Goal: Task Accomplishment & Management: Use online tool/utility

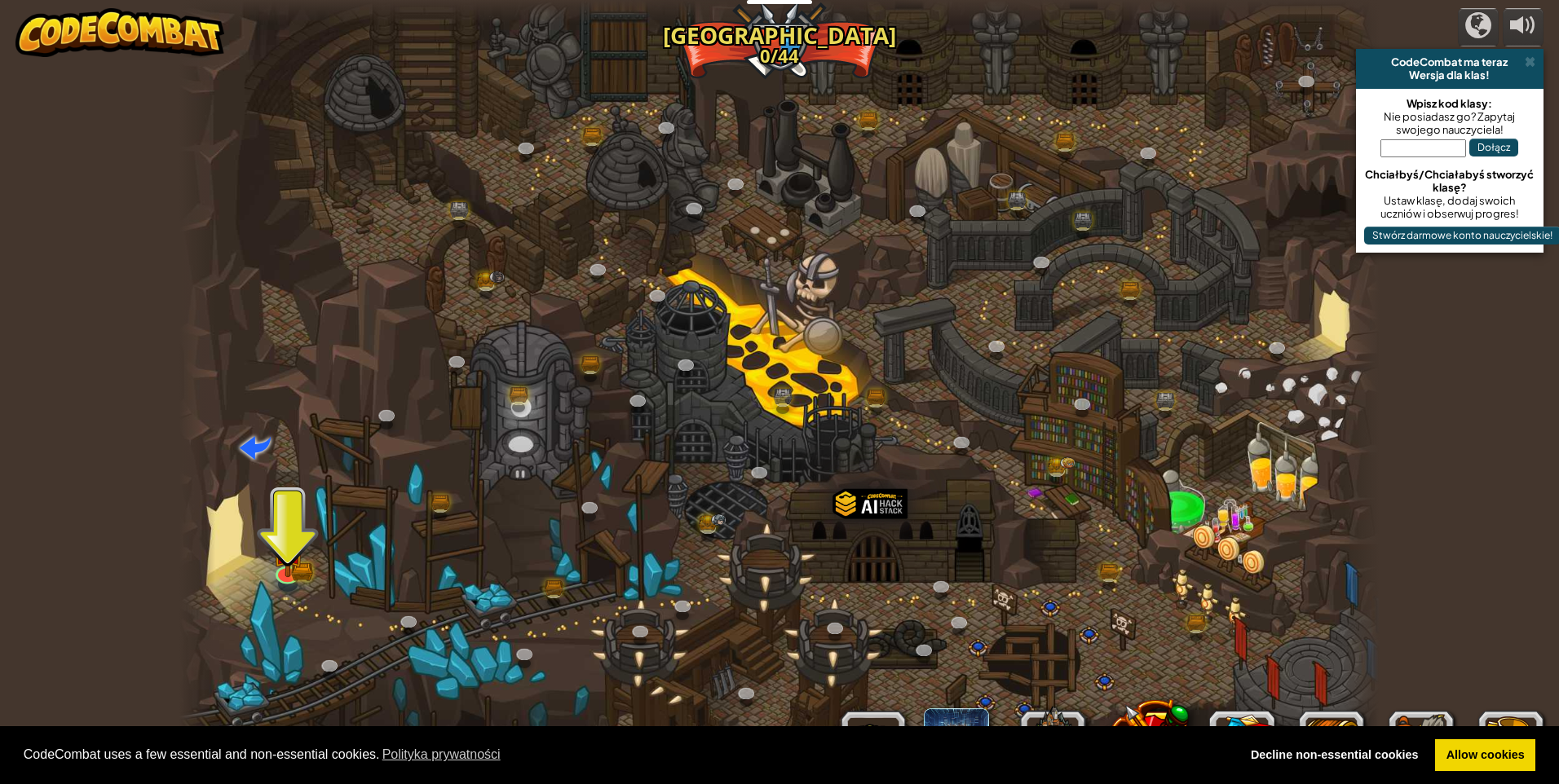
select select "pl"
click at [286, 565] on img at bounding box center [287, 537] width 32 height 71
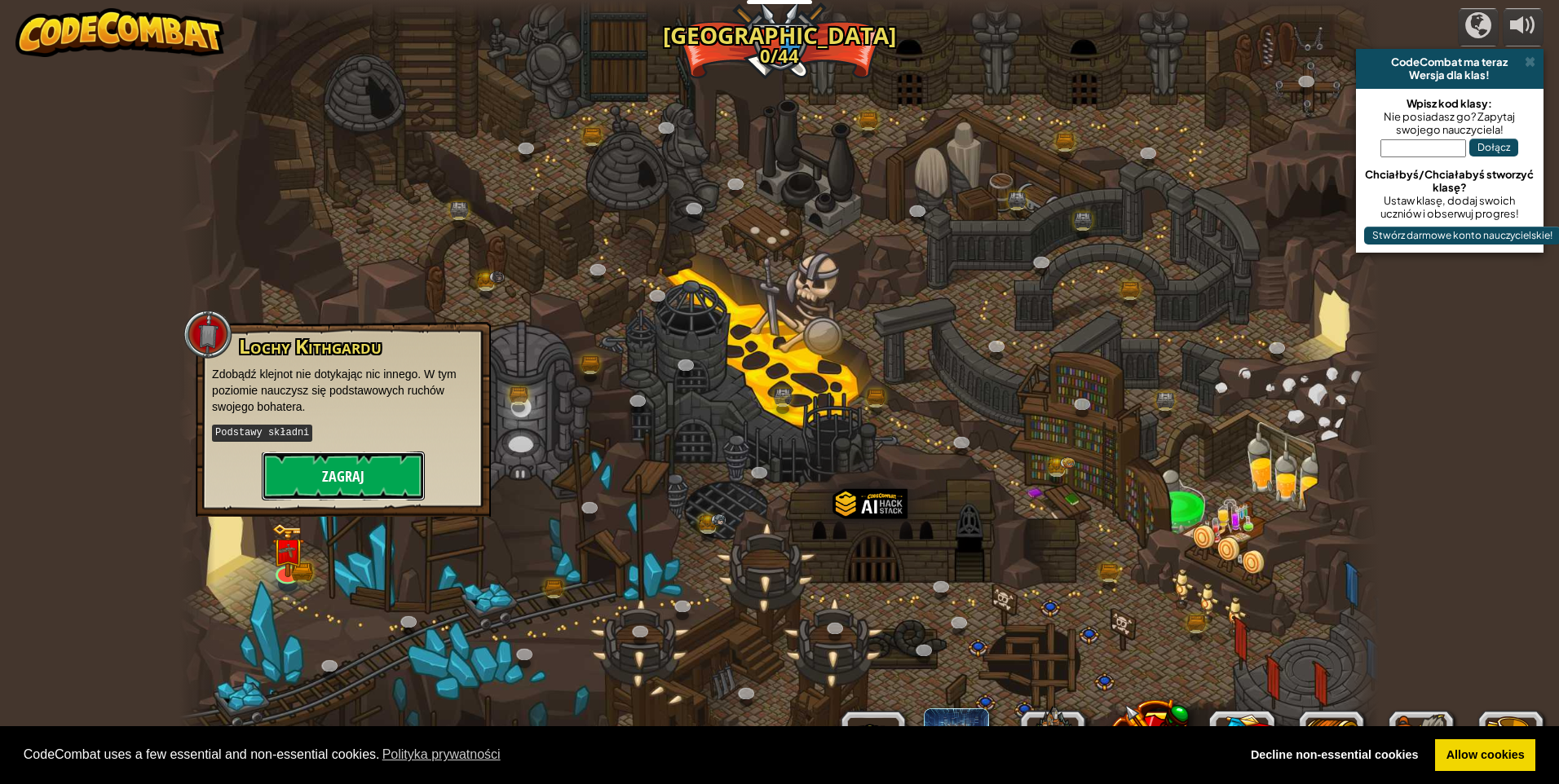
click at [329, 462] on button "Zagraj" at bounding box center [343, 476] width 163 height 49
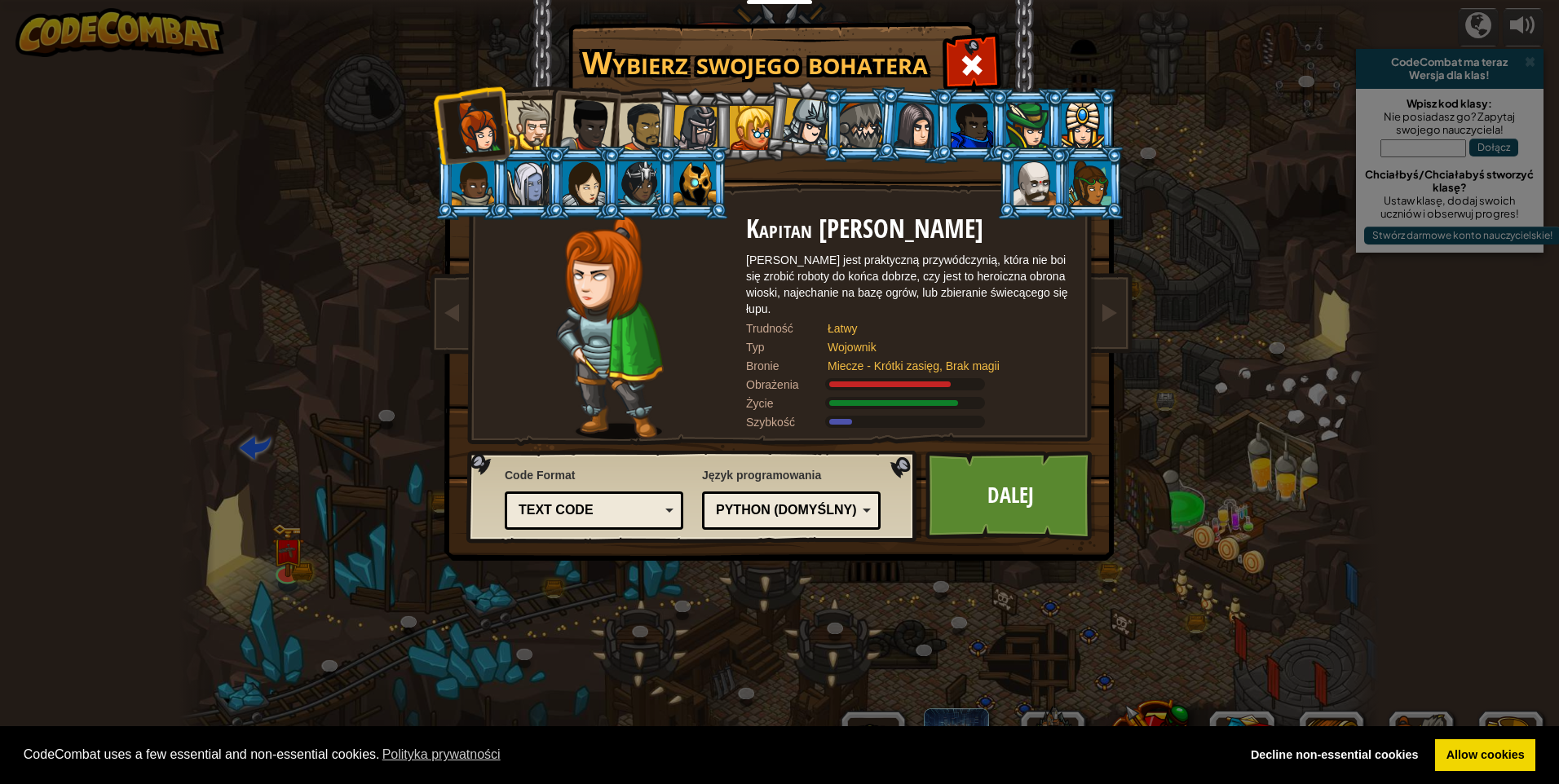
click at [611, 110] on div at bounding box center [587, 125] width 54 height 54
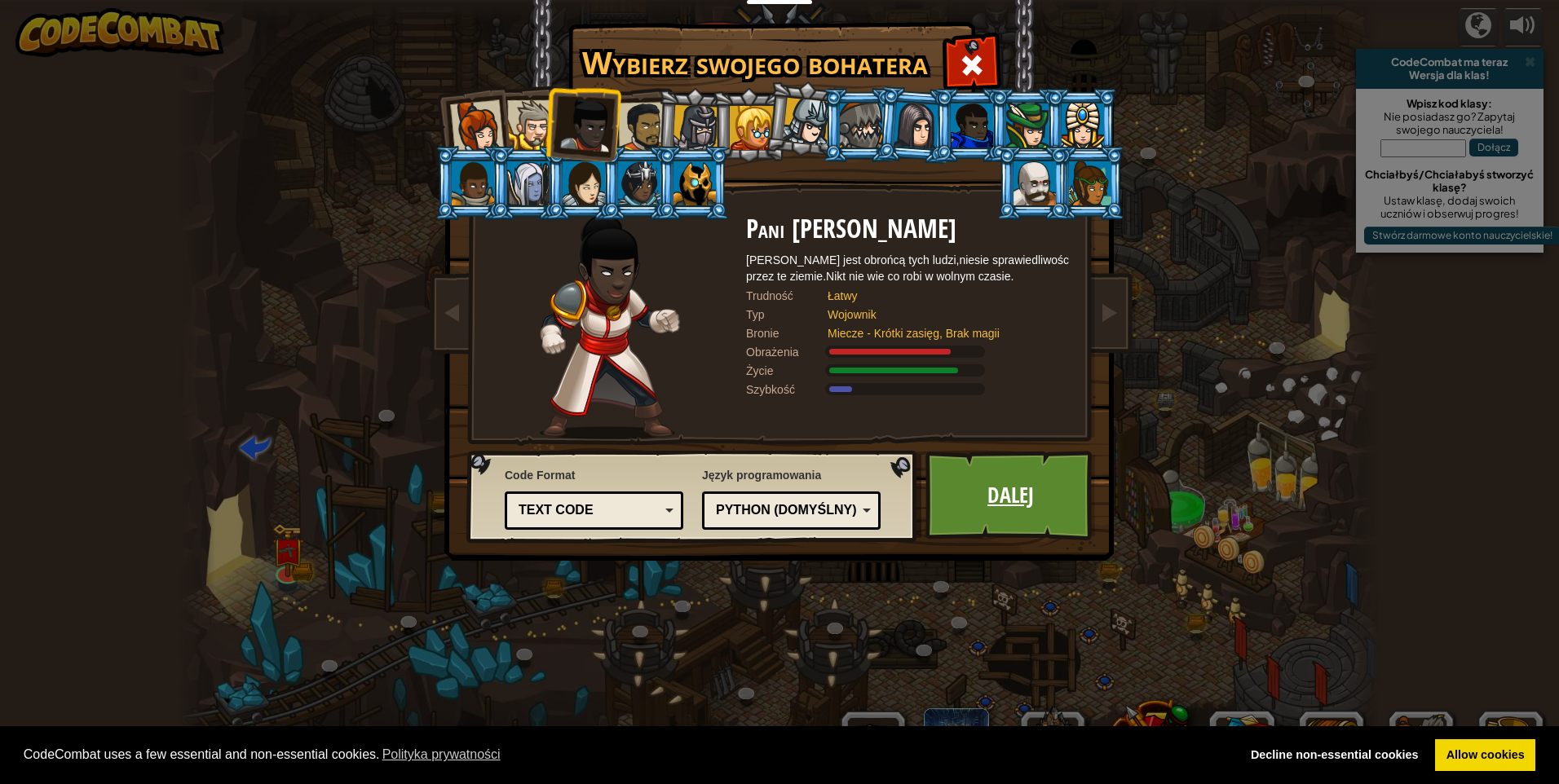
click at [1040, 507] on link "Dalej" at bounding box center [1011, 496] width 170 height 90
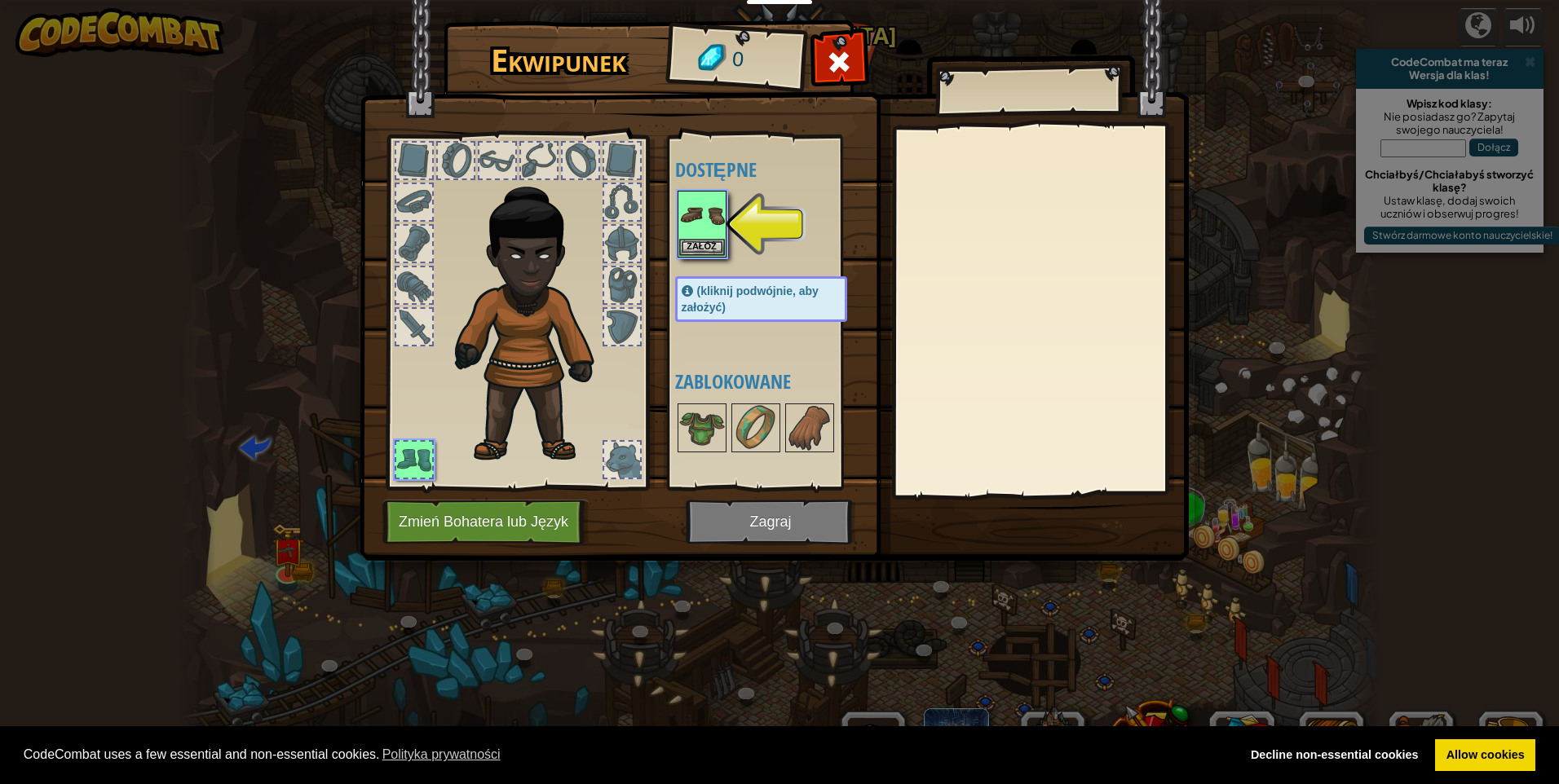
click at [791, 521] on img at bounding box center [773, 265] width 829 height 592
click at [697, 240] on button "Załóż" at bounding box center [702, 247] width 46 height 17
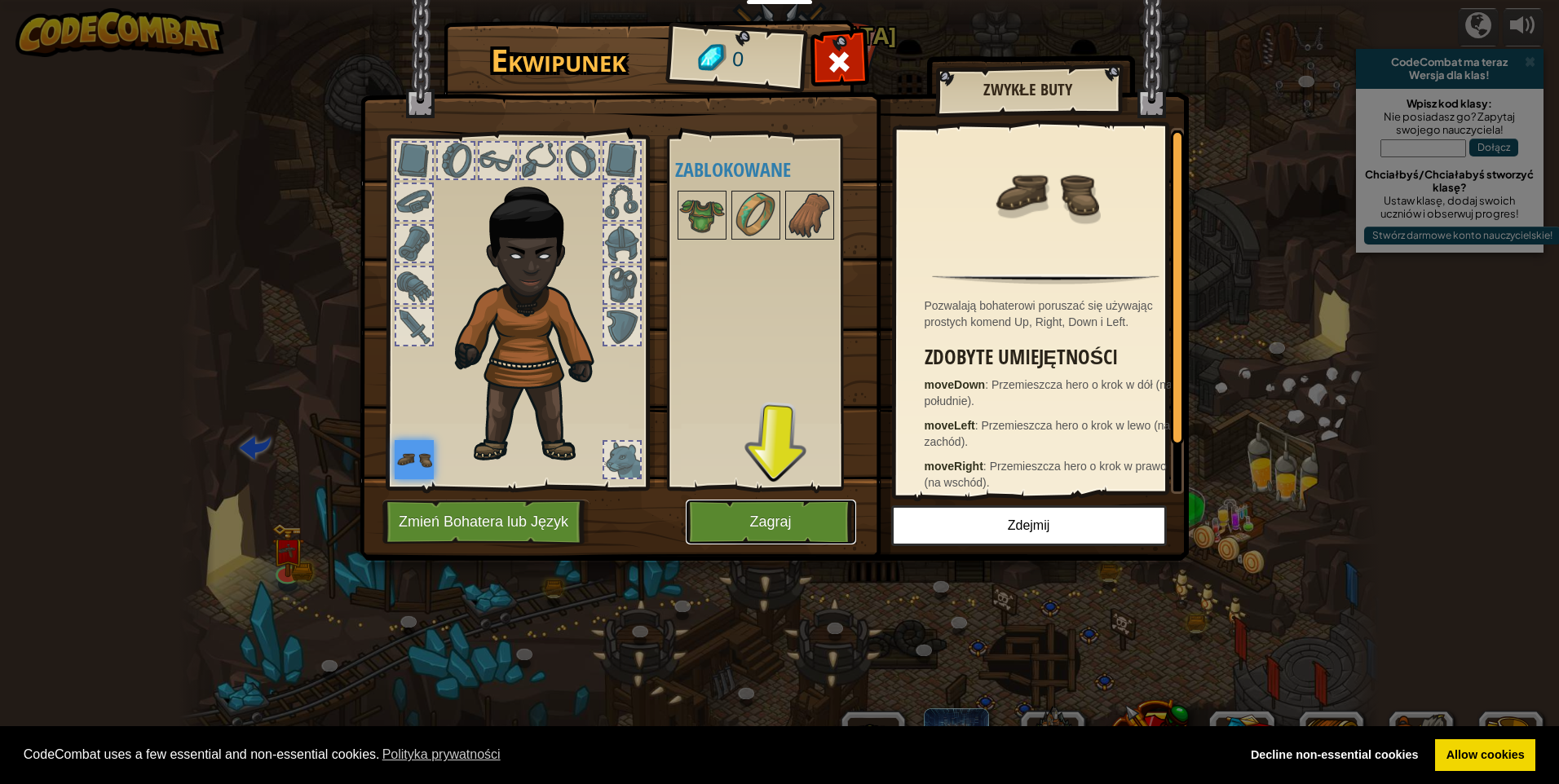
click at [760, 530] on button "Zagraj" at bounding box center [771, 522] width 170 height 45
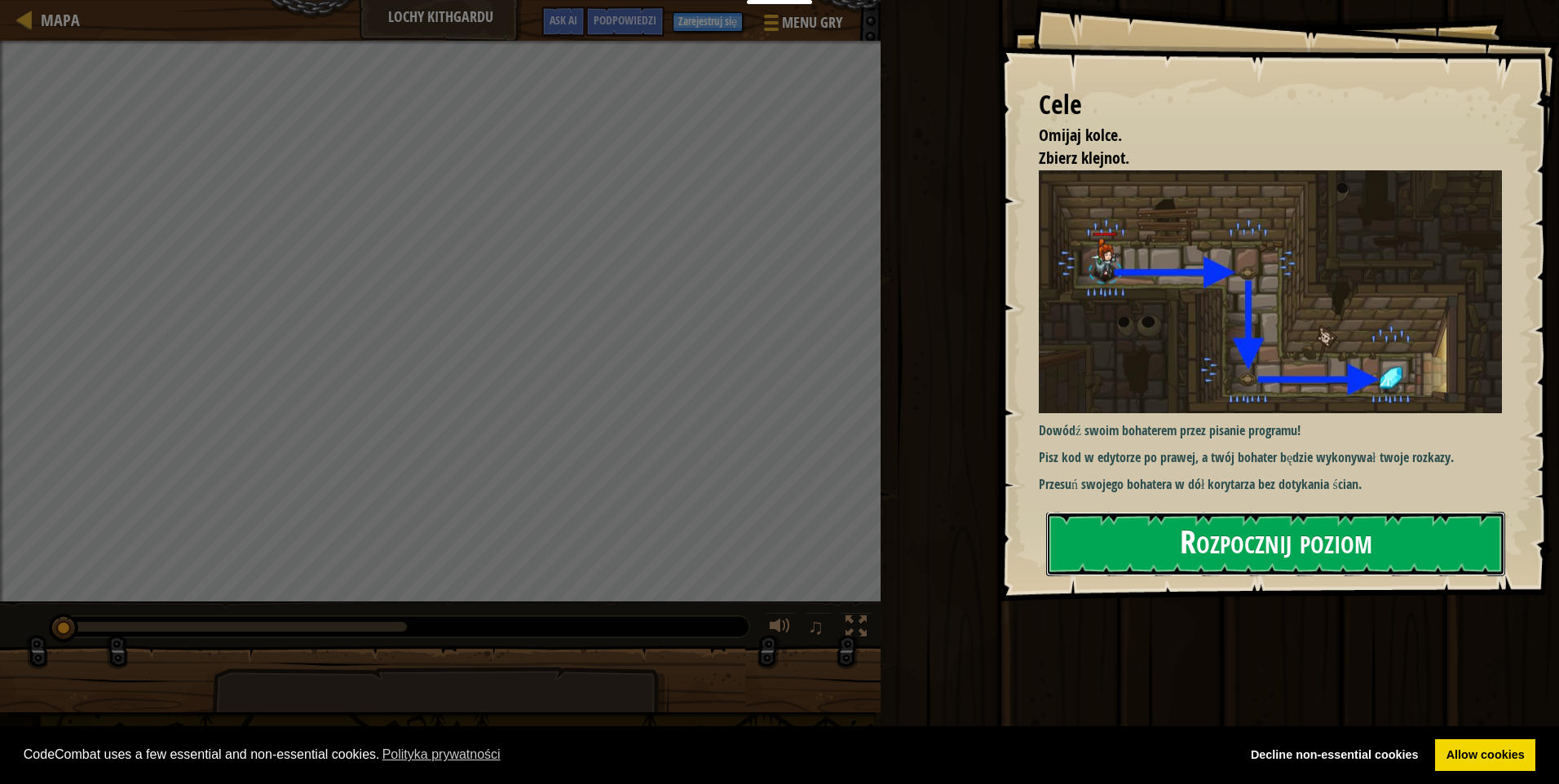
click at [1124, 522] on button "Rozpocznij poziom" at bounding box center [1275, 543] width 459 height 64
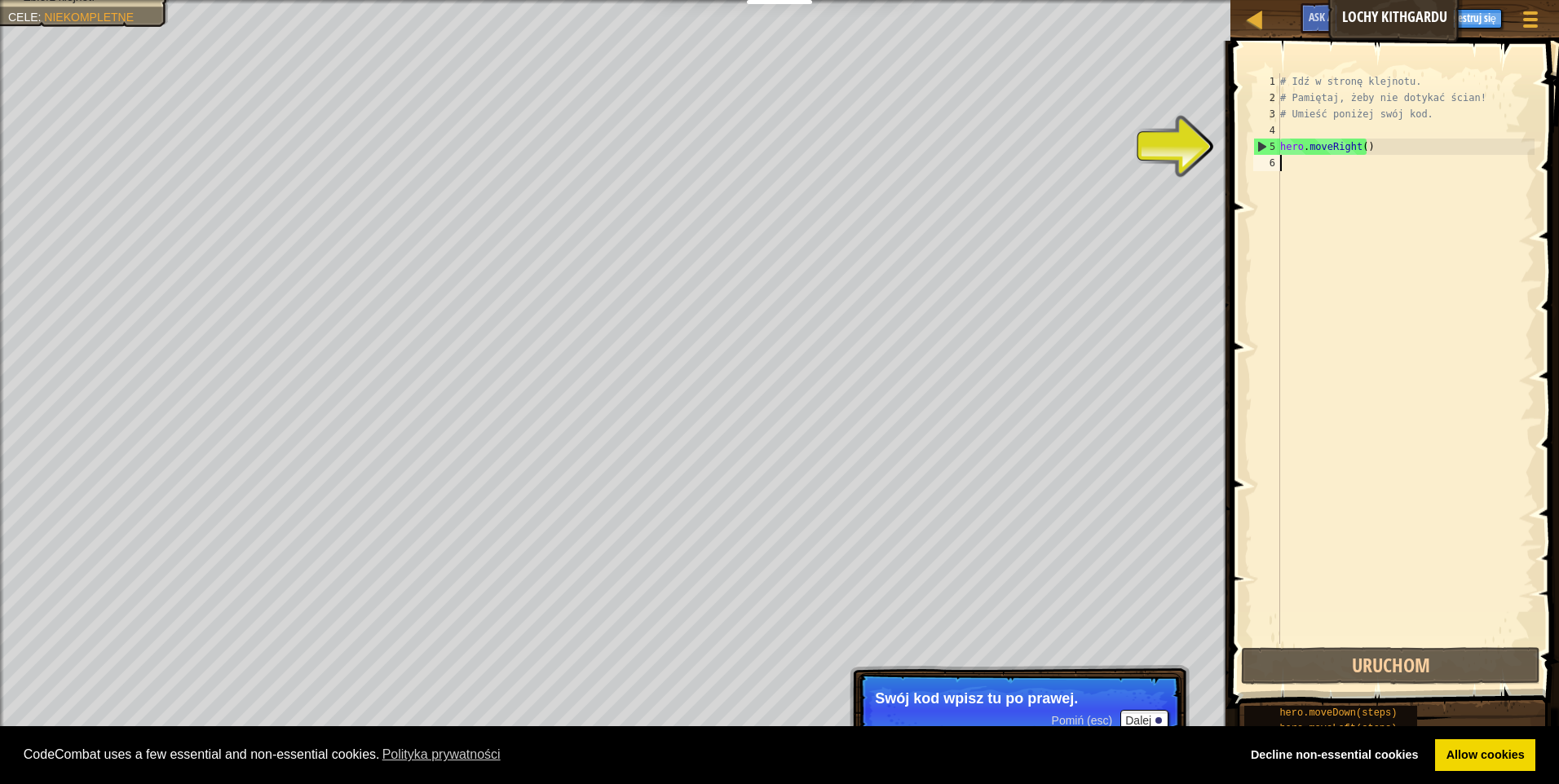
click at [1304, 167] on div "# Idź w stronę klejnotu. # Pamiętaj, żeby nie dotykać ścian! # Umieść poniżej s…" at bounding box center [1405, 375] width 257 height 603
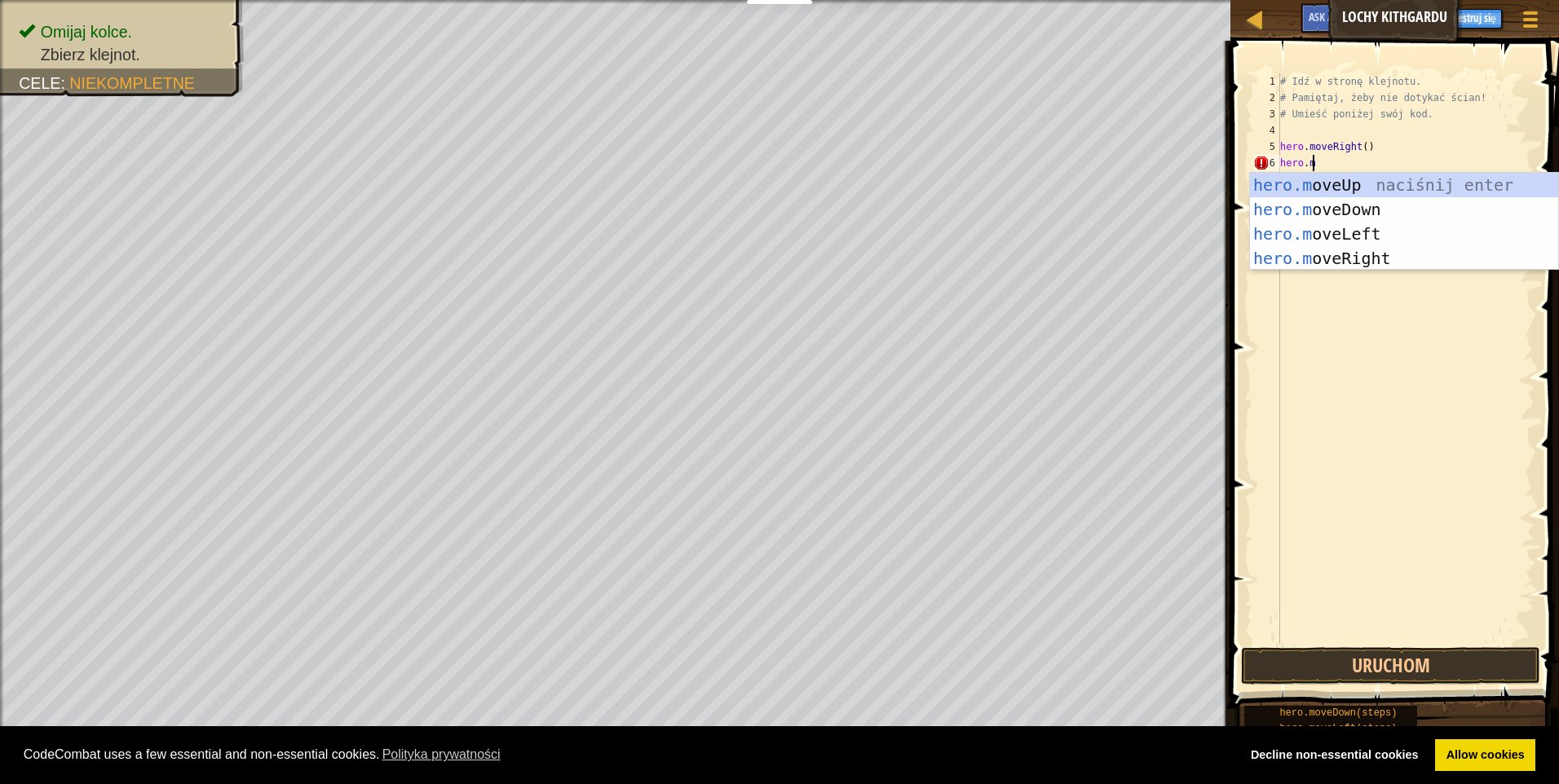
scroll to position [7, 2]
type textarea "hero.move"
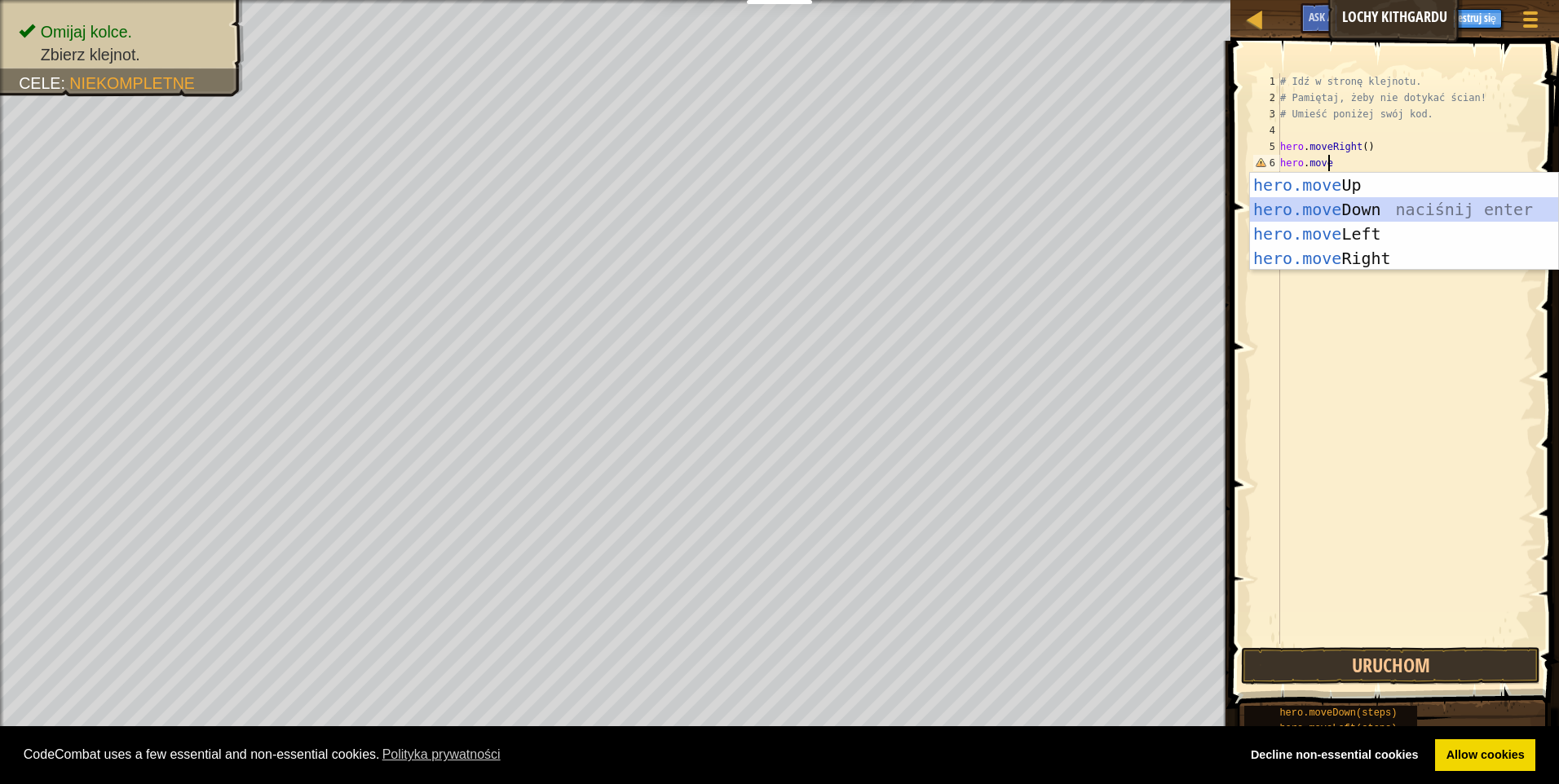
click at [1360, 214] on div "hero.move Up naciśnij enter hero.move Down naciśnij enter hero.move Left naciśn…" at bounding box center [1404, 246] width 308 height 147
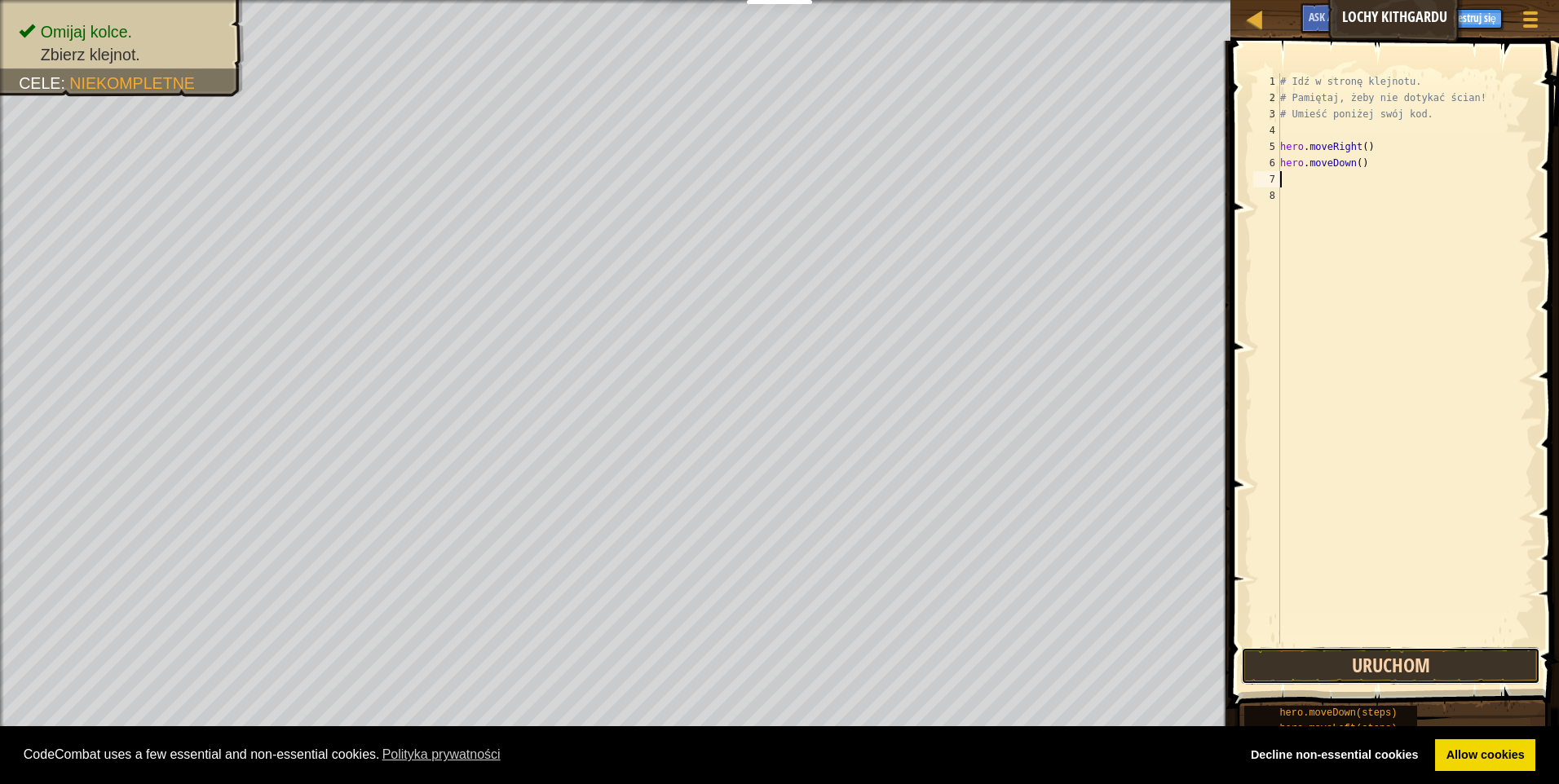
click at [1380, 672] on button "Uruchom" at bounding box center [1390, 666] width 299 height 37
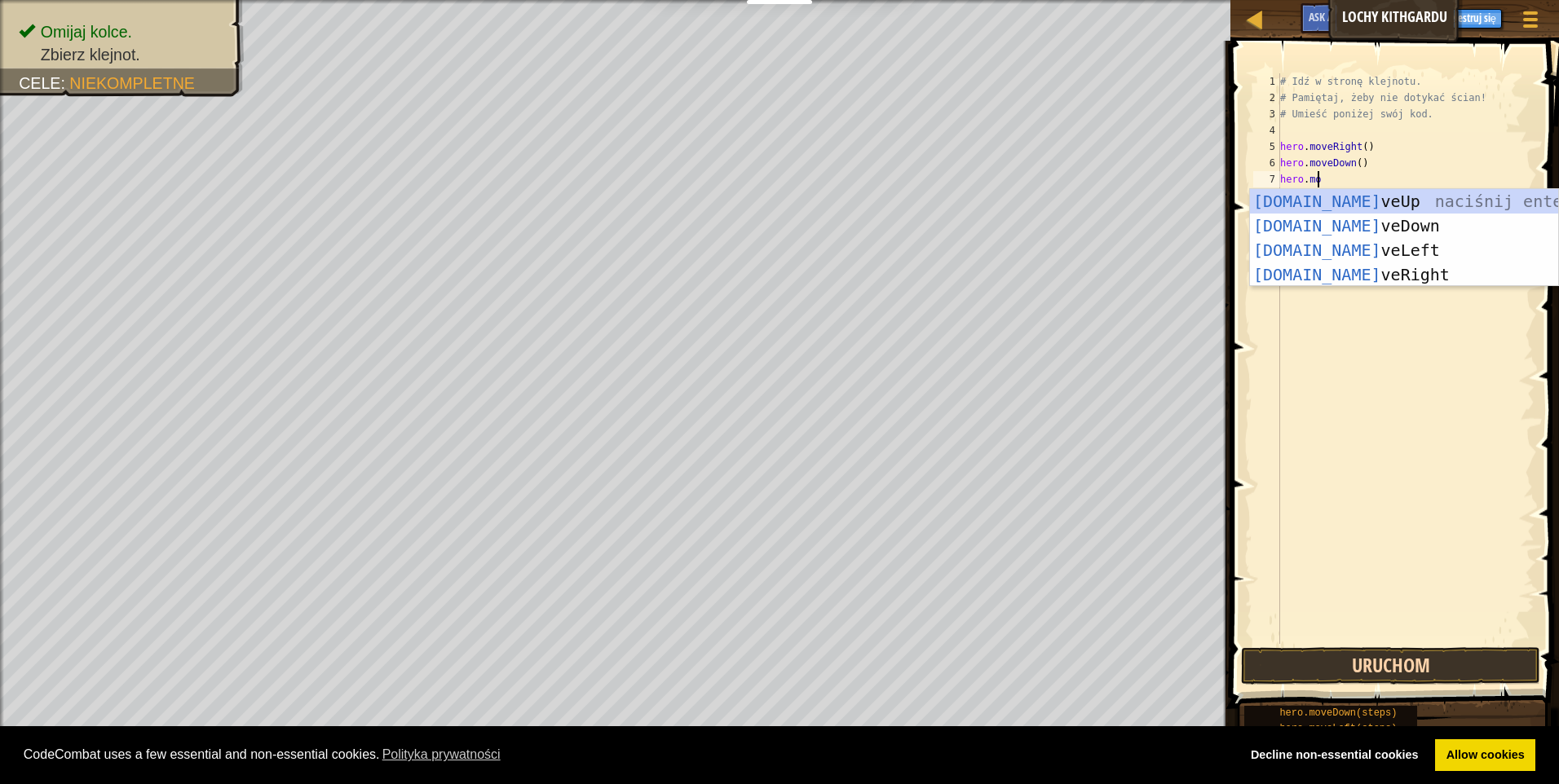
scroll to position [7, 2]
type textarea "hero.move"
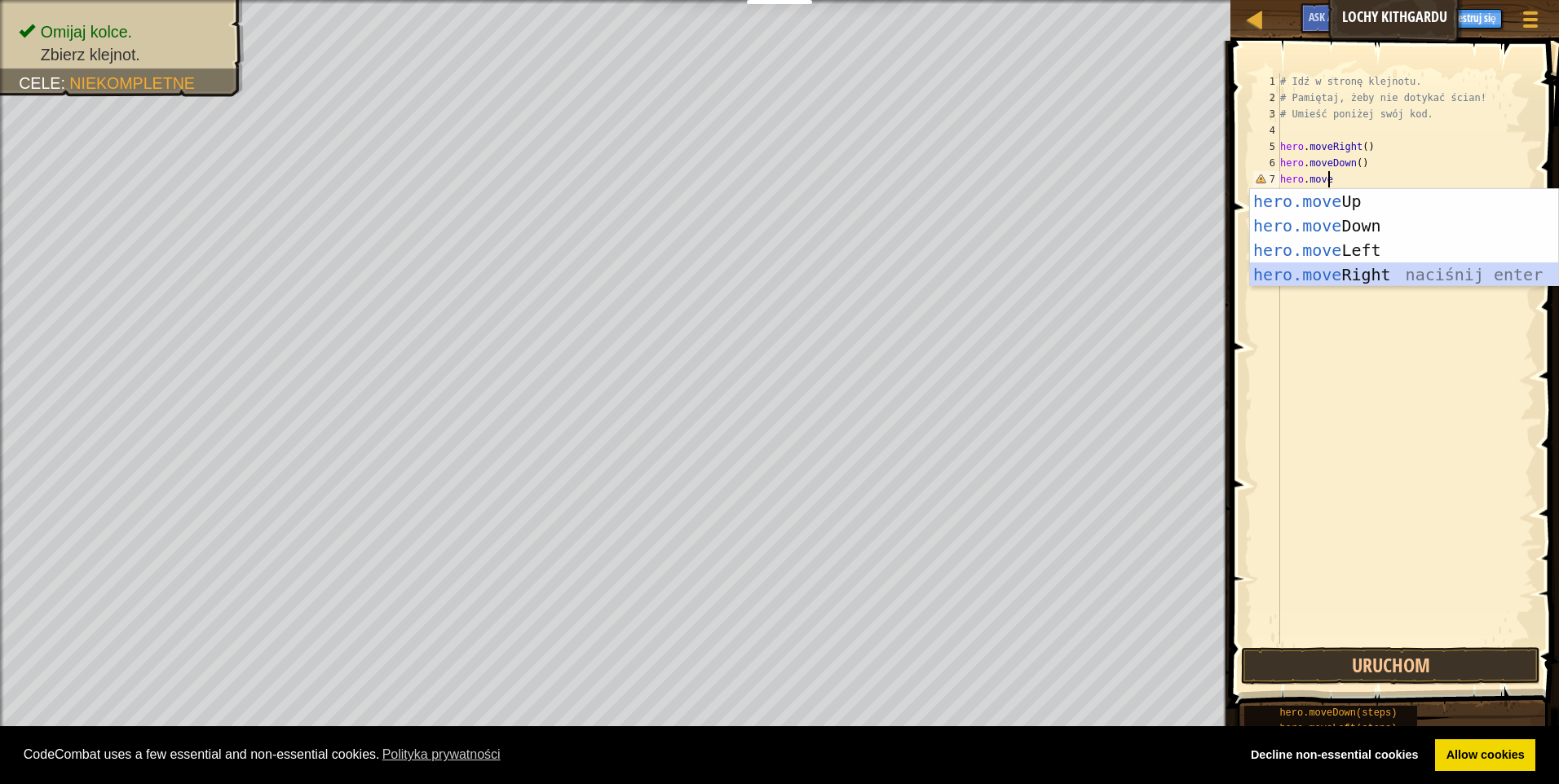
click at [1356, 275] on div "hero.move Up naciśnij enter hero.move Down naciśnij enter hero.move Left naciśn…" at bounding box center [1404, 262] width 308 height 147
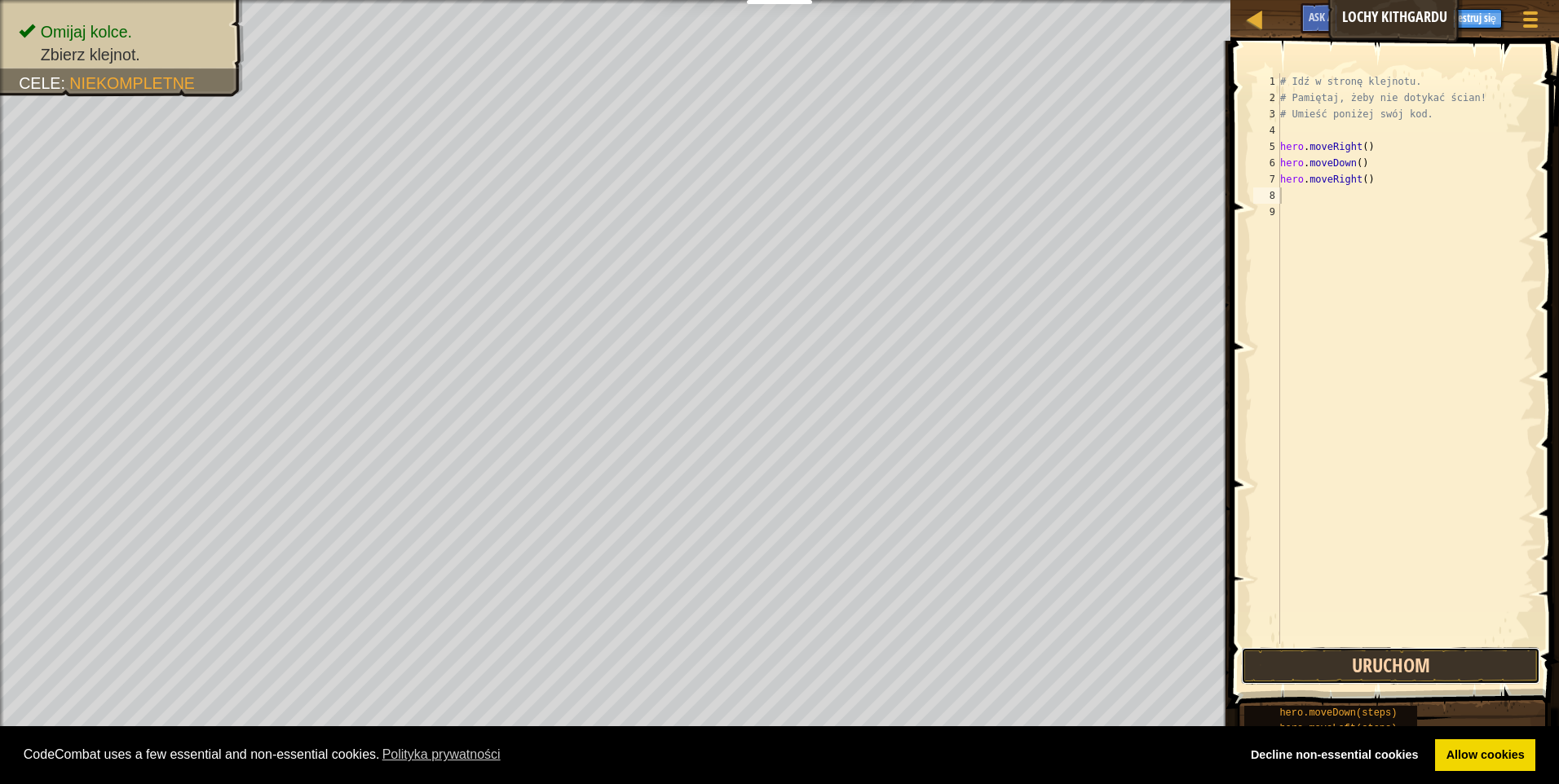
click at [1307, 650] on button "Uruchom" at bounding box center [1390, 666] width 299 height 37
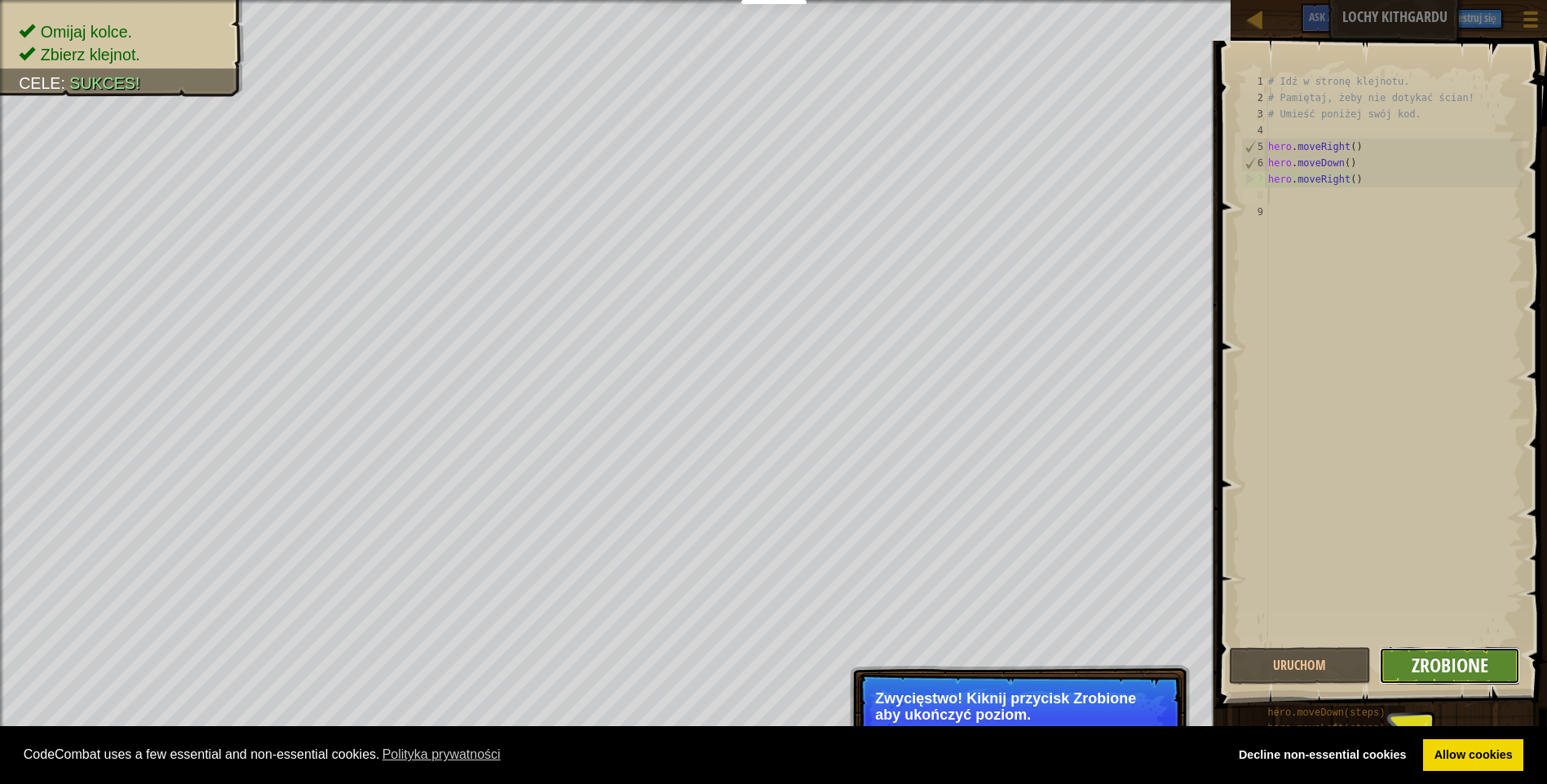
click at [1475, 673] on span "Zrobione" at bounding box center [1450, 665] width 77 height 26
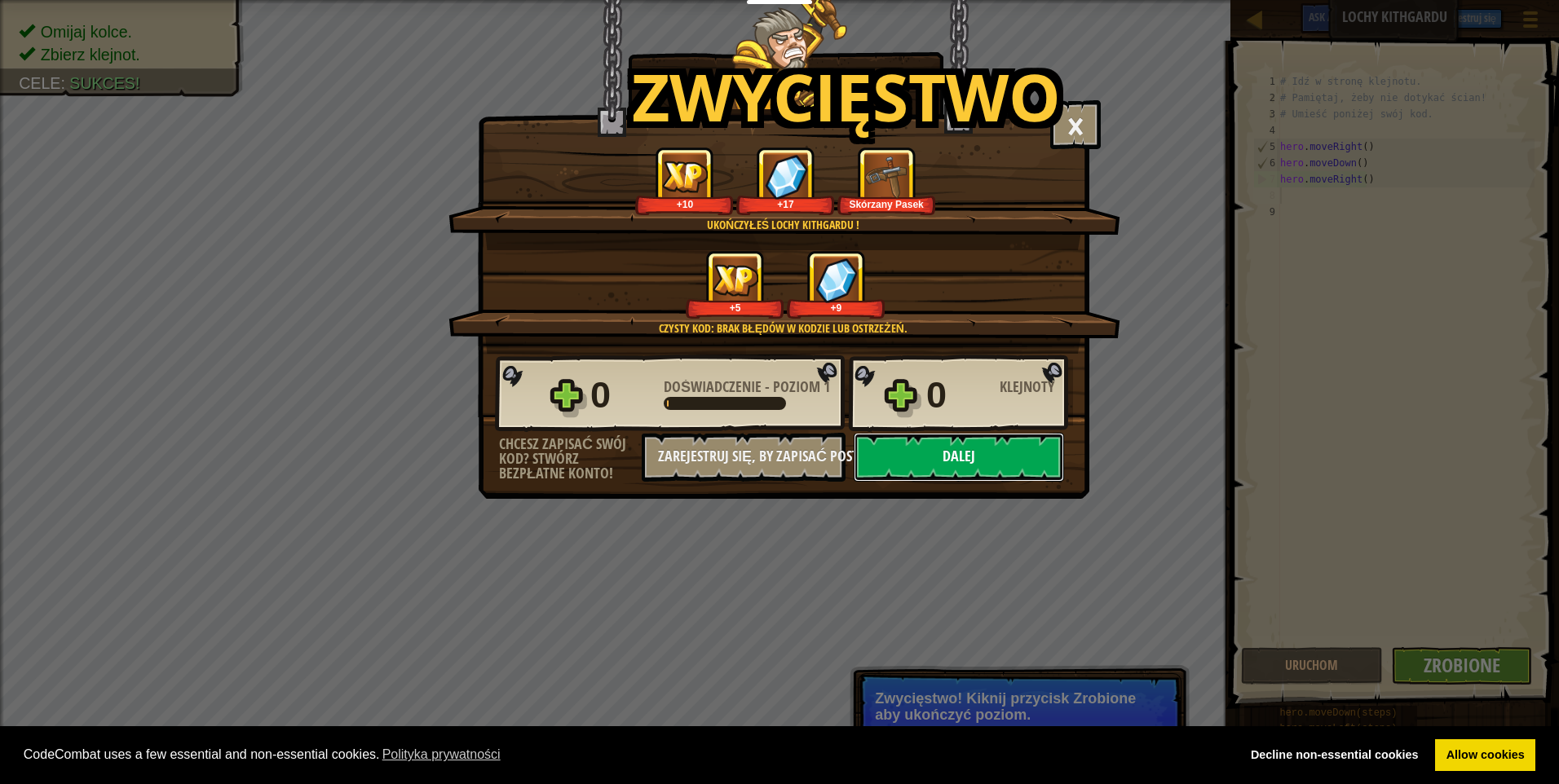
click at [1013, 467] on button "Dalej" at bounding box center [958, 457] width 210 height 49
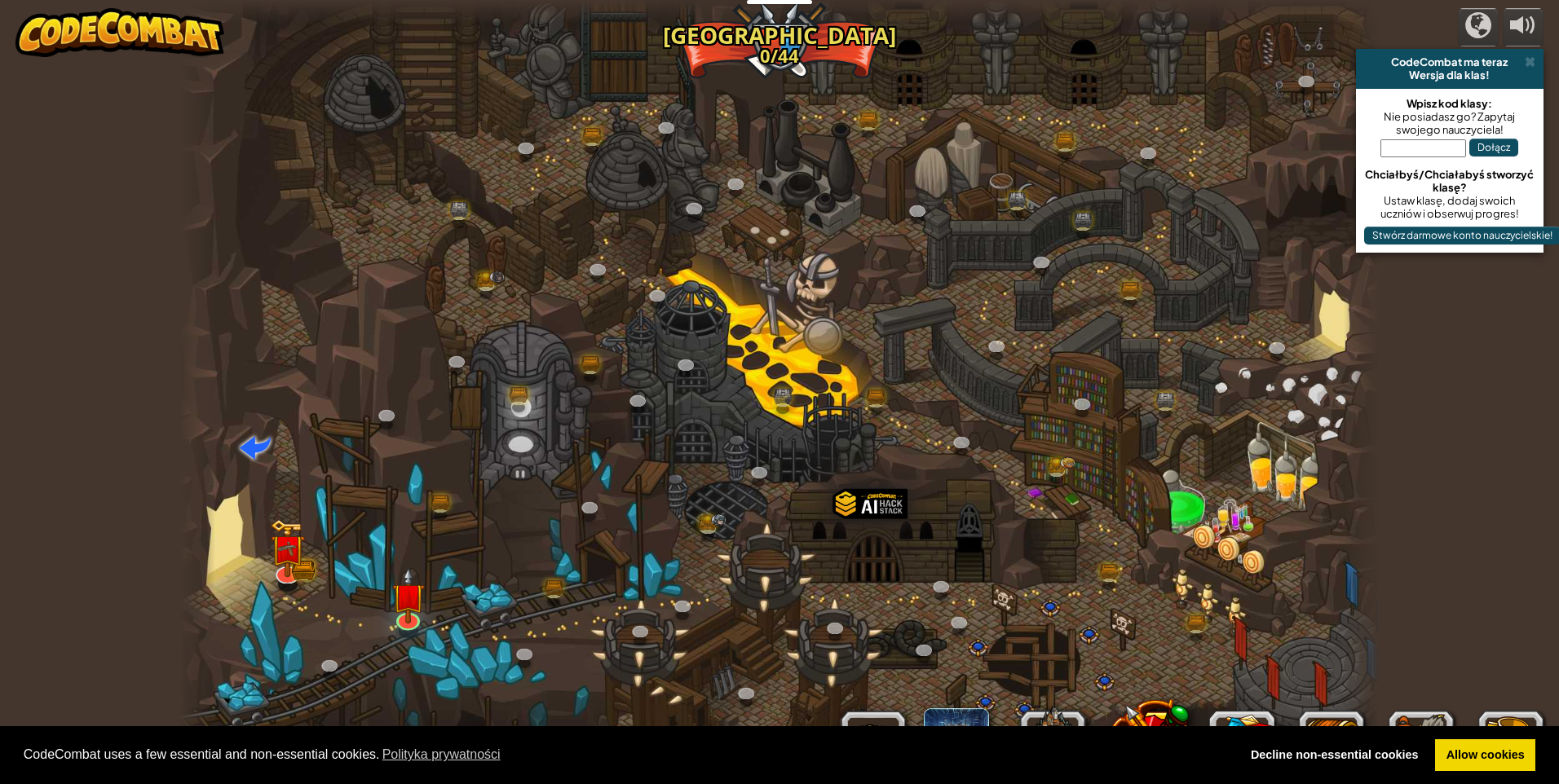
select select "pl"
click at [1011, 458] on div at bounding box center [779, 392] width 1200 height 784
click at [957, 452] on link at bounding box center [962, 442] width 32 height 32
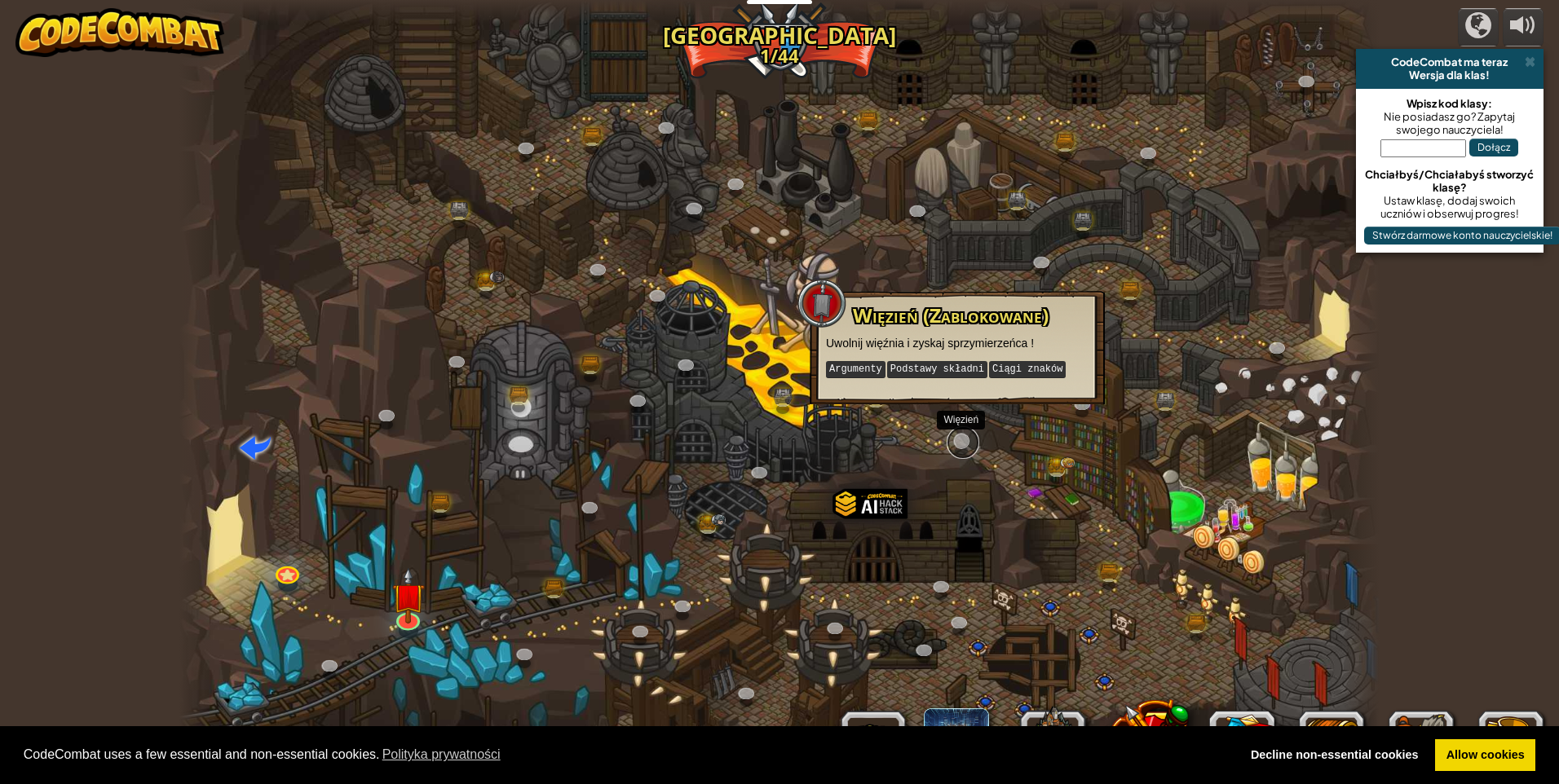
click at [957, 452] on link at bounding box center [962, 442] width 32 height 32
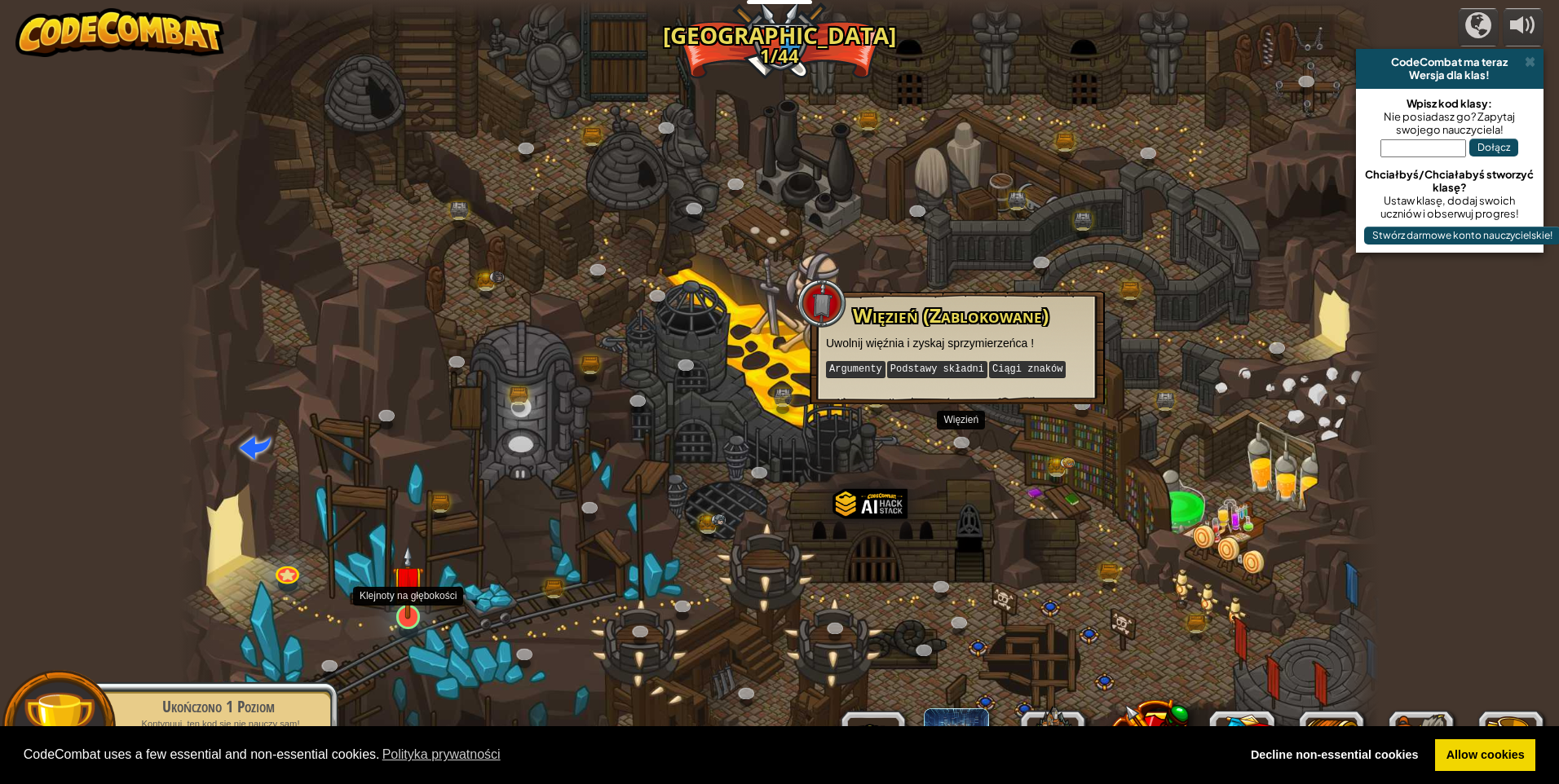
click at [407, 607] on img at bounding box center [408, 582] width 32 height 74
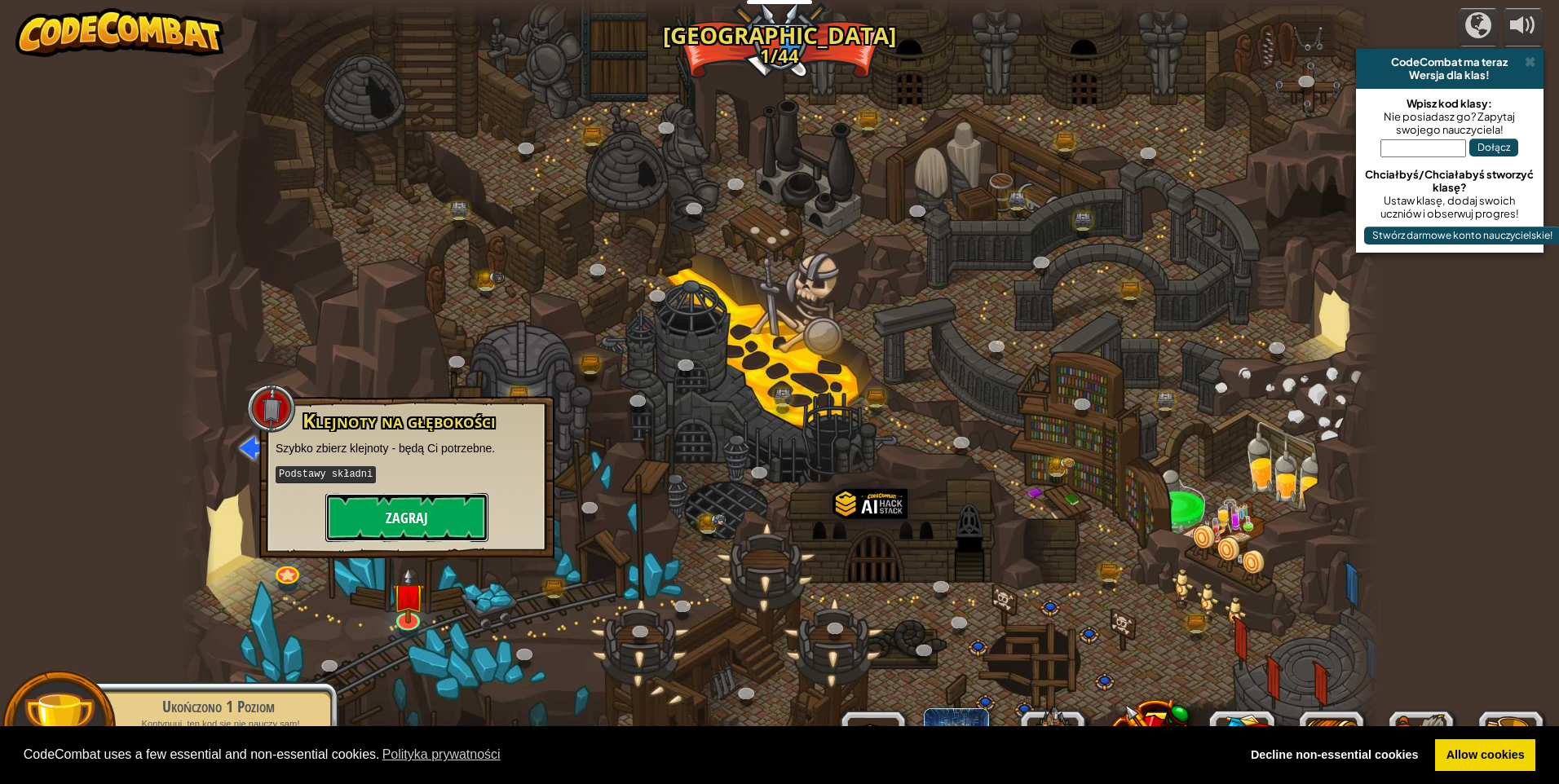
click at [412, 518] on button "Zagraj" at bounding box center [407, 517] width 163 height 49
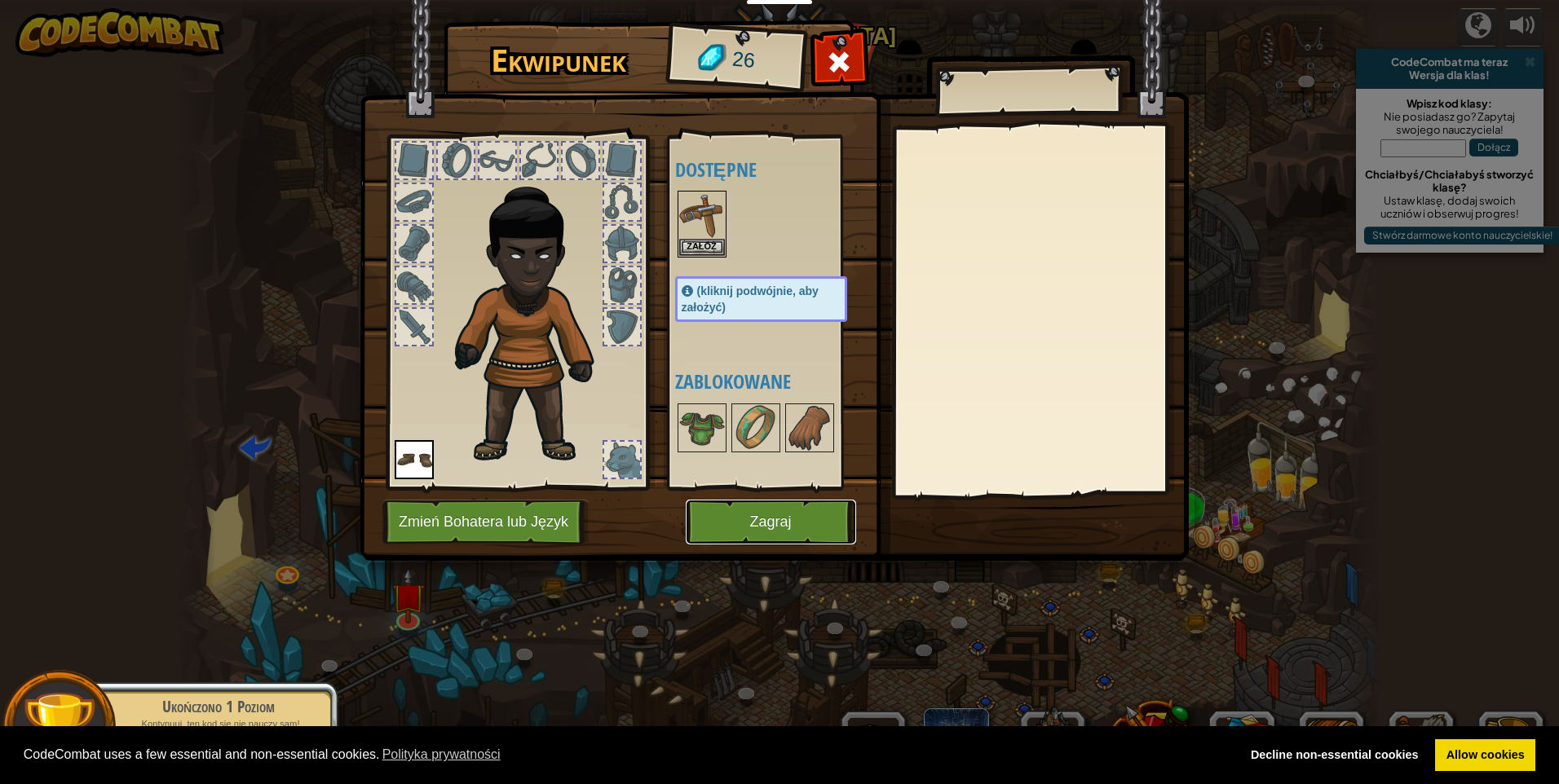
click at [802, 523] on button "Zagraj" at bounding box center [771, 522] width 170 height 45
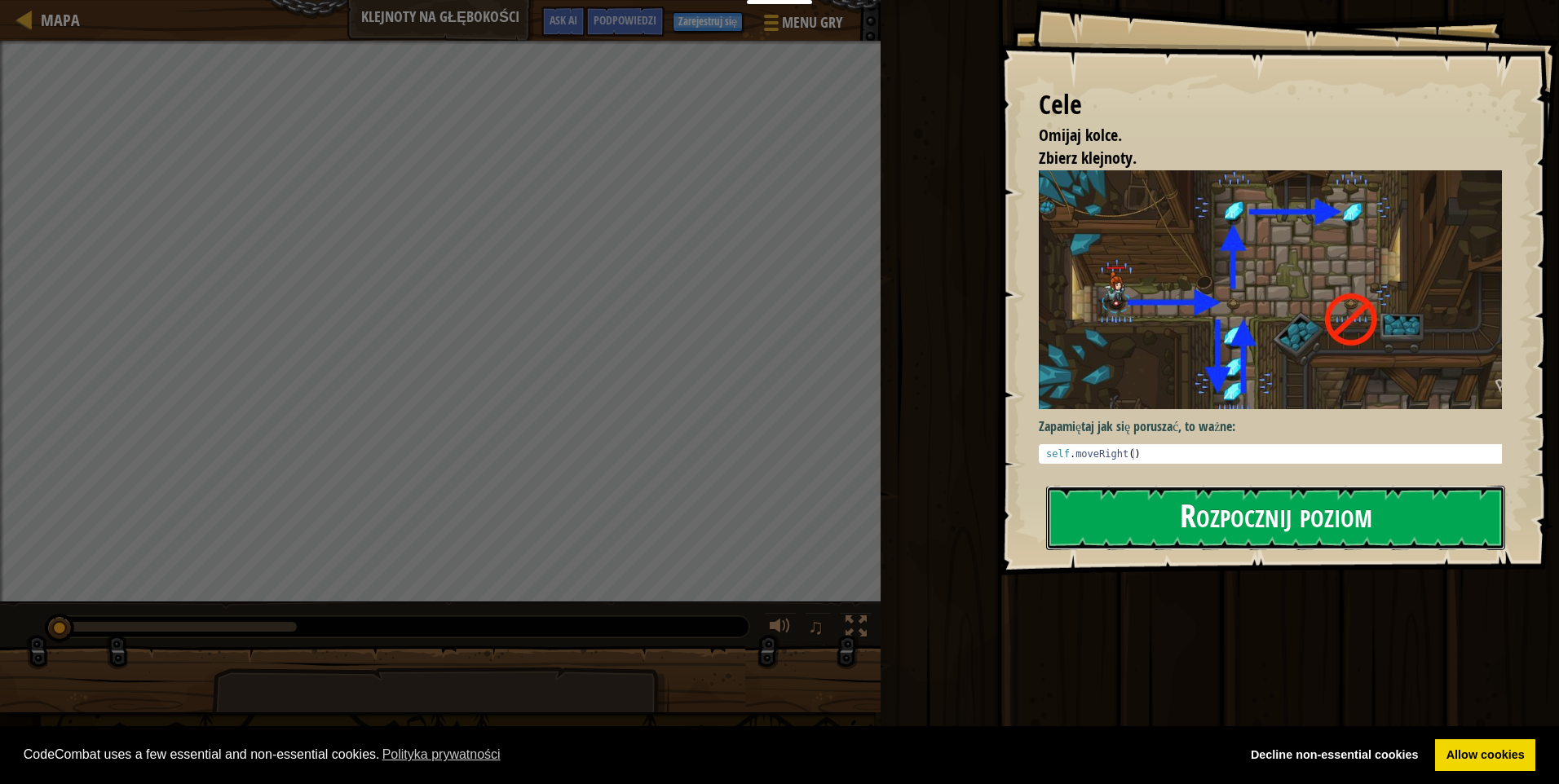
click at [1123, 506] on button "Rozpocznij poziom" at bounding box center [1275, 517] width 459 height 64
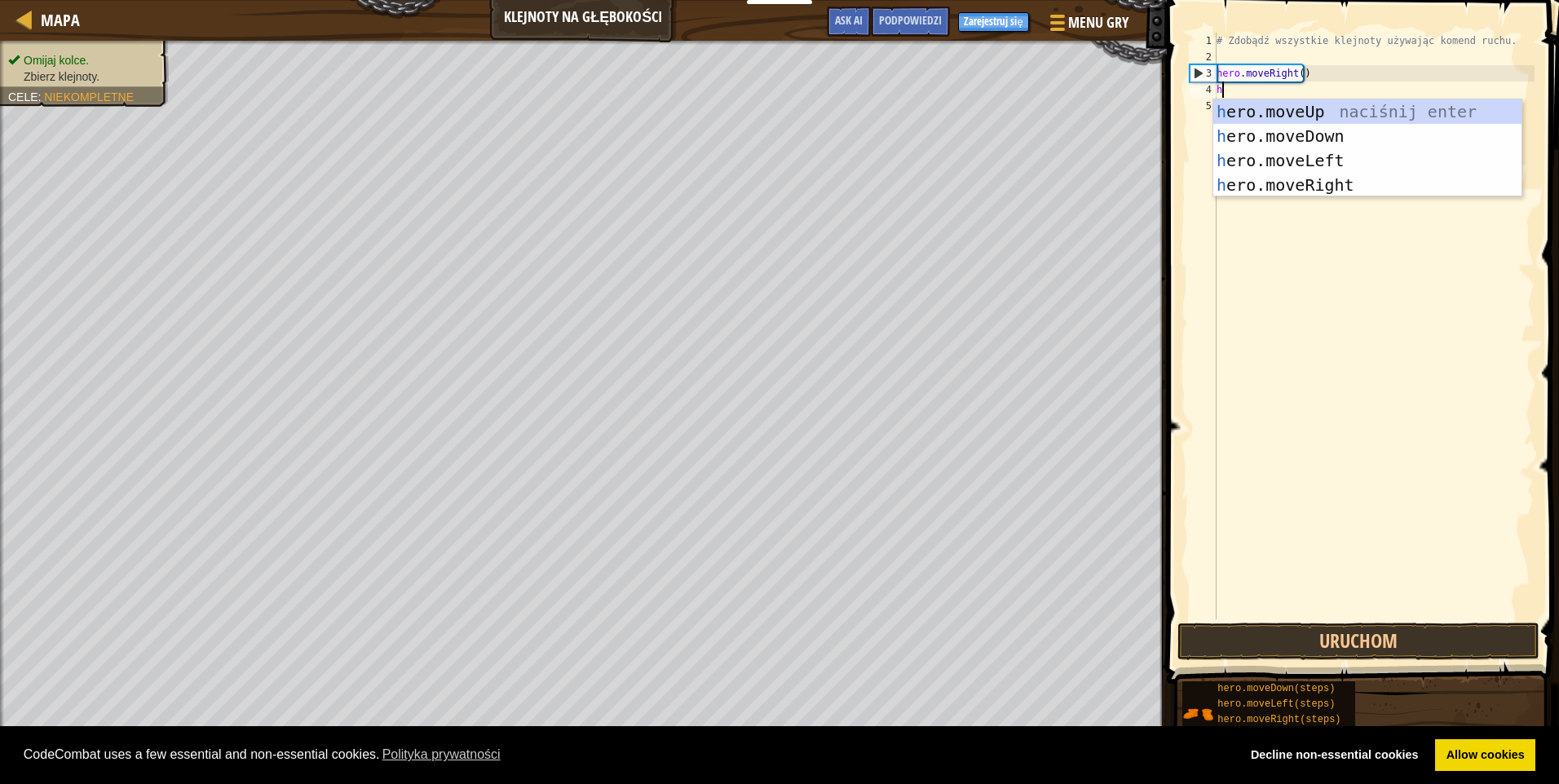
scroll to position [7, 0]
type textarea "he"
click at [1297, 132] on div "he ro.moveUp naciśnij enter he ro.moveDown naciśnij enter he ro.moveLeft naciśn…" at bounding box center [1367, 172] width 308 height 147
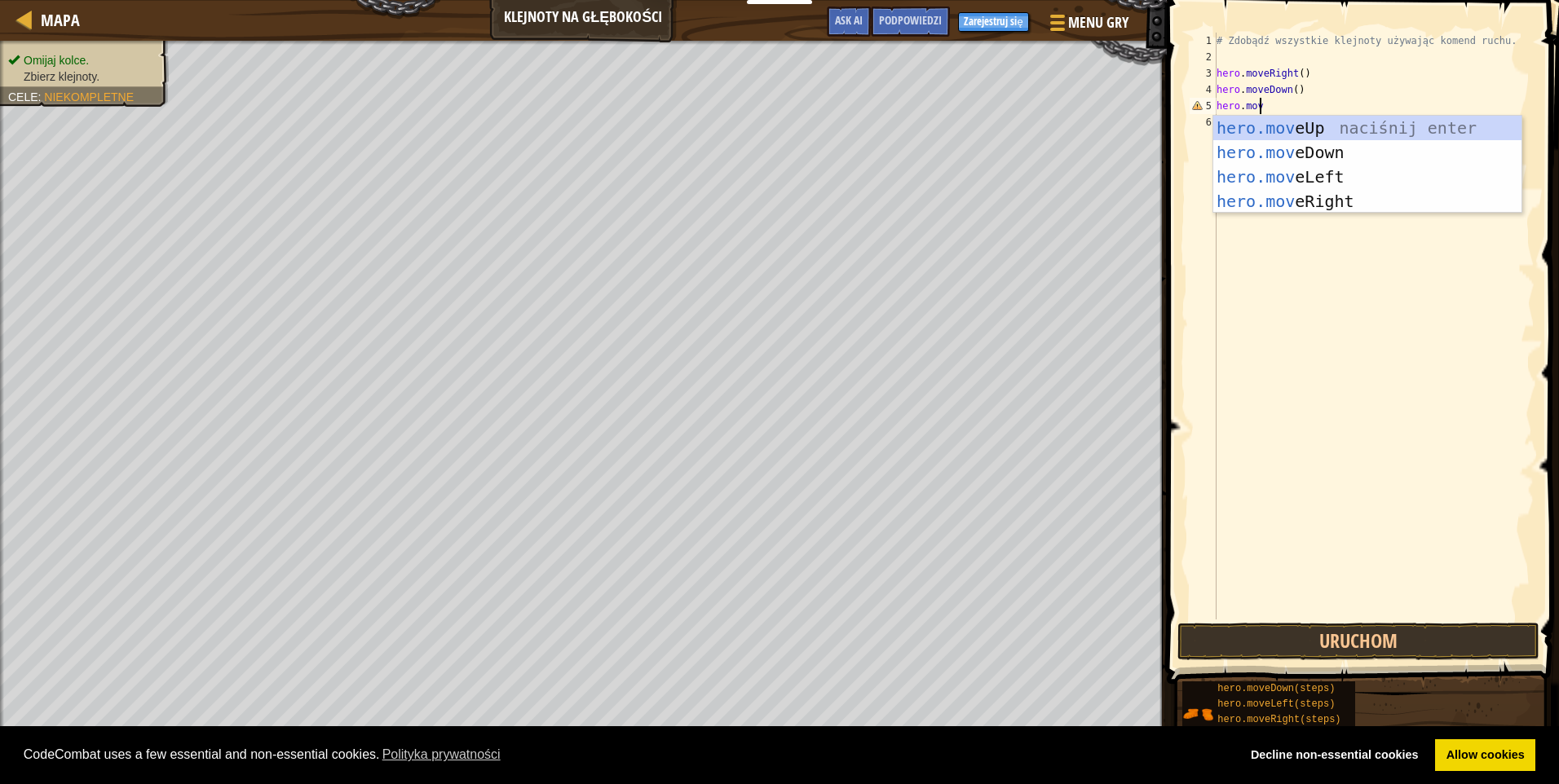
scroll to position [7, 2]
type textarea "hero.mov"
click at [1297, 132] on div "hero.mov eUp naciśnij enter hero.mov eDown naciśnij enter hero.mov eLeft naciśn…" at bounding box center [1367, 189] width 308 height 147
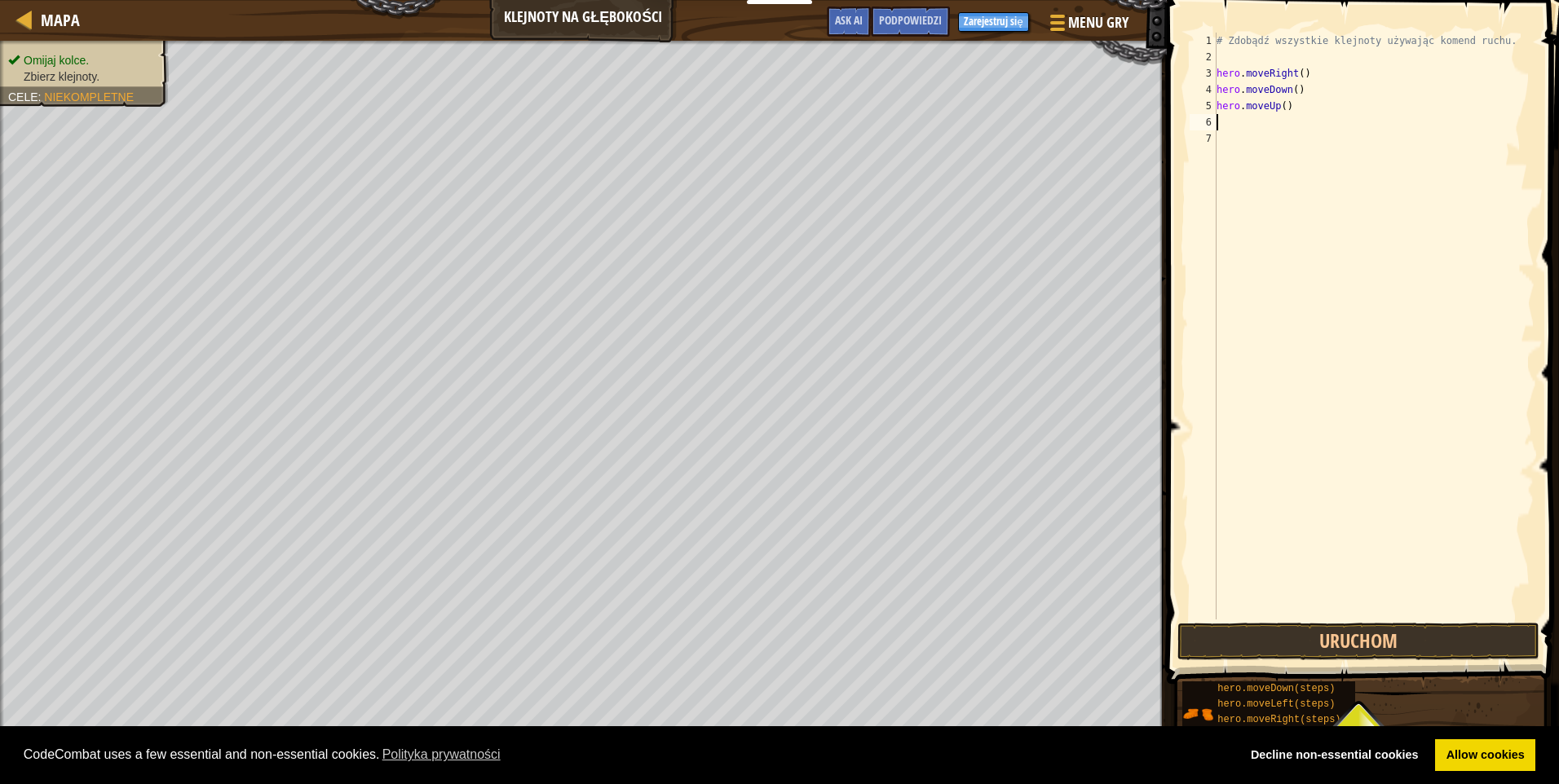
scroll to position [7, 0]
click at [1297, 643] on button "Uruchom" at bounding box center [1358, 642] width 362 height 37
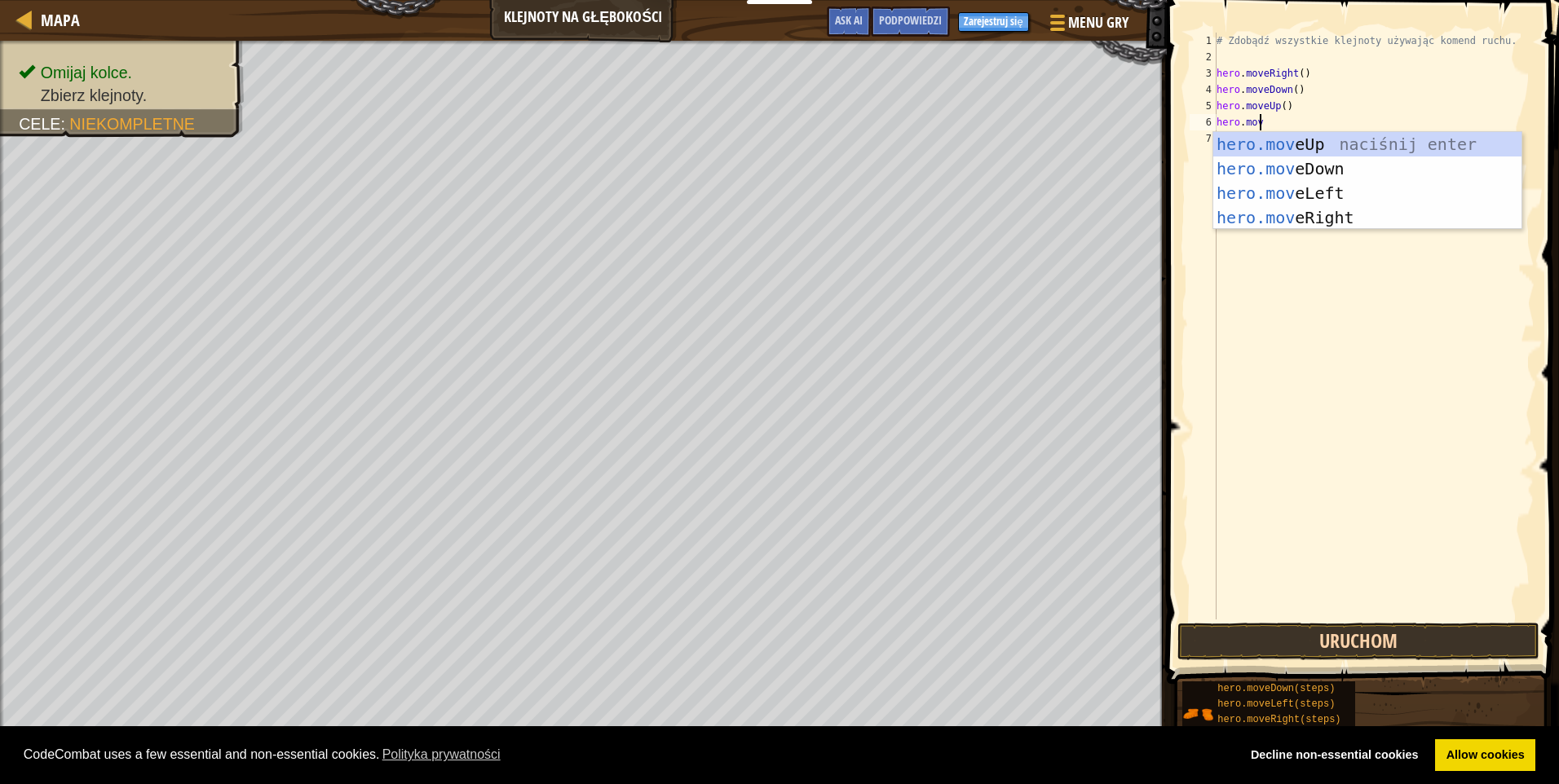
scroll to position [7, 2]
type textarea "hero.move"
click at [1321, 209] on div "hero.move Up naciśnij enter hero.move Down naciśnij enter hero.move Left naciśn…" at bounding box center [1367, 206] width 308 height 147
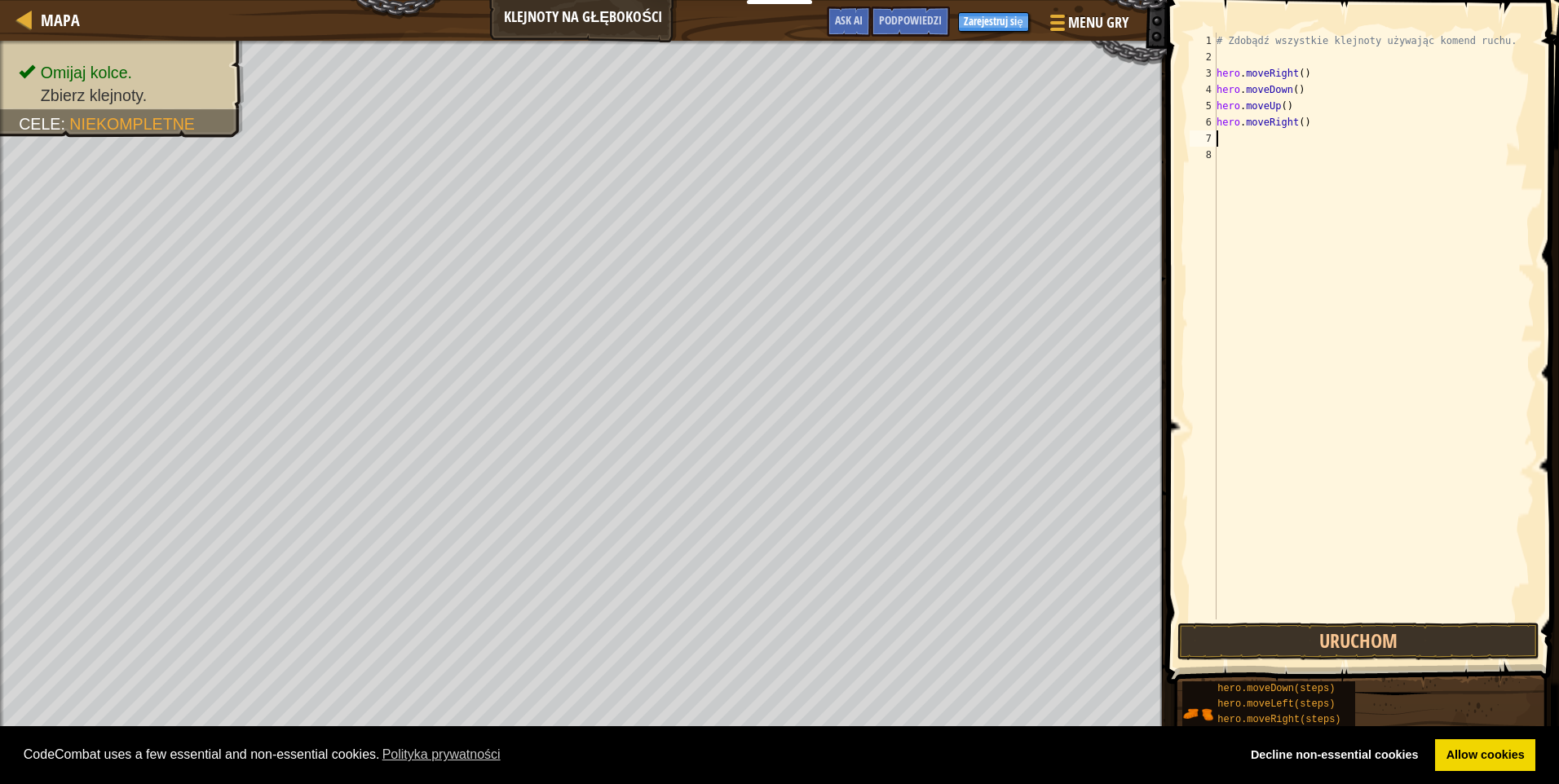
scroll to position [7, 0]
click at [1313, 637] on button "Uruchom" at bounding box center [1358, 642] width 362 height 37
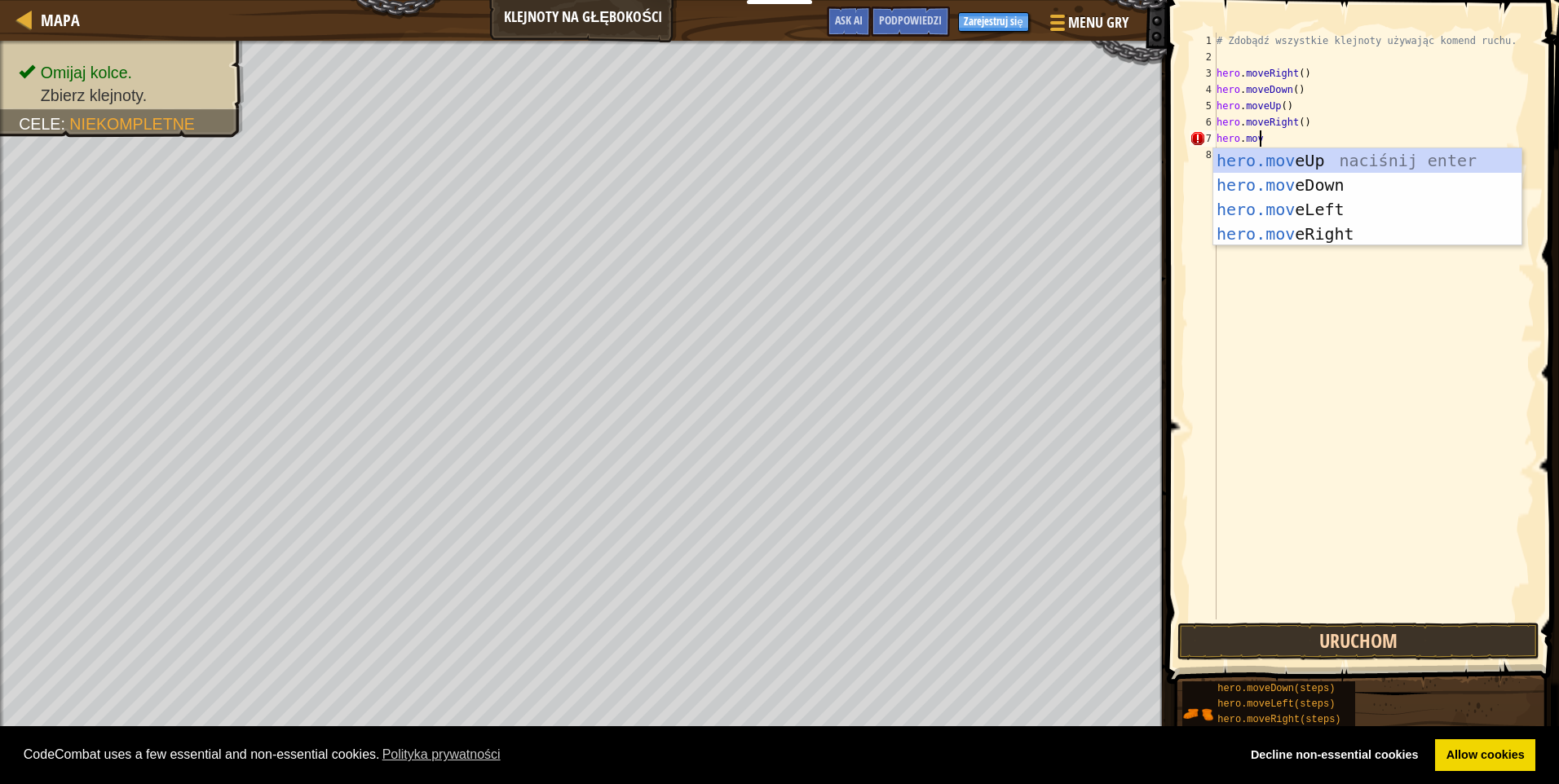
scroll to position [7, 2]
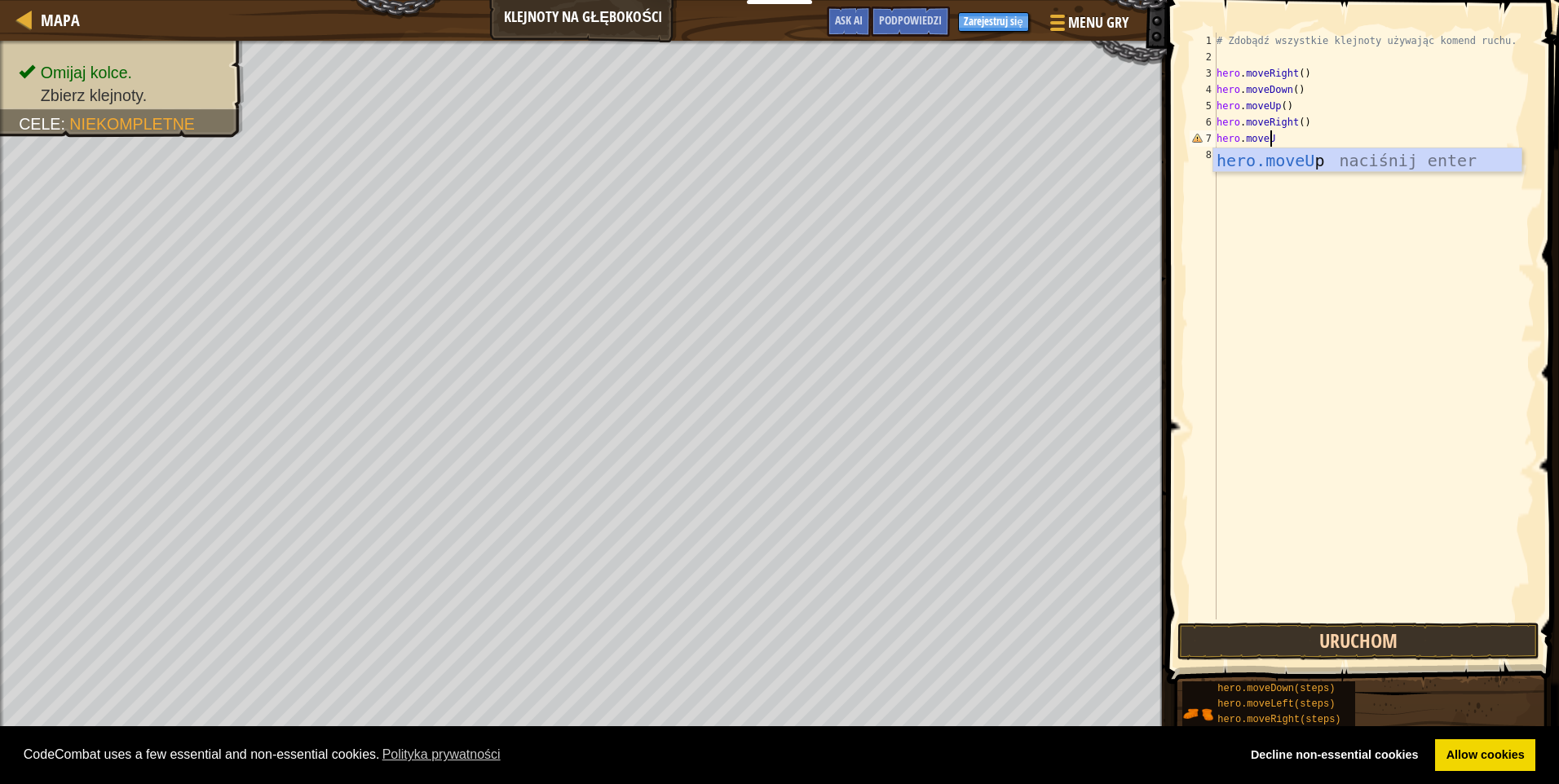
type textarea "hero.moveUp"
click at [1255, 137] on div "# Zdobądź wszystkie klejnoty używając komend ruchu. hero . moveRight ( ) hero .…" at bounding box center [1374, 342] width 322 height 620
click at [1281, 138] on div "# Zdobądź wszystkie klejnoty używając komend ruchu. hero . moveRight ( ) hero .…" at bounding box center [1374, 342] width 322 height 620
type textarea "hero.moveUp()"
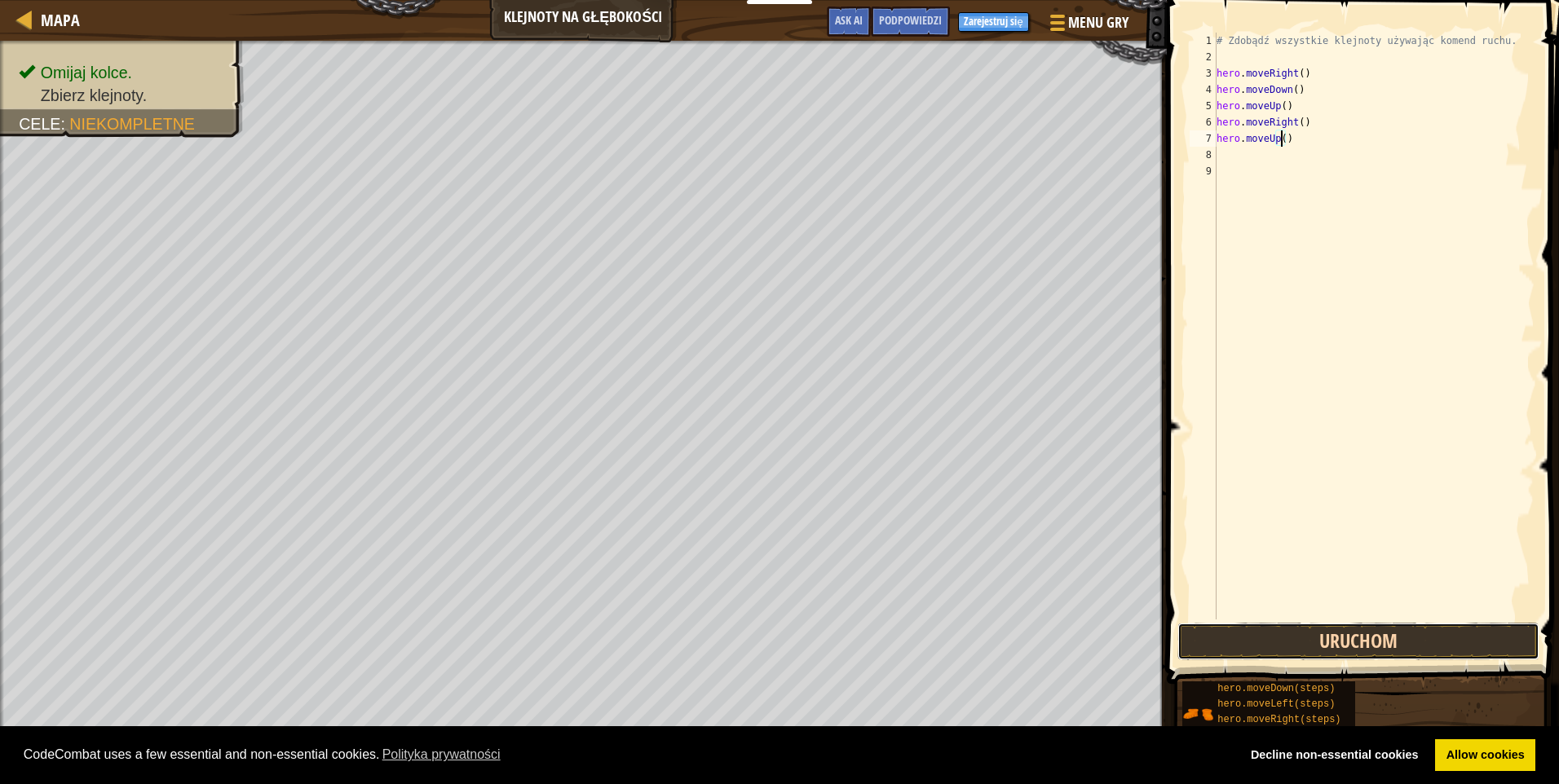
click at [1268, 642] on button "Uruchom" at bounding box center [1358, 642] width 362 height 37
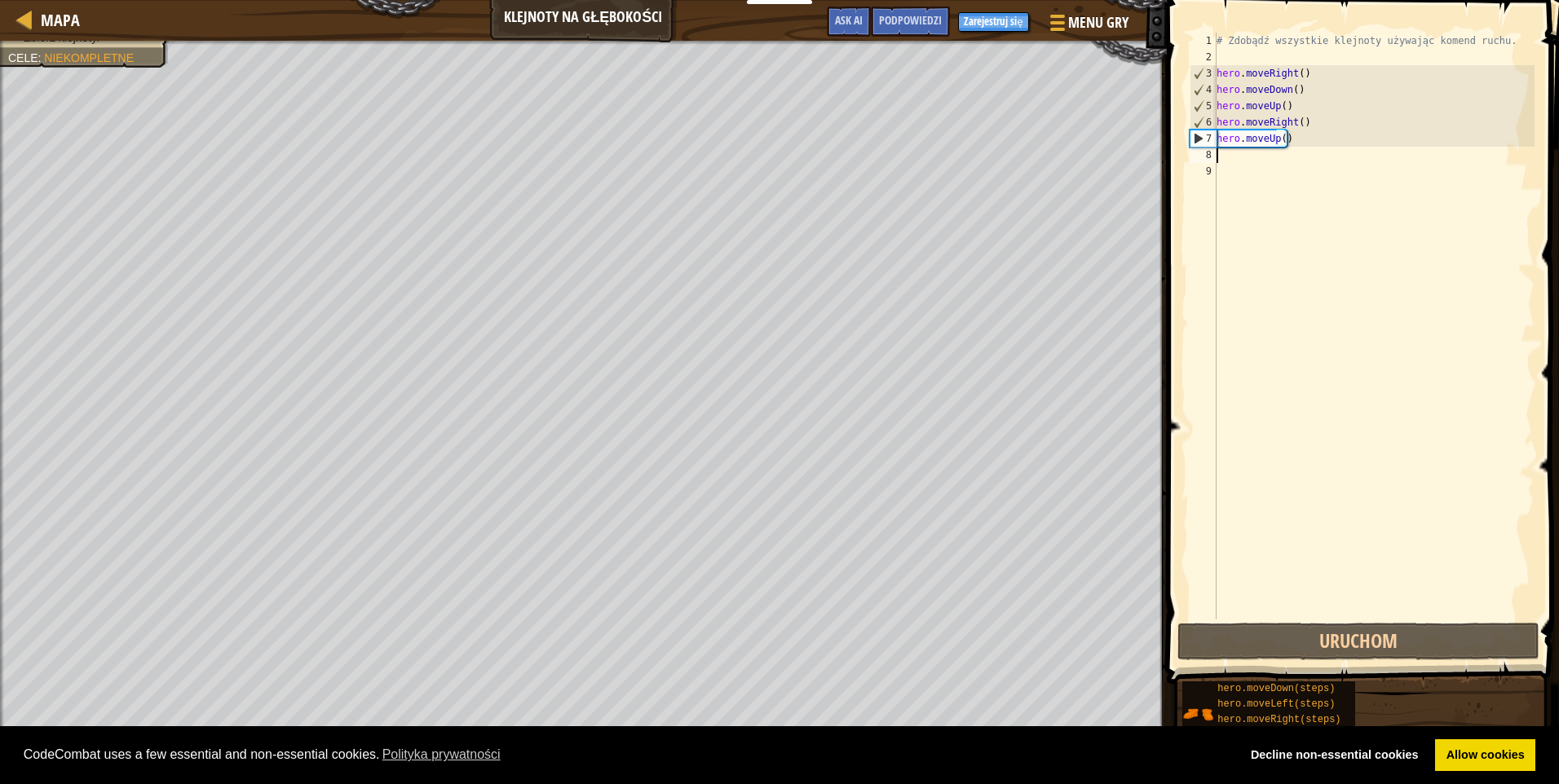
click at [1242, 156] on div "# Zdobądź wszystkie klejnoty używając komend ruchu. hero . moveRight ( ) hero .…" at bounding box center [1374, 342] width 322 height 620
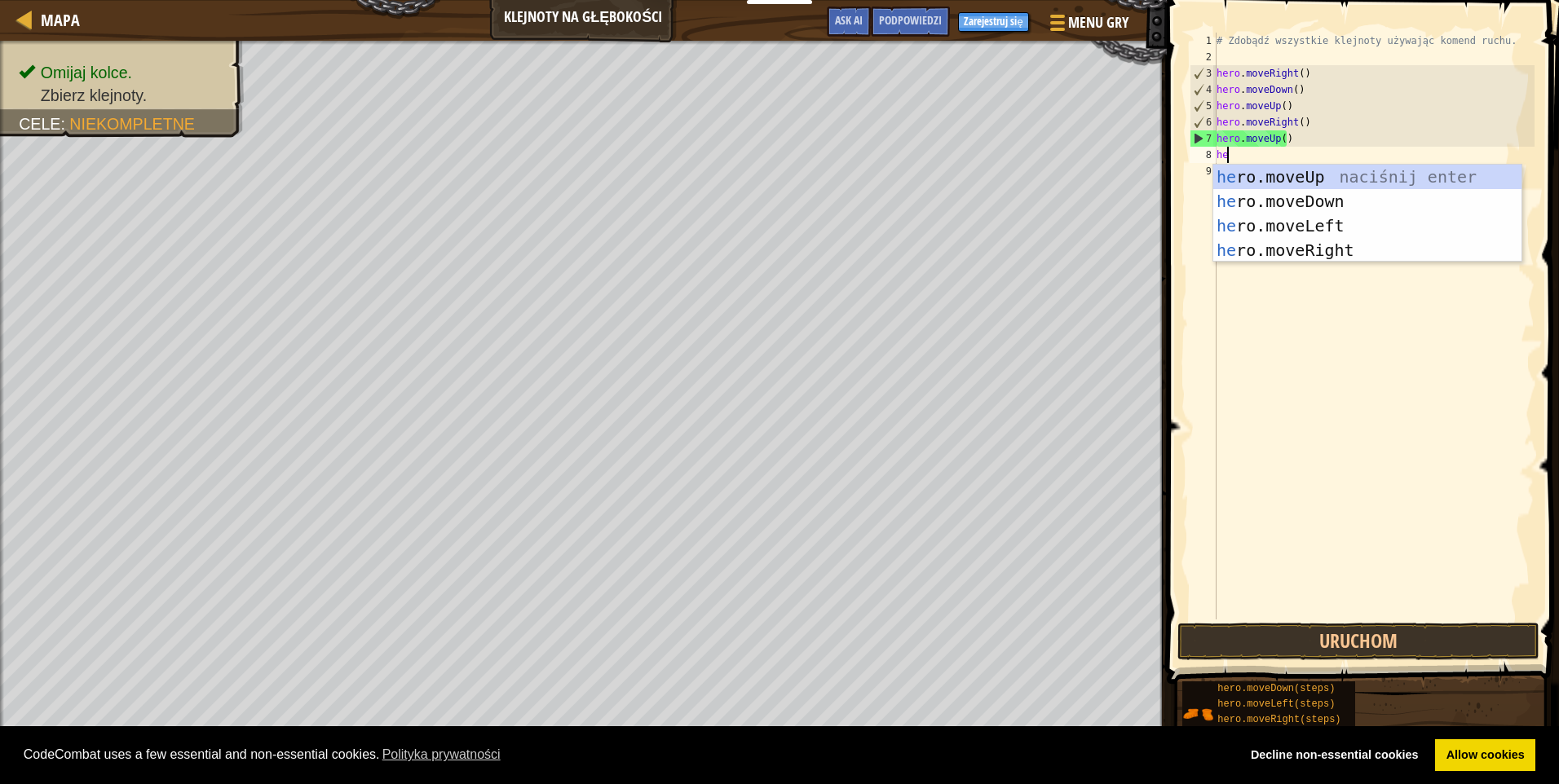
type textarea "her"
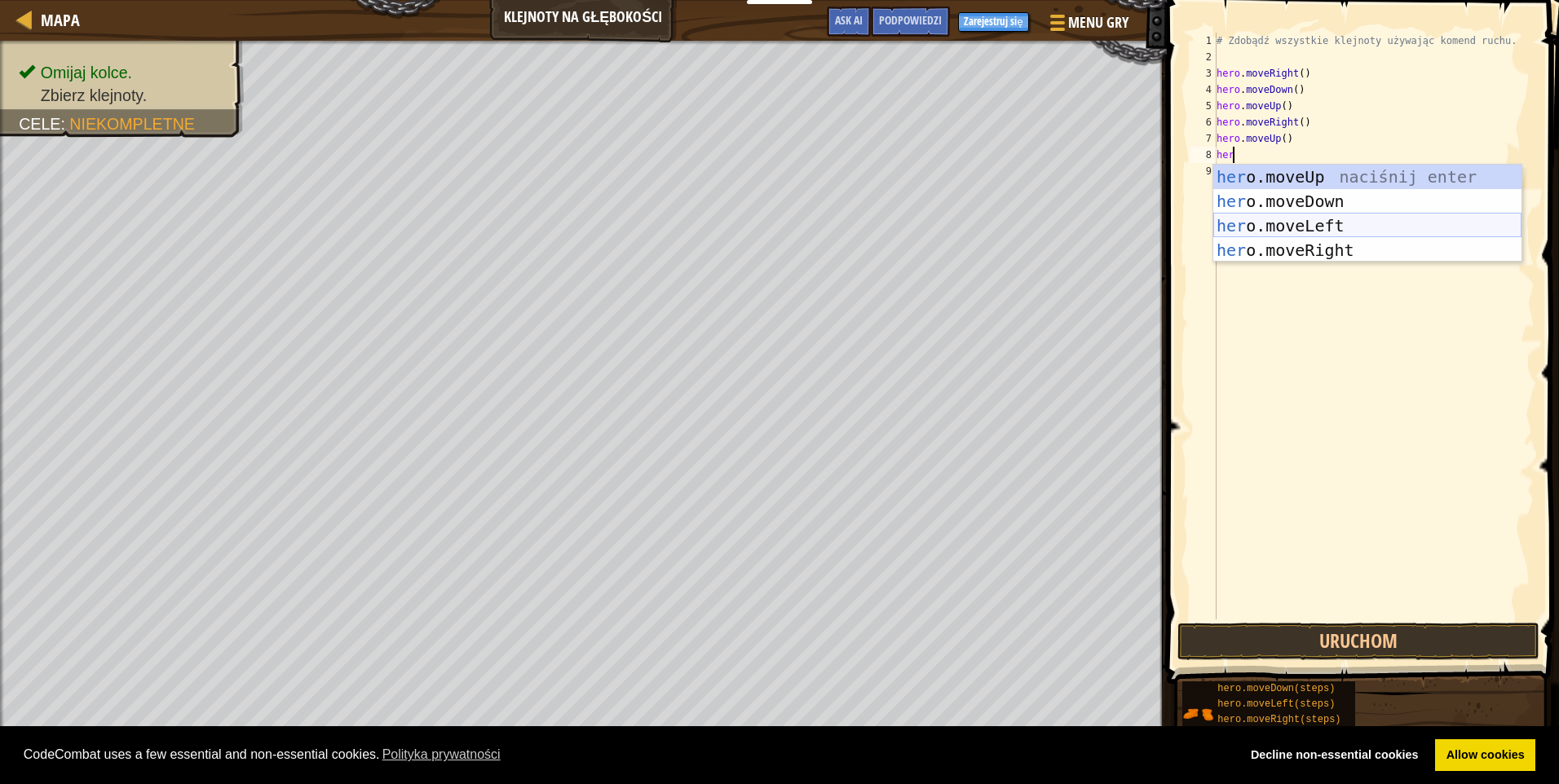
click at [1293, 219] on div "her o.moveUp naciśnij enter her o.moveDown naciśnij enter her o.moveLeft naciśn…" at bounding box center [1367, 238] width 308 height 147
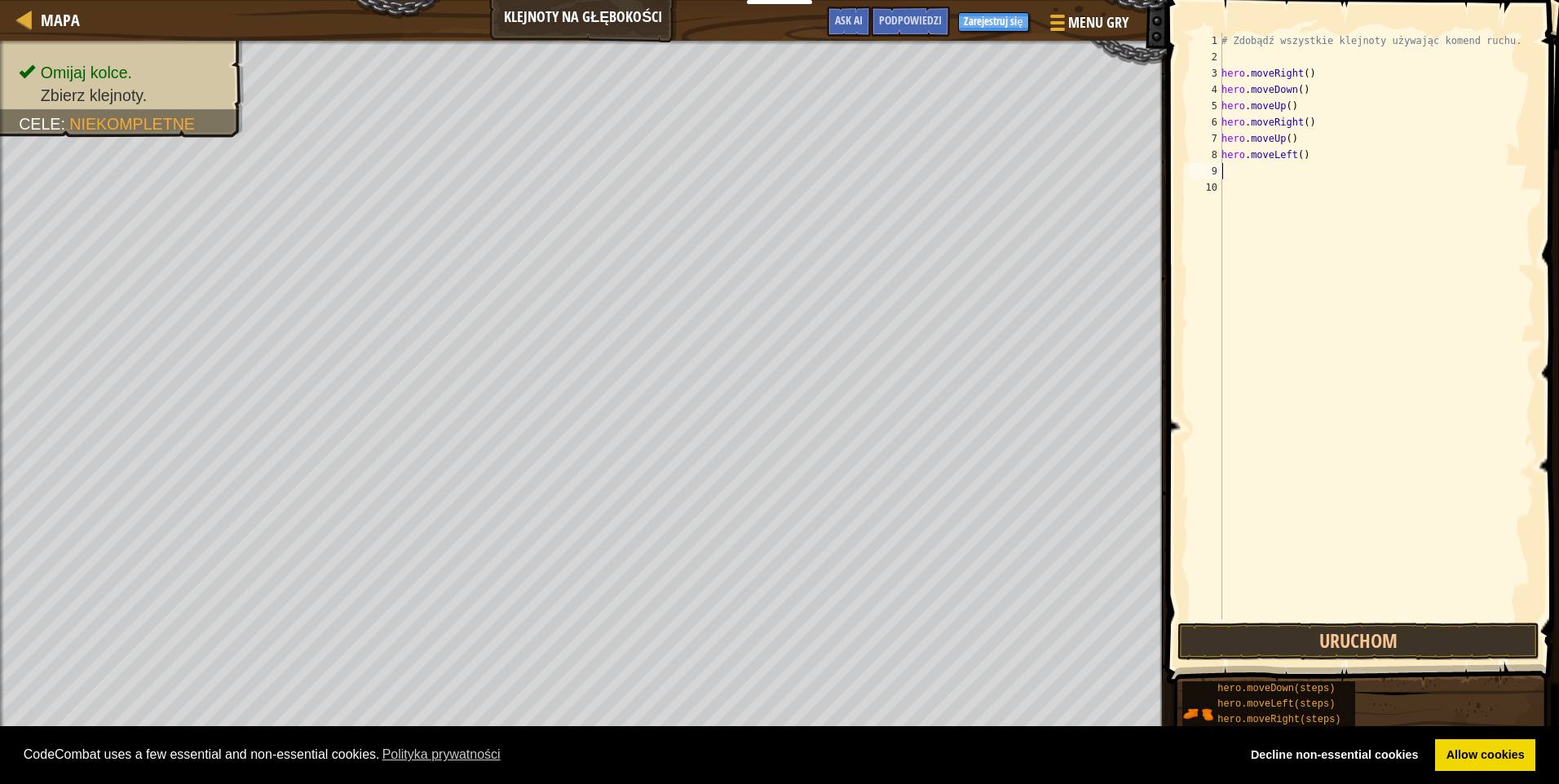
click at [1227, 170] on div "# Zdobądź wszystkie klejnoty używając komend ruchu. hero . moveRight ( ) hero .…" at bounding box center [1377, 342] width 317 height 620
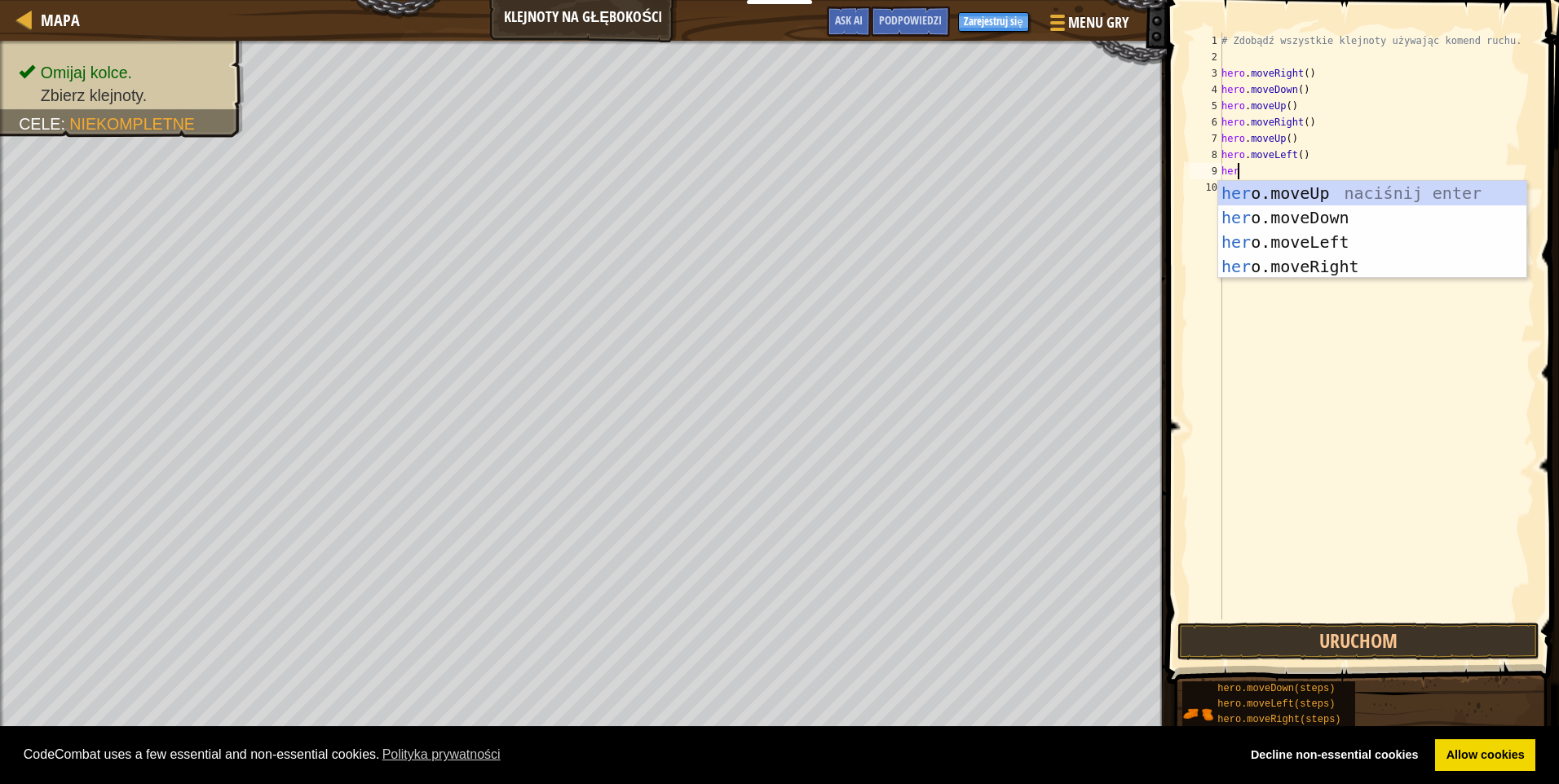
type textarea "hero"
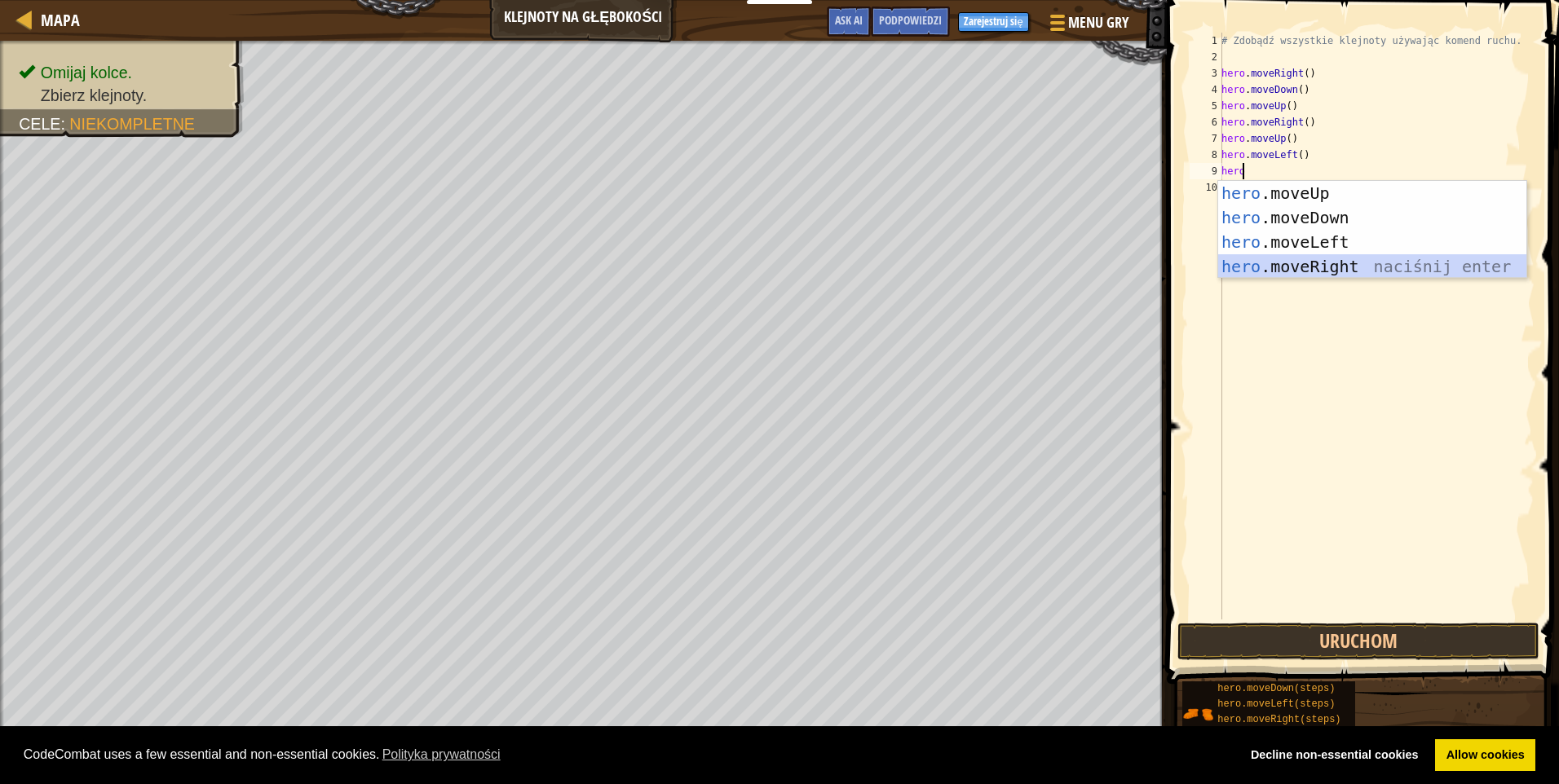
click at [1301, 272] on div "hero .moveUp naciśnij enter hero .moveDown naciśnij enter hero .moveLeft naciśn…" at bounding box center [1372, 254] width 308 height 147
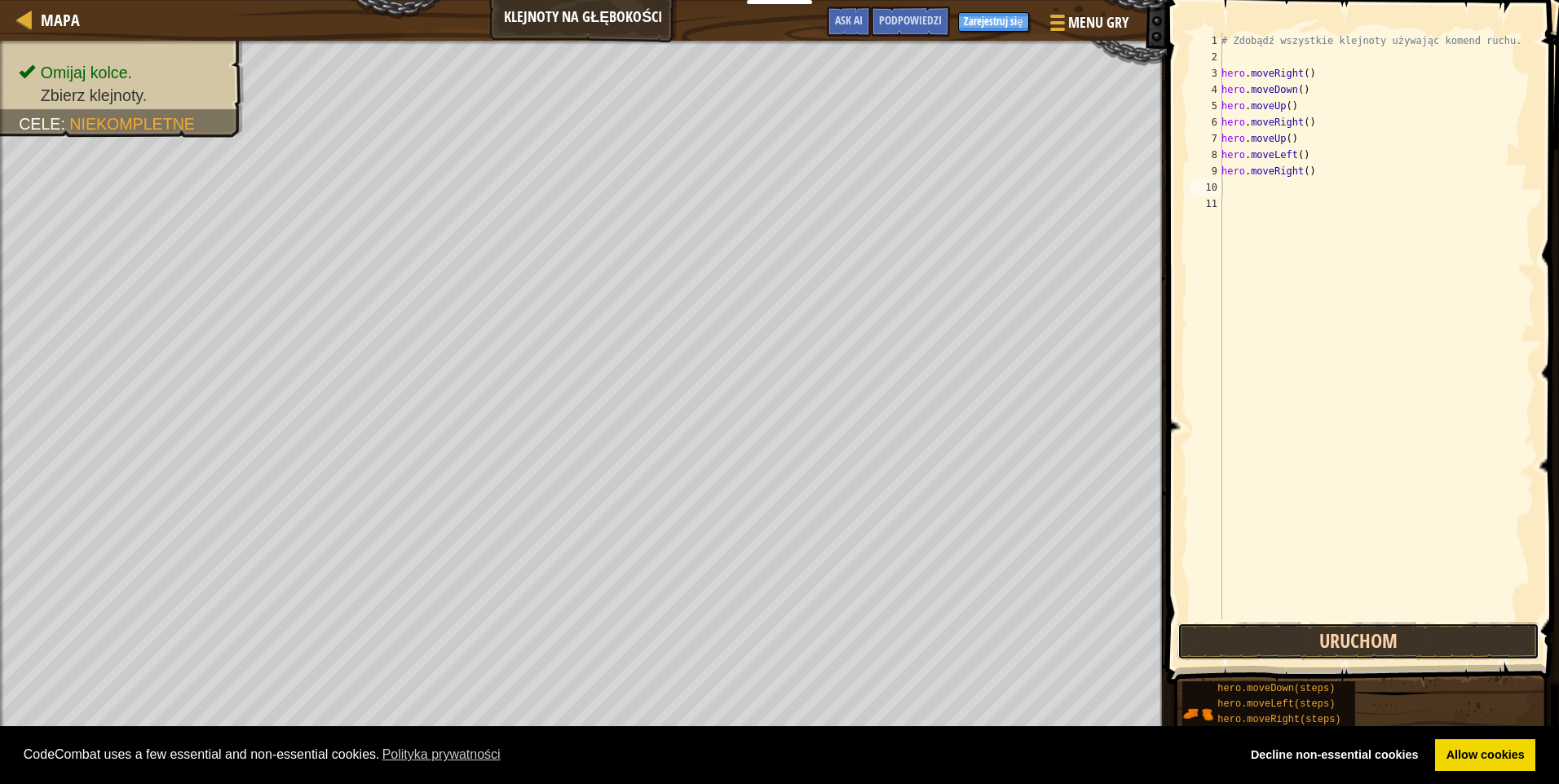
click at [1279, 637] on button "Uruchom" at bounding box center [1358, 642] width 362 height 37
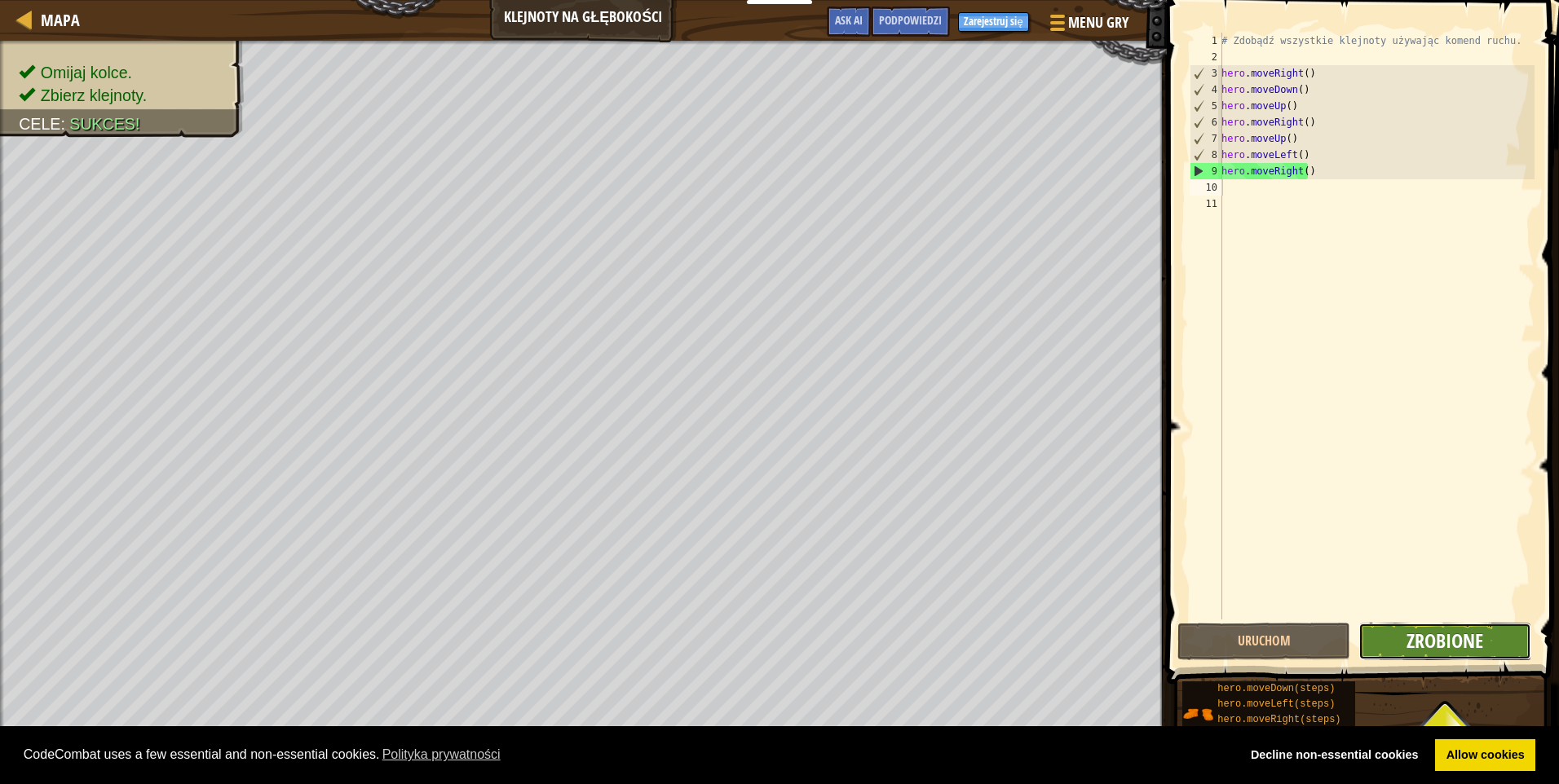
click at [1407, 650] on span "Zrobione" at bounding box center [1445, 640] width 77 height 26
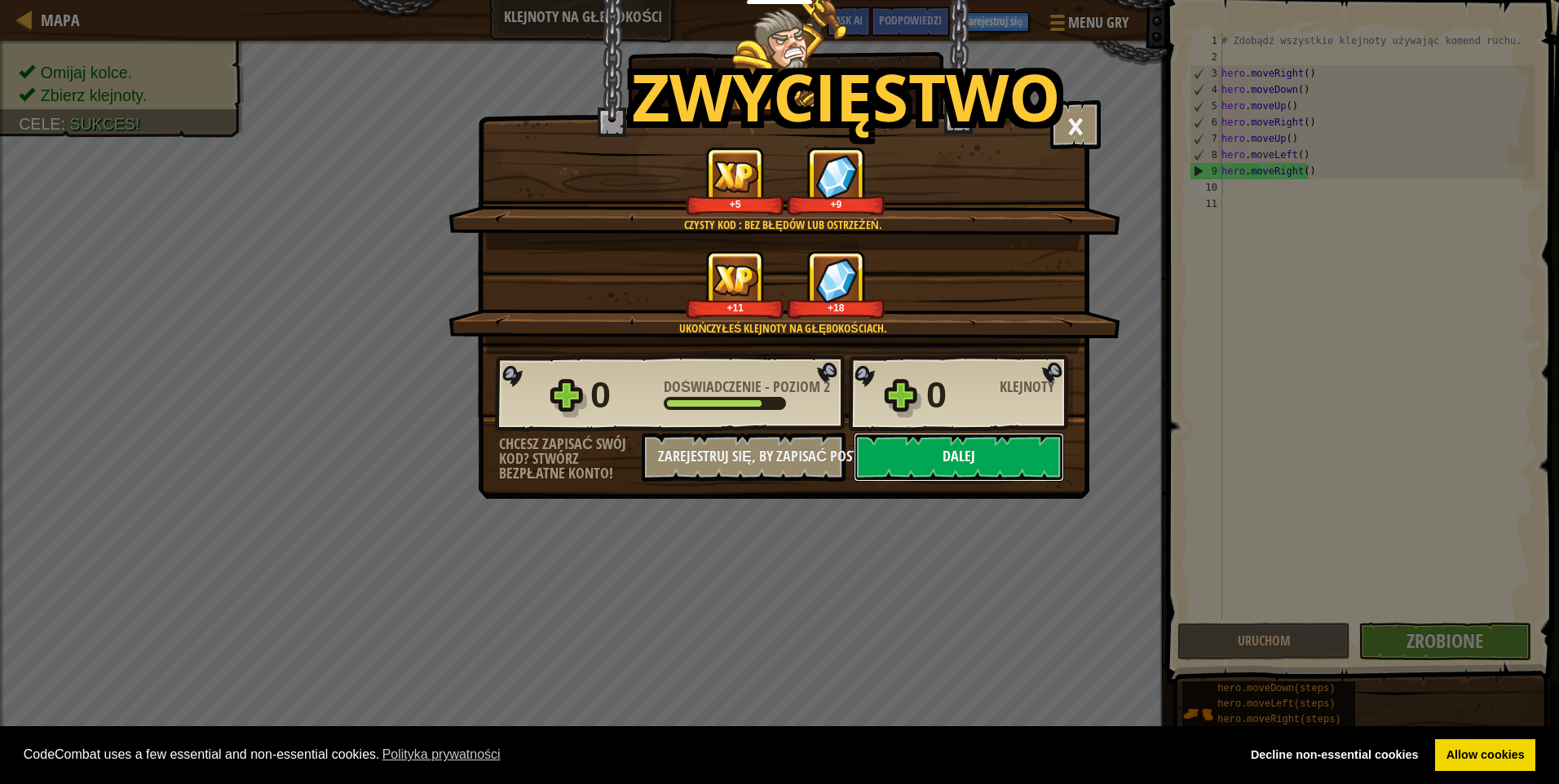
click at [938, 446] on button "Dalej" at bounding box center [958, 457] width 210 height 49
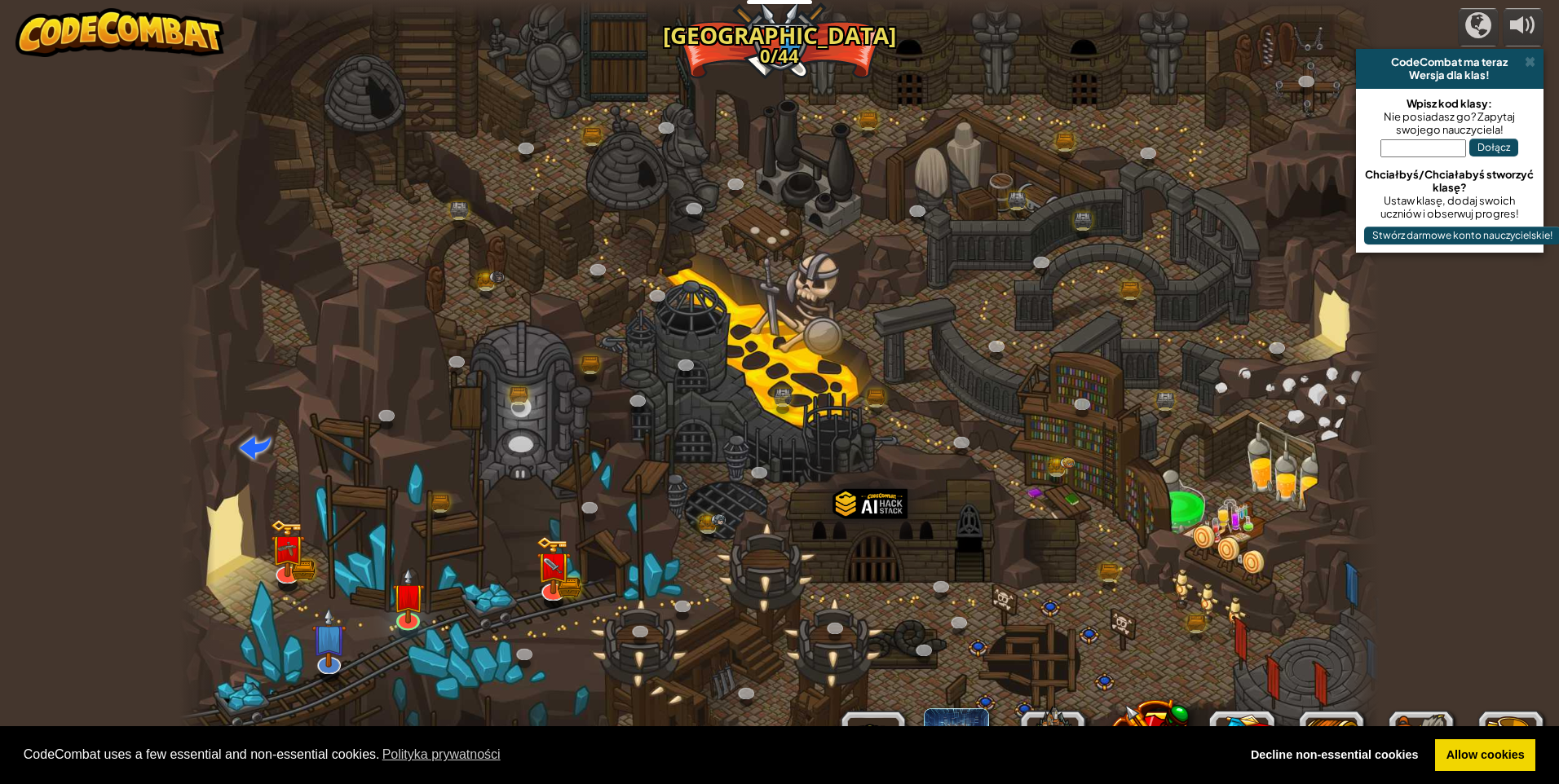
select select "pl"
click at [538, 591] on link at bounding box center [552, 586] width 32 height 32
click at [552, 588] on img at bounding box center [553, 553] width 32 height 71
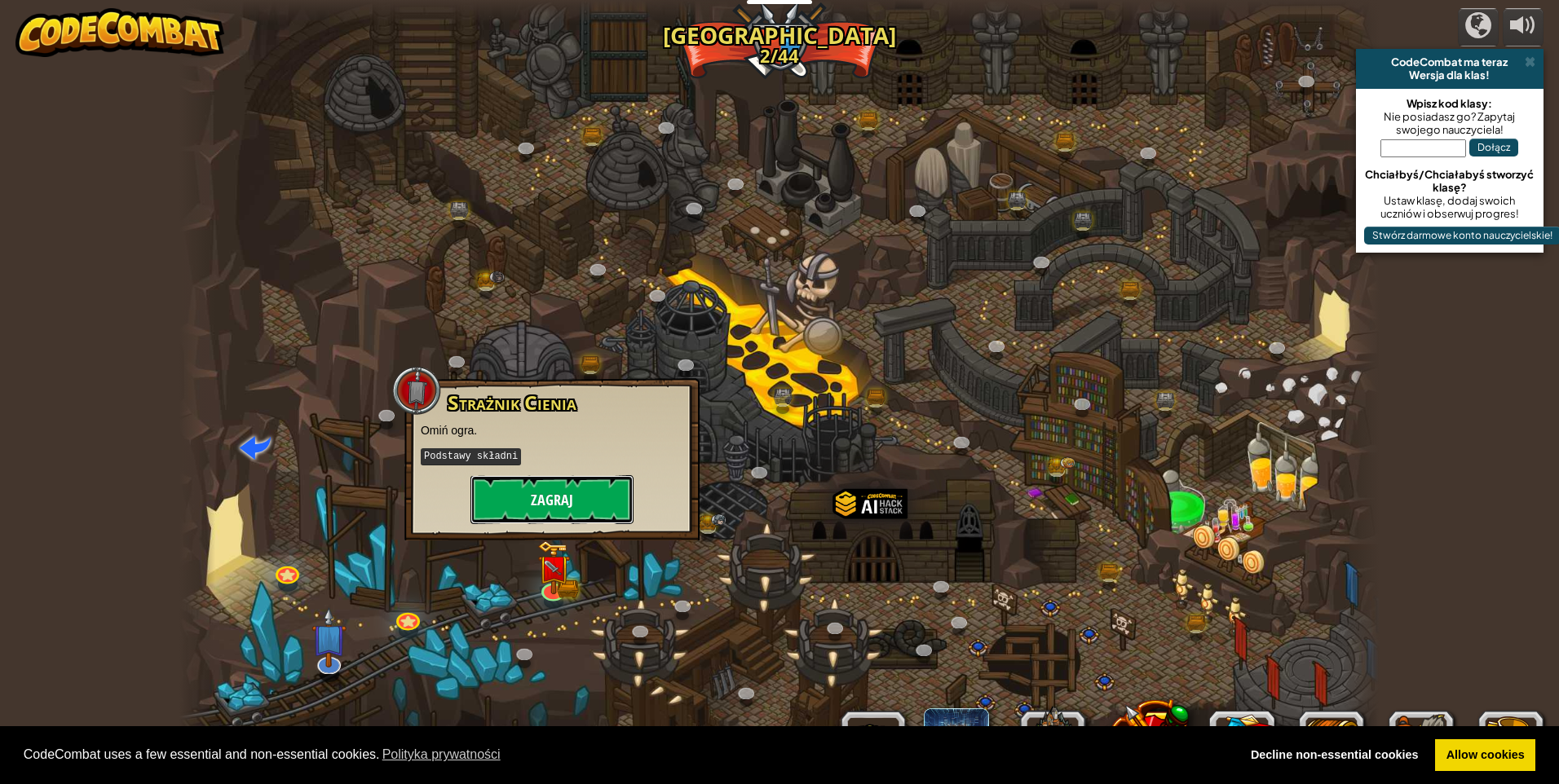
click at [576, 492] on button "Zagraj" at bounding box center [552, 499] width 163 height 49
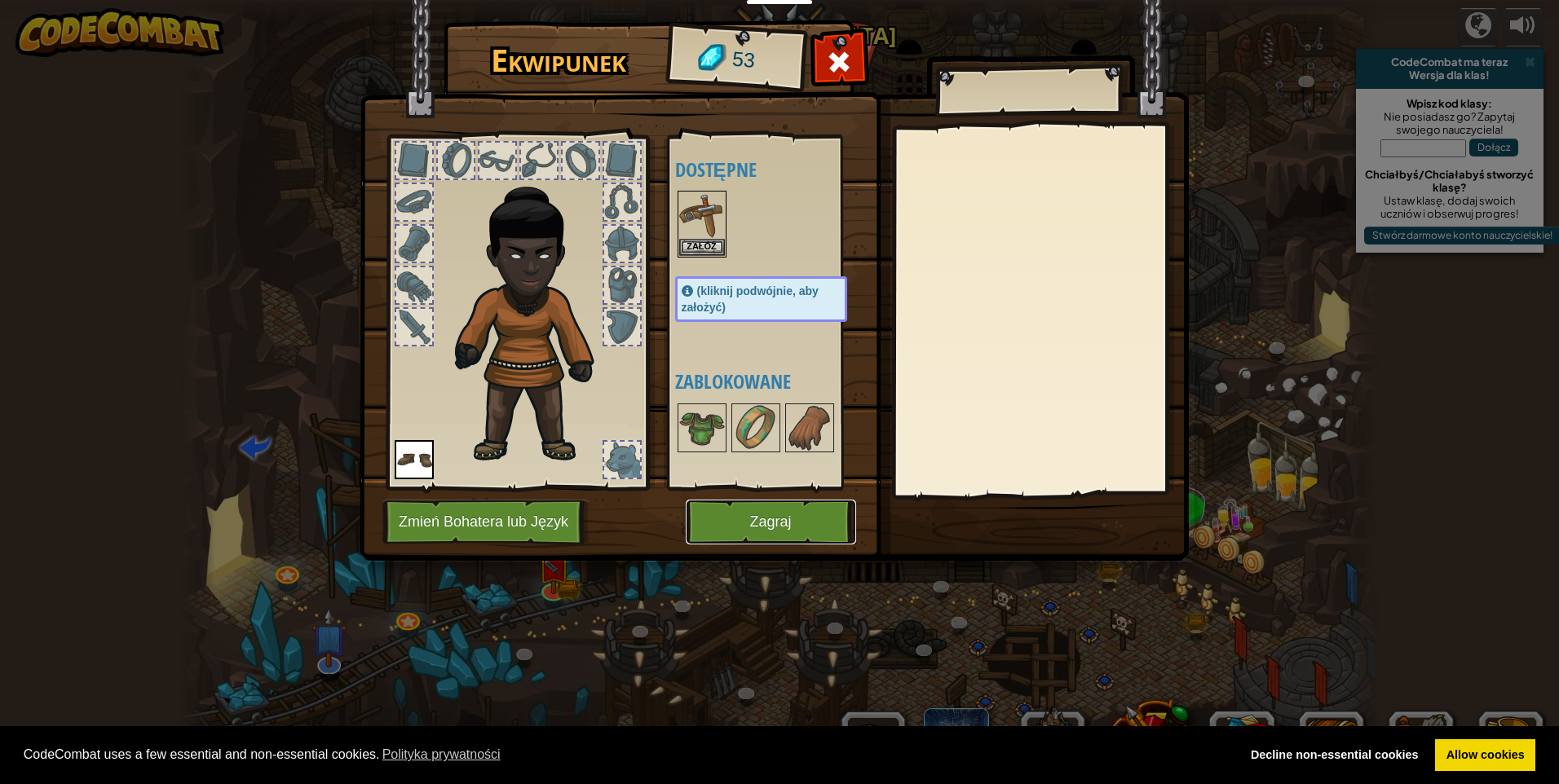
click at [805, 520] on button "Zagraj" at bounding box center [771, 522] width 170 height 45
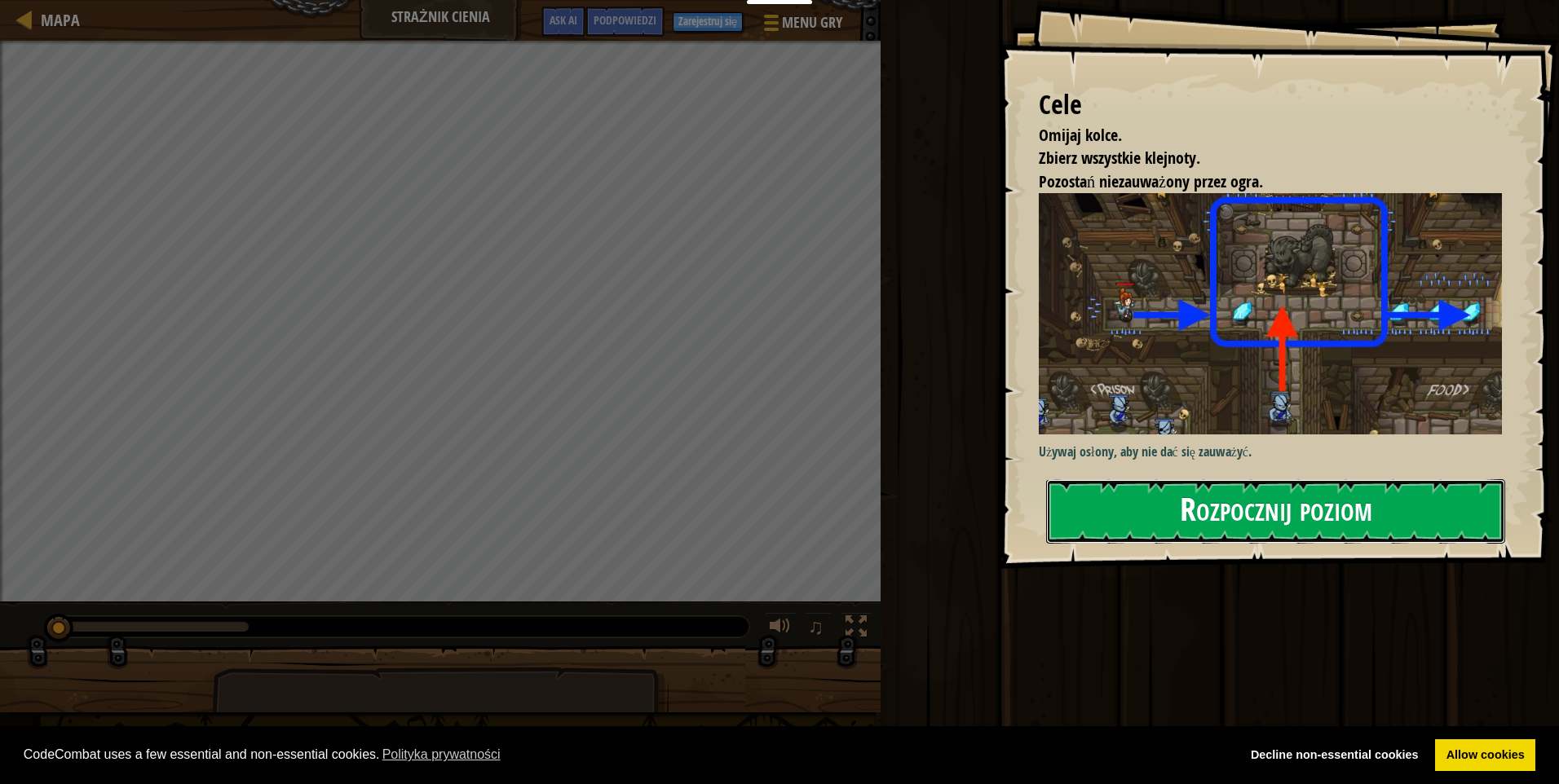
click at [1162, 503] on button "Rozpocznij poziom" at bounding box center [1275, 511] width 459 height 64
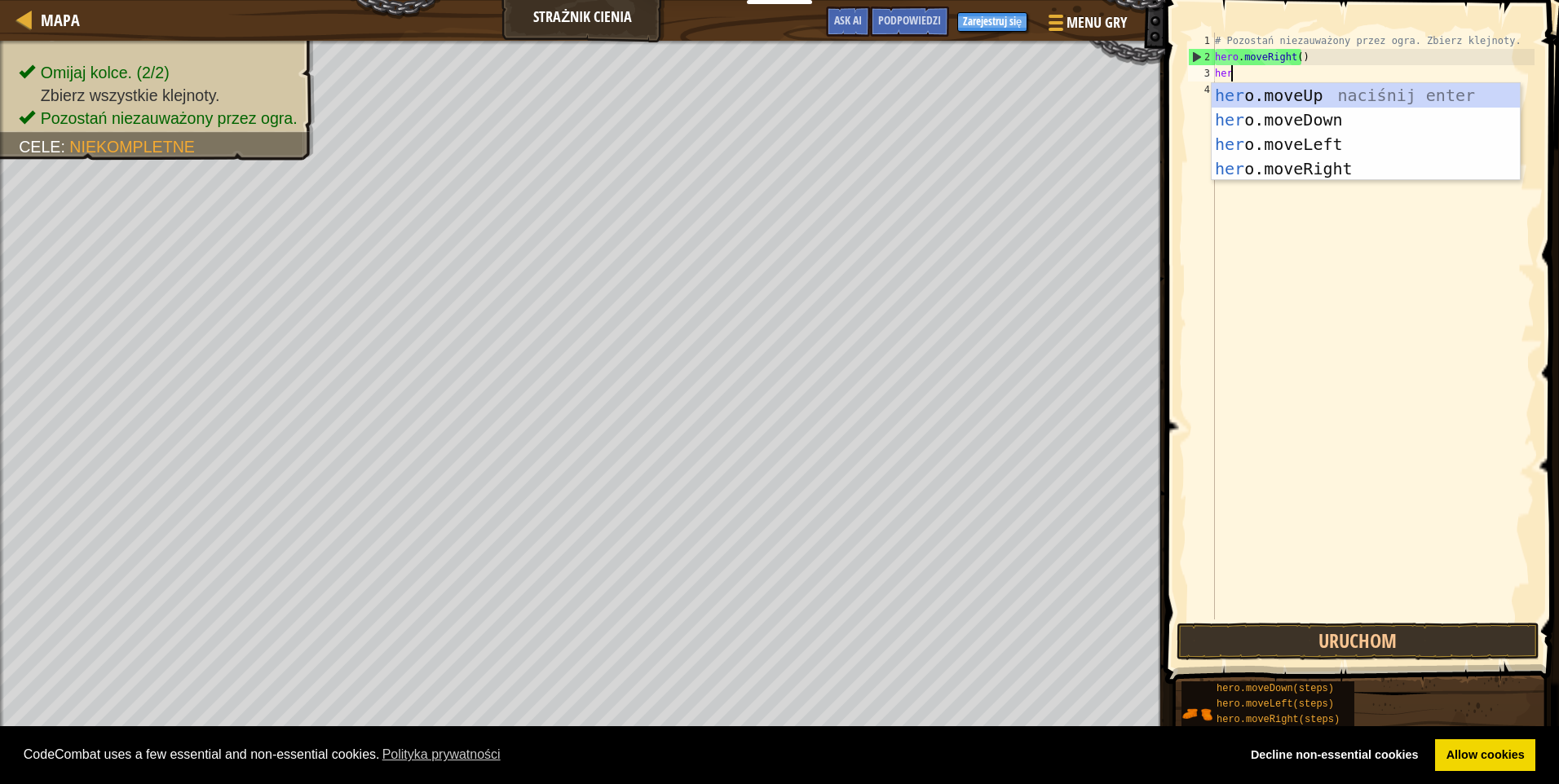
scroll to position [7, 1]
type textarea "hero"
click at [1304, 172] on div "hero .moveUp naciśnij enter hero .moveDown naciśnij enter hero .moveLeft naciśn…" at bounding box center [1366, 157] width 308 height 147
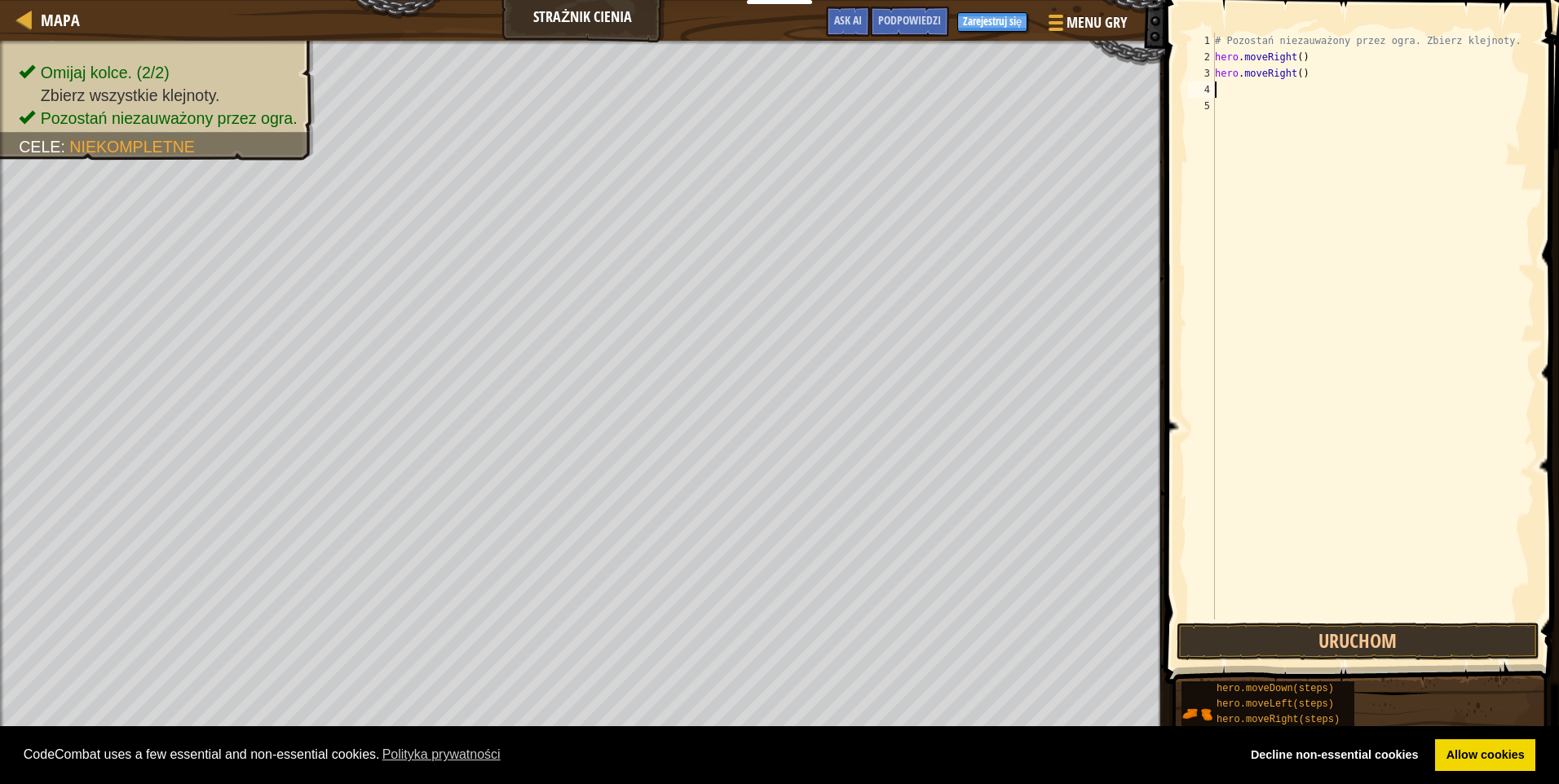
scroll to position [7, 0]
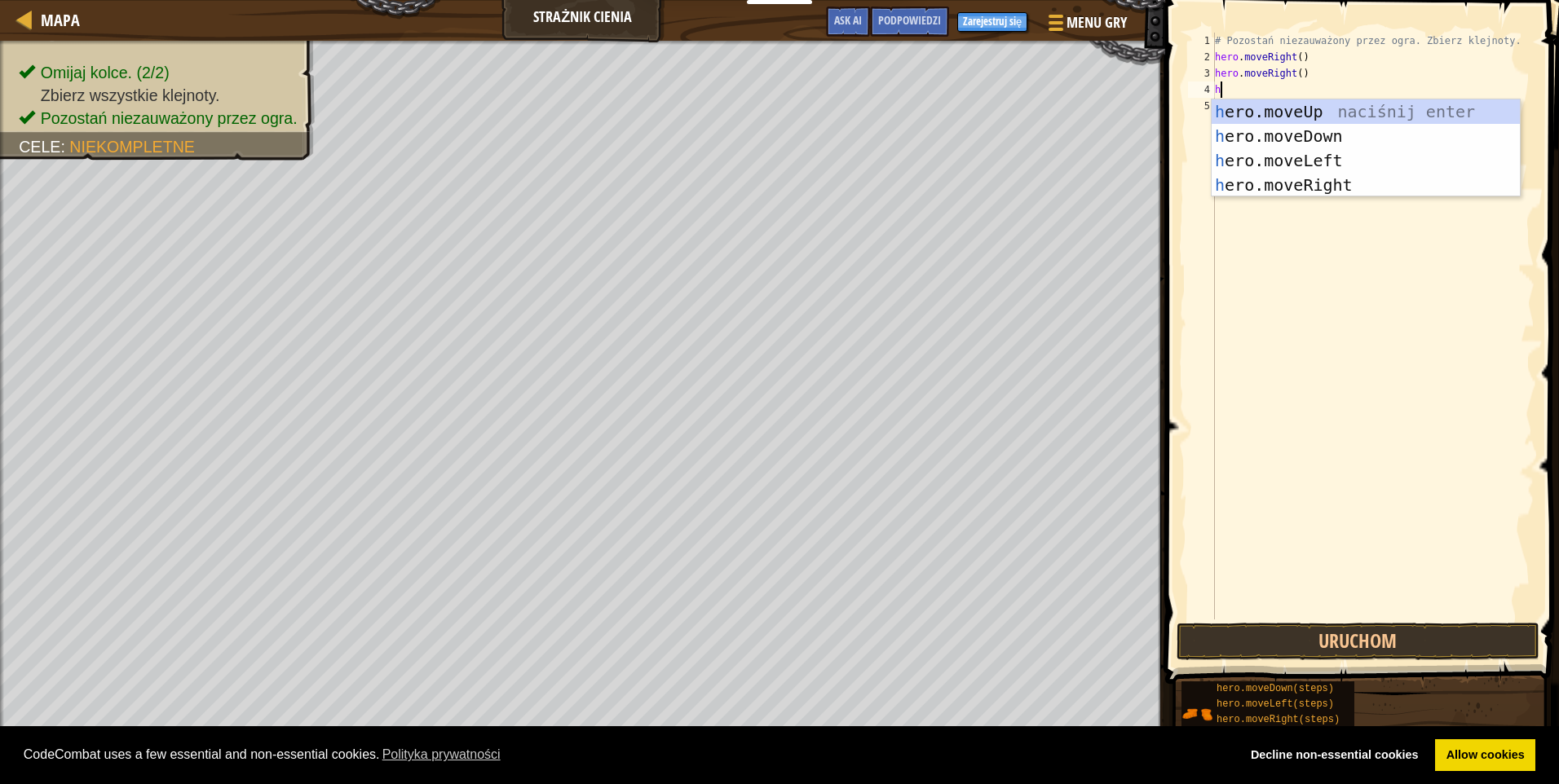
type textarea "he"
click at [1274, 182] on div "he ro.moveUp naciśnij enter he ro.moveDown naciśnij enter he ro.moveLeft naciśn…" at bounding box center [1366, 172] width 308 height 147
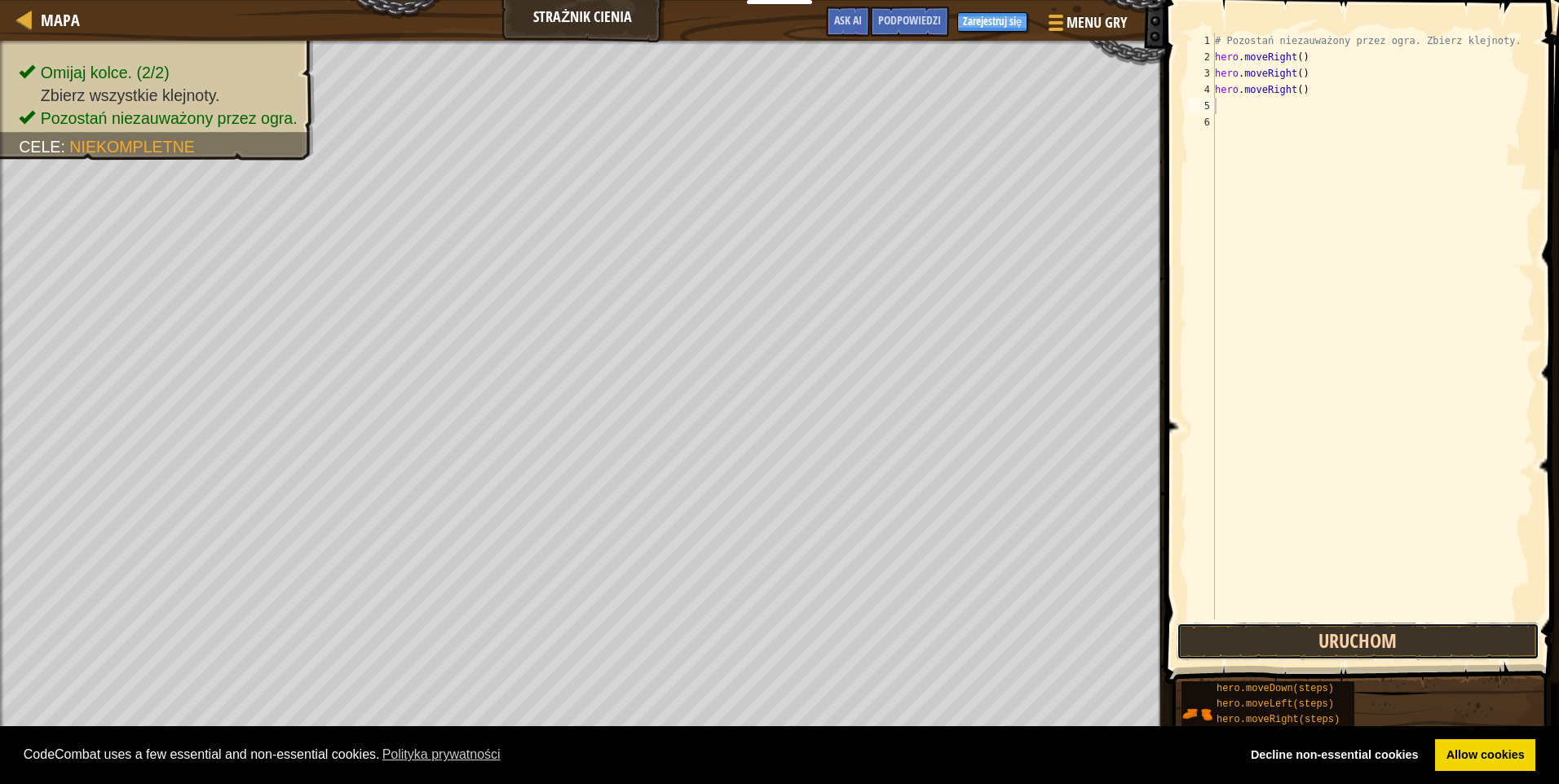
click at [1380, 638] on button "Uruchom" at bounding box center [1357, 642] width 362 height 37
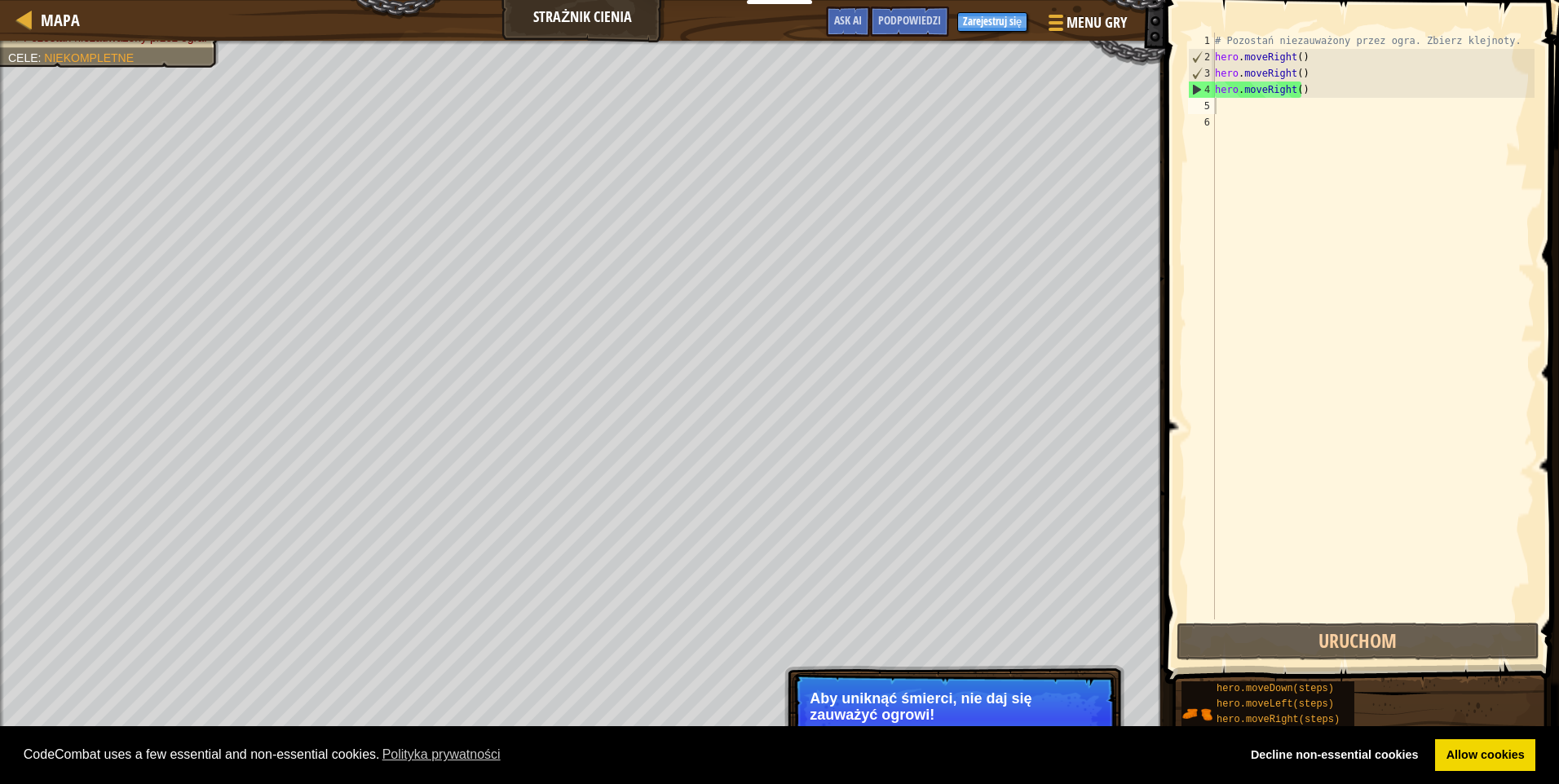
click at [907, 702] on p "Aby uniknąć śmierci, nie daj się zauważyć ogrowi!" at bounding box center [954, 707] width 289 height 32
click at [63, 16] on span "Mapa" at bounding box center [60, 20] width 39 height 22
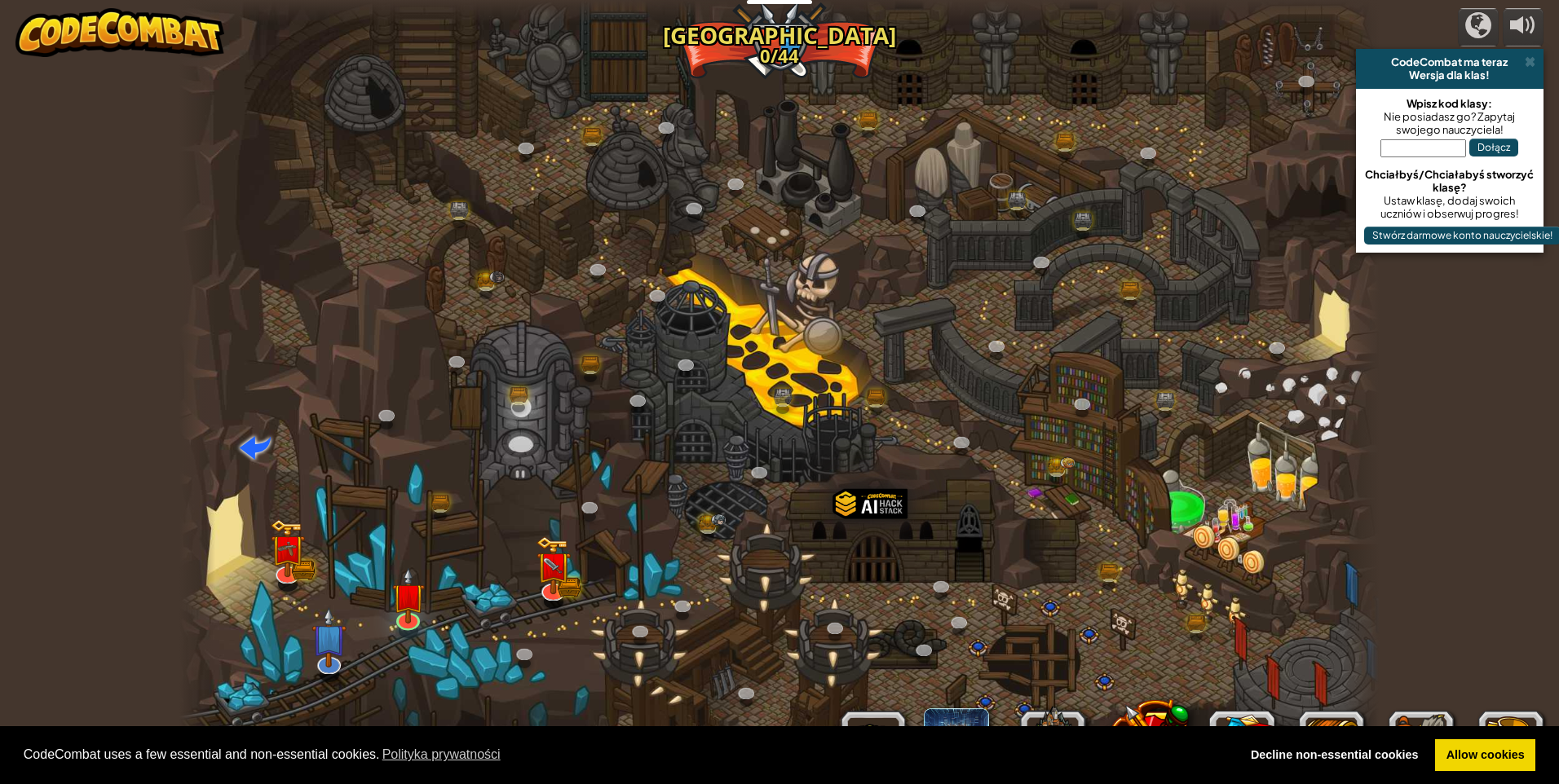
select select "pl"
click at [546, 592] on link at bounding box center [552, 586] width 32 height 32
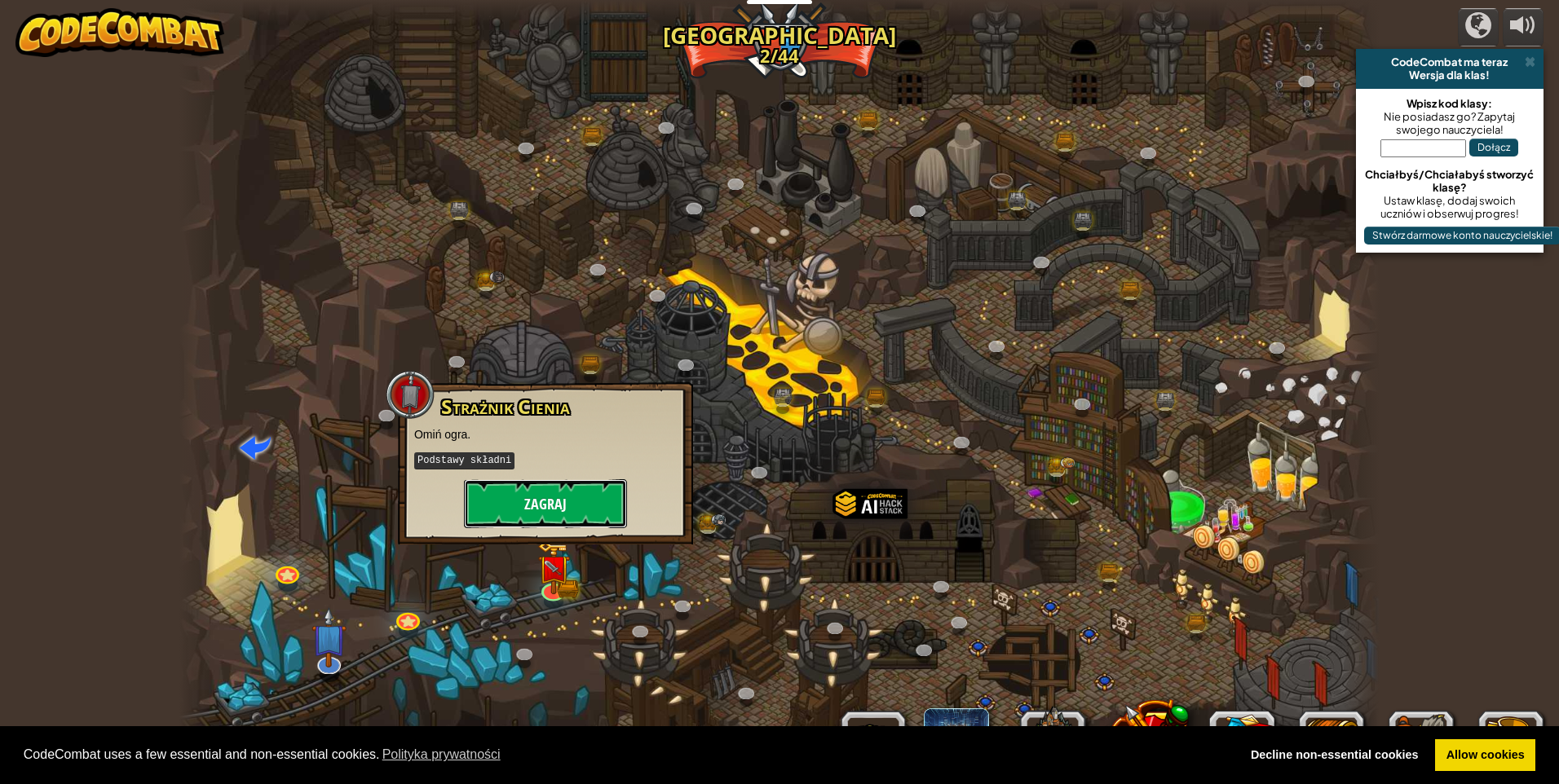
click at [562, 483] on button "Zagraj" at bounding box center [546, 503] width 163 height 49
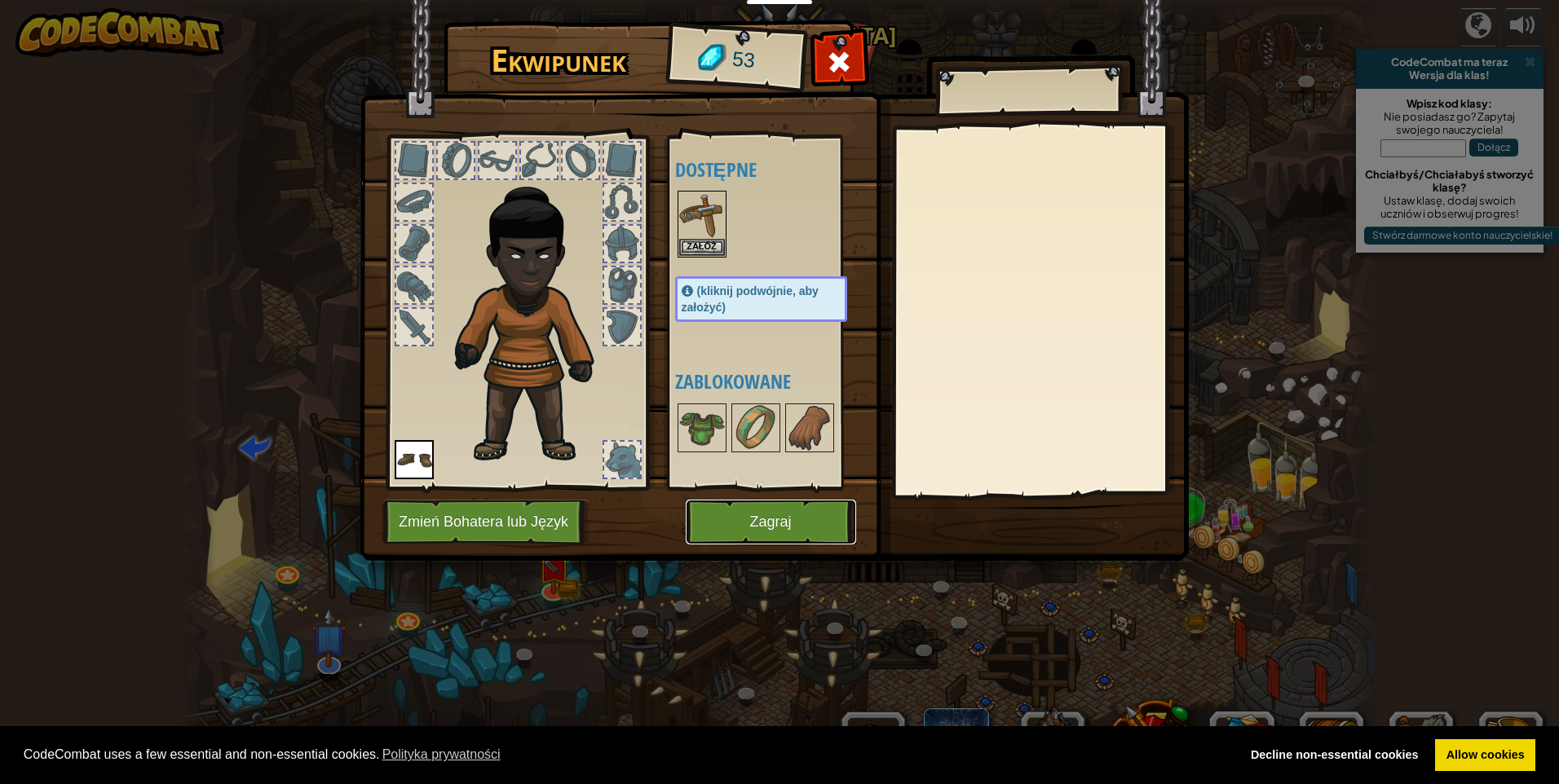
click at [798, 516] on button "Zagraj" at bounding box center [771, 522] width 170 height 45
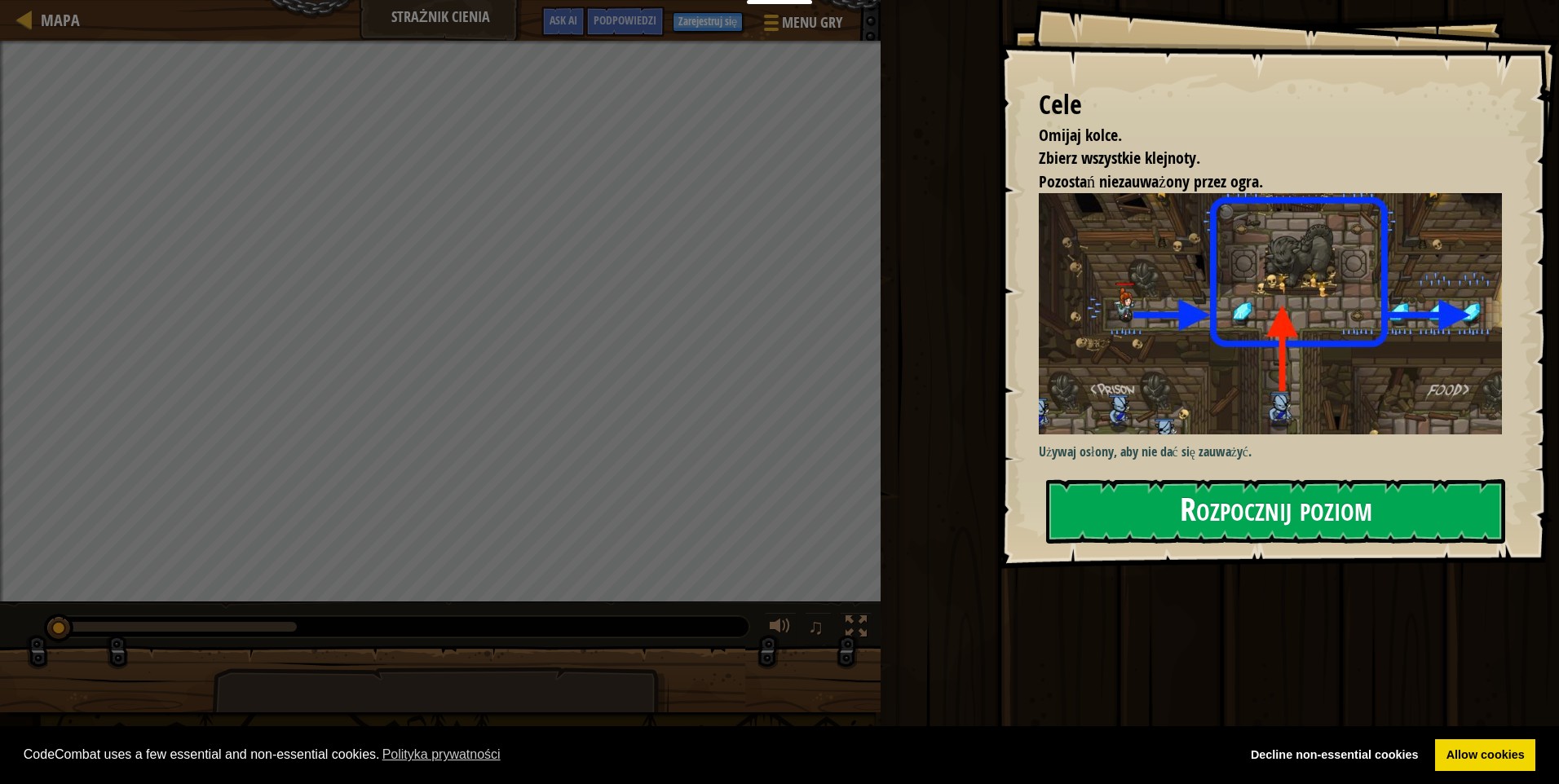
click at [1074, 502] on button "Rozpocznij poziom" at bounding box center [1275, 511] width 459 height 64
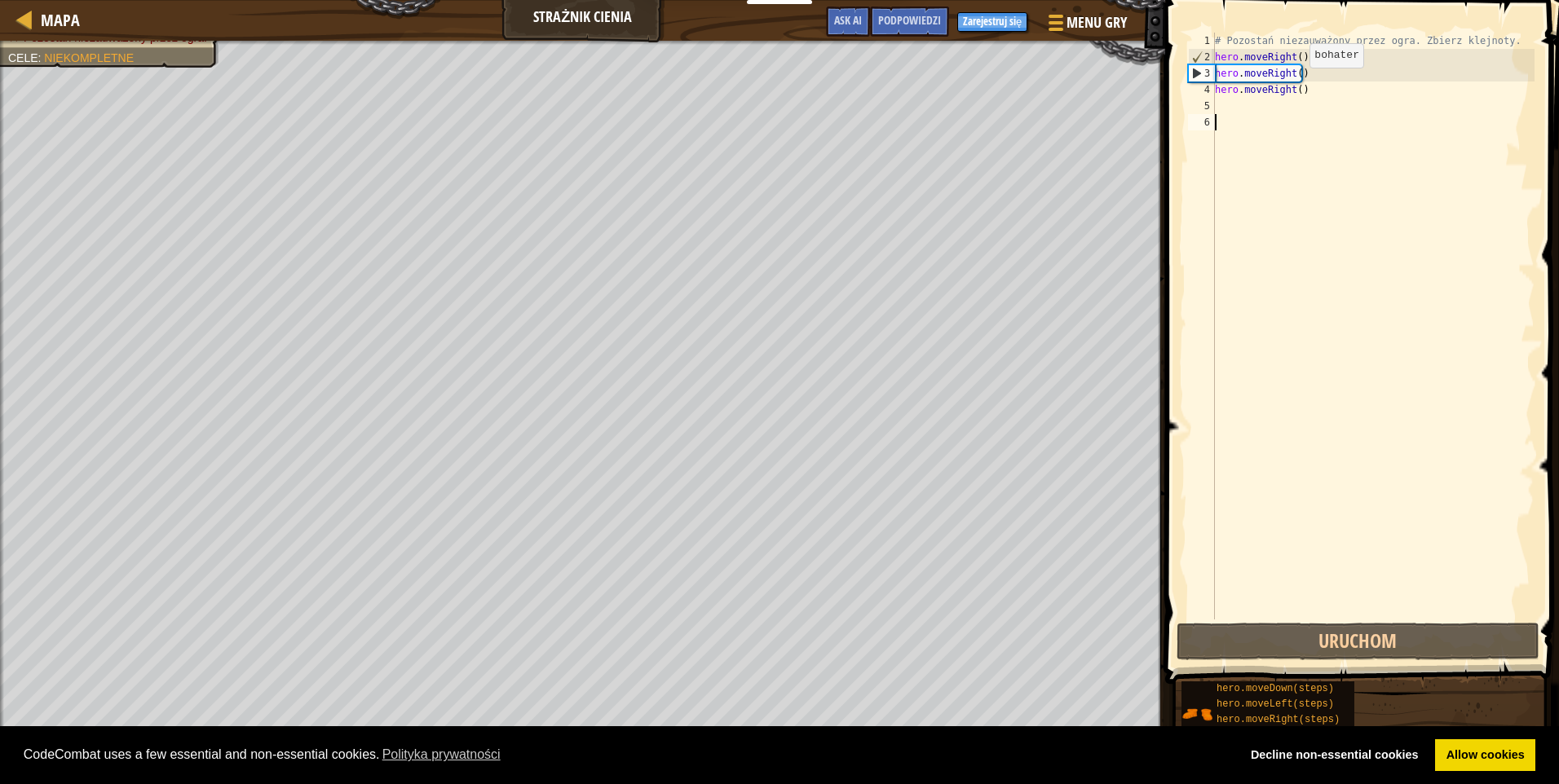
click at [1296, 84] on div "# Pozostań niezauważony przez ogra. Zbierz klejnoty. hero . moveRight ( ) hero …" at bounding box center [1372, 342] width 322 height 620
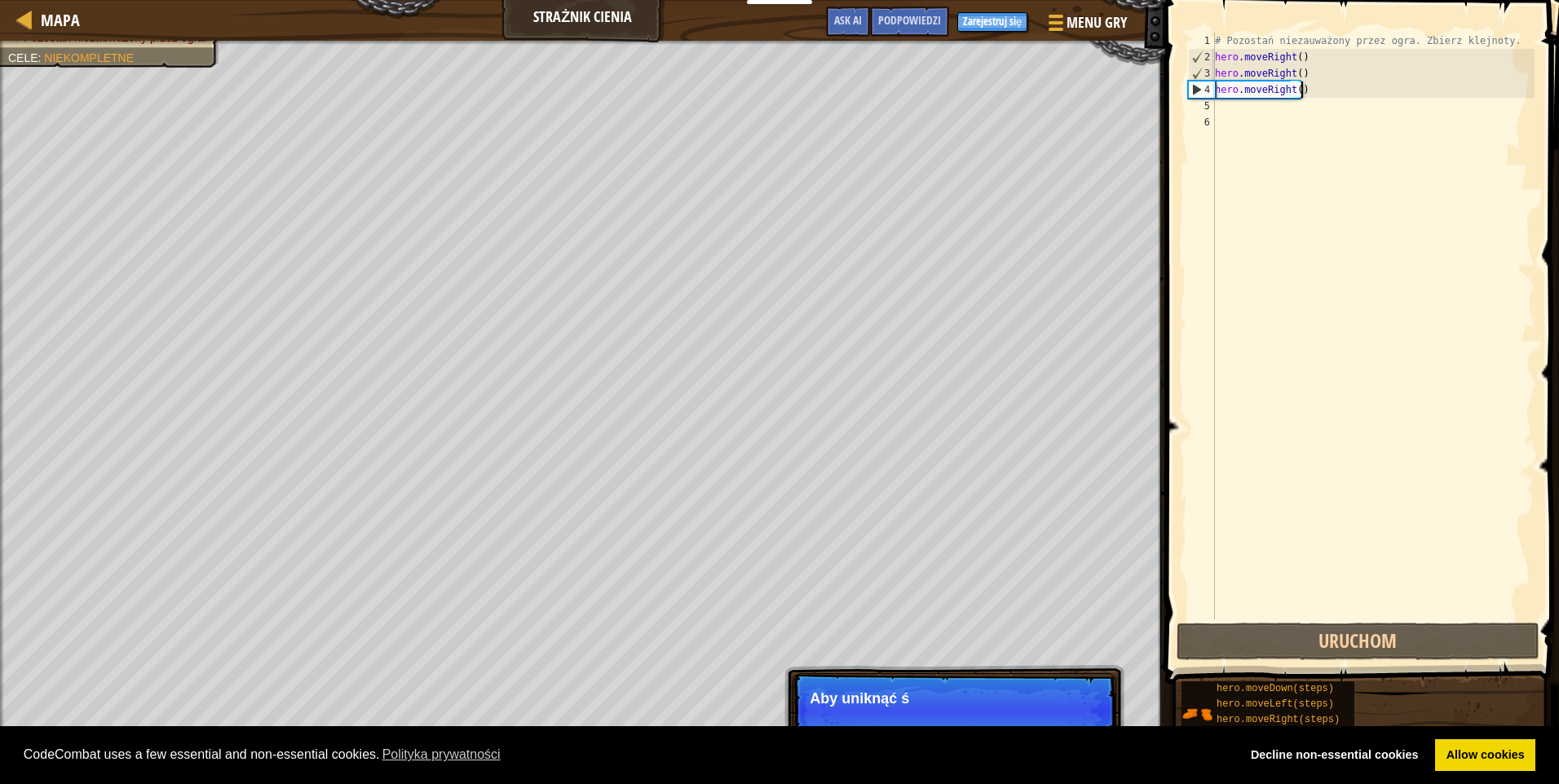
click at [1304, 88] on div "# Pozostań niezauważony przez ogra. Zbierz klejnoty. hero . moveRight ( ) hero …" at bounding box center [1372, 342] width 322 height 620
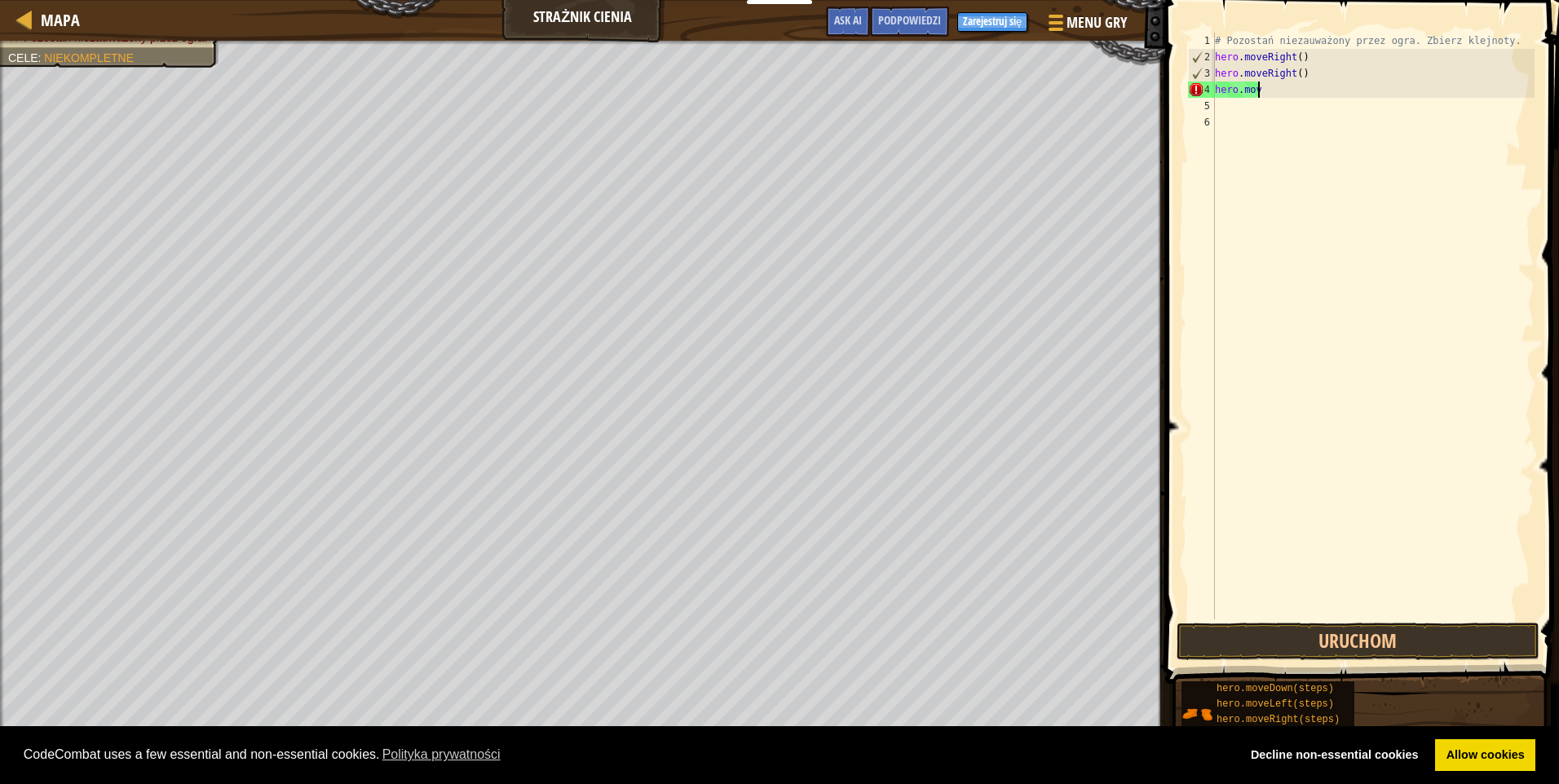
type textarea "h"
click at [1304, 72] on div "# Pozostań niezauważony przez ogra. Zbierz klejnoty. hero . moveRight ( ) hero …" at bounding box center [1372, 342] width 322 height 620
type textarea "h"
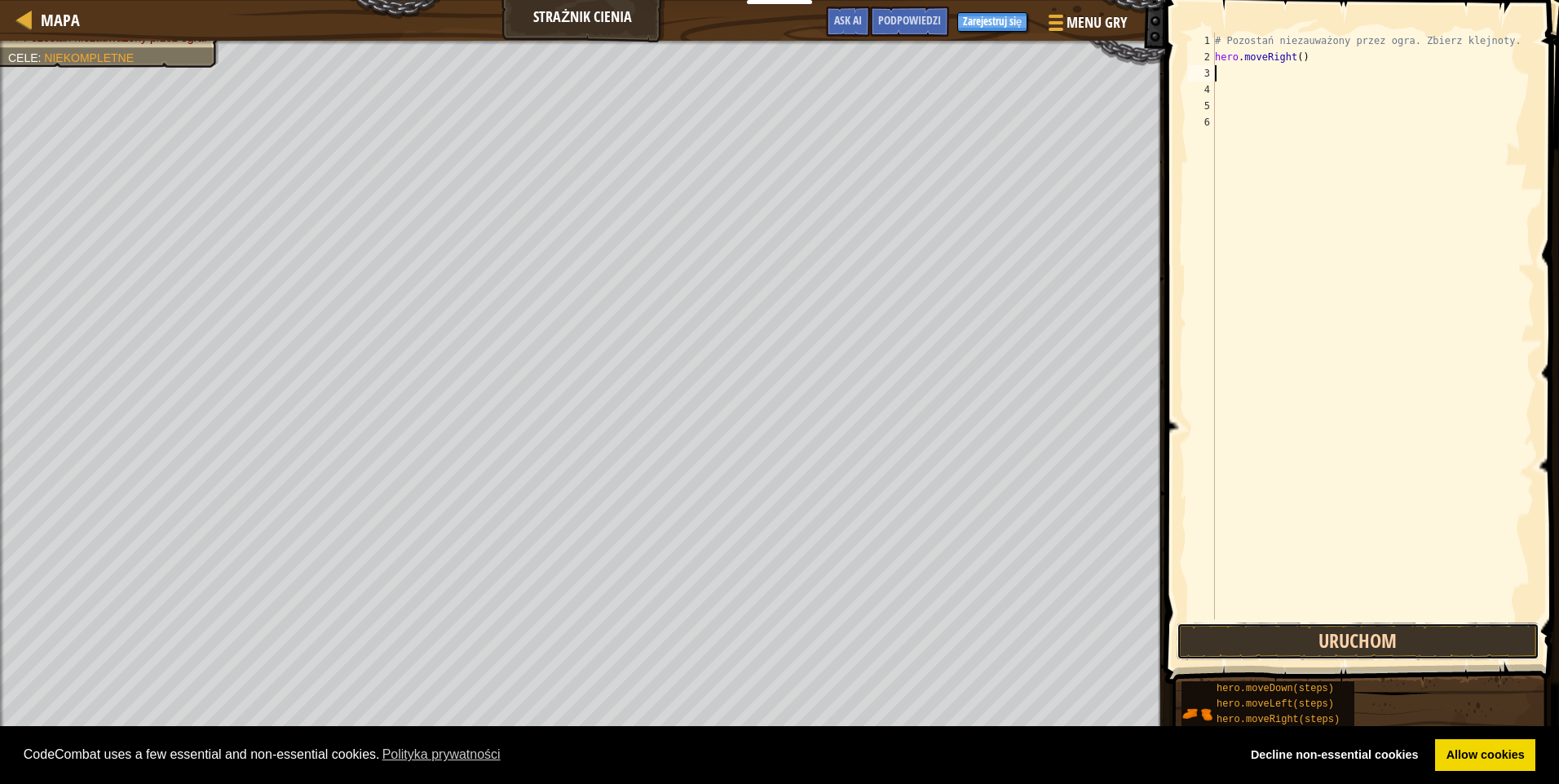
click at [1215, 643] on button "Uruchom" at bounding box center [1357, 642] width 362 height 37
type textarea "hero.moveUp"
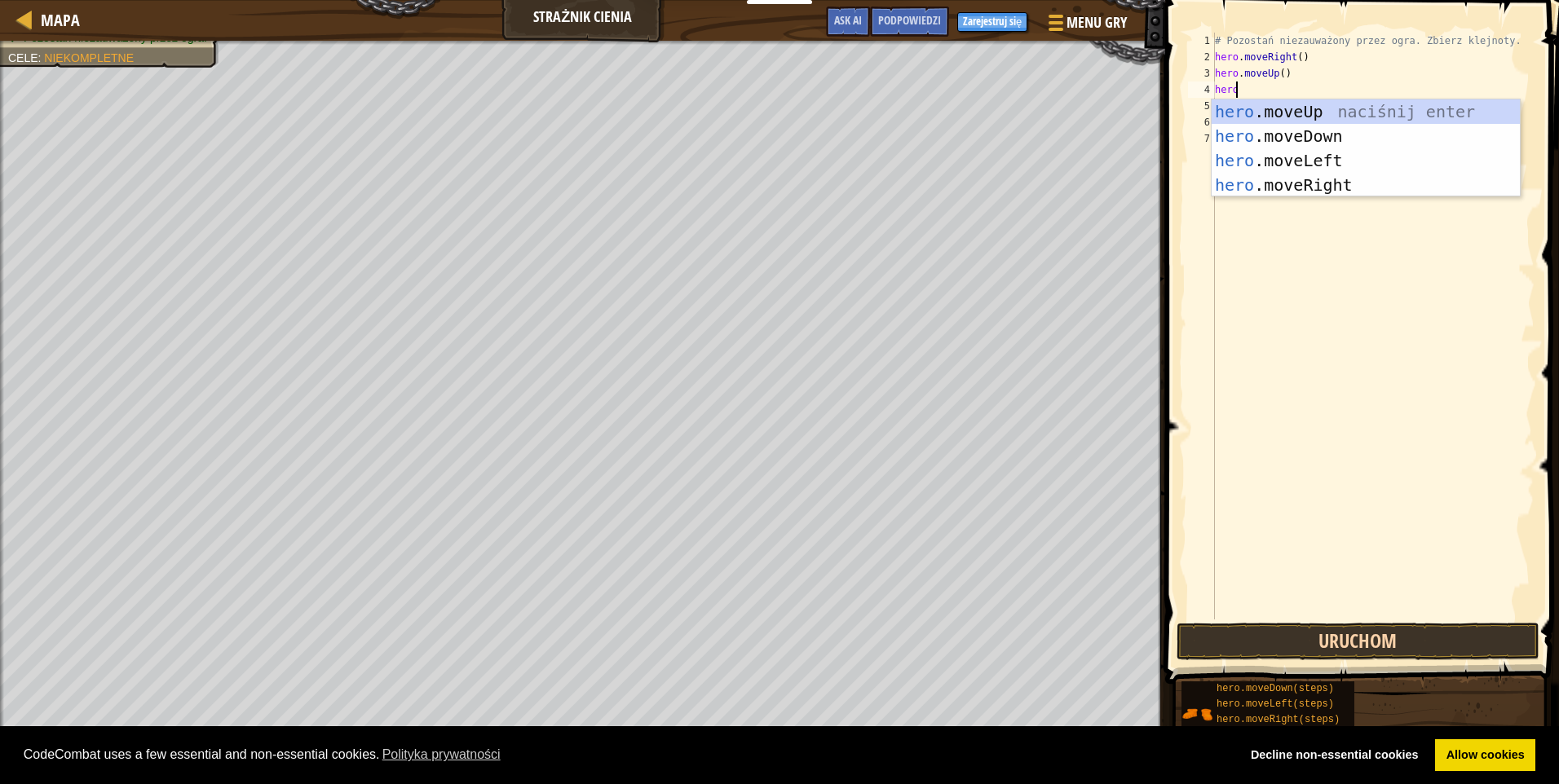
scroll to position [7, 2]
type textarea "hero.move"
click at [1407, 189] on div "hero.move Up naciśnij enter hero.move Down naciśnij enter hero.move Left naciśn…" at bounding box center [1366, 172] width 308 height 147
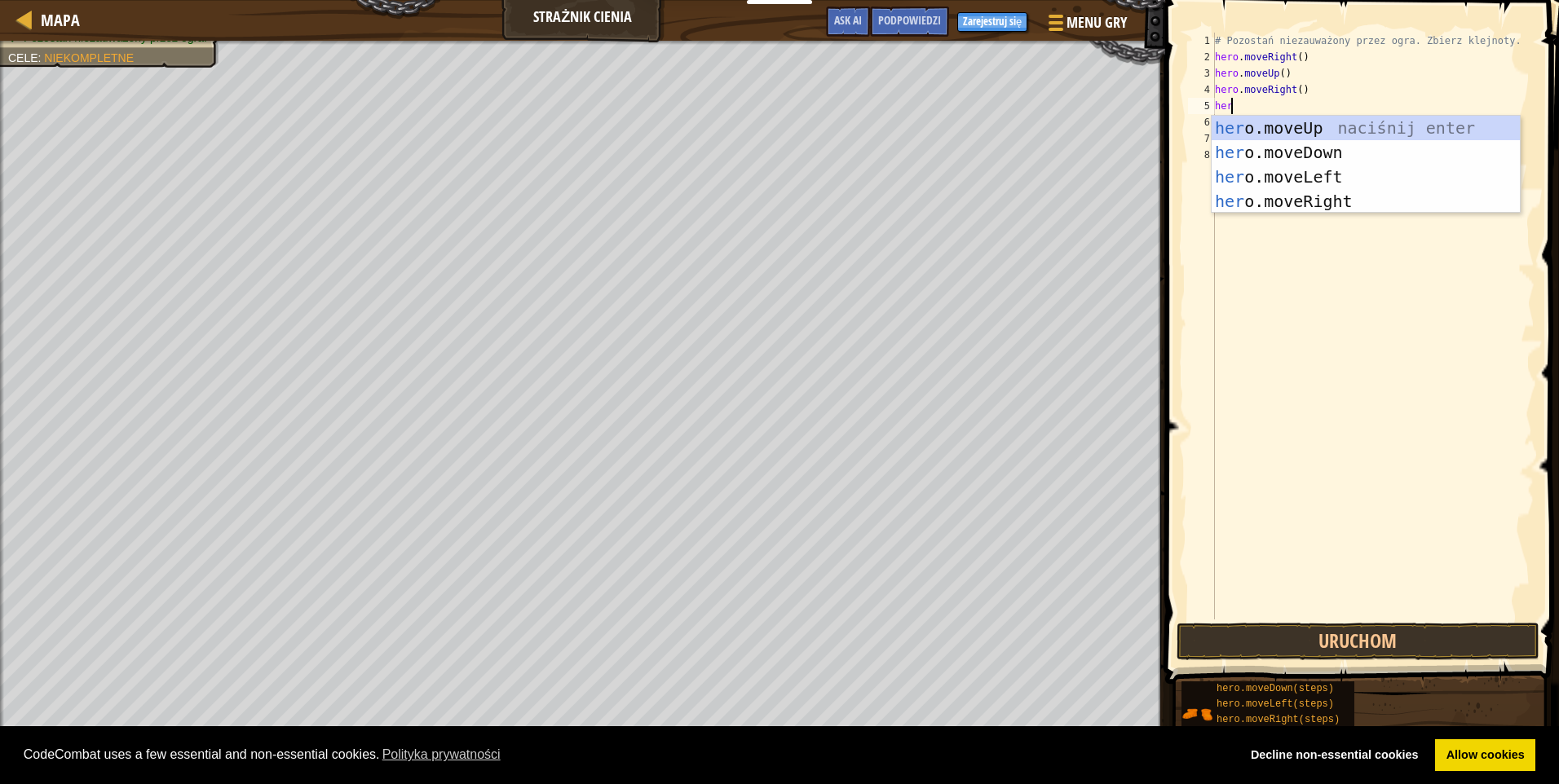
scroll to position [7, 1]
type textarea "hero."
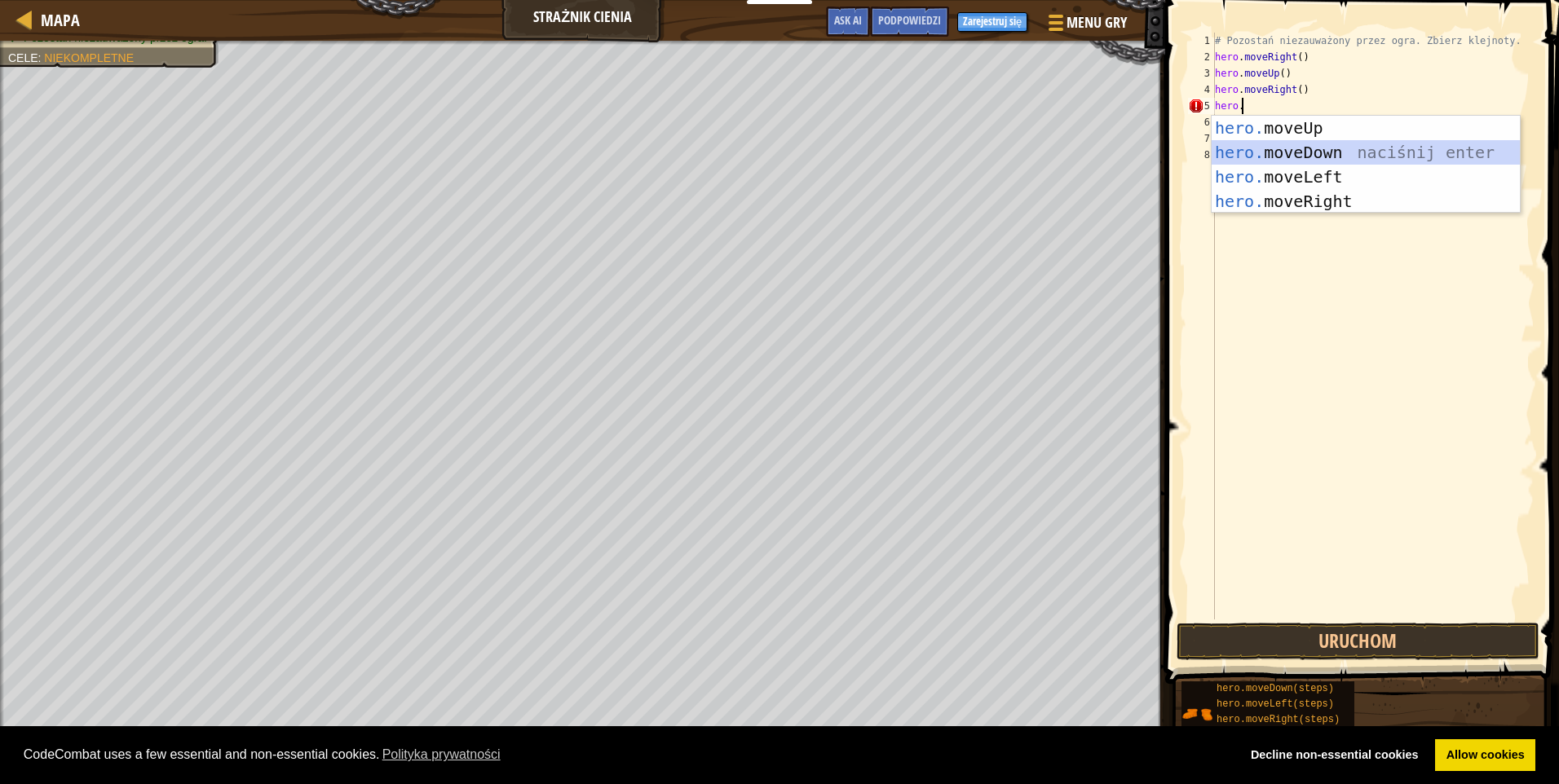
click at [1285, 153] on div "hero. moveUp naciśnij enter hero. moveDown naciśnij enter hero. moveLeft naciśn…" at bounding box center [1366, 189] width 308 height 147
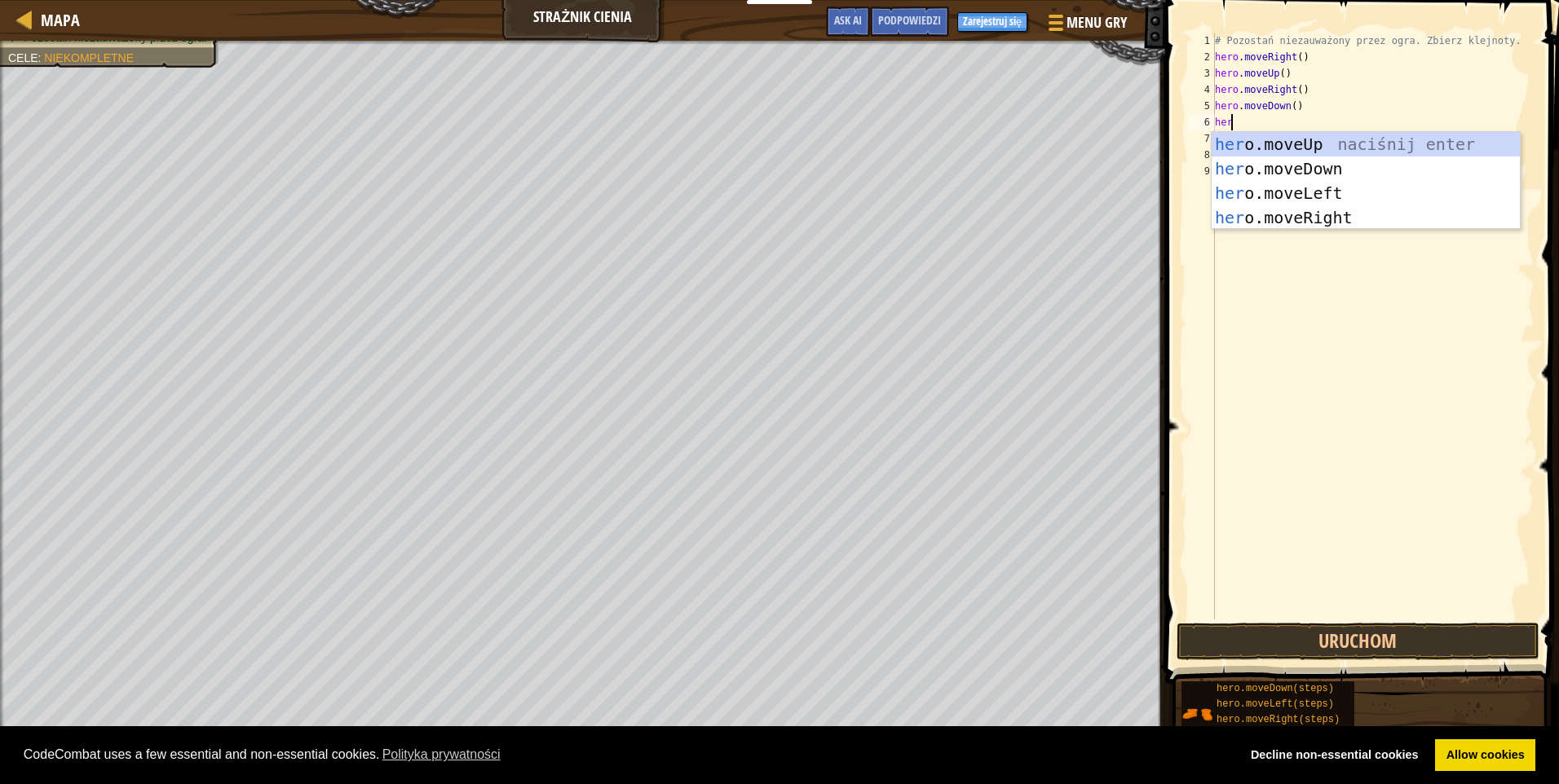
scroll to position [7, 1]
type textarea "hero"
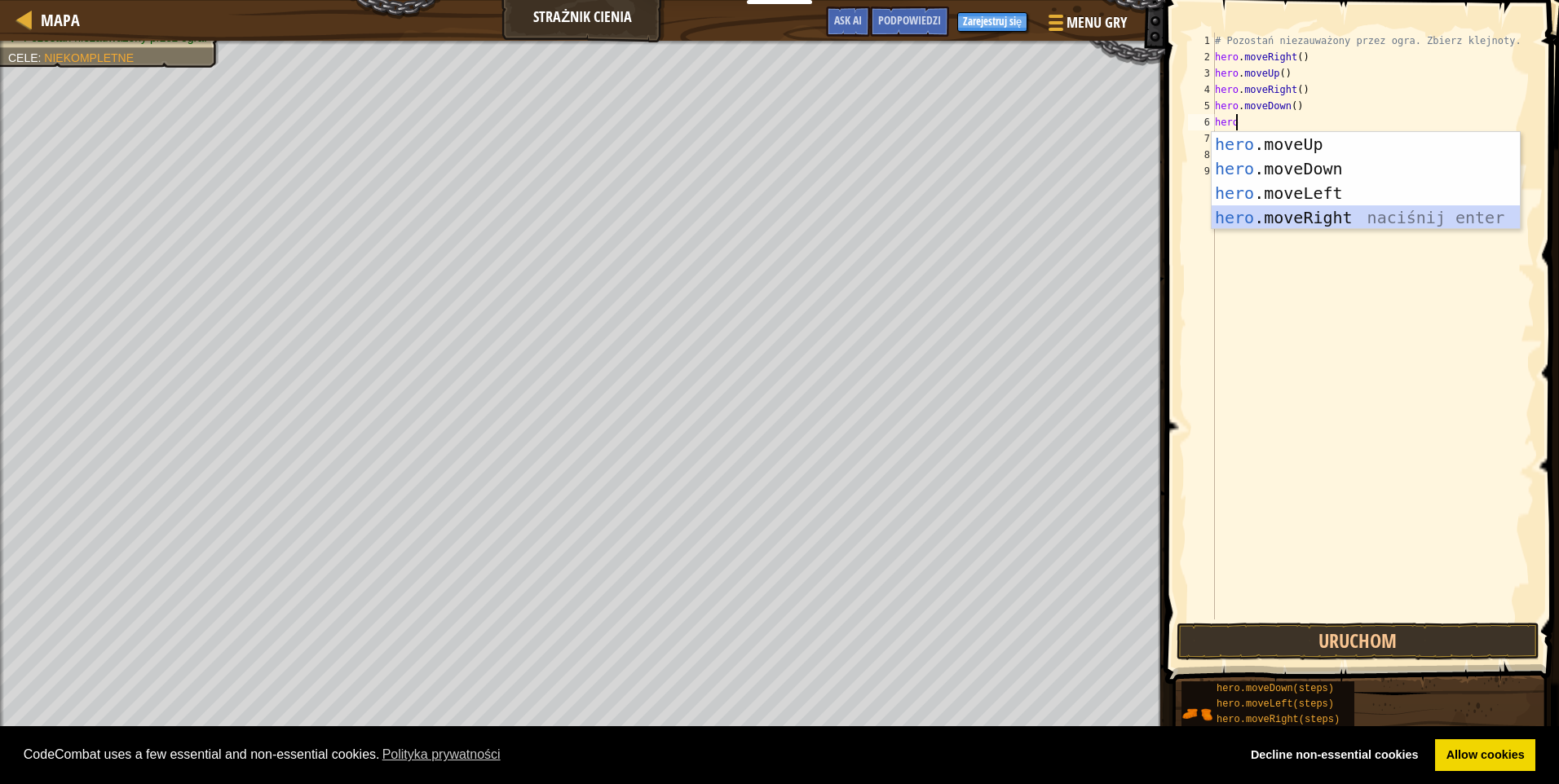
click at [1311, 211] on div "hero .moveUp naciśnij enter hero .moveDown naciśnij enter hero .moveLeft naciśn…" at bounding box center [1366, 206] width 308 height 147
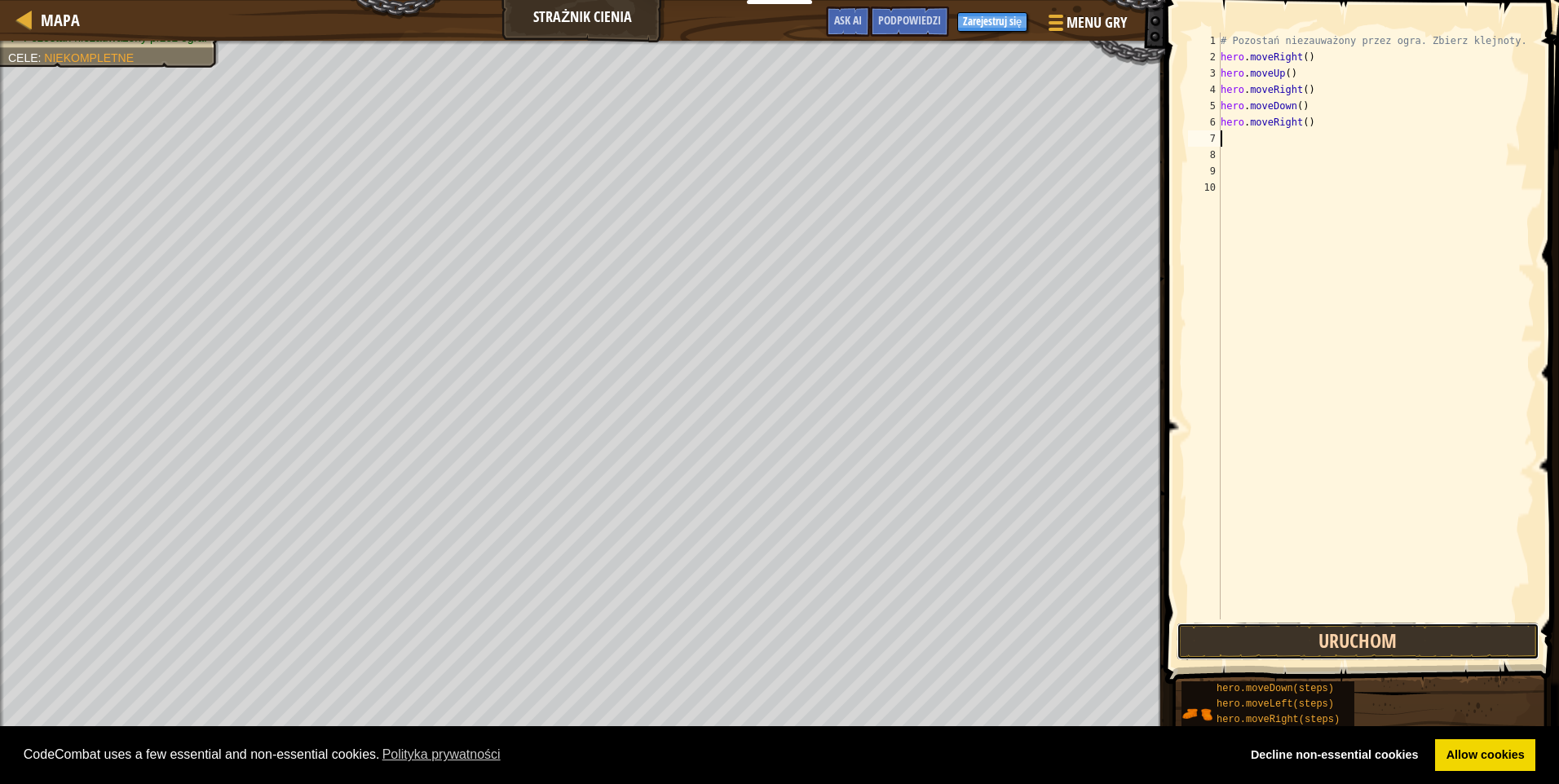
click at [1310, 647] on button "Uruchom" at bounding box center [1357, 642] width 362 height 37
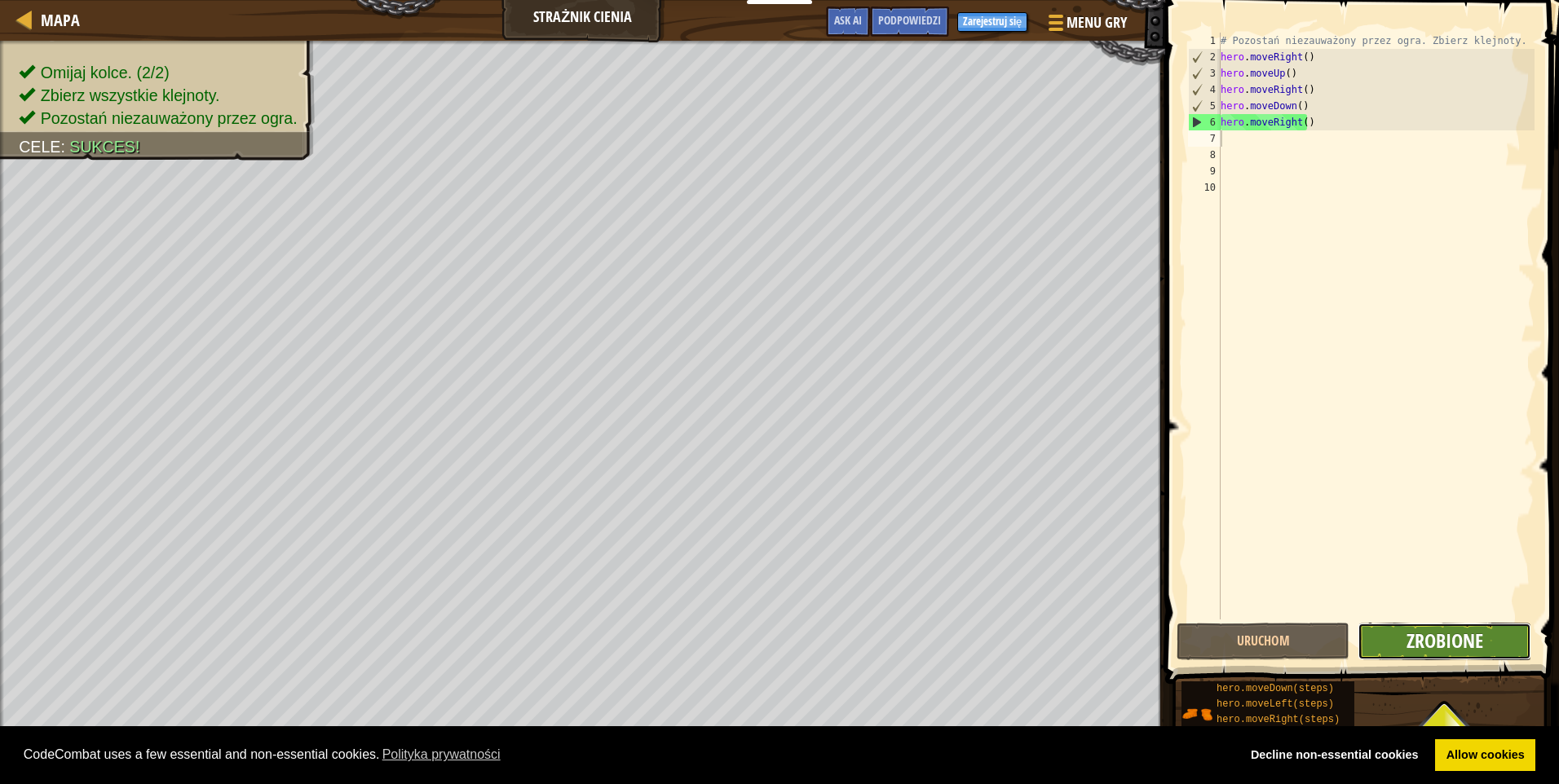
click at [1442, 648] on span "Zrobione" at bounding box center [1445, 640] width 77 height 26
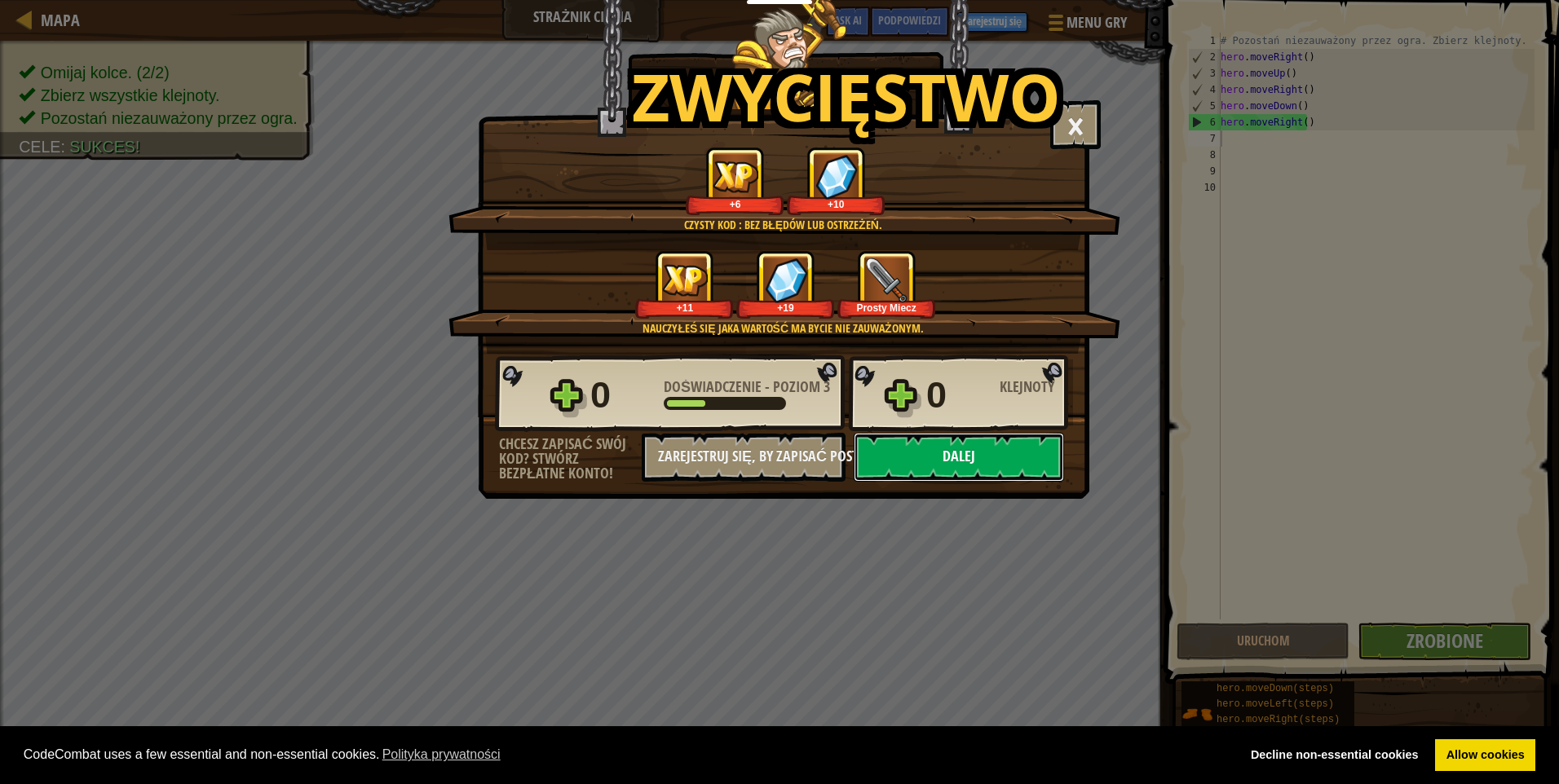
click at [997, 474] on button "Dalej" at bounding box center [958, 457] width 210 height 49
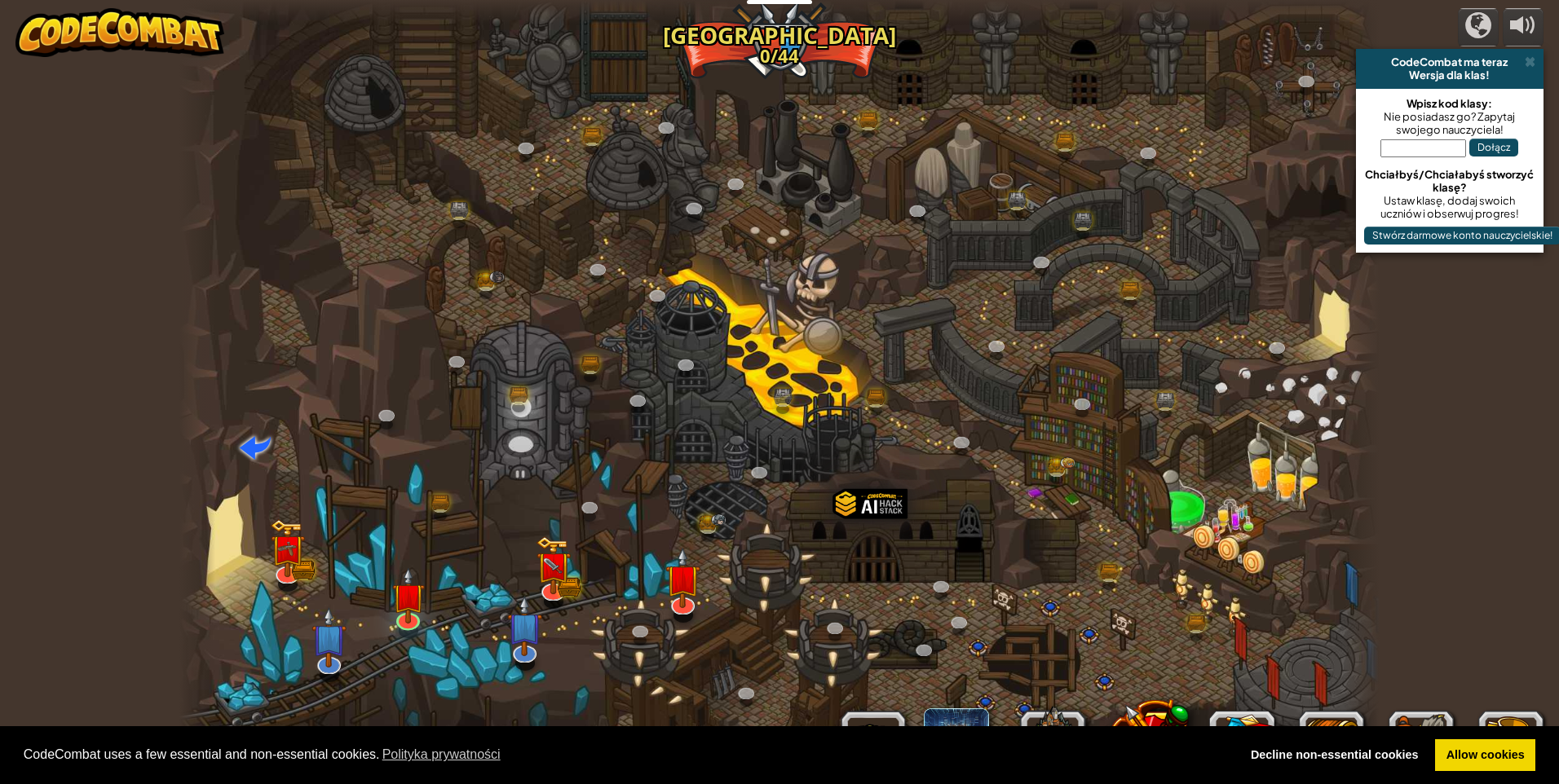
select select "pl"
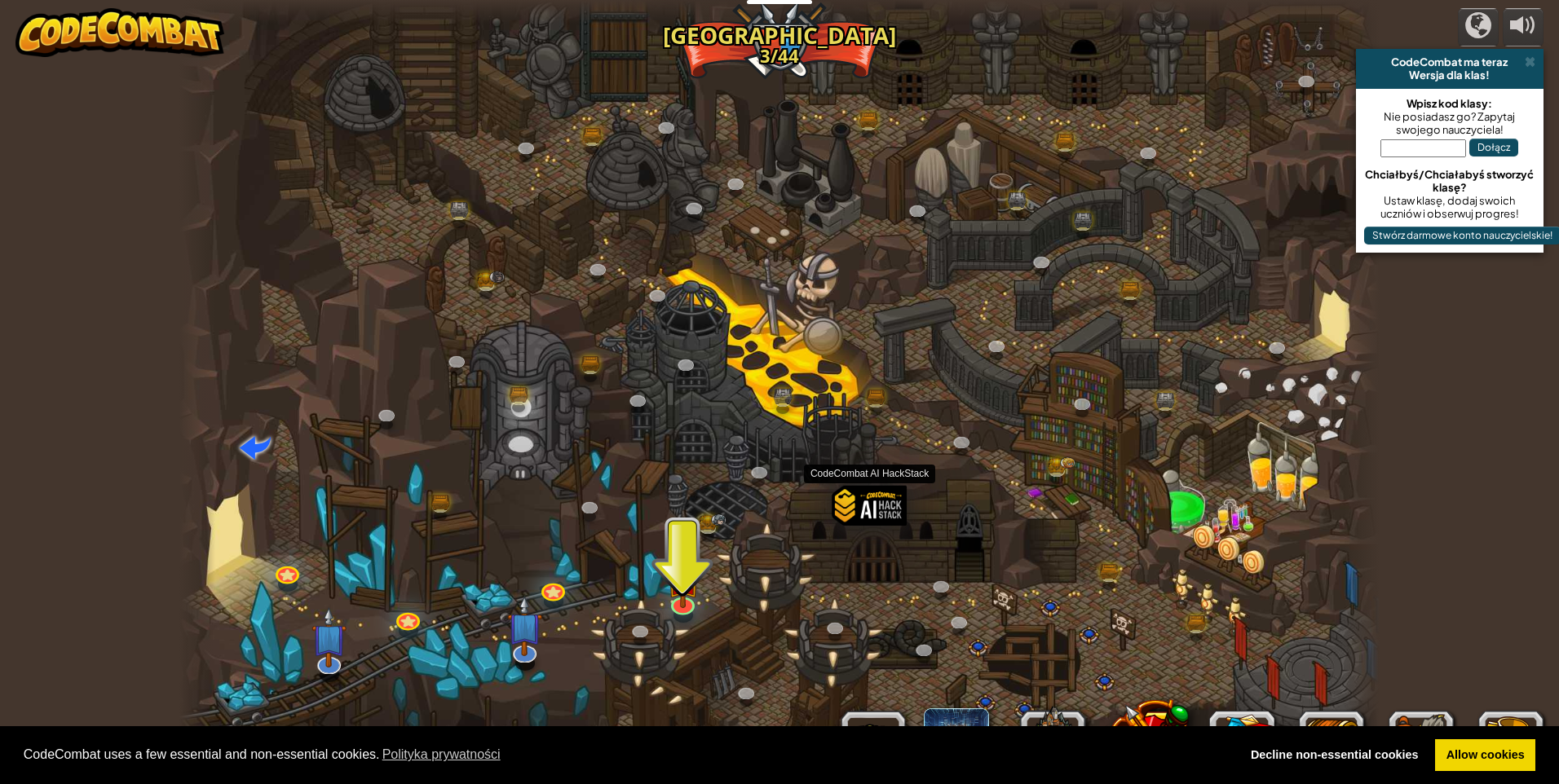
click at [888, 522] on div at bounding box center [870, 534] width 75 height 97
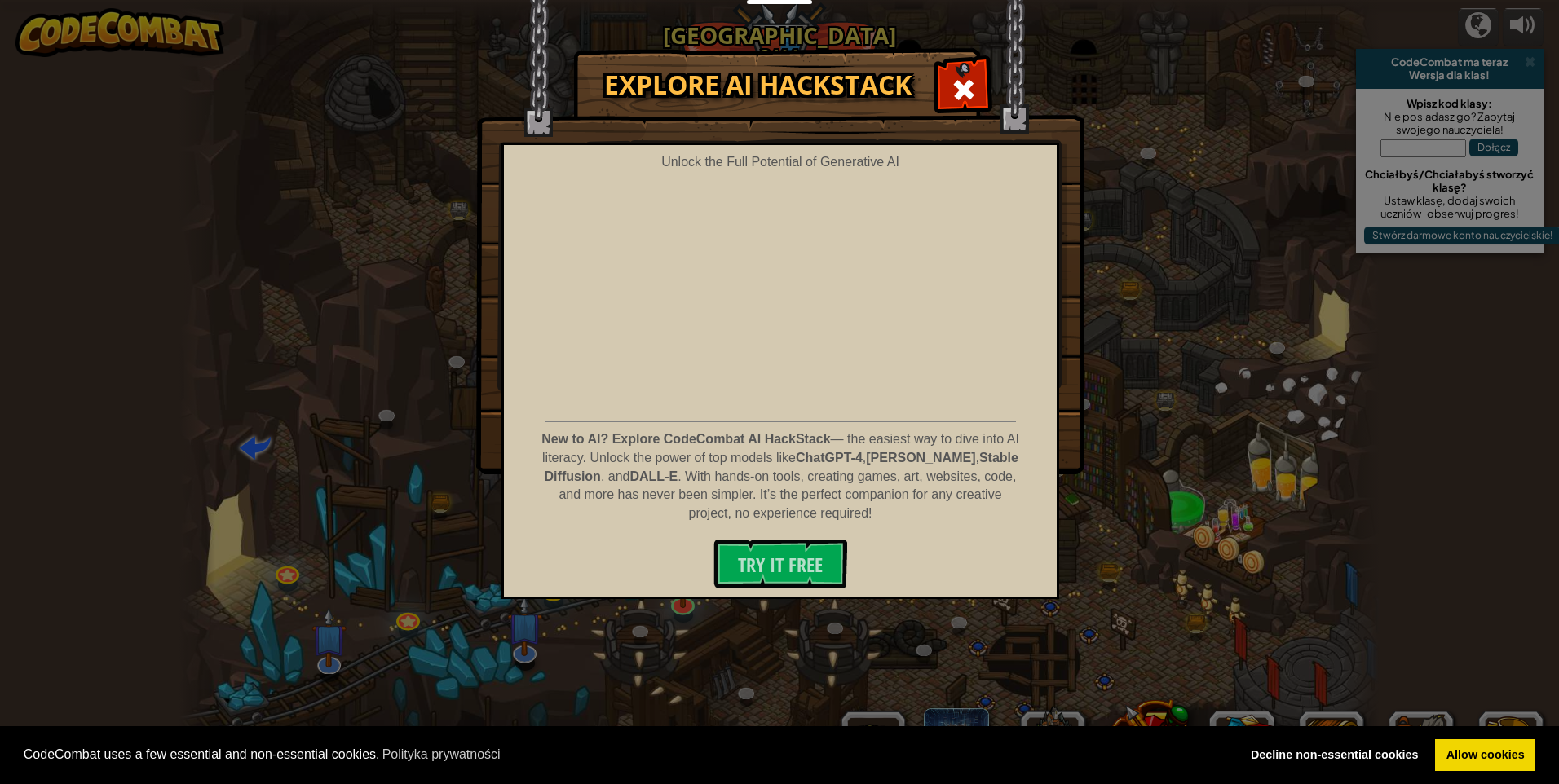
click at [673, 604] on div "Explore AI HackStack Unlock the Full Potential of Generative AI New to AI? Expl…" at bounding box center [779, 392] width 1559 height 784
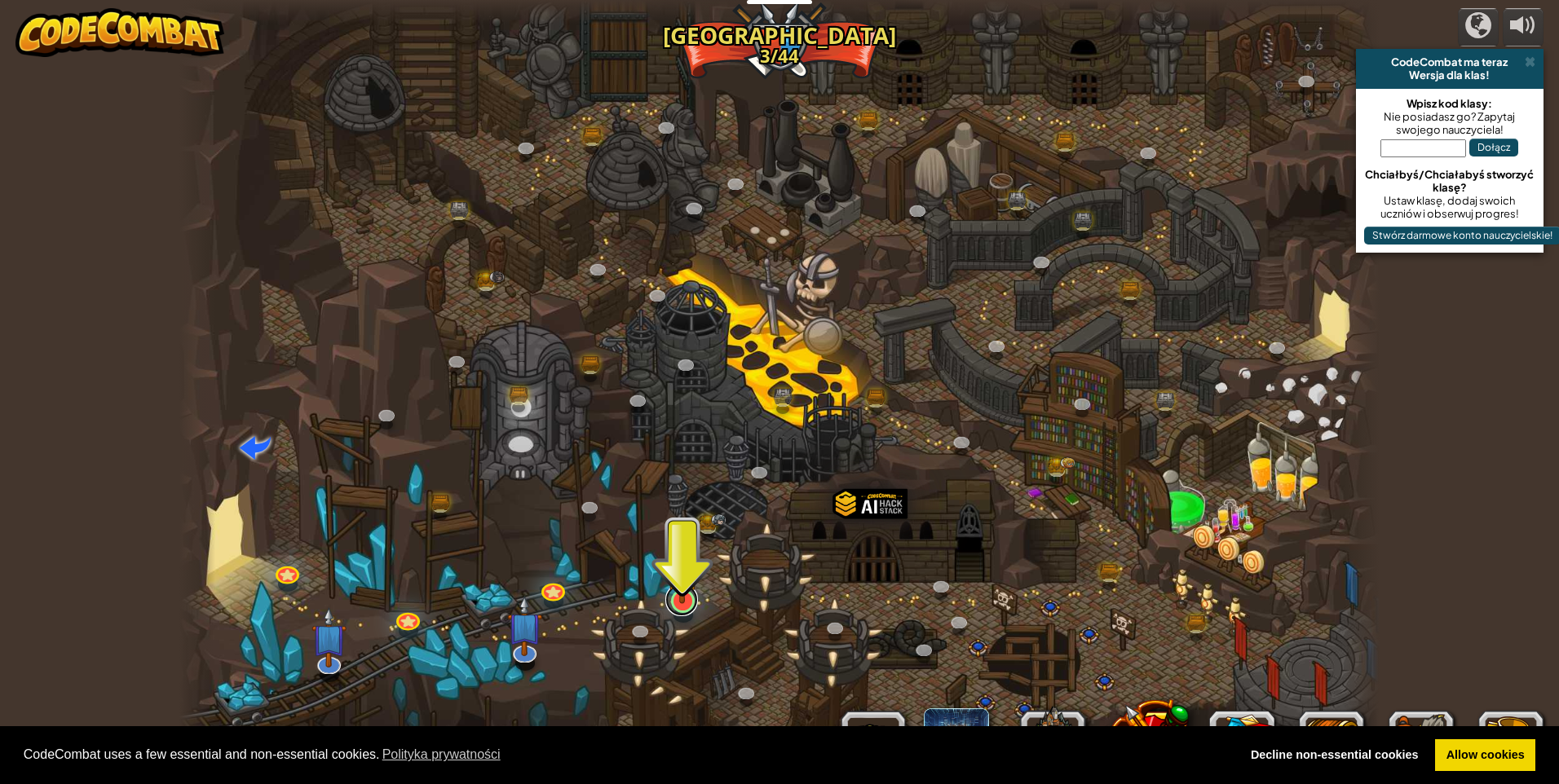
click at [678, 608] on link at bounding box center [681, 600] width 32 height 32
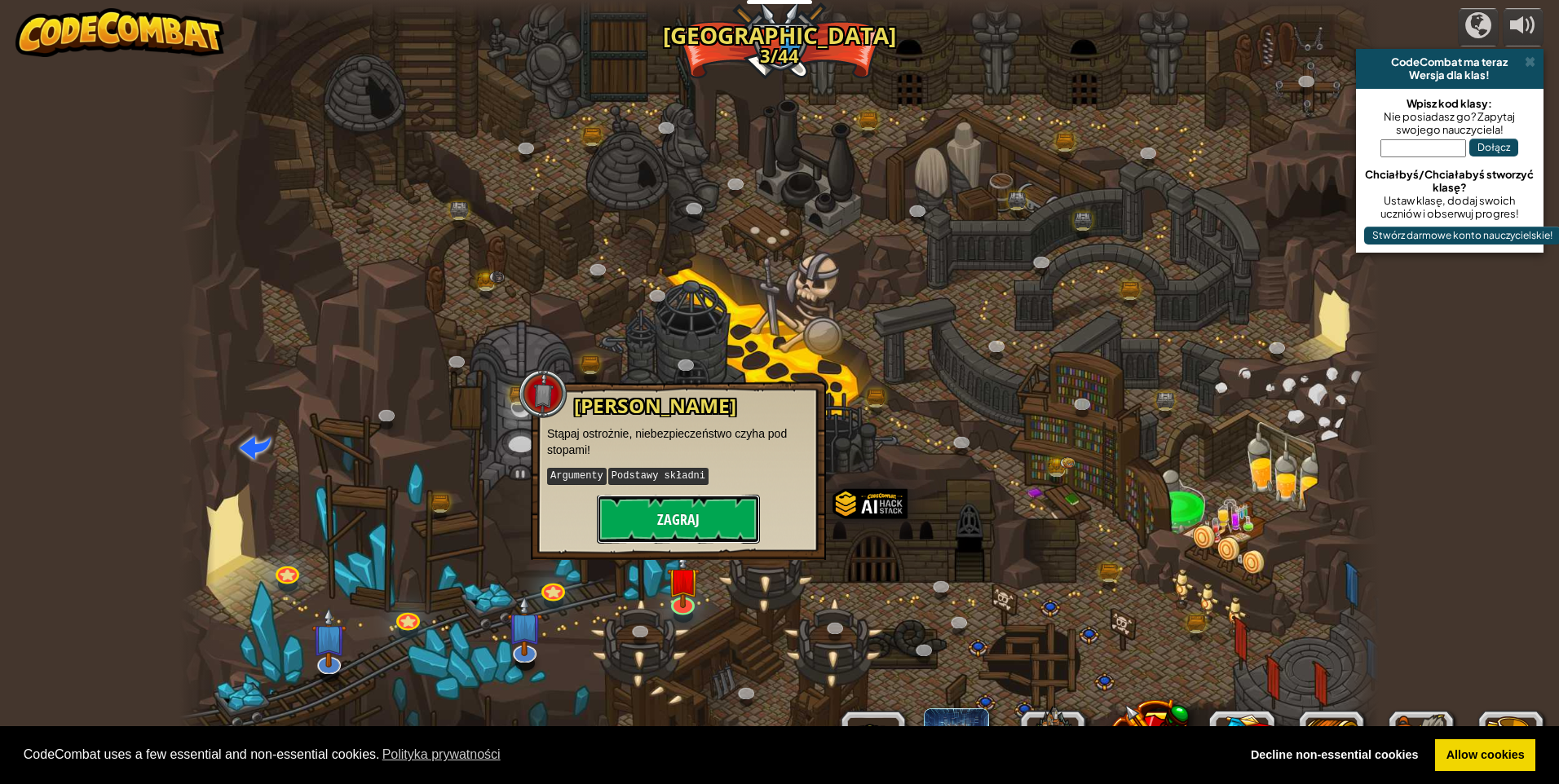
click at [733, 522] on button "Zagraj" at bounding box center [678, 519] width 163 height 49
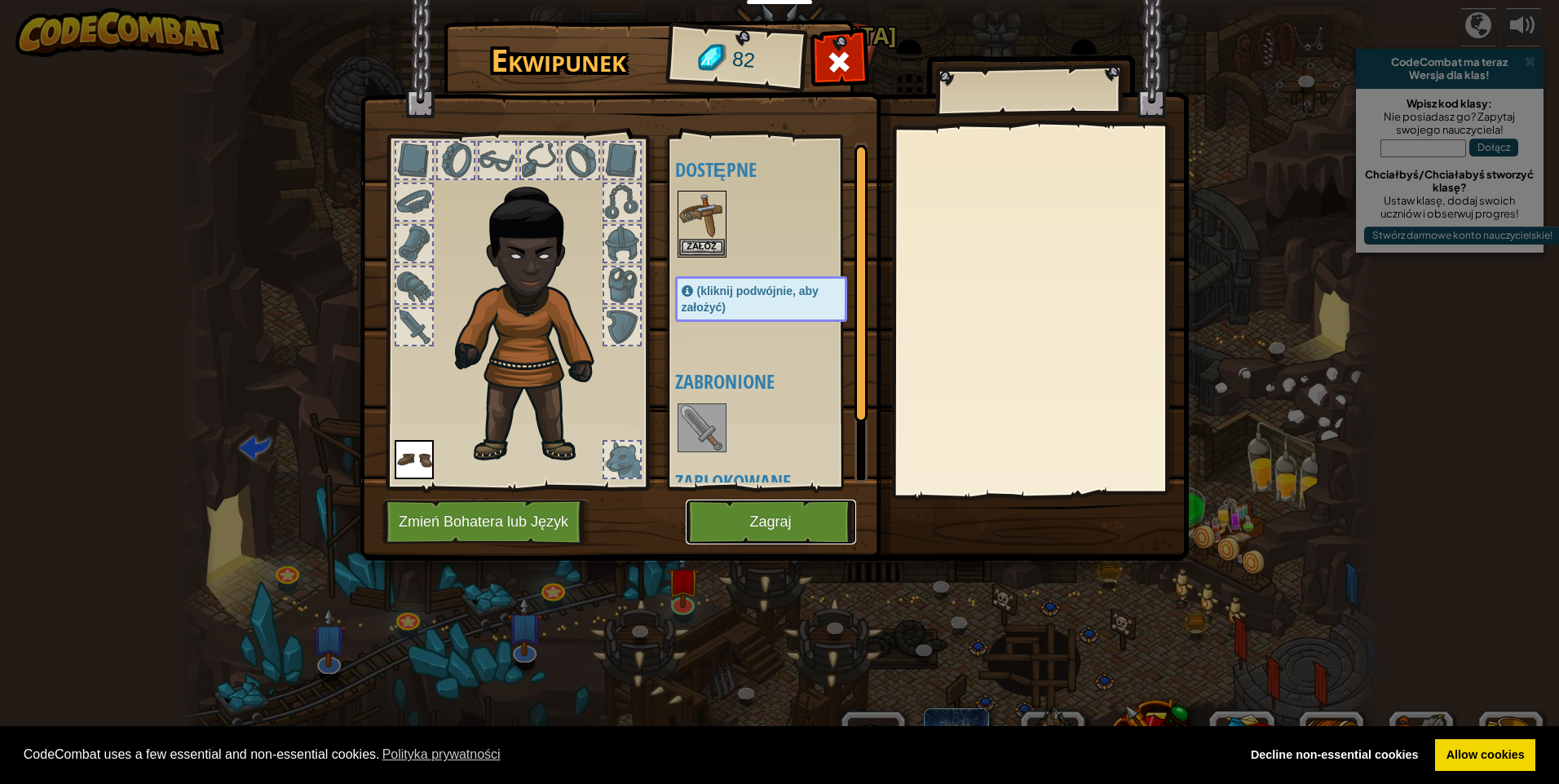
click at [733, 522] on button "Zagraj" at bounding box center [771, 522] width 170 height 45
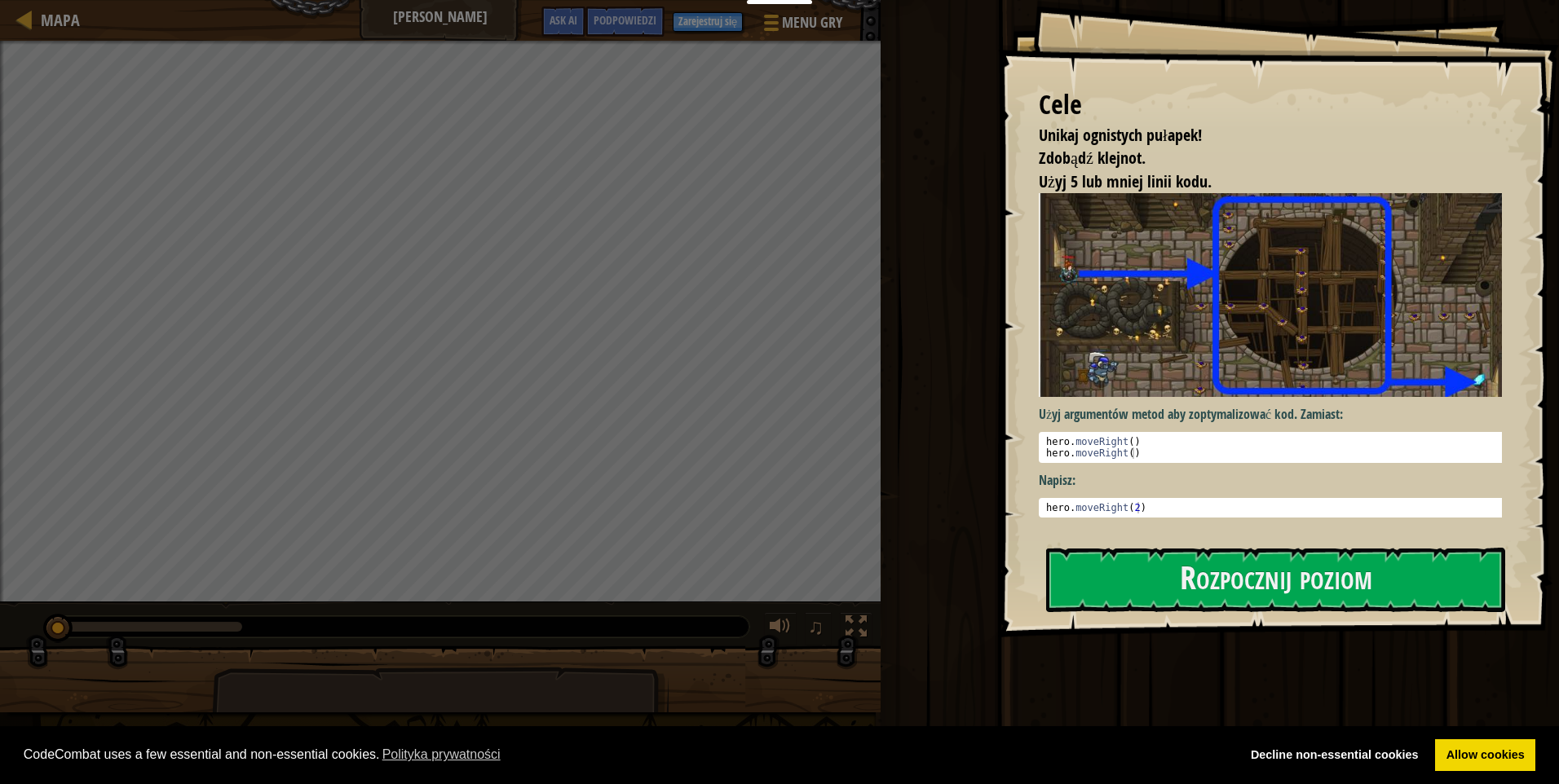
click at [1053, 511] on div "Nauczyciele Create Free Account School & District Solutions Teacher Toolkit Pre…" at bounding box center [779, 392] width 1559 height 784
click at [1140, 563] on button "Rozpocznij poziom" at bounding box center [1275, 580] width 459 height 64
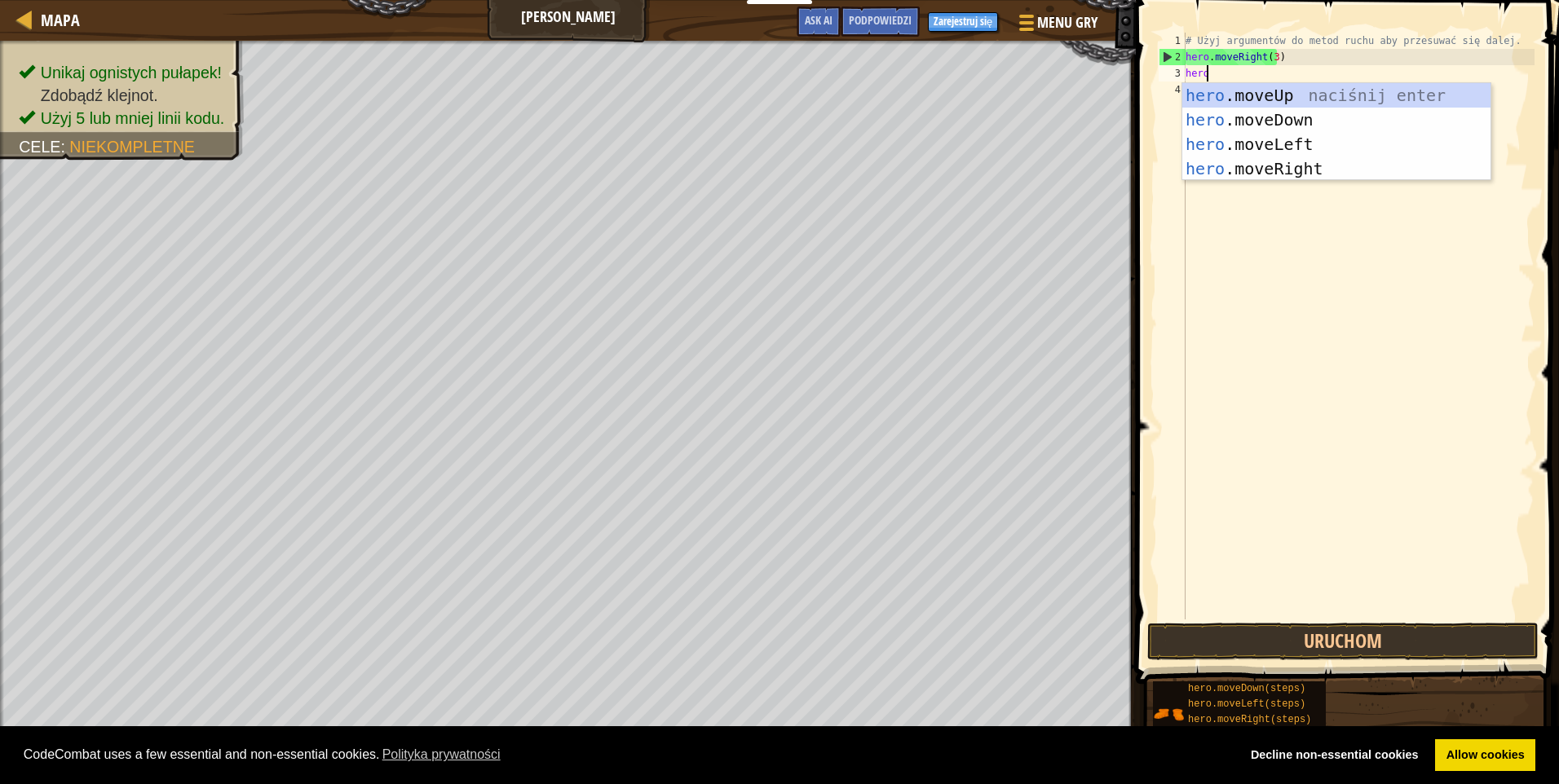
scroll to position [7, 2]
type textarea "hero.m"
click at [1227, 94] on div "hero.m oveUp naciśnij enter hero.m oveDown naciśnij enter hero.m oveLeft naciśn…" at bounding box center [1337, 157] width 308 height 147
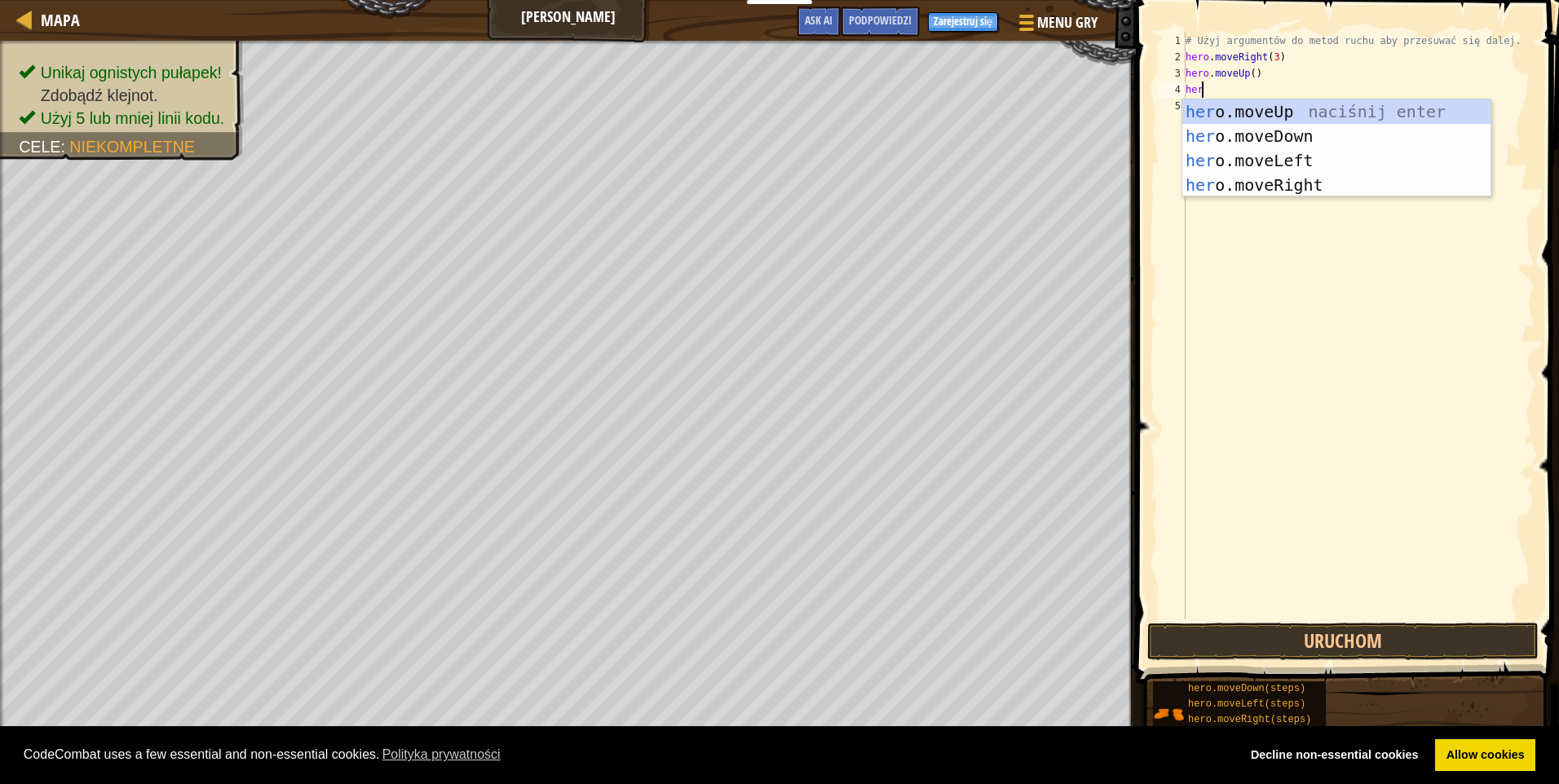
scroll to position [7, 1]
type textarea "hero.move"
click at [1297, 192] on div "hero.move Up naciśnij enter hero.move Down naciśnij enter hero.move Left naciśn…" at bounding box center [1337, 172] width 308 height 147
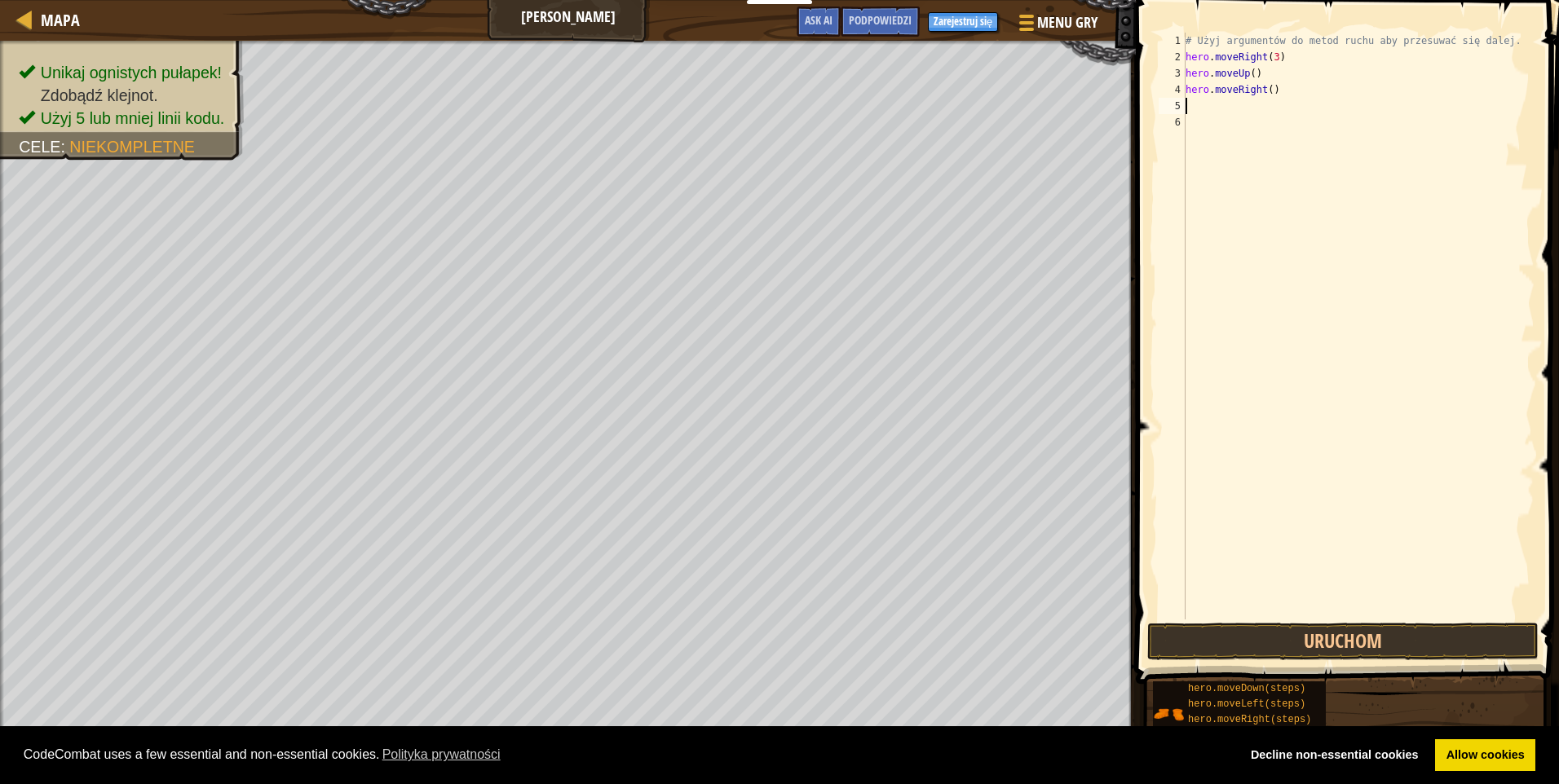
scroll to position [7, 0]
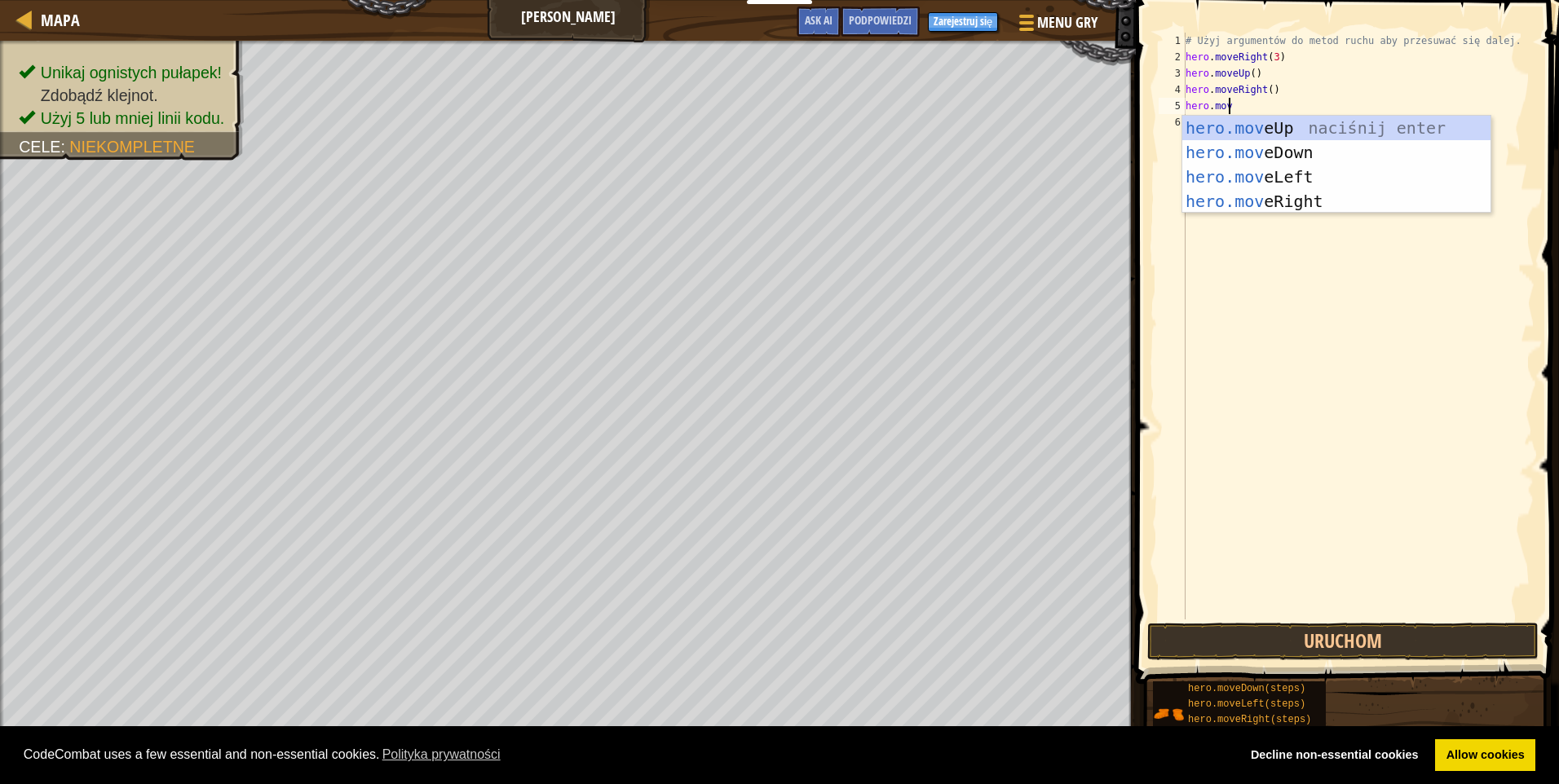
type textarea "hero.move"
click at [1305, 156] on div "hero.move Up naciśnij enter hero.move Down naciśnij enter hero.move Left naciśn…" at bounding box center [1337, 189] width 308 height 147
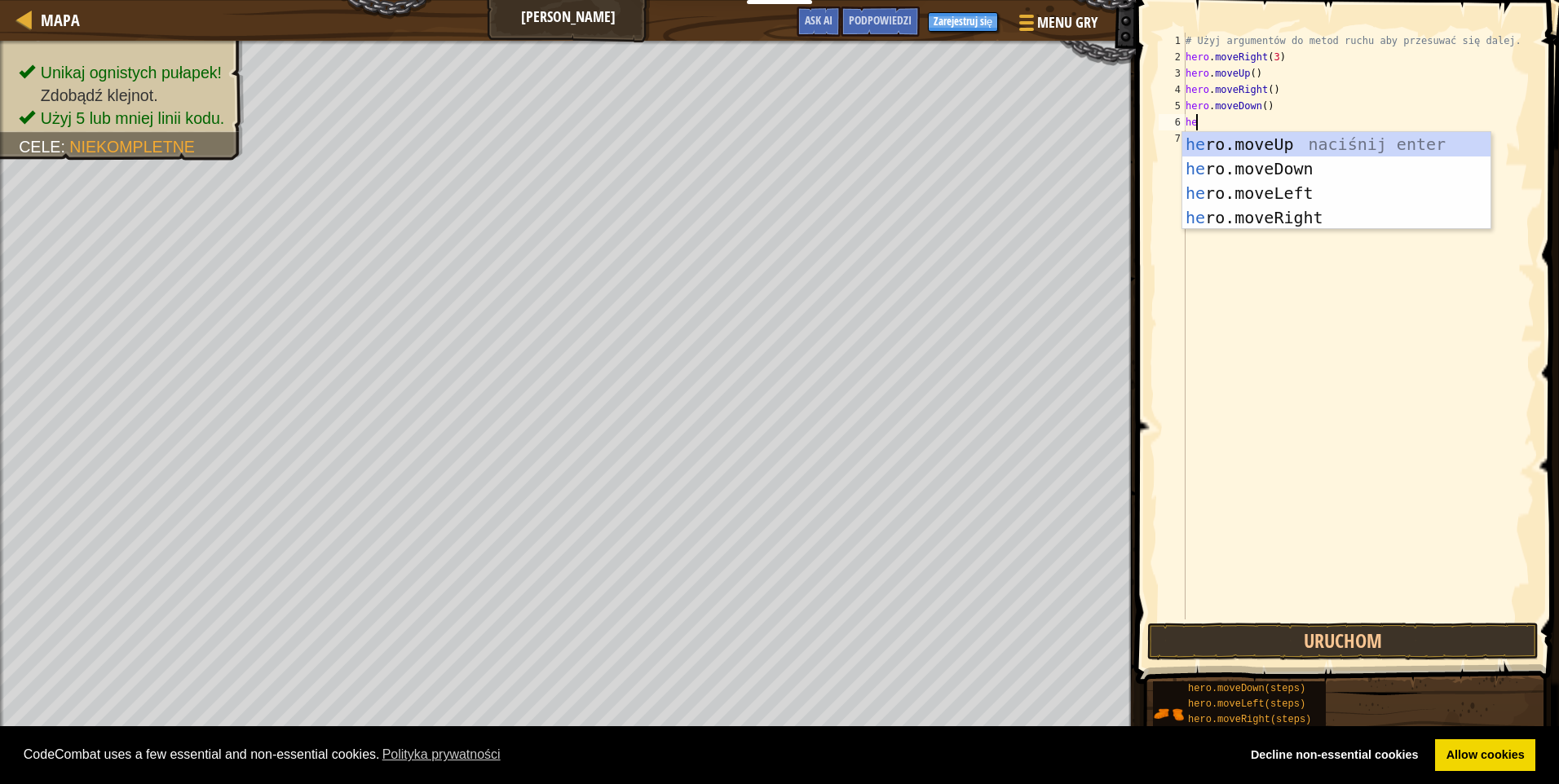
scroll to position [7, 1]
type textarea "hero"
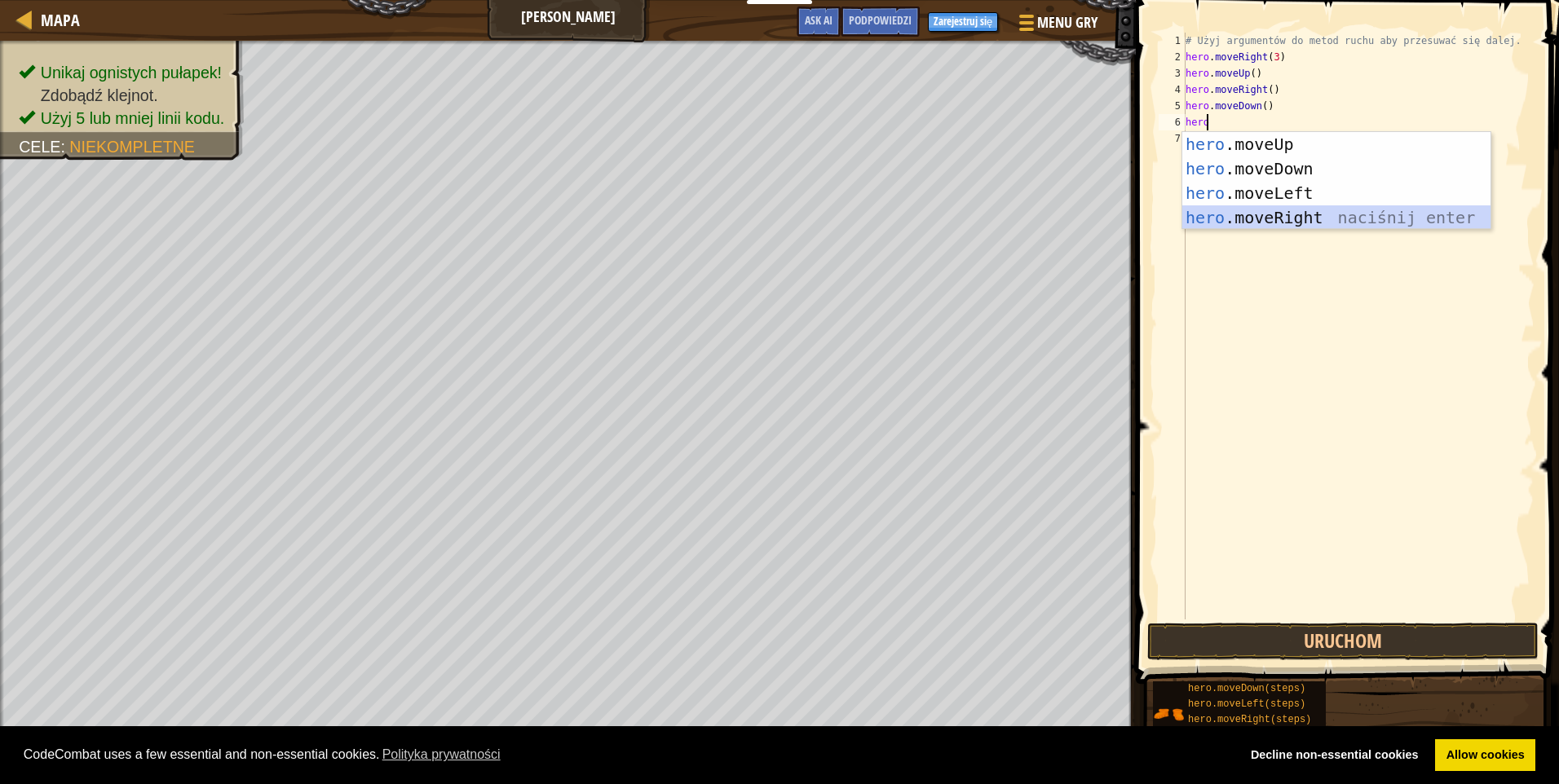
click at [1245, 216] on div "hero .moveUp naciśnij enter hero .moveDown naciśnij enter hero .moveLeft naciśn…" at bounding box center [1337, 206] width 308 height 147
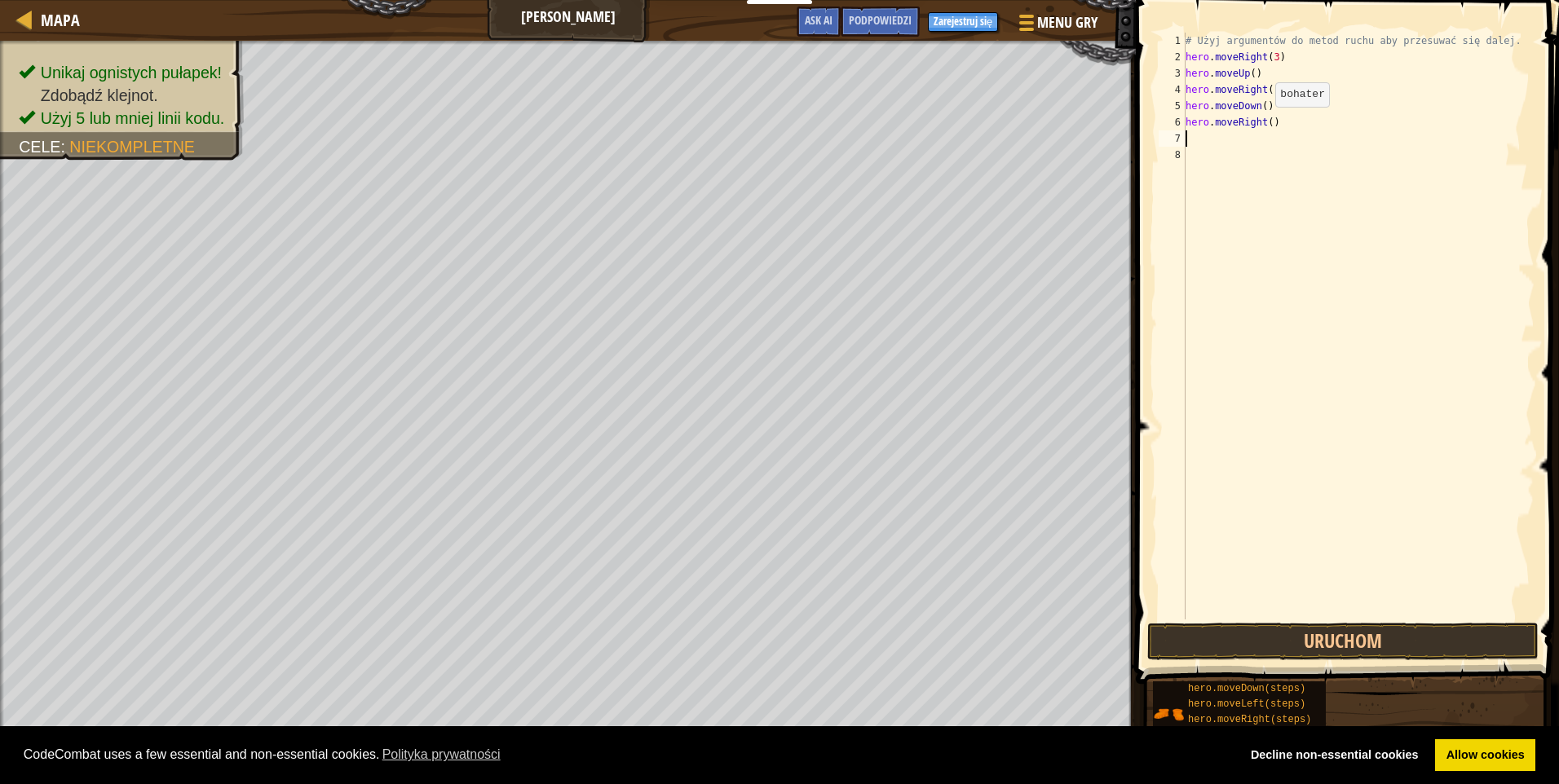
click at [1262, 123] on div "# Użyj argumentów do metod ruchu aby przesuwać się dalej. hero . moveRight ( 3 …" at bounding box center [1358, 342] width 352 height 620
click at [1259, 142] on div "hero.moveDown naciśnij enter" at bounding box center [1337, 169] width 308 height 73
type textarea "hero.moveDown"
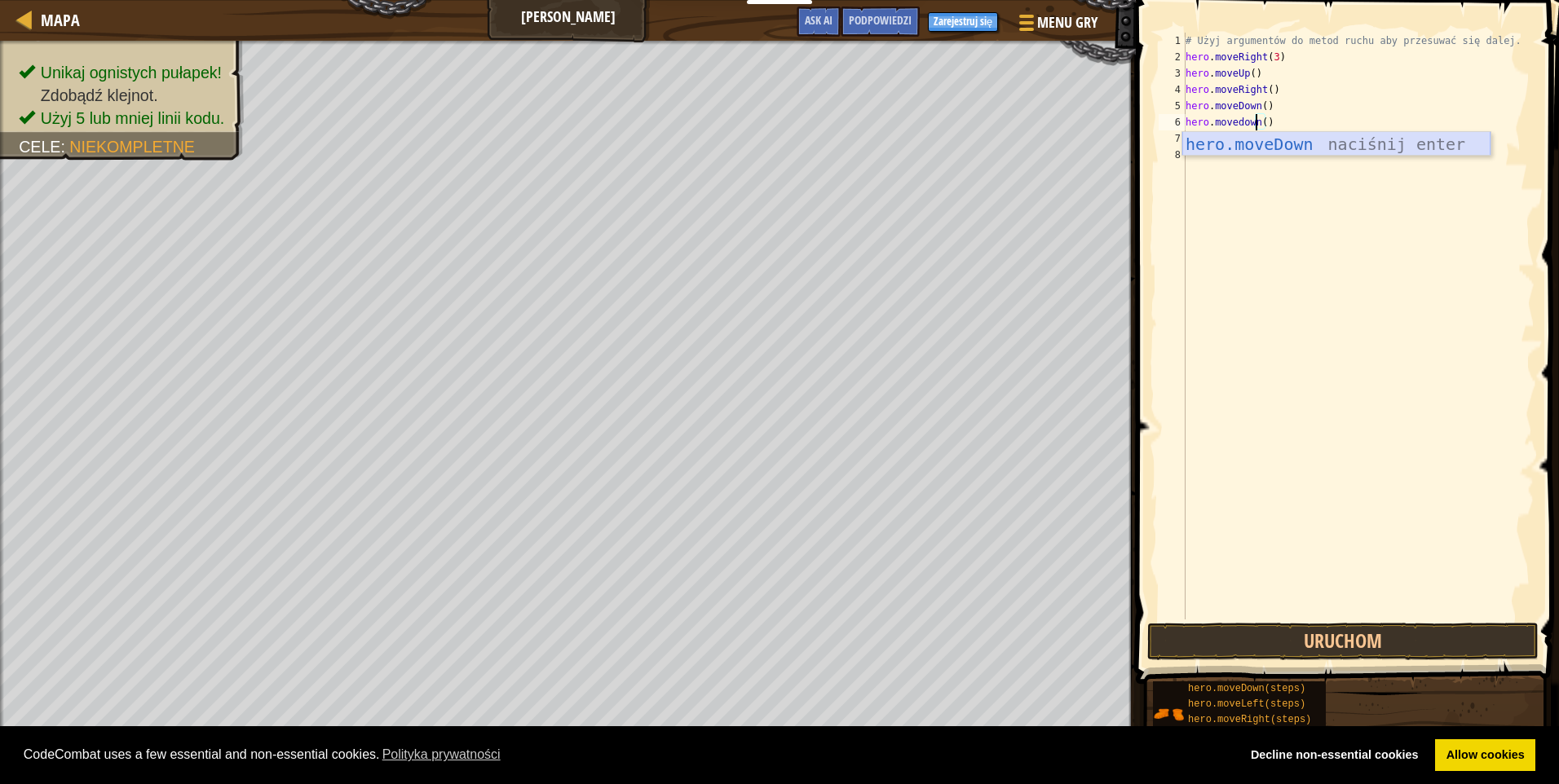
scroll to position [7, 5]
click at [1232, 142] on div "# Użyj argumentów do metod ruchu aby przesuwać się dalej. hero . moveRight ( 3 …" at bounding box center [1358, 342] width 352 height 620
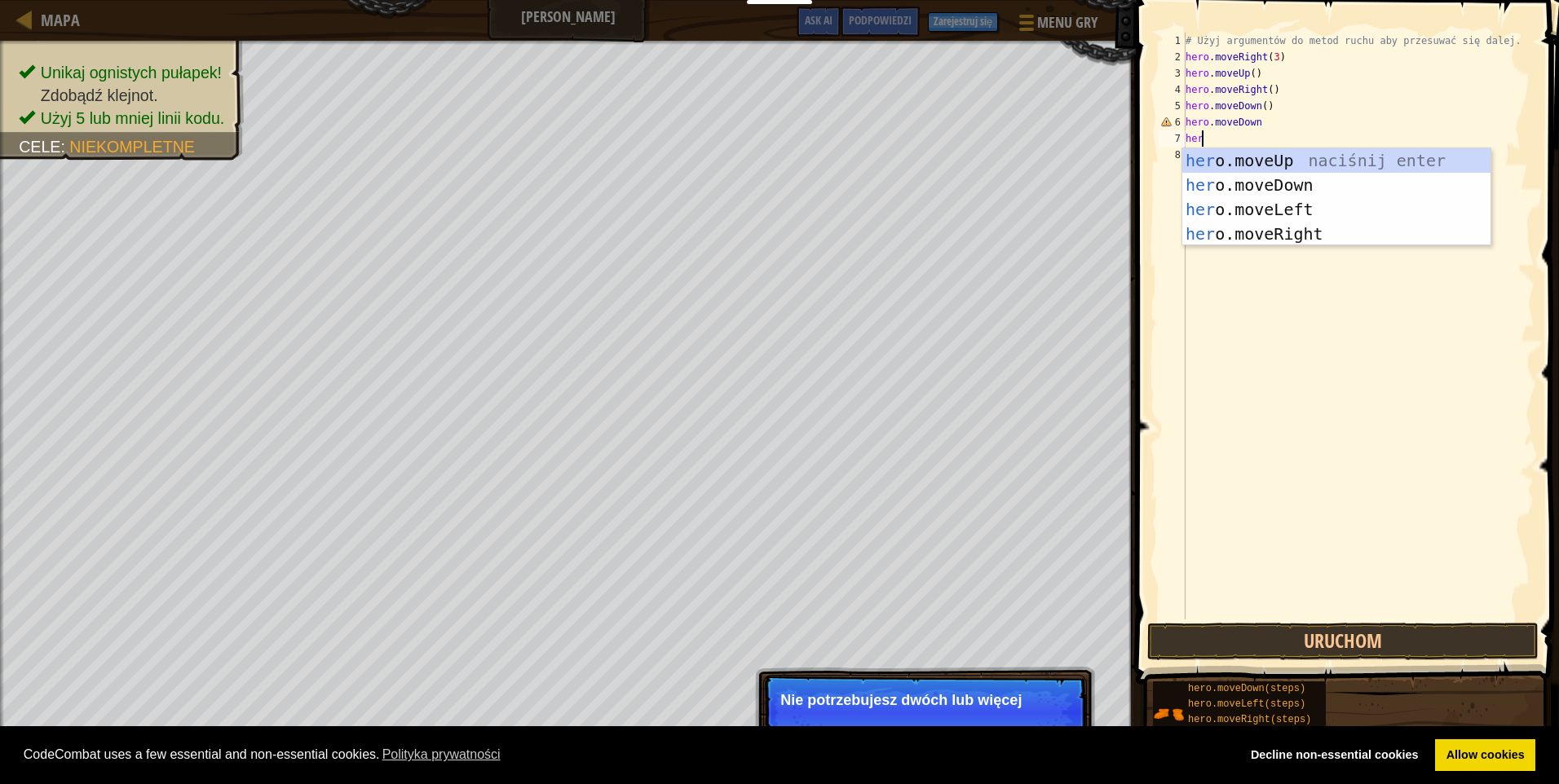
scroll to position [7, 1]
type textarea "hero"
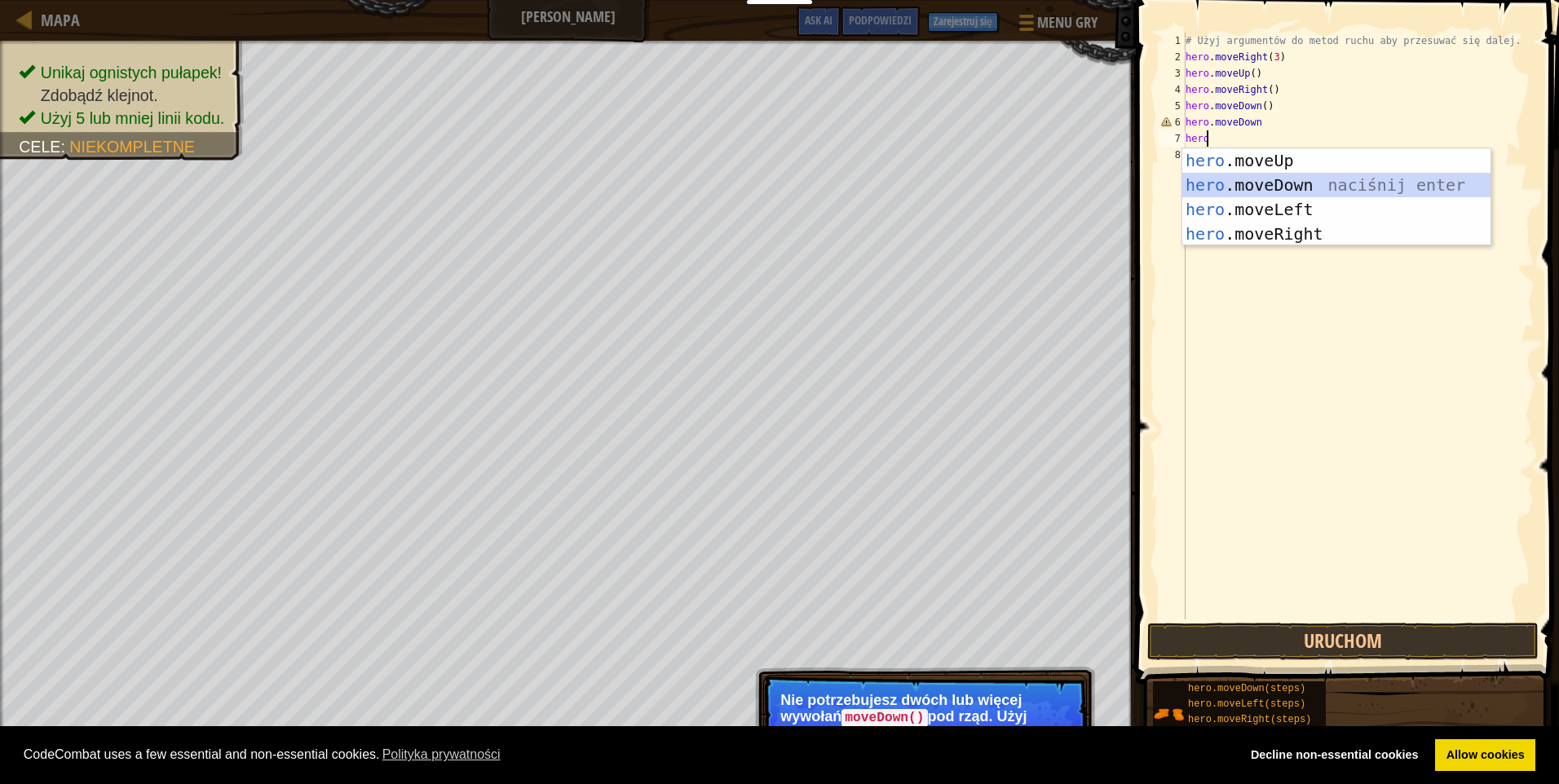
click at [1267, 175] on div "hero .moveUp naciśnij enter hero .moveDown naciśnij enter hero .moveLeft naciśn…" at bounding box center [1337, 222] width 308 height 147
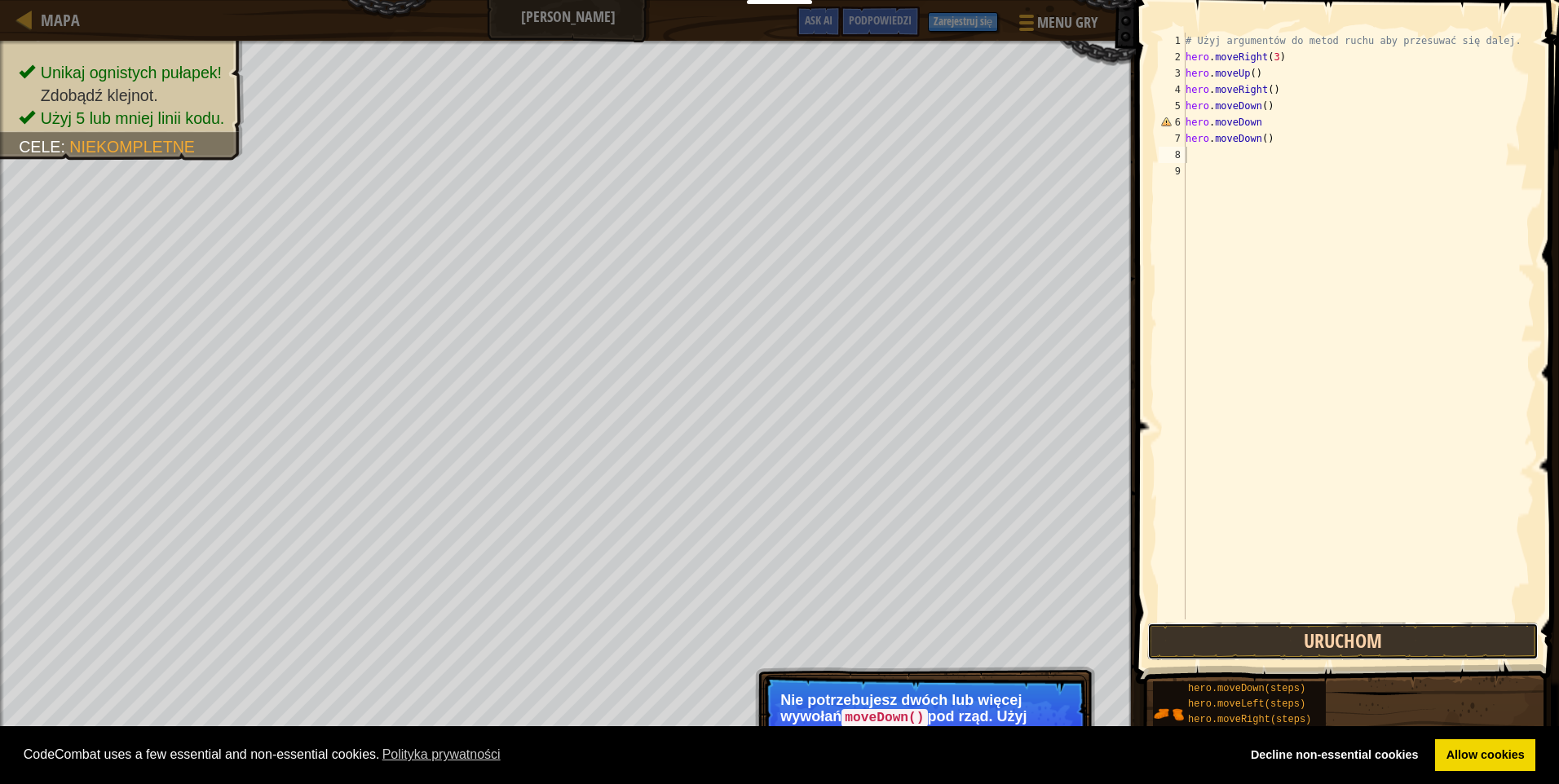
click at [1202, 649] on button "Uruchom" at bounding box center [1343, 642] width 392 height 37
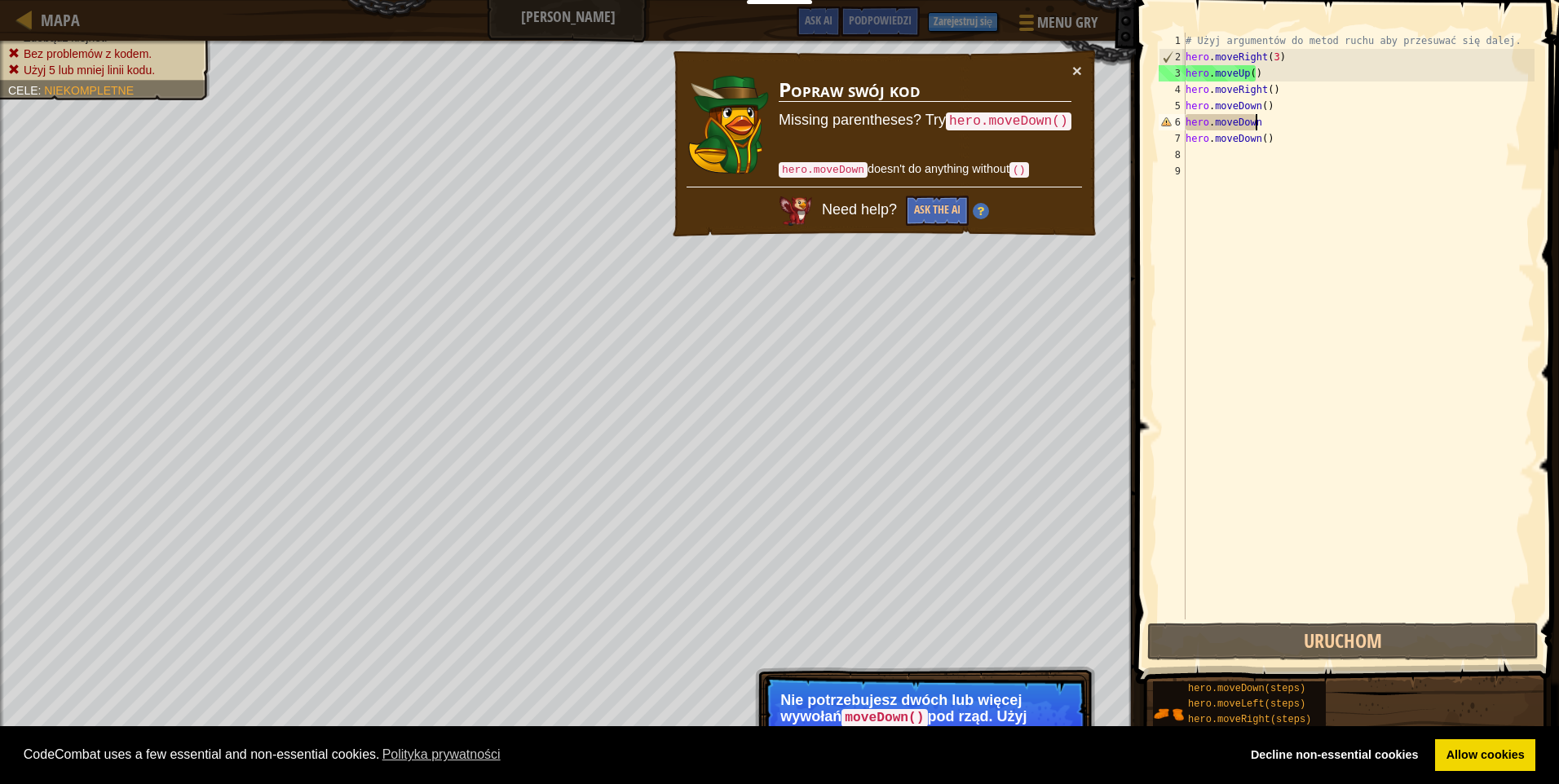
click at [1263, 117] on div "# Użyj argumentów do metod ruchu aby przesuwać się dalej. hero . moveRight ( 3 …" at bounding box center [1358, 342] width 352 height 620
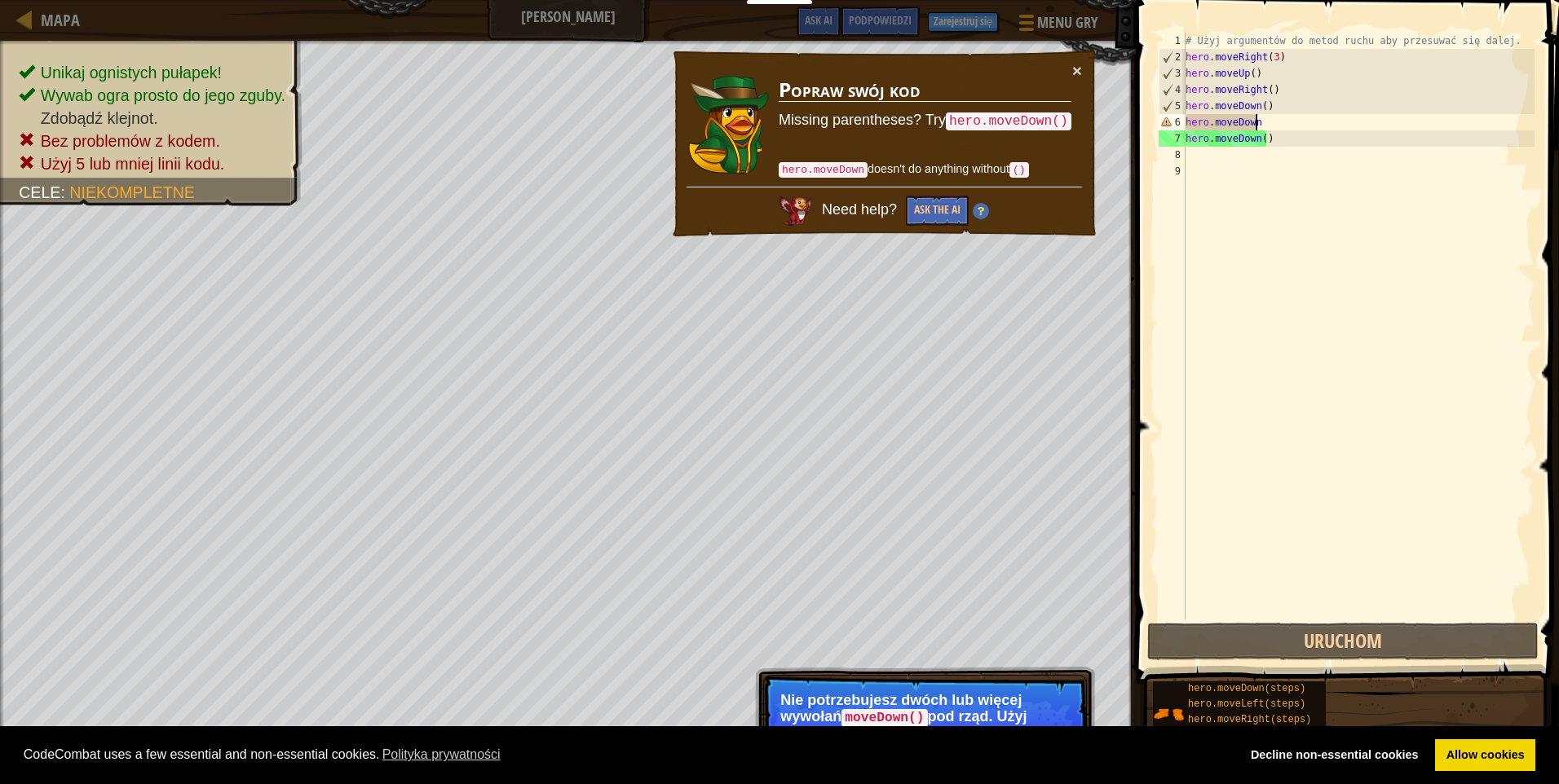
click at [1274, 136] on div "# Użyj argumentów do metod ruchu aby przesuwać się dalej. hero . moveRight ( 3 …" at bounding box center [1358, 342] width 352 height 620
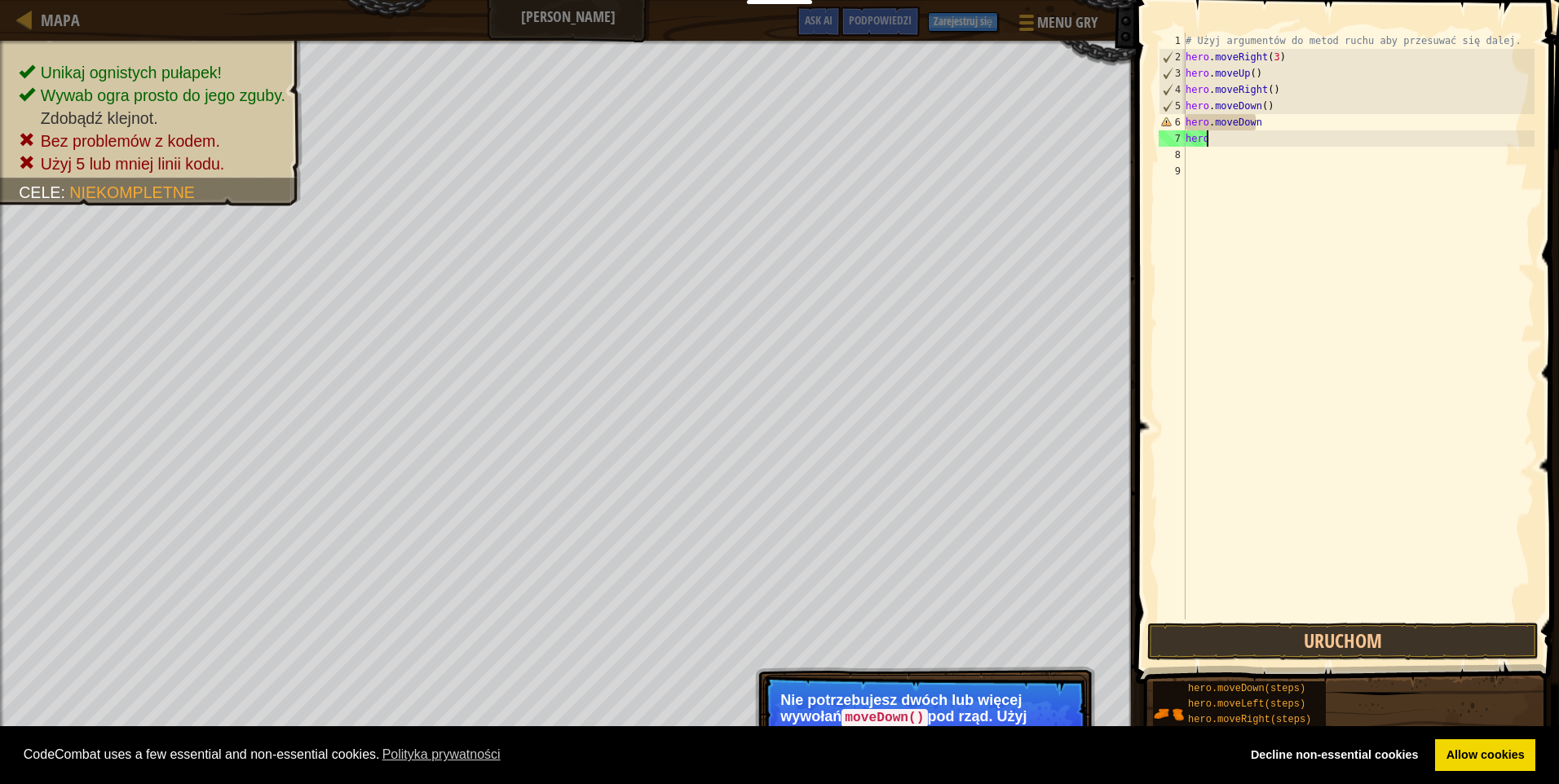
type textarea "h"
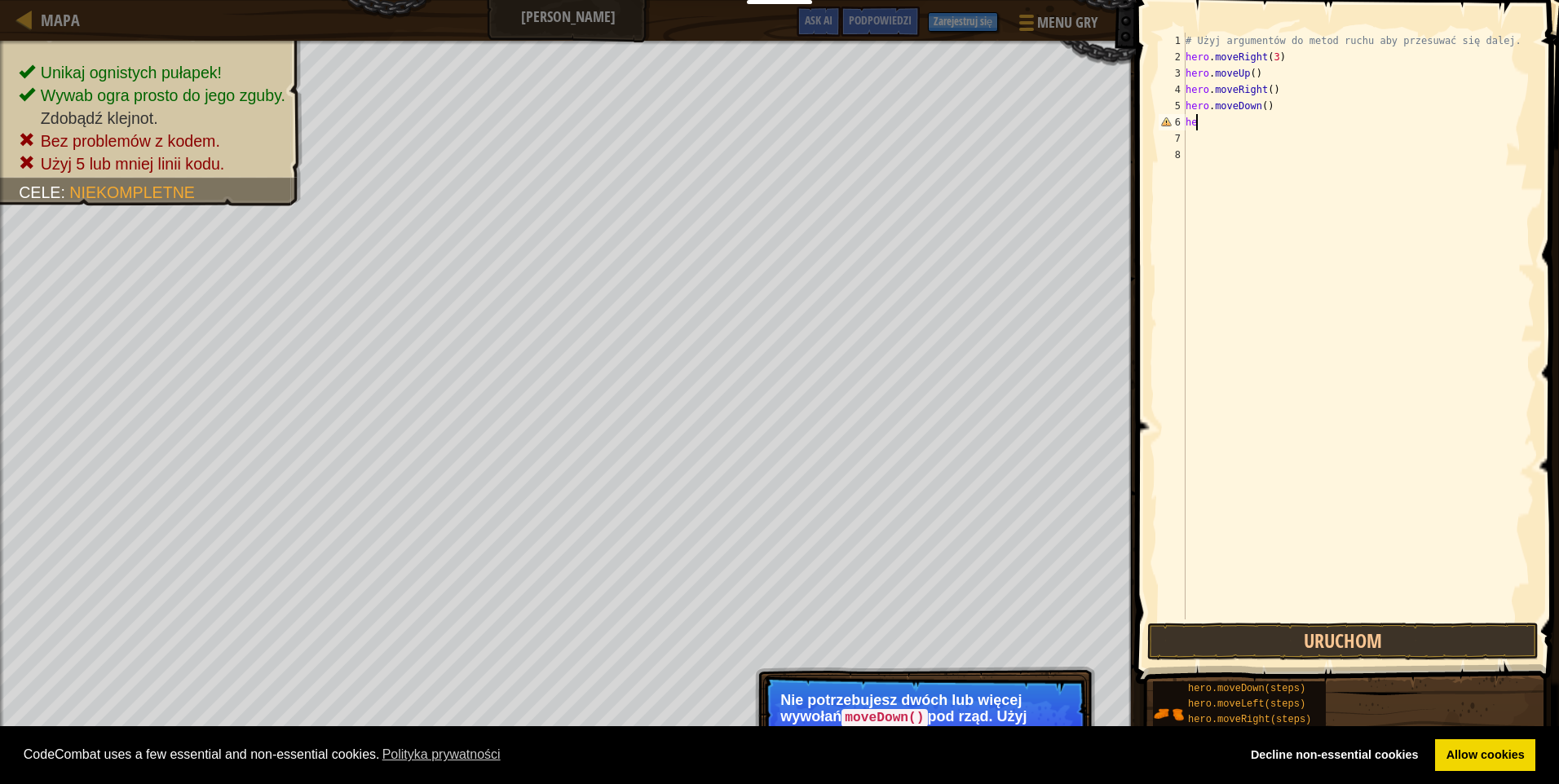
type textarea "h"
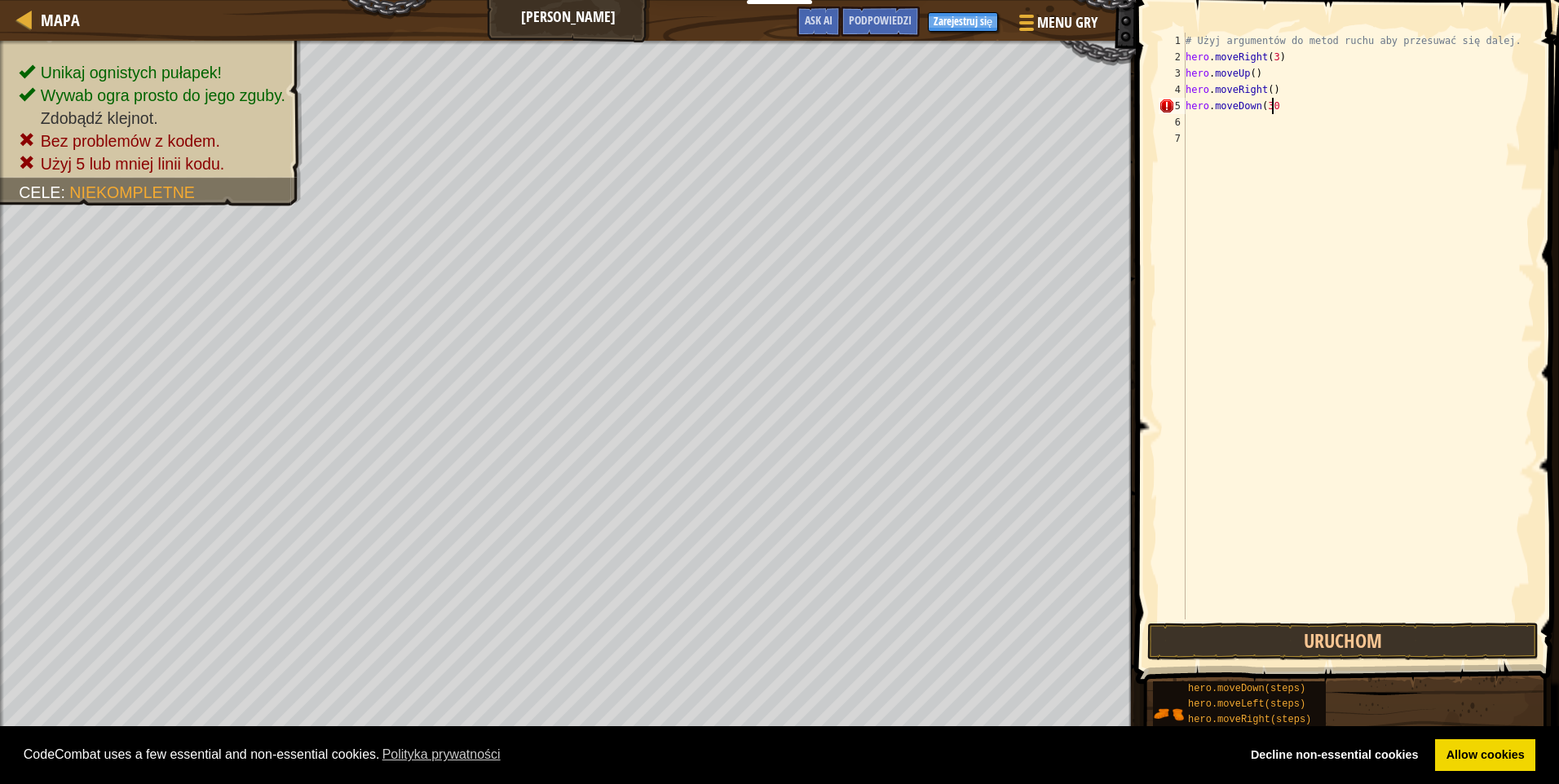
scroll to position [7, 6]
type textarea "hero.moveDown(3)"
click at [1213, 118] on div "# Użyj argumentów do metod ruchu aby przesuwać się dalej. hero . moveRight ( 3 …" at bounding box center [1358, 342] width 352 height 620
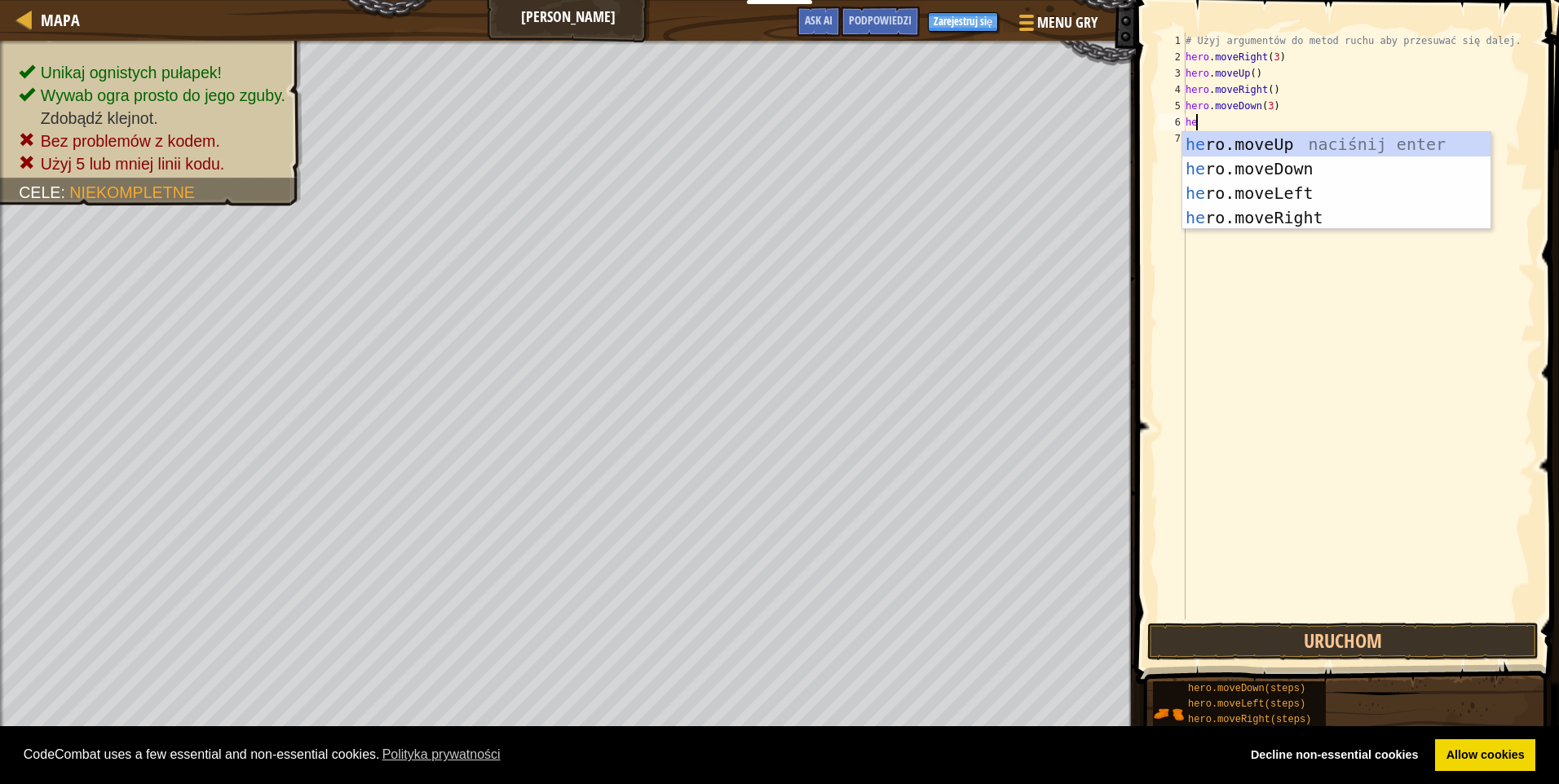
scroll to position [7, 1]
type textarea "hero.move"
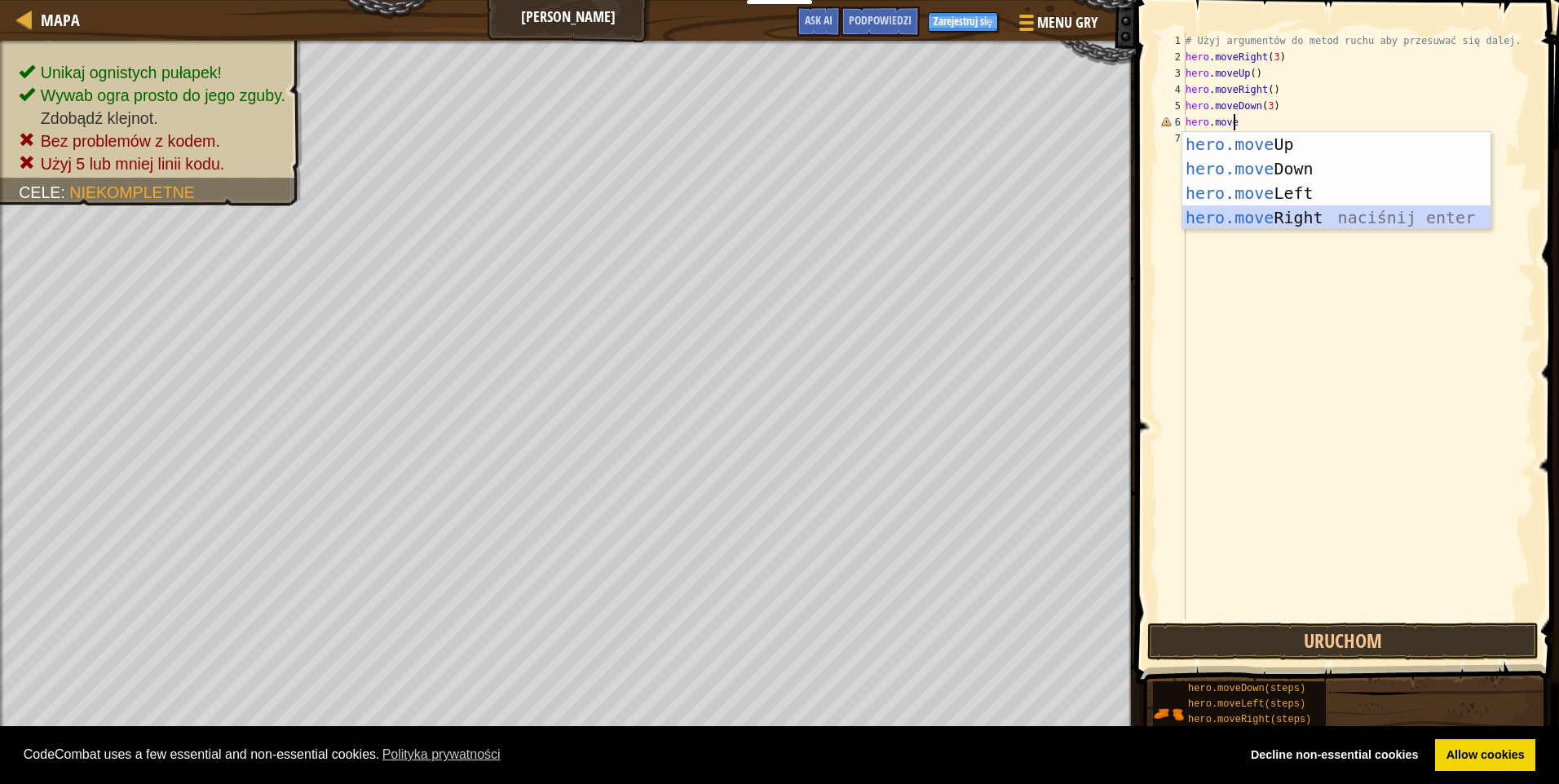
click at [1297, 212] on div "hero.move Up naciśnij enter hero.move Down naciśnij enter hero.move Left naciśn…" at bounding box center [1337, 206] width 308 height 147
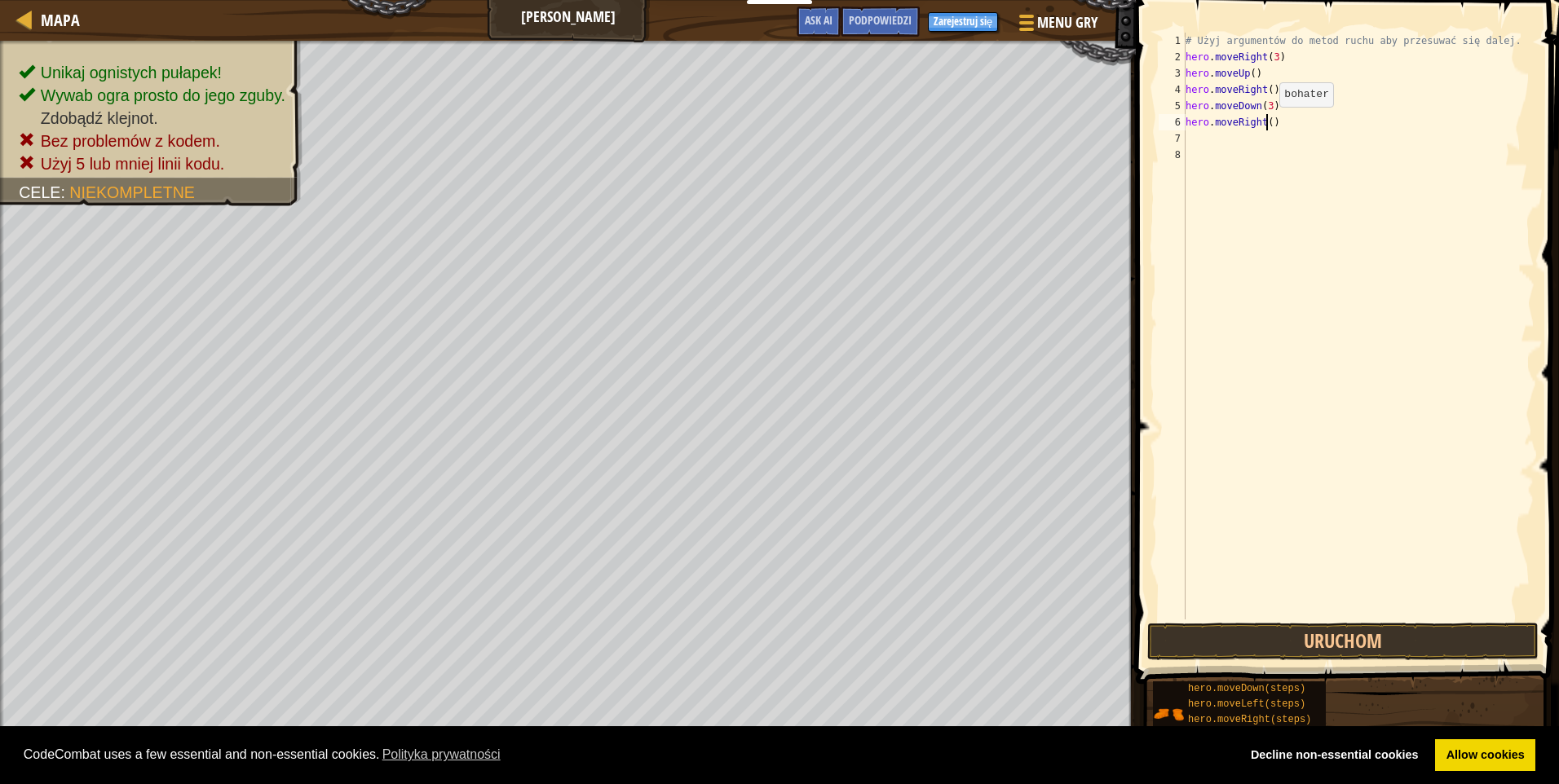
click at [1266, 123] on div "# Użyj argumentów do metod ruchu aby przesuwać się dalej. hero . moveRight ( 3 …" at bounding box center [1358, 342] width 352 height 620
type textarea "hero.moveRight(2)"
click at [1346, 647] on button "Uruchom" at bounding box center [1343, 642] width 392 height 37
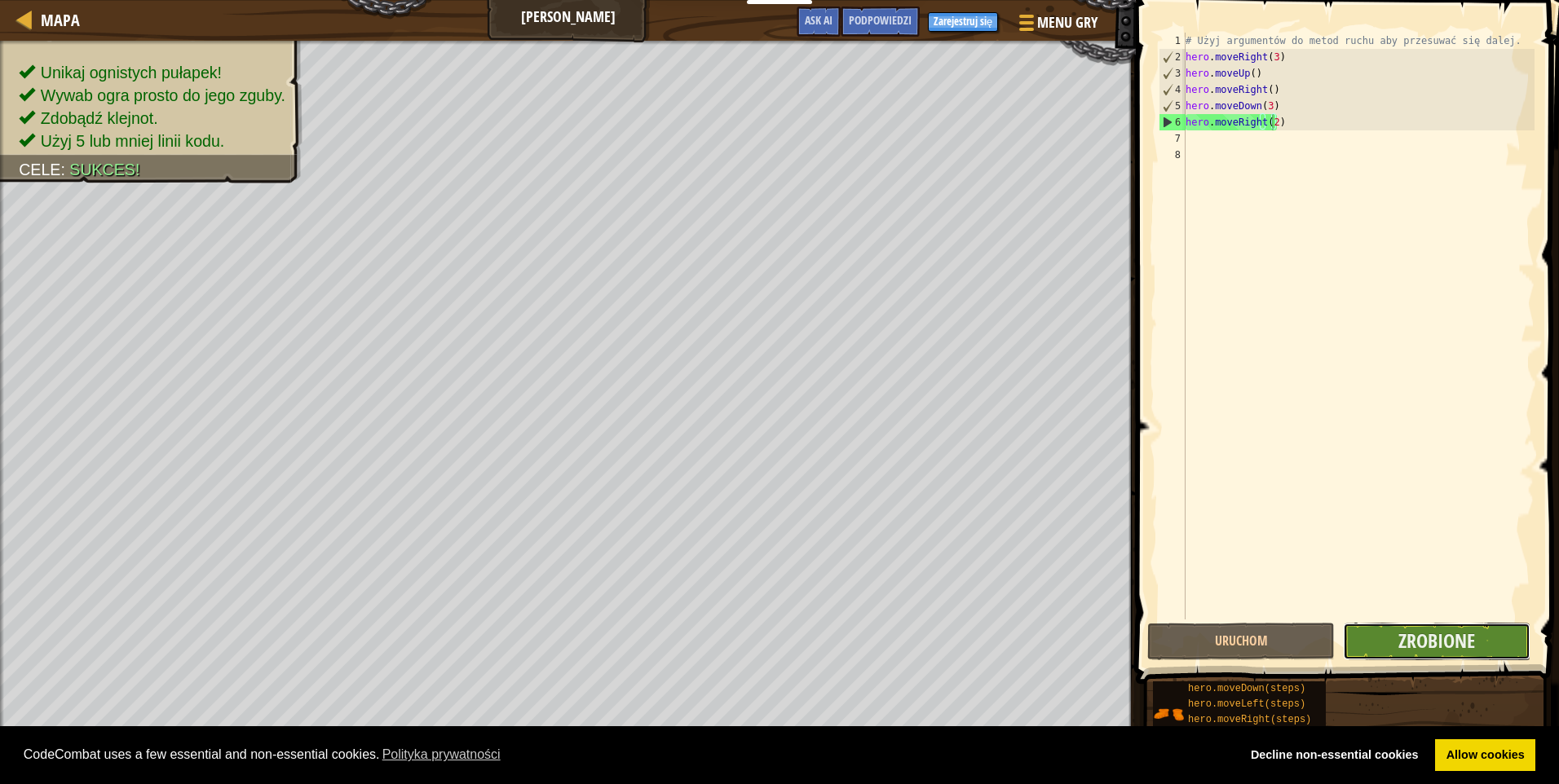
click at [1418, 656] on button "Zrobione" at bounding box center [1436, 642] width 187 height 37
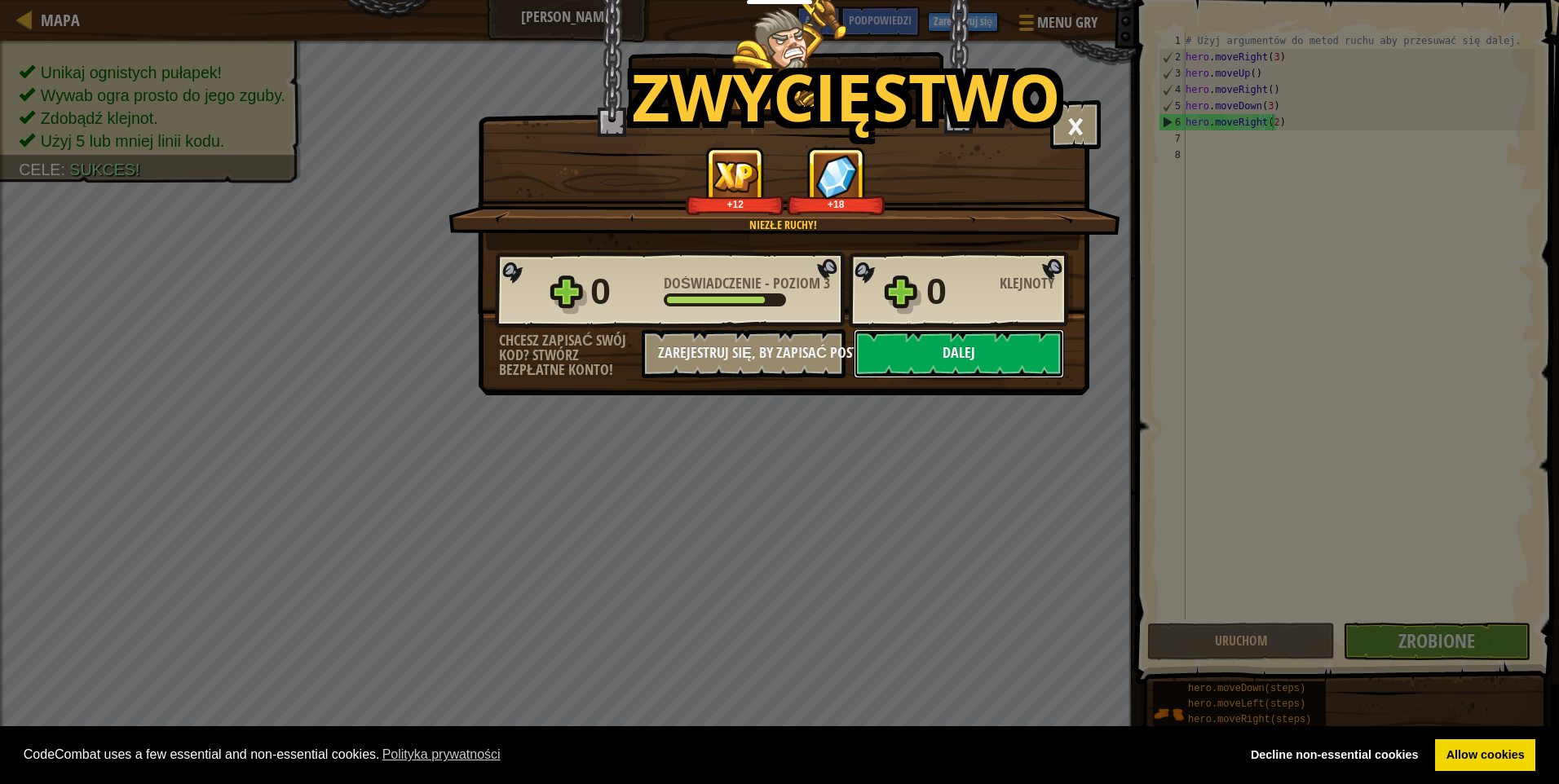
click at [1028, 367] on button "Dalej" at bounding box center [958, 353] width 210 height 49
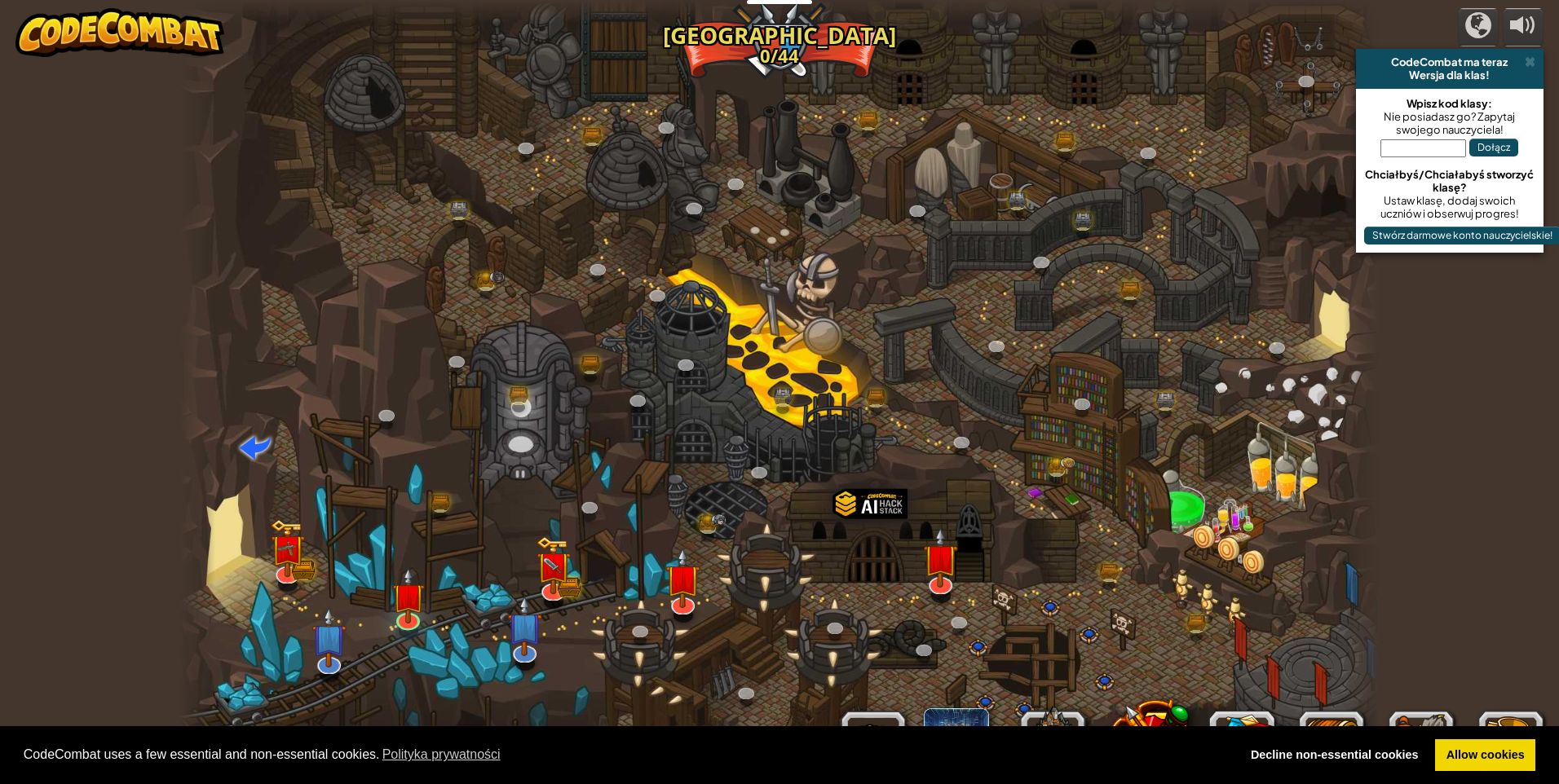
select select "pl"
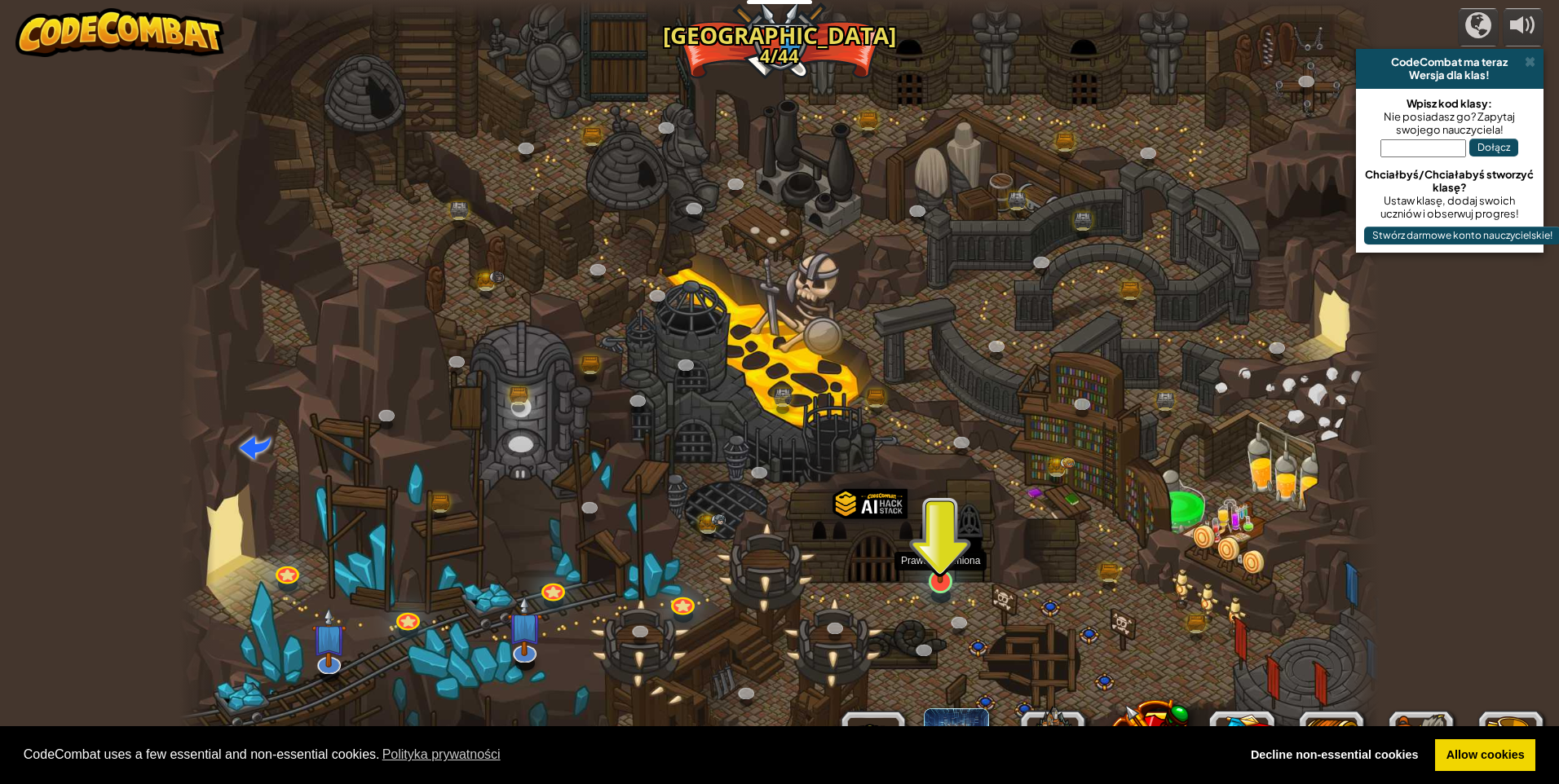
click at [937, 579] on img at bounding box center [941, 547] width 32 height 74
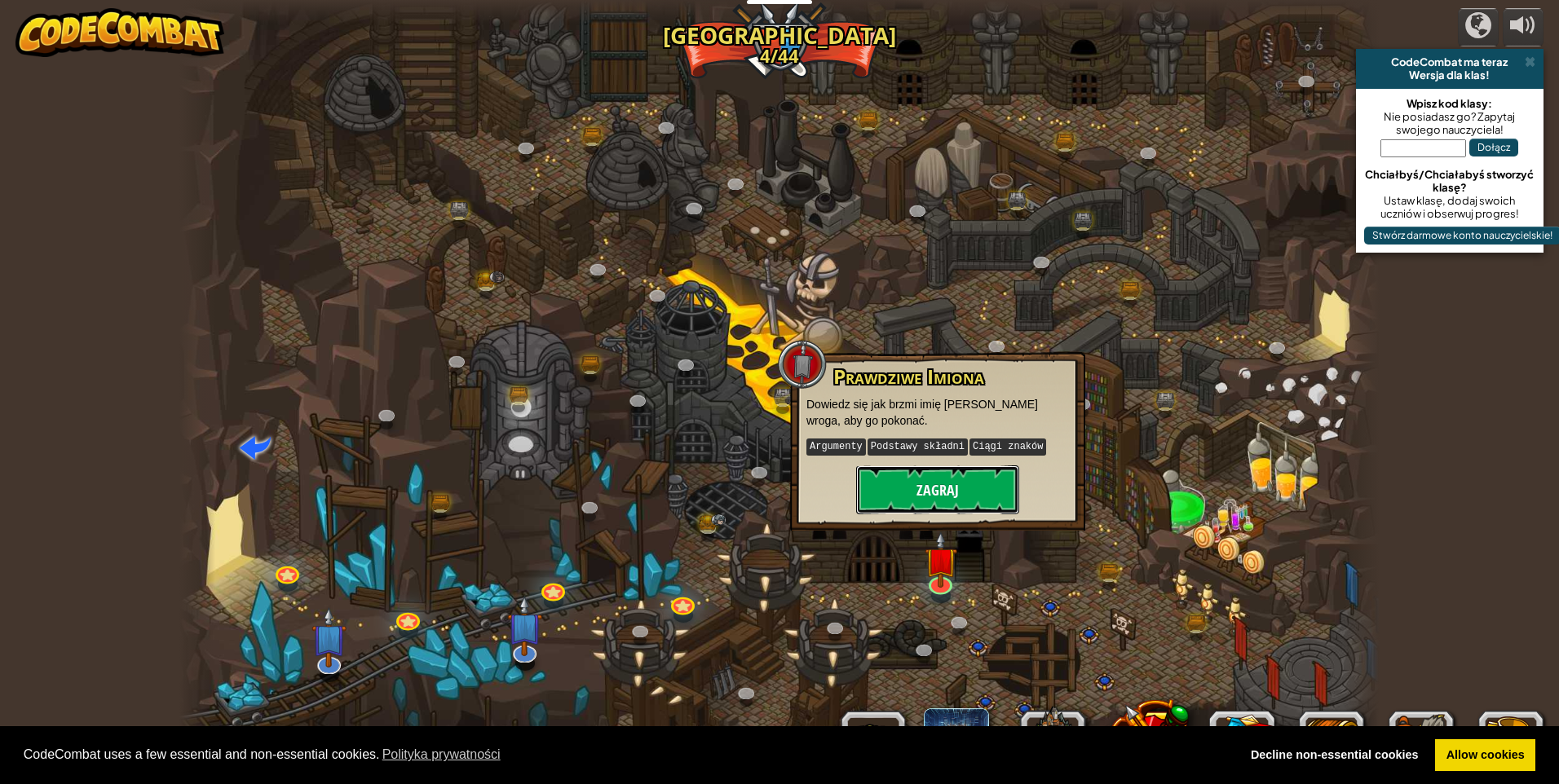
click at [927, 487] on button "Zagraj" at bounding box center [937, 490] width 163 height 49
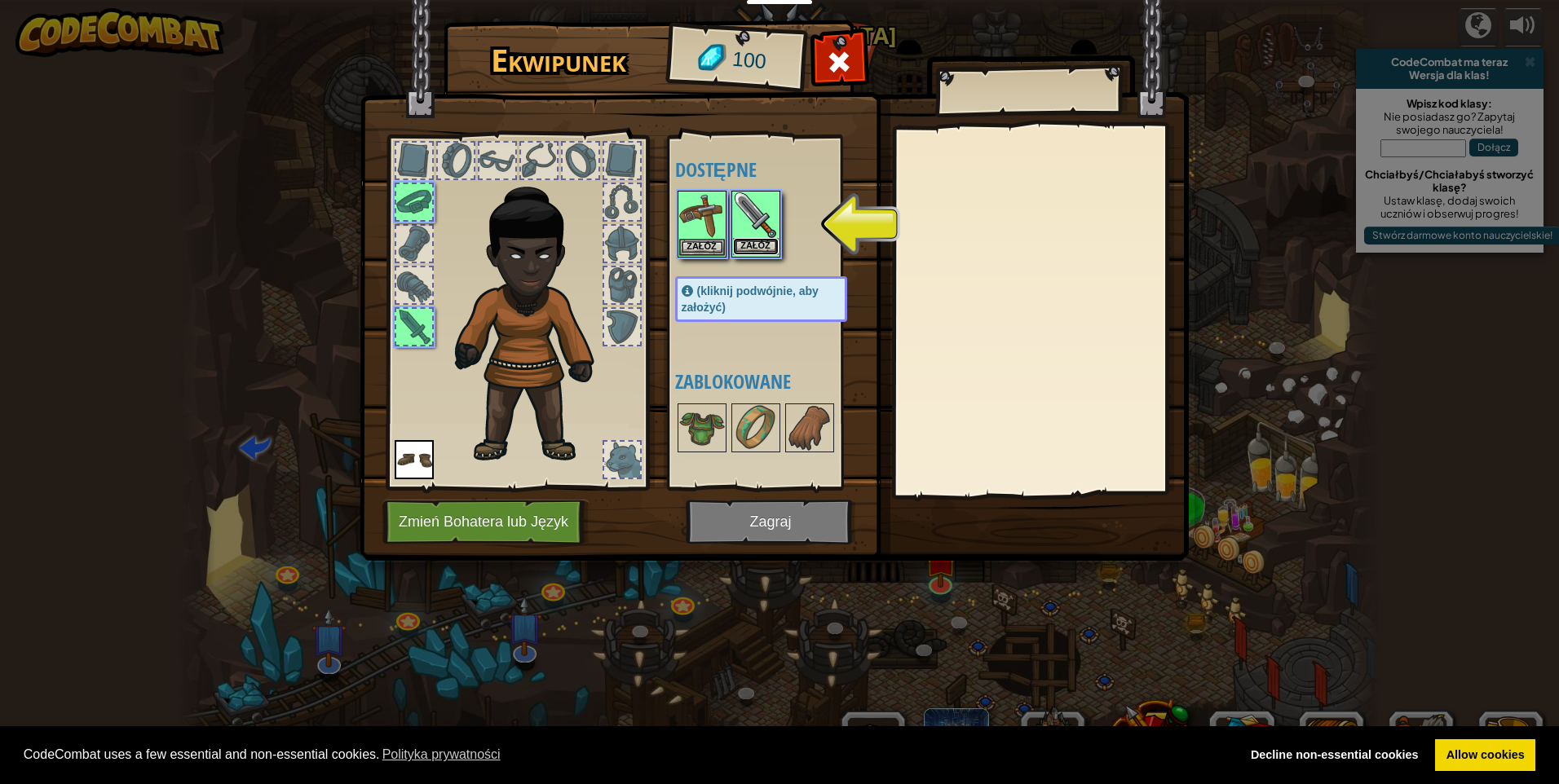
click at [752, 250] on button "Załóż" at bounding box center [756, 247] width 46 height 17
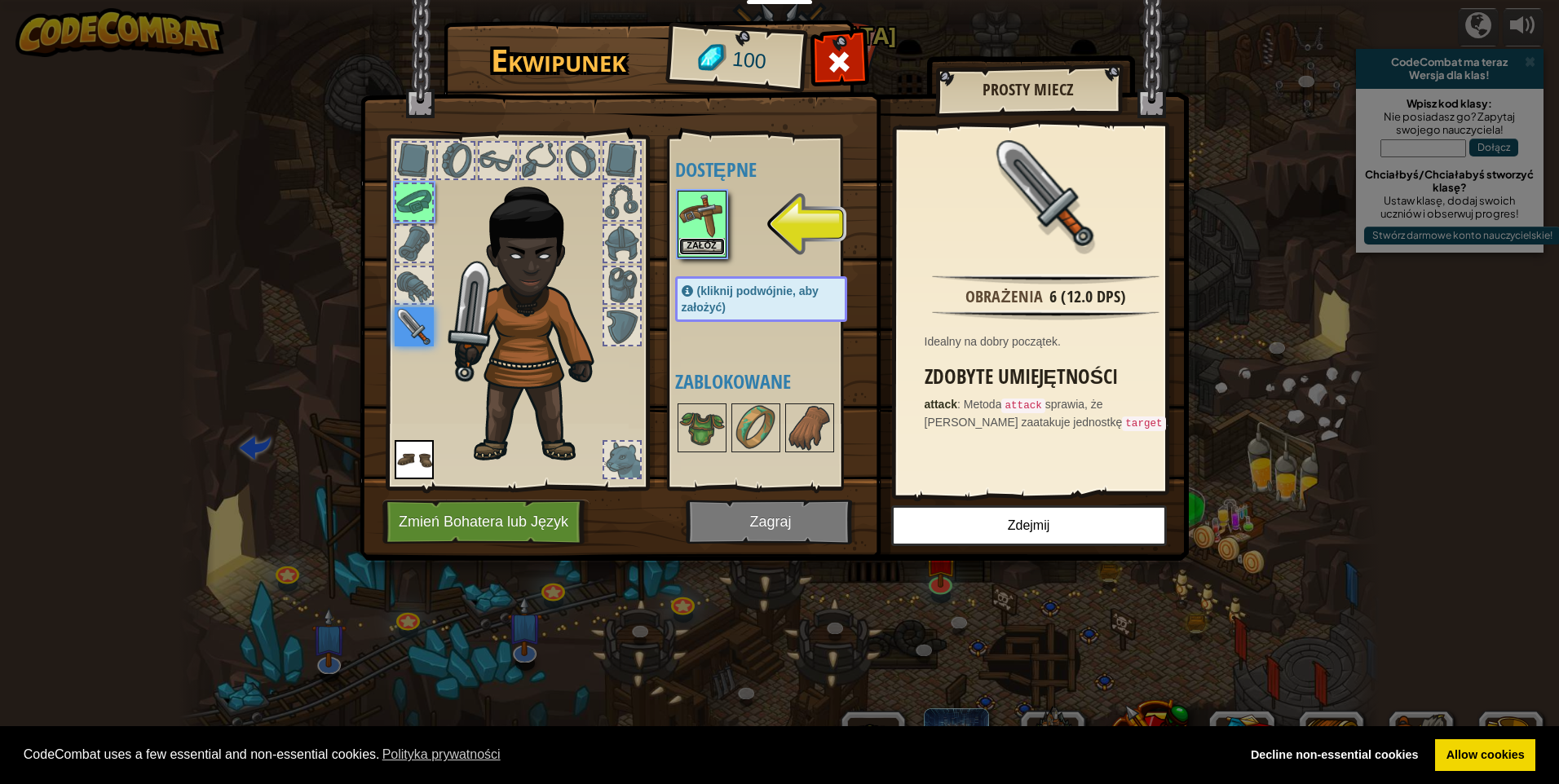
click at [712, 247] on button "Załóż" at bounding box center [702, 247] width 46 height 17
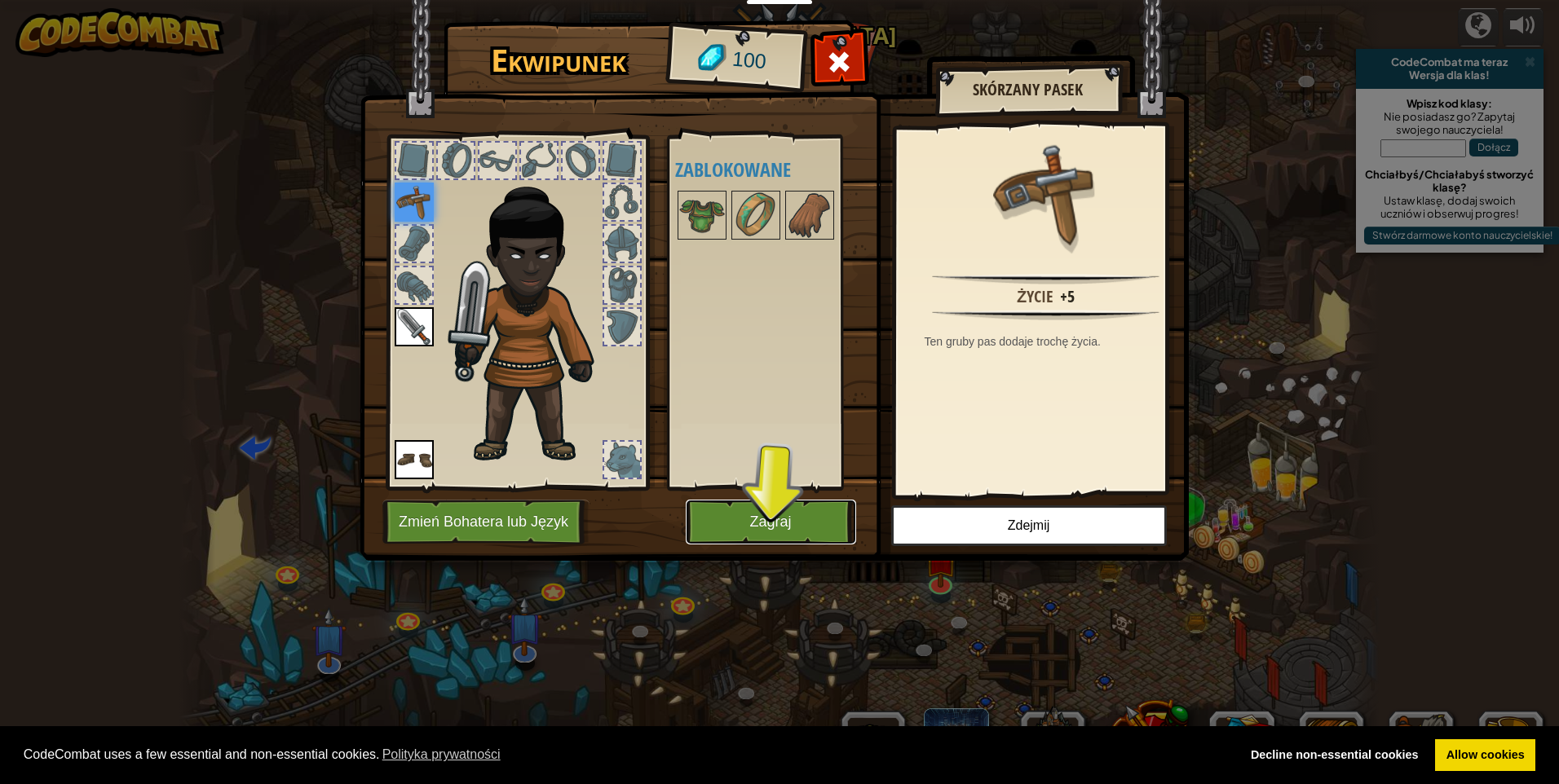
click at [779, 517] on button "Zagraj" at bounding box center [771, 522] width 170 height 45
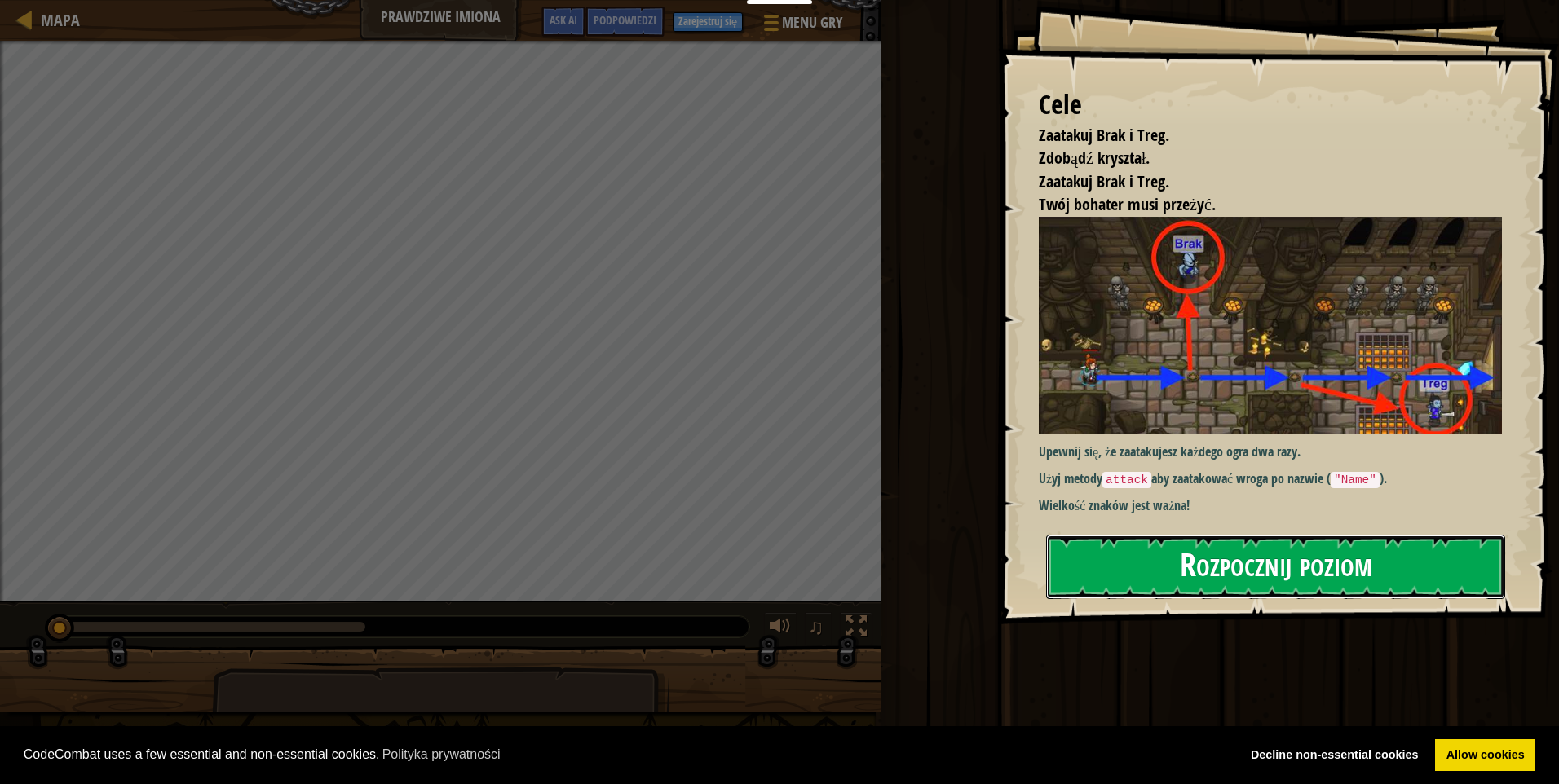
click at [1152, 554] on button "Rozpocznij poziom" at bounding box center [1275, 567] width 459 height 64
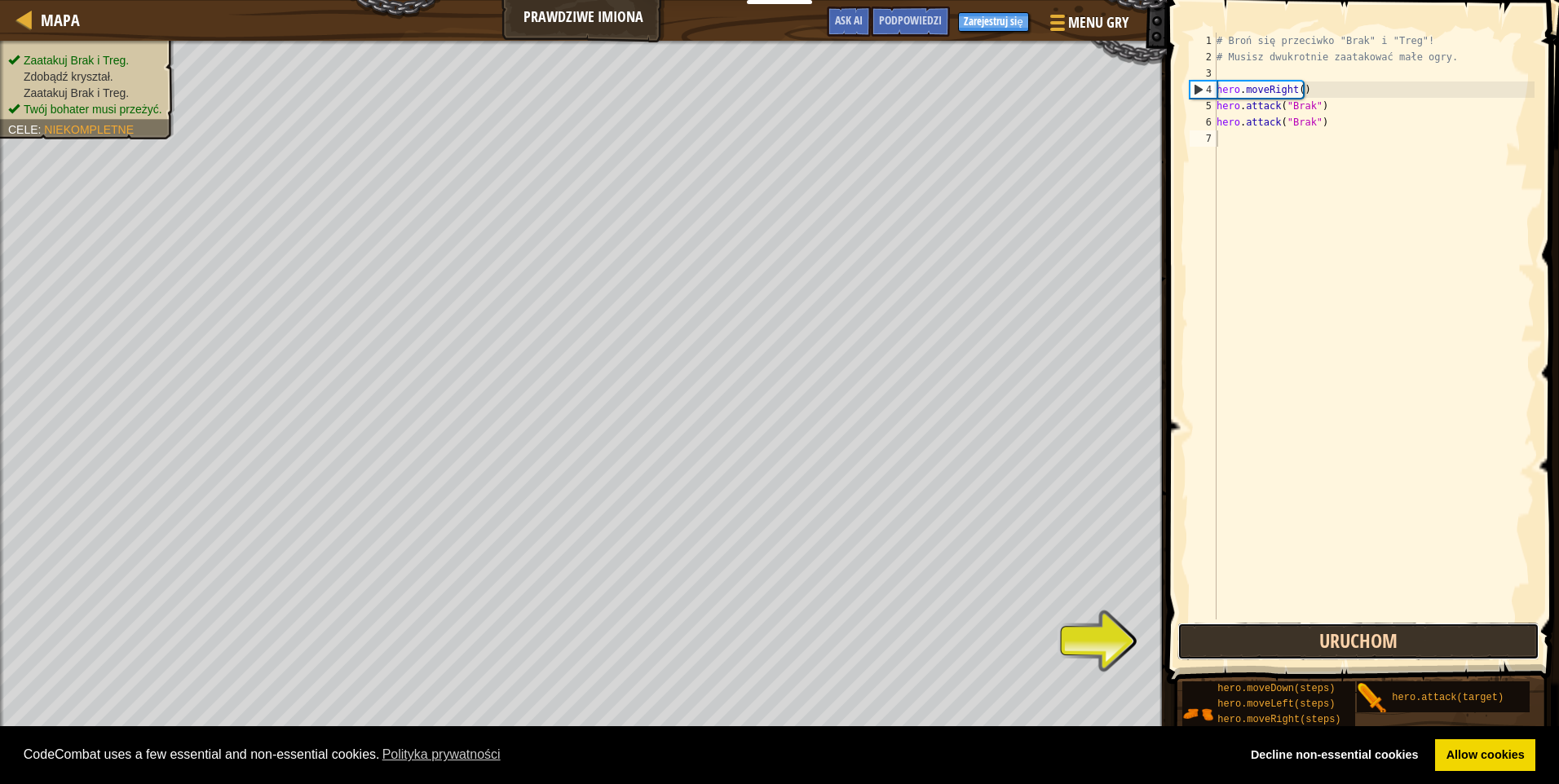
click at [1222, 645] on button "Uruchom" at bounding box center [1358, 642] width 362 height 37
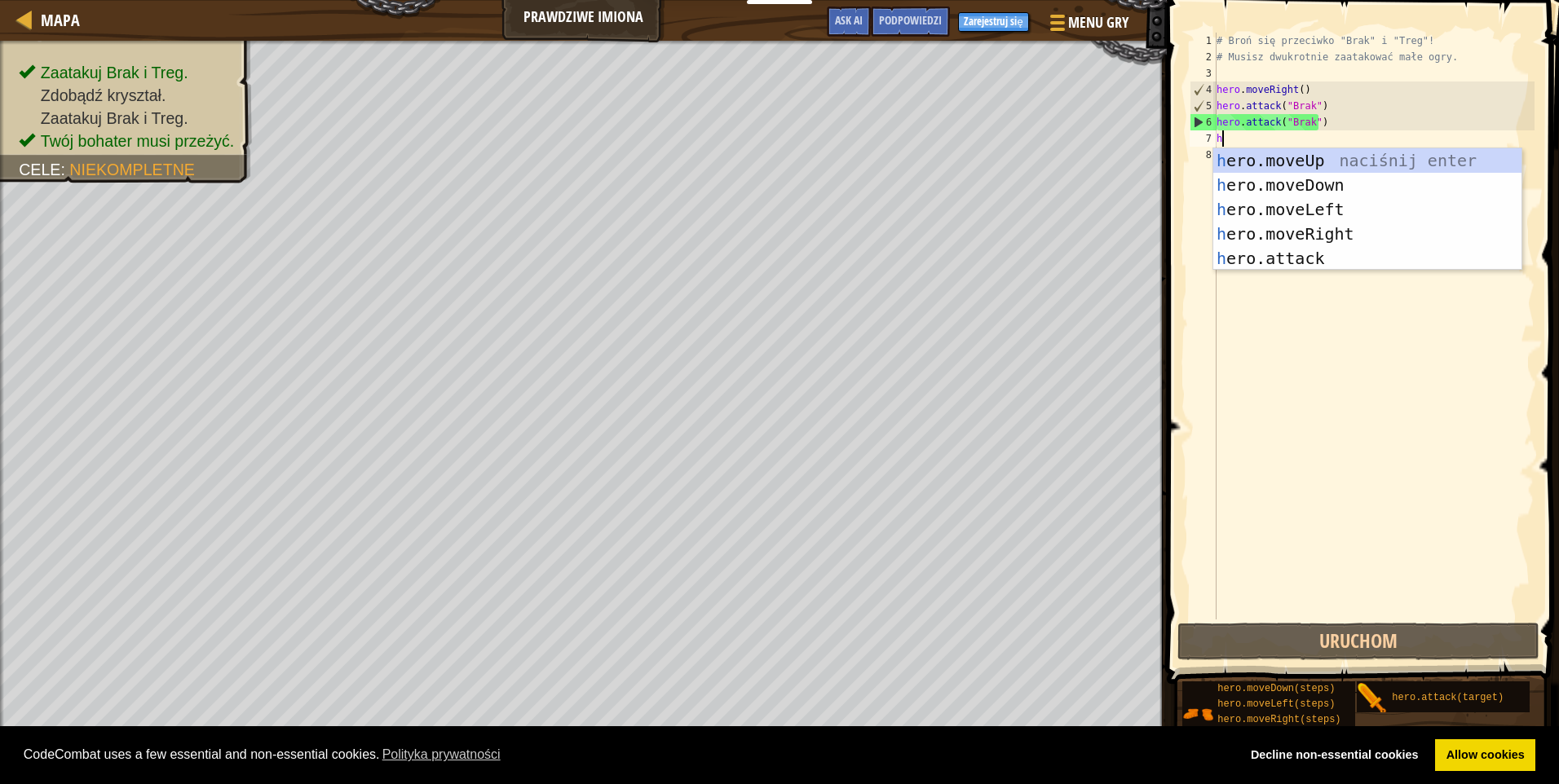
scroll to position [7, 0]
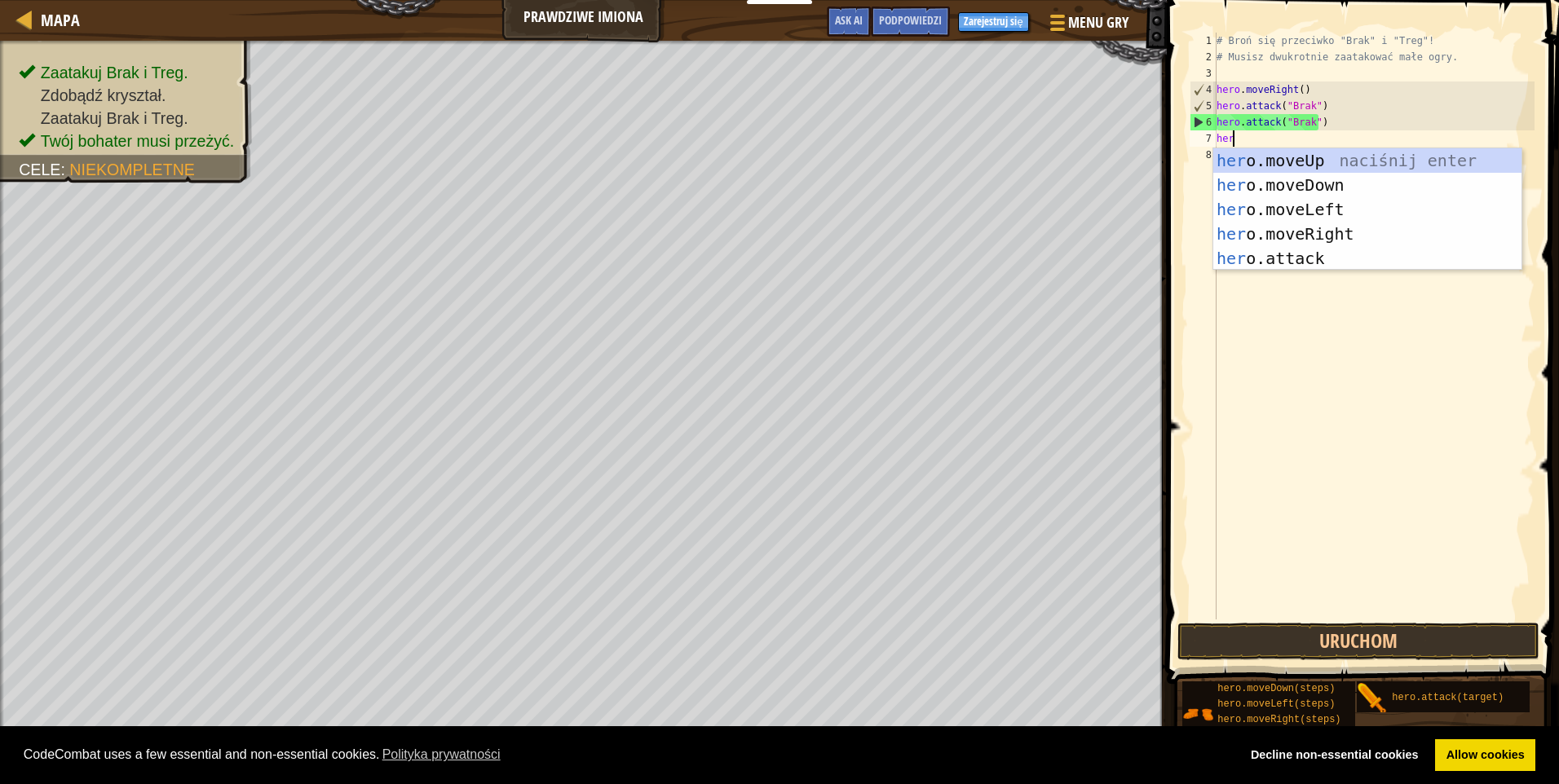
type textarea "hero"
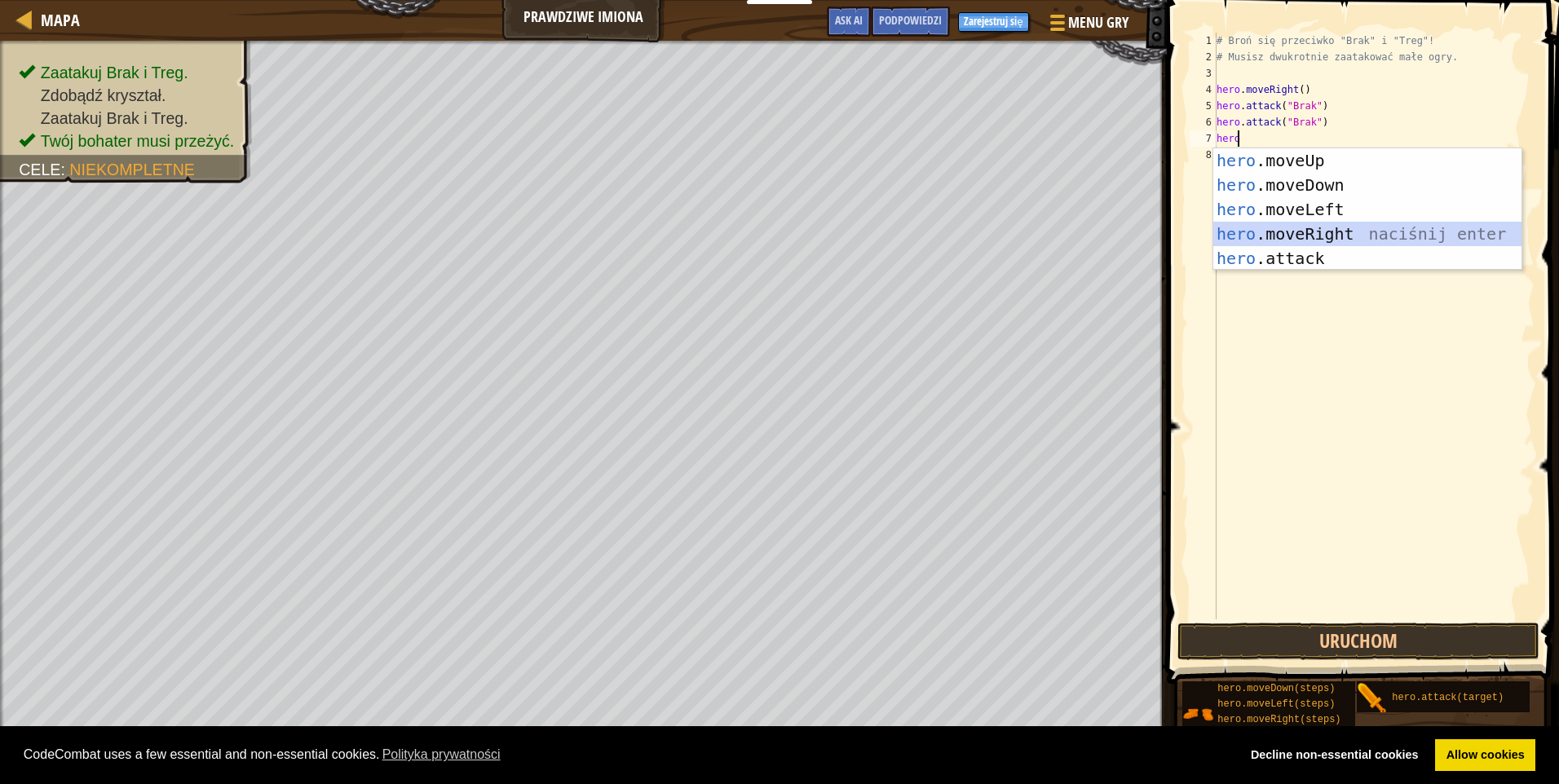
click at [1307, 224] on div "hero .moveUp naciśnij enter hero .moveDown naciśnij enter hero .moveLeft naciśn…" at bounding box center [1367, 233] width 308 height 171
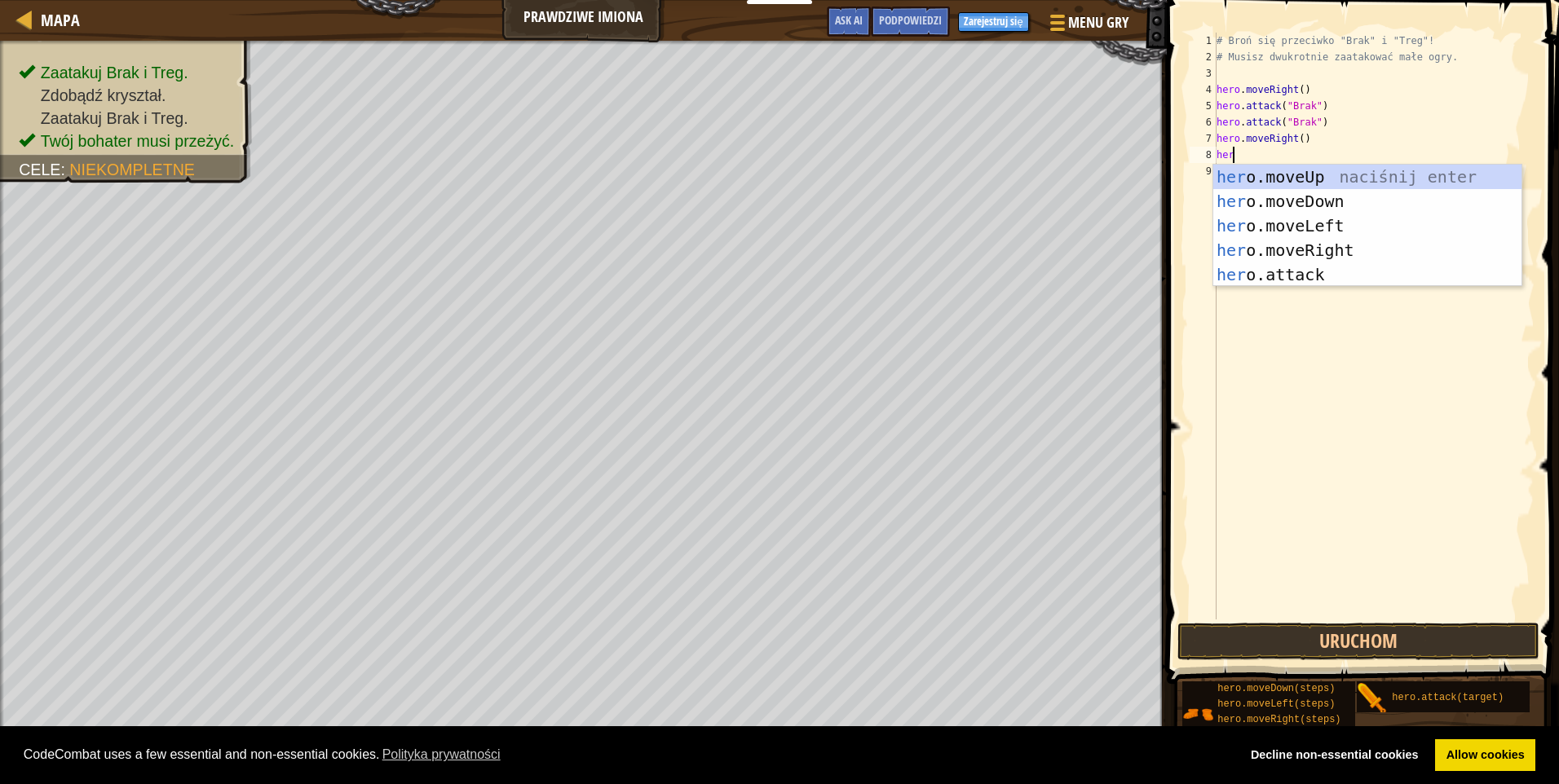
type textarea "hero"
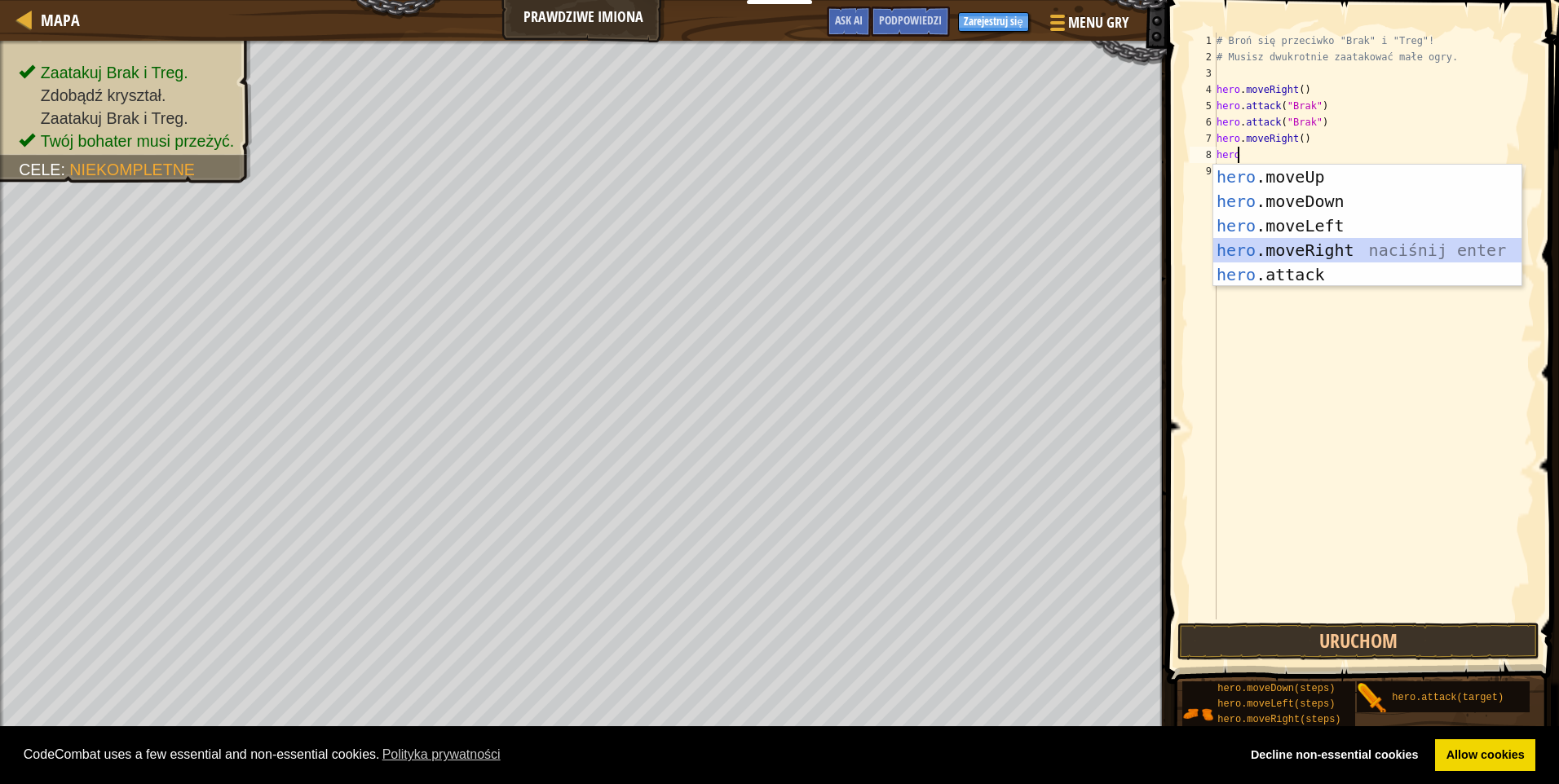
click at [1277, 261] on div "hero .moveUp naciśnij enter hero .moveDown naciśnij enter hero .moveLeft naciśn…" at bounding box center [1367, 250] width 308 height 171
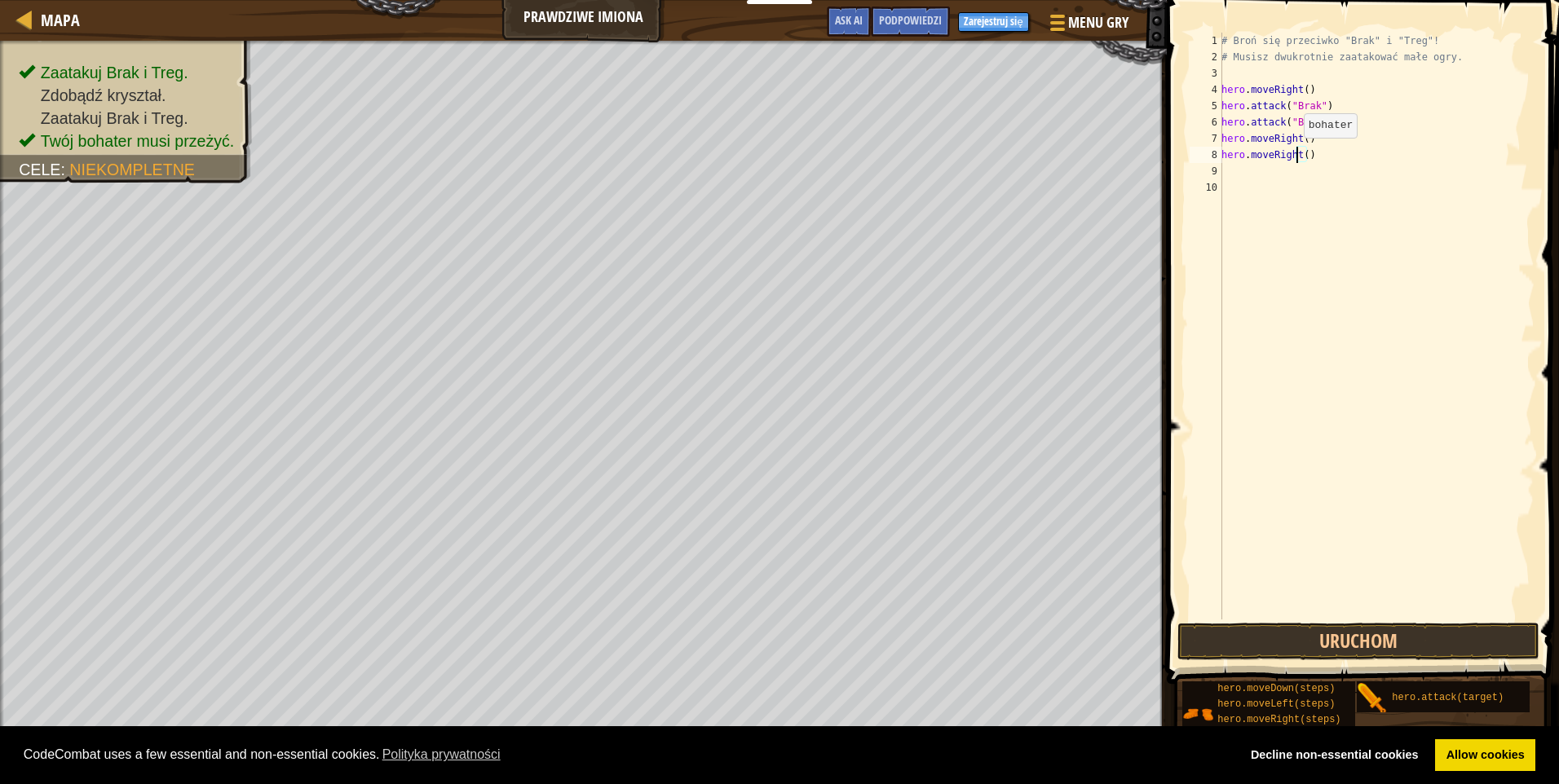
click at [1295, 154] on div "# Broń się przeciwko "Brak" i "Treg"! # Musisz dwukrotnie zaatakować małe ogry.…" at bounding box center [1377, 342] width 317 height 620
click at [1299, 179] on div "[DOMAIN_NAME] tack naciśnij enter" at bounding box center [1372, 202] width 308 height 73
type textarea "hero.attack("Treg")"
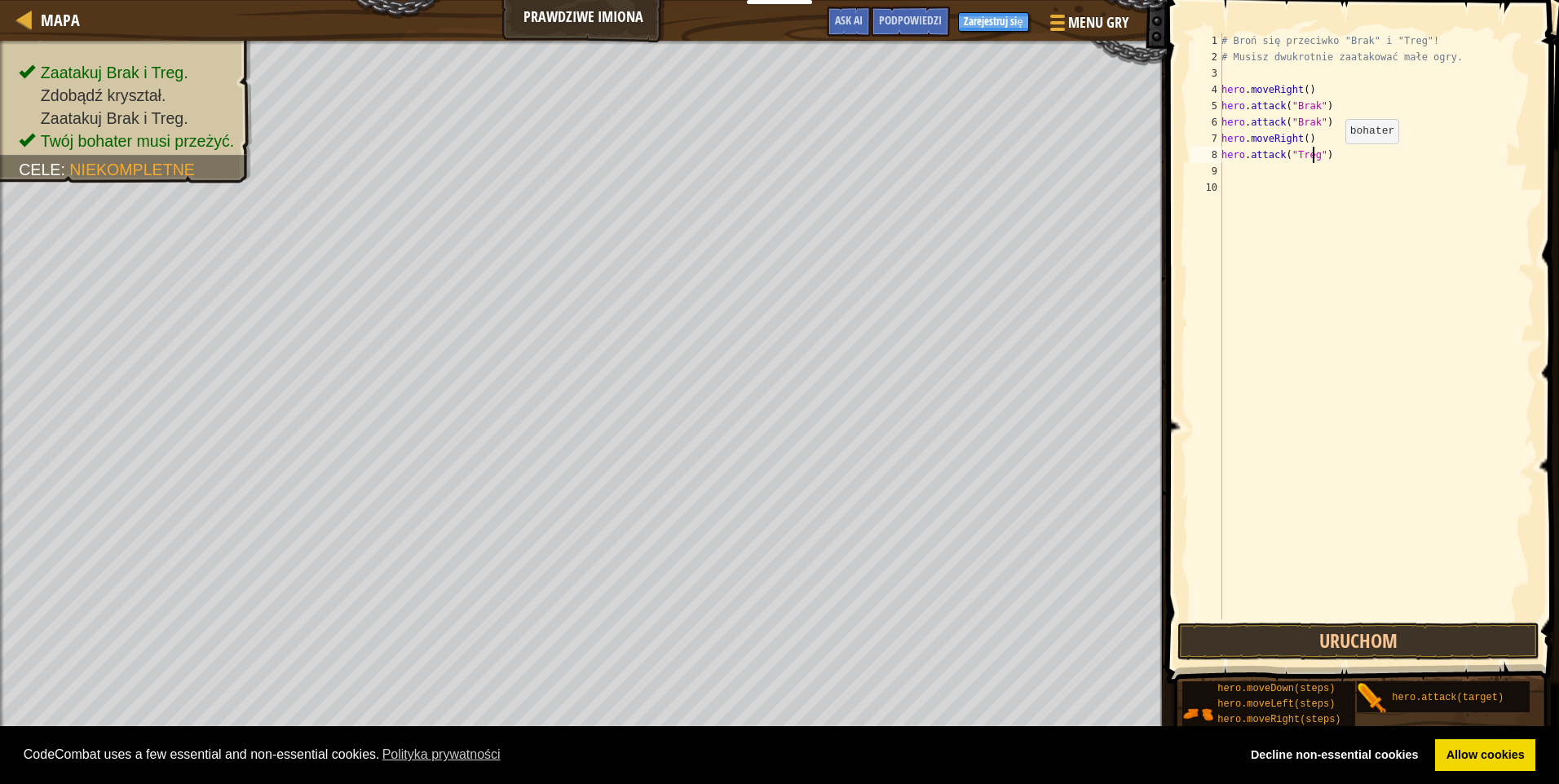
scroll to position [7, 7]
click at [1260, 172] on div "# Broń się przeciwko "Brak" i "Treg"! # Musisz dwukrotnie zaatakować małe ogry.…" at bounding box center [1377, 342] width 317 height 620
click at [1271, 182] on div "hero.a ttack naciśnij enter" at bounding box center [1372, 217] width 308 height 73
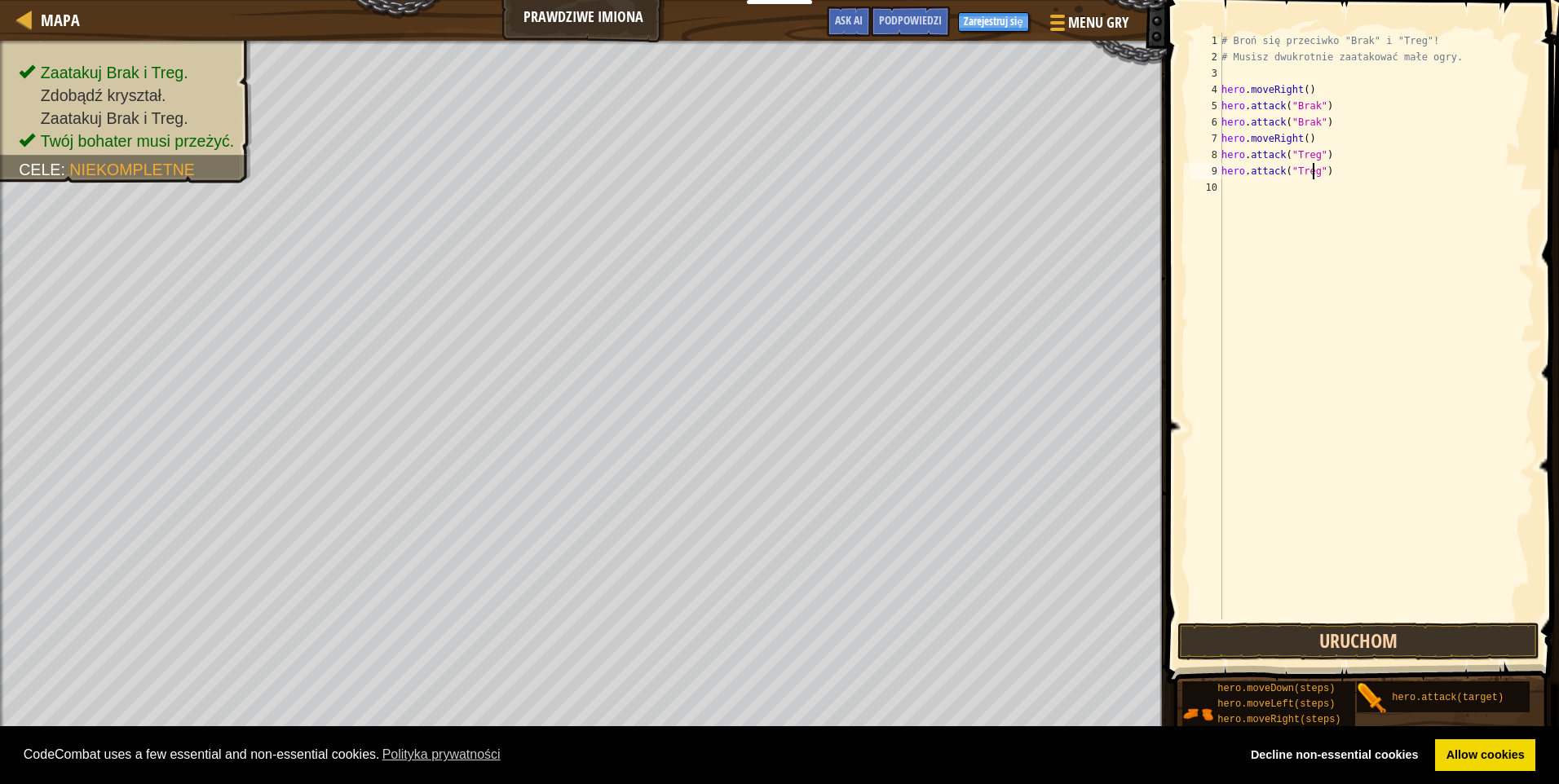
type textarea "hero.attack("Treg")"
click at [1268, 647] on button "Uruchom" at bounding box center [1358, 642] width 362 height 37
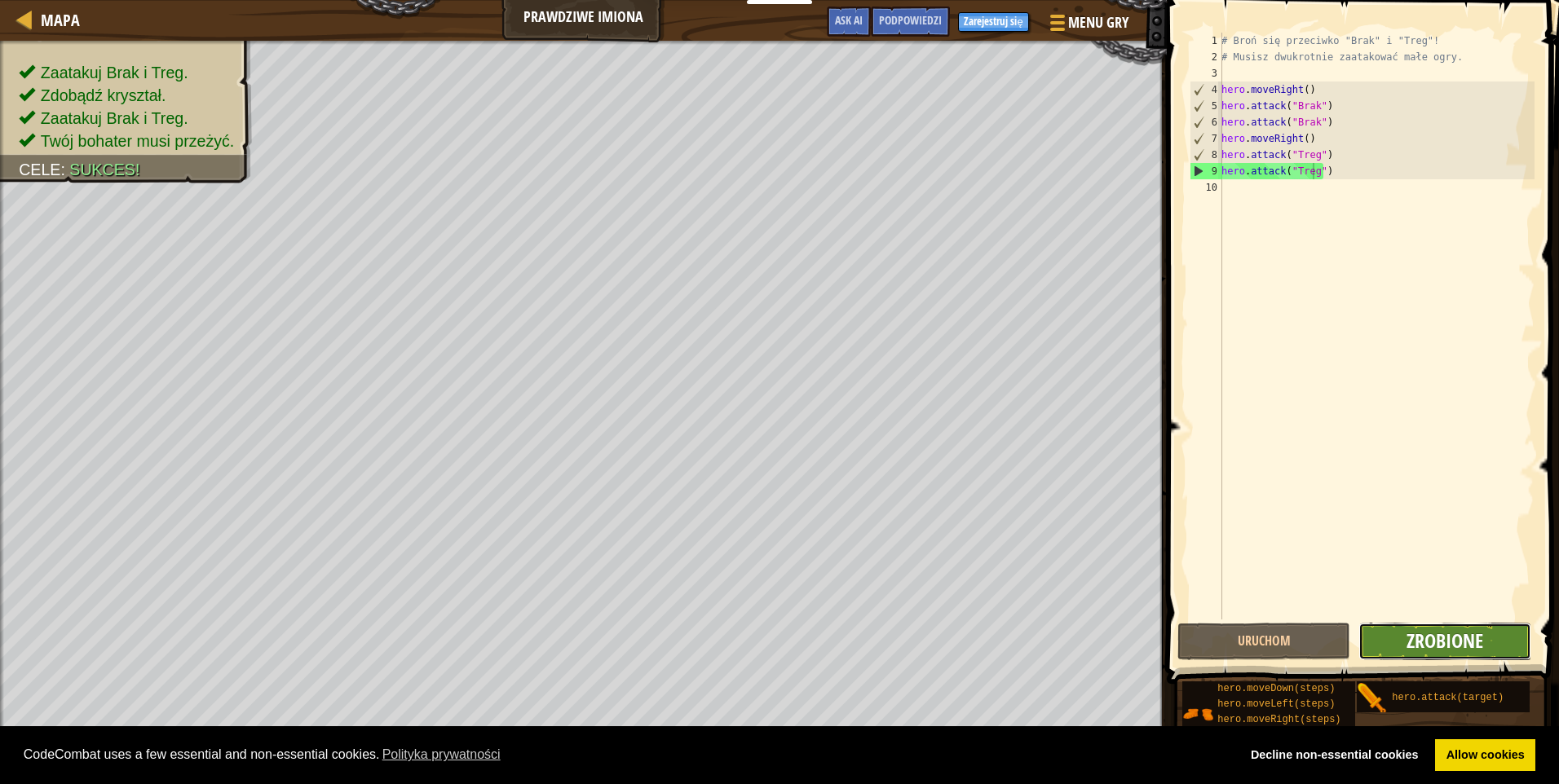
click at [1432, 636] on span "Zrobione" at bounding box center [1445, 640] width 77 height 26
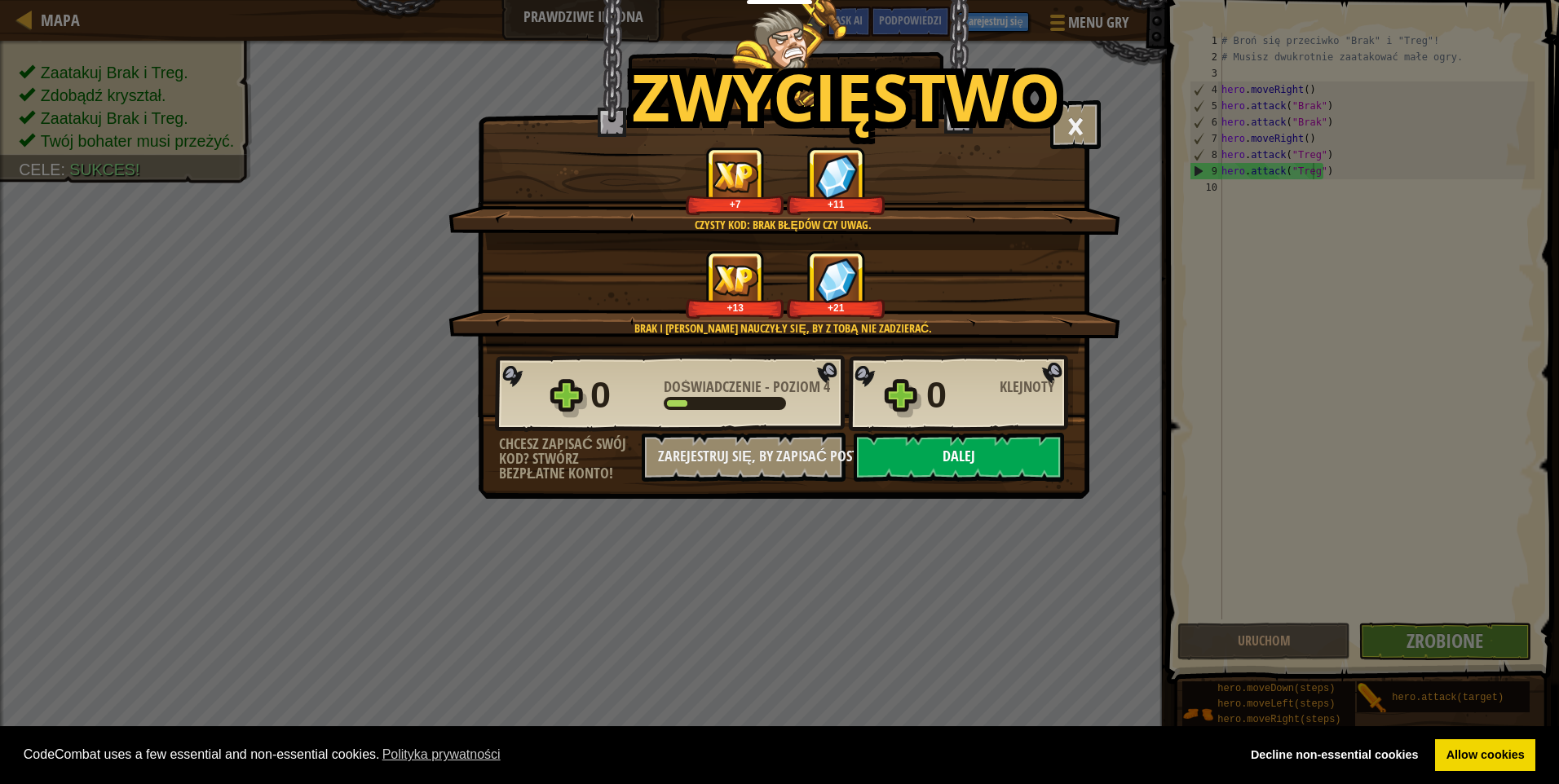
click at [1013, 455] on button "Dalej" at bounding box center [958, 457] width 210 height 49
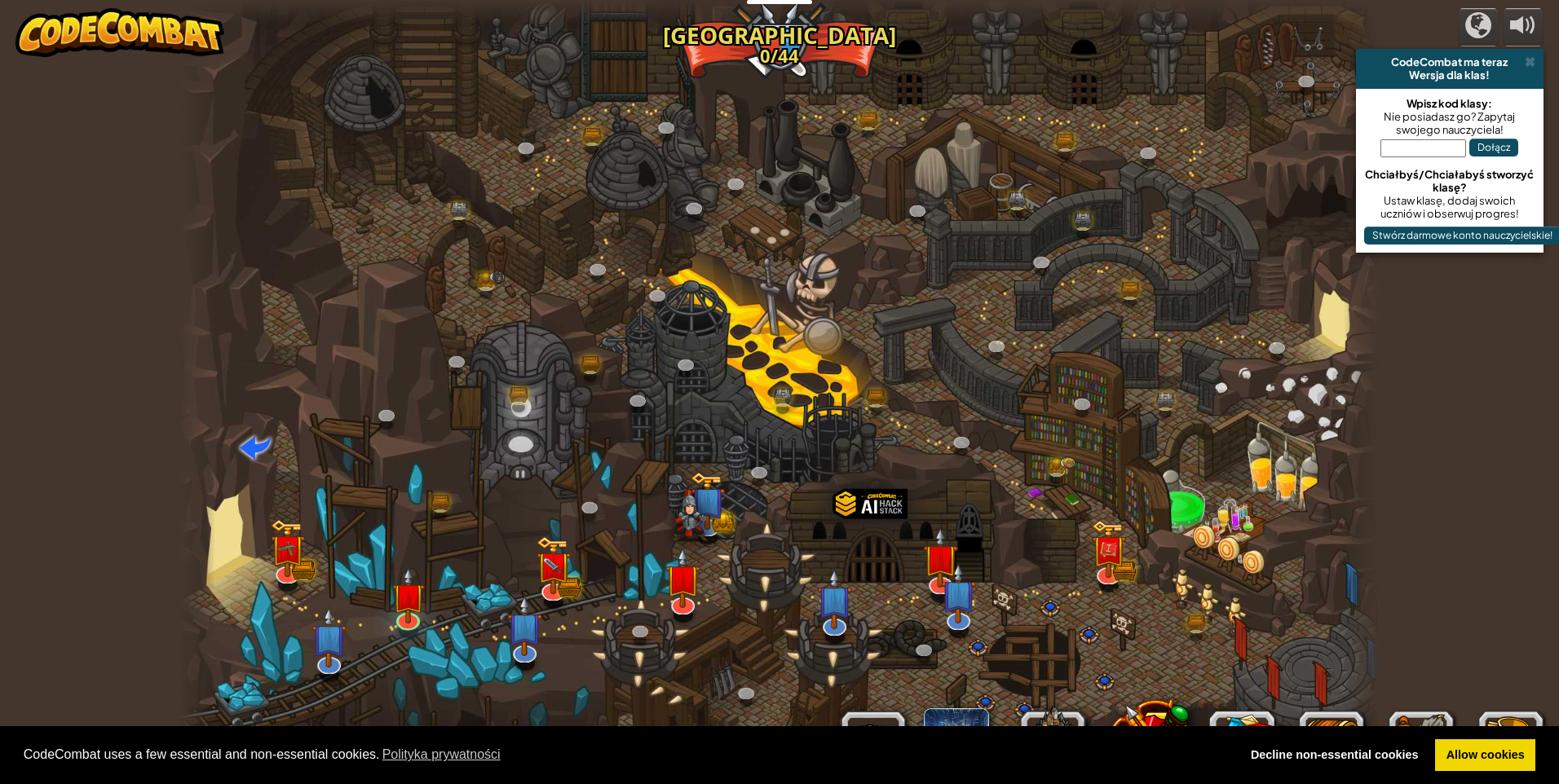
select select "pl"
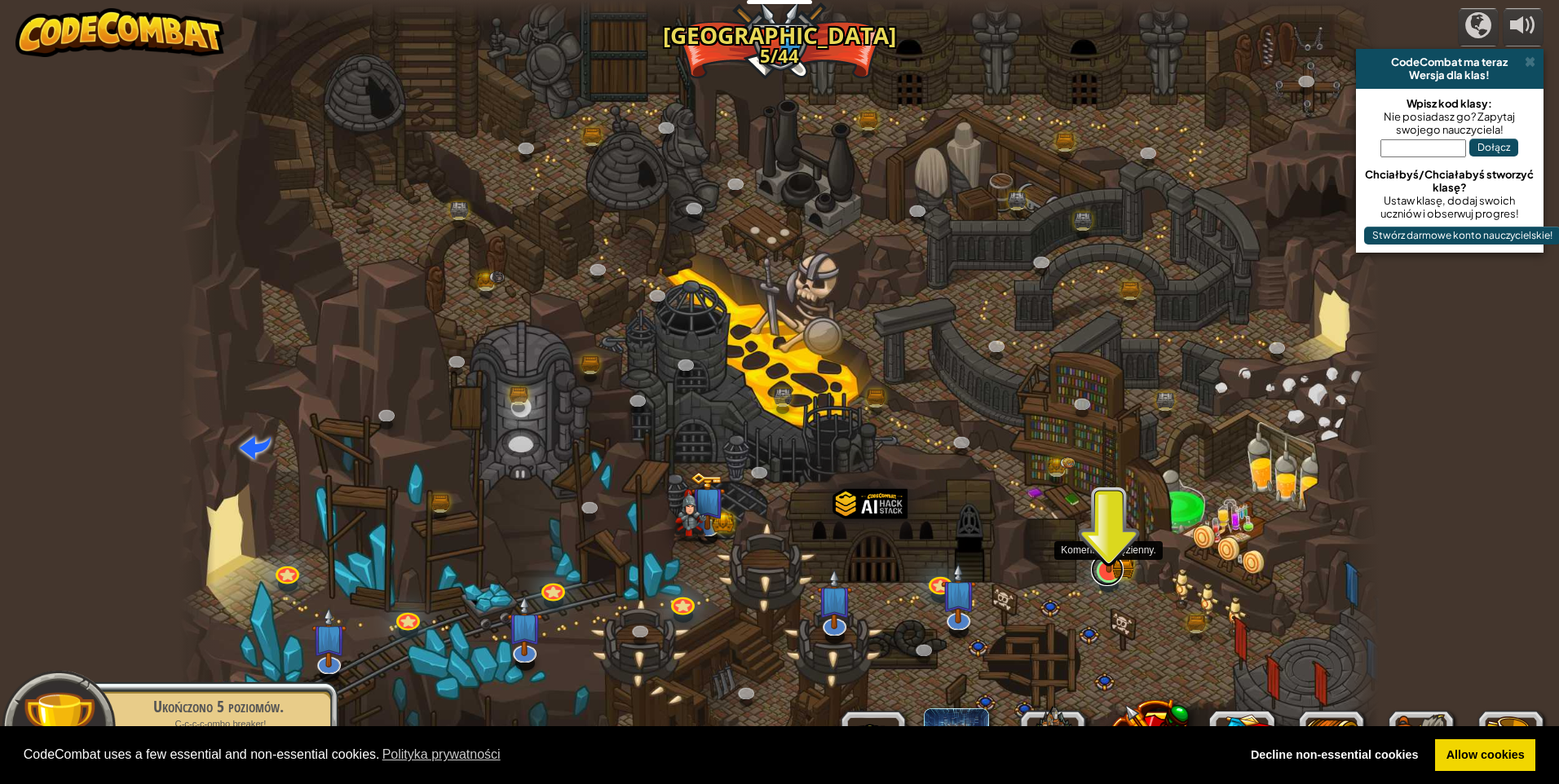
click at [1101, 573] on link at bounding box center [1107, 569] width 32 height 32
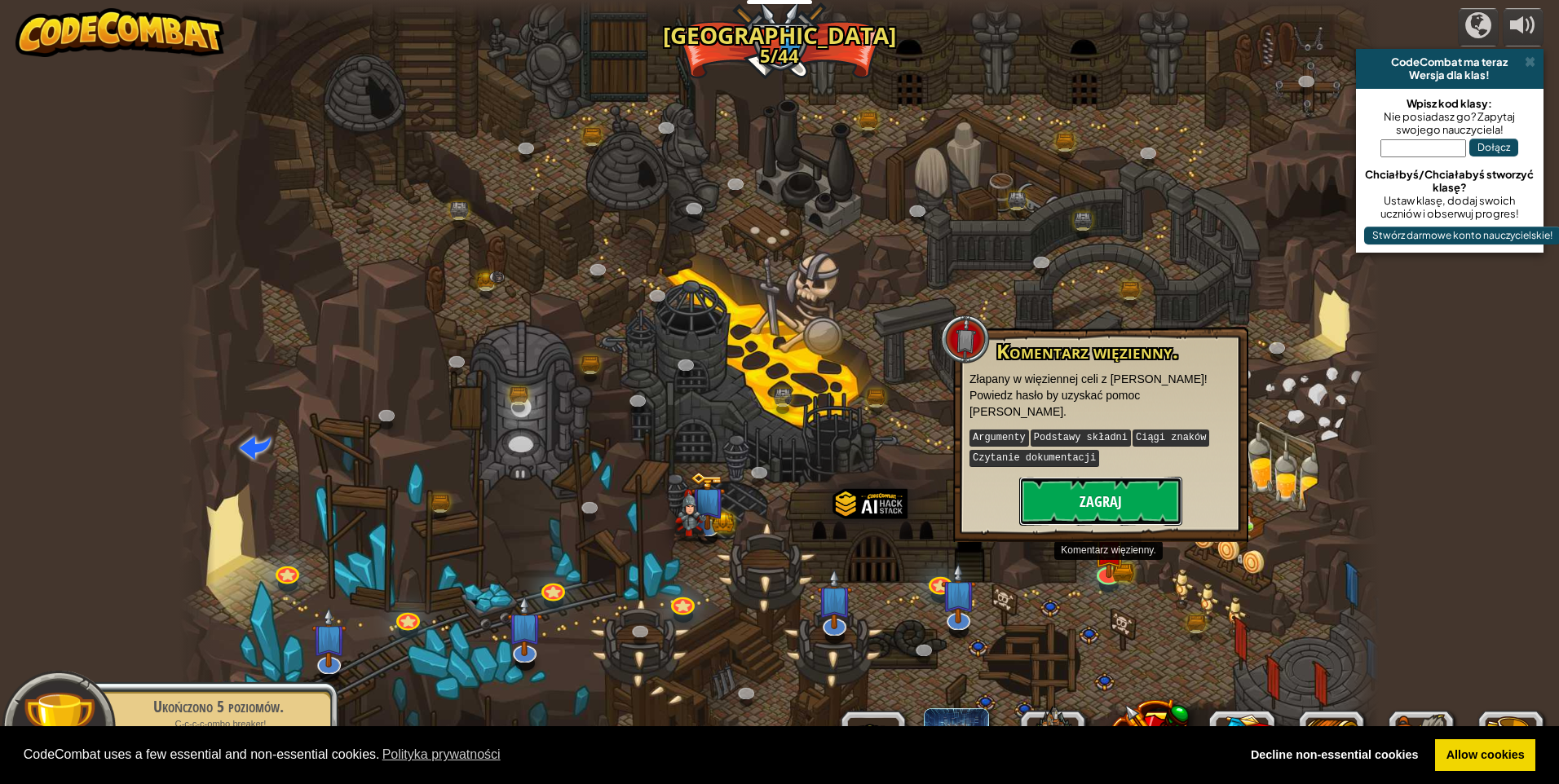
click at [1086, 477] on button "Zagraj" at bounding box center [1101, 501] width 163 height 49
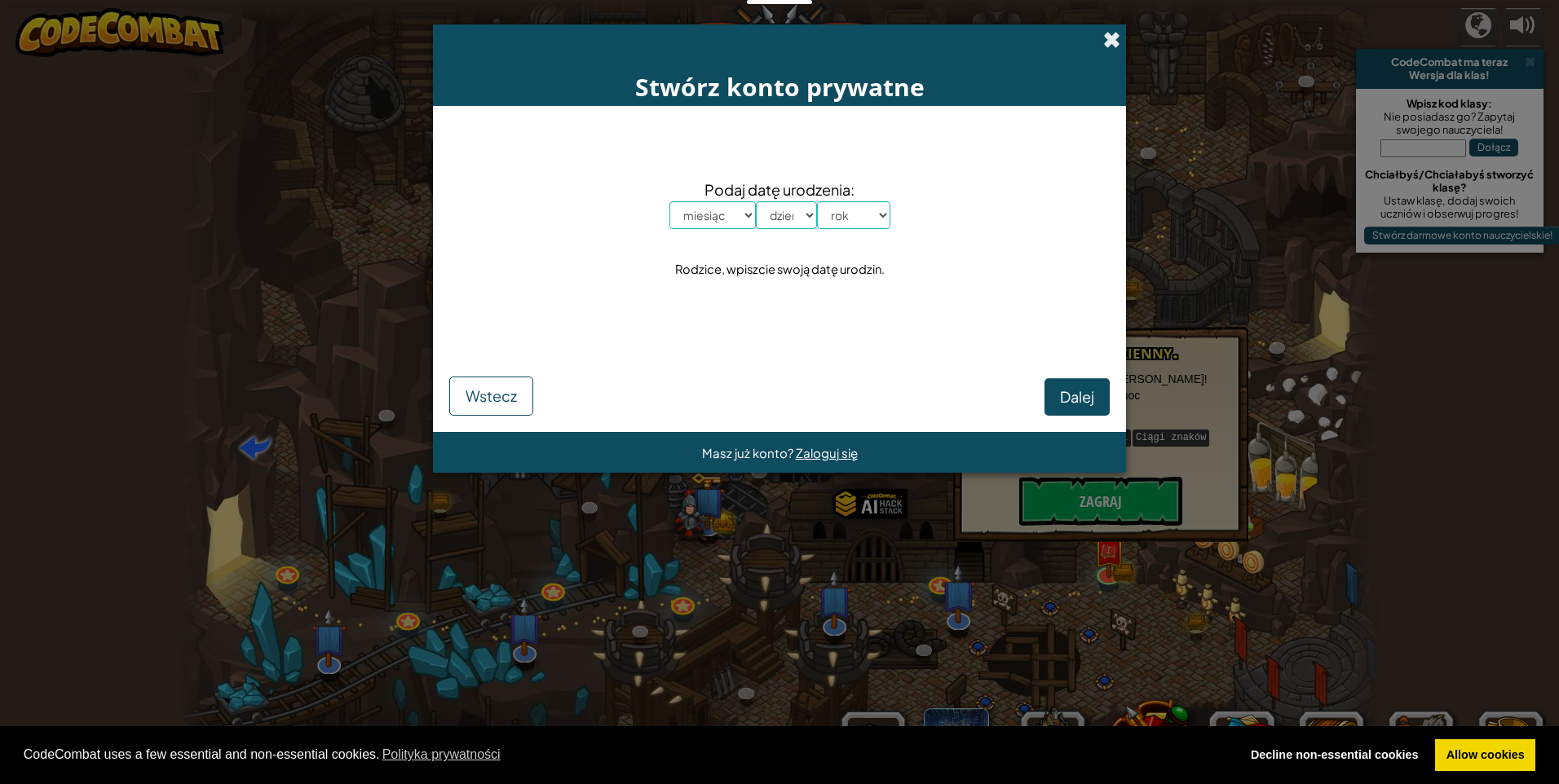
click at [1116, 35] on span at bounding box center [1112, 39] width 17 height 17
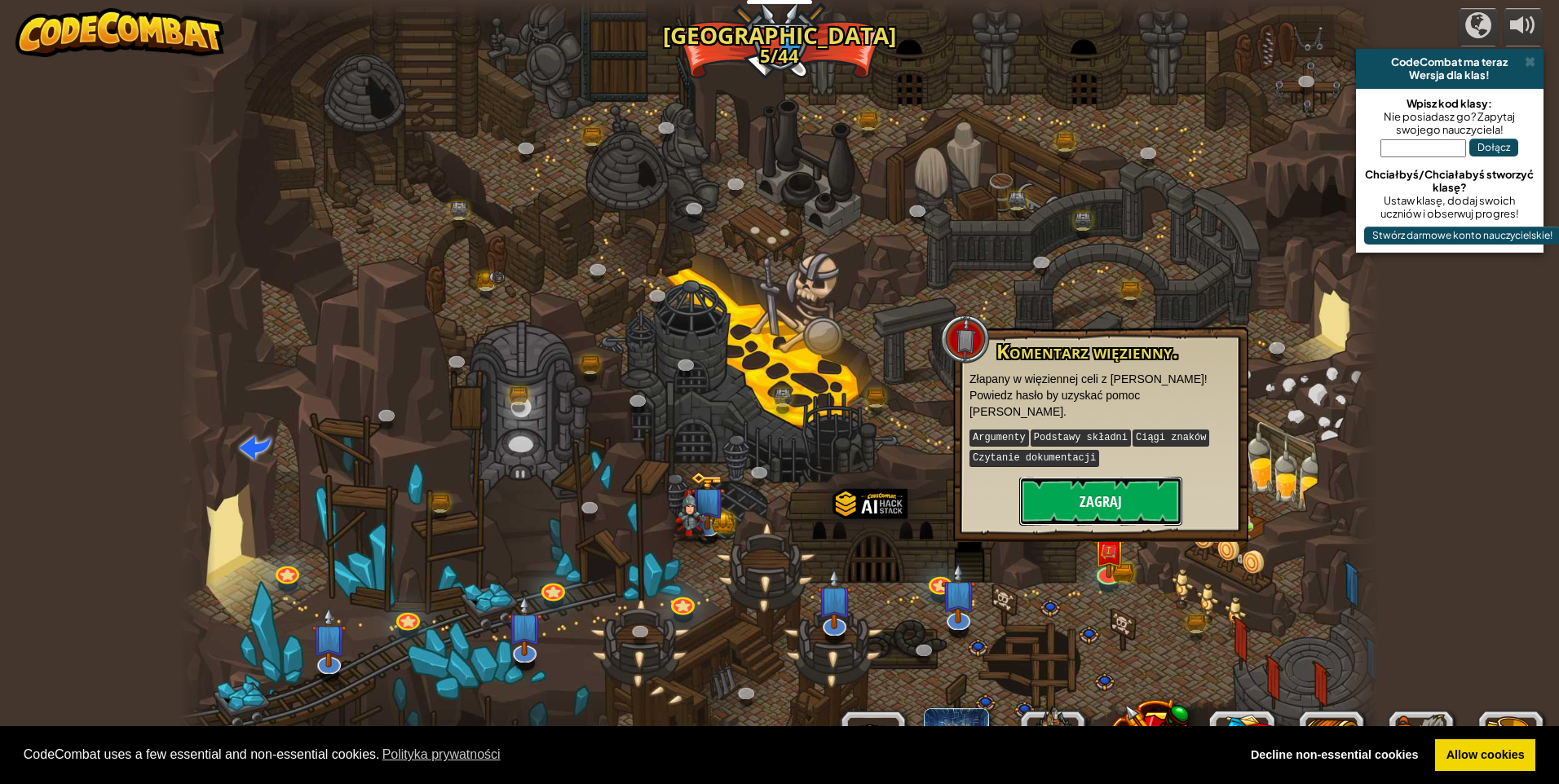
click at [1099, 481] on button "Zagraj" at bounding box center [1101, 501] width 163 height 49
